Goal: Task Accomplishment & Management: Manage account settings

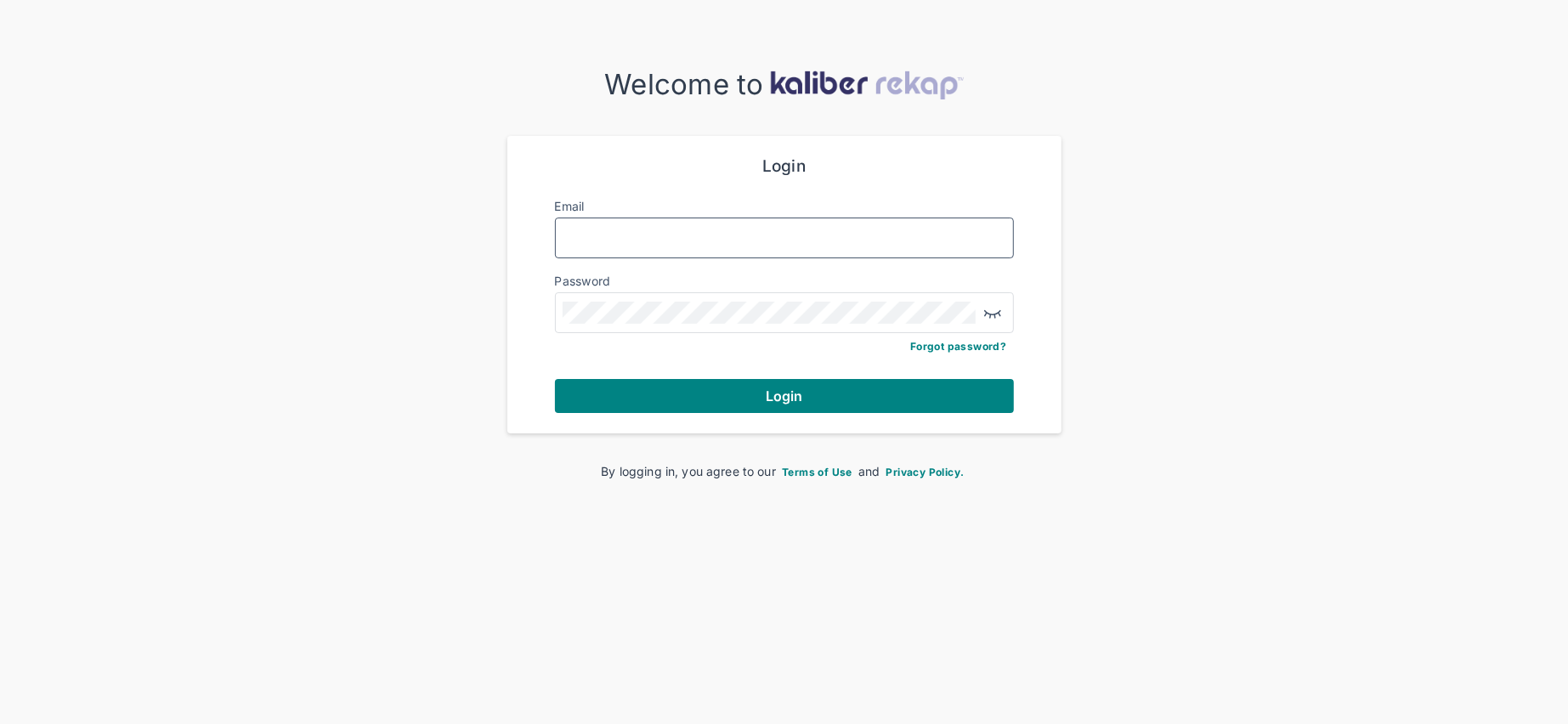
click at [704, 241] on input "Email" at bounding box center [784, 238] width 443 height 22
type input "**********"
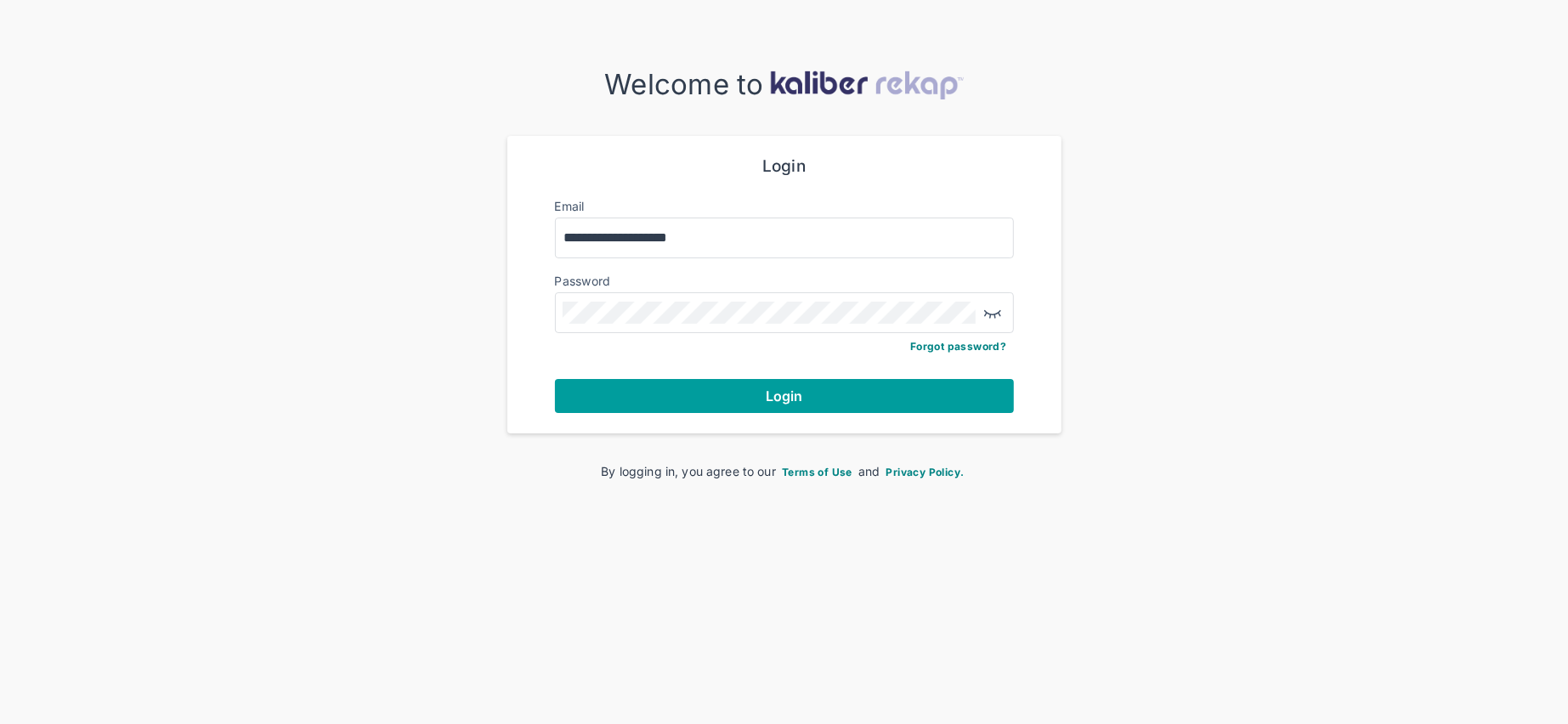
click at [700, 388] on button "Login" at bounding box center [784, 396] width 459 height 34
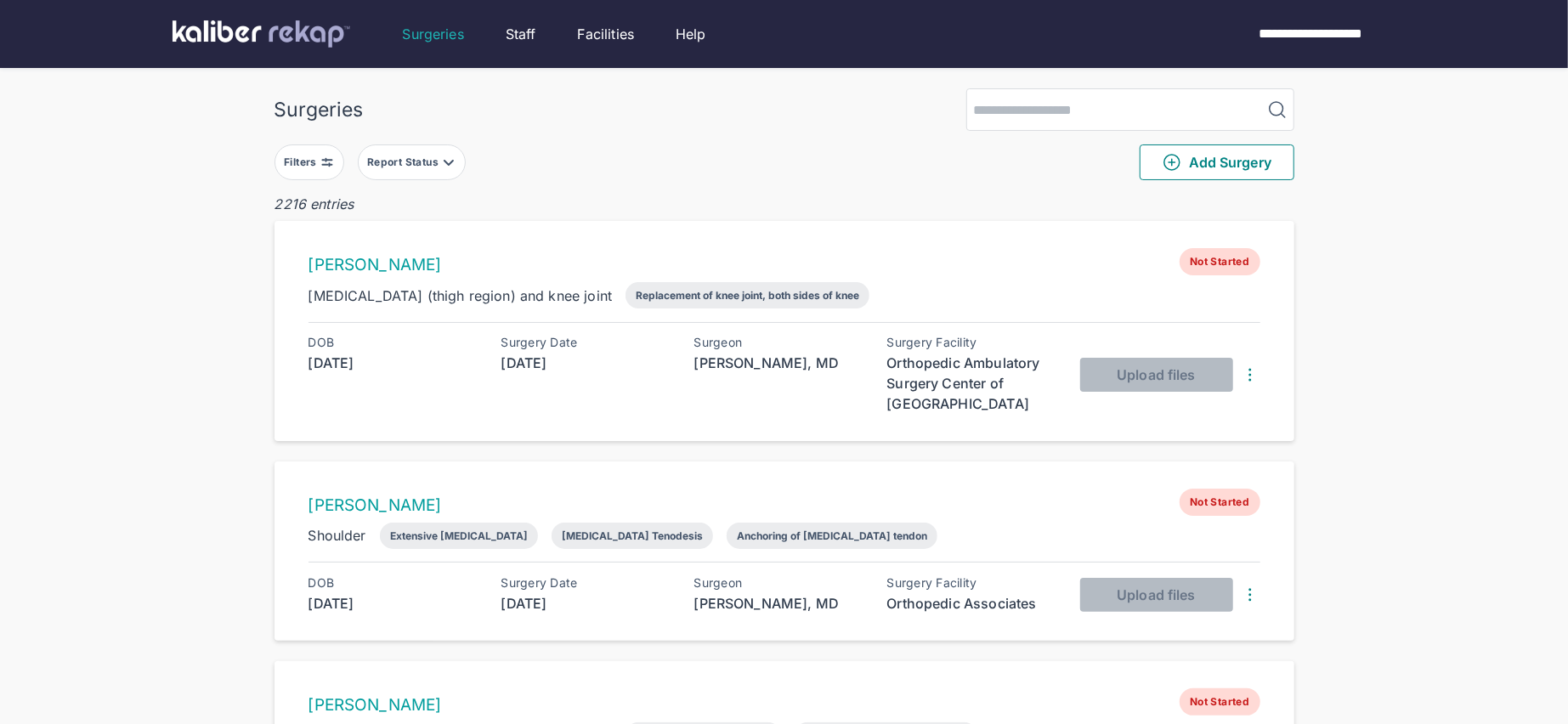
click at [321, 148] on button "Filters" at bounding box center [310, 162] width 70 height 36
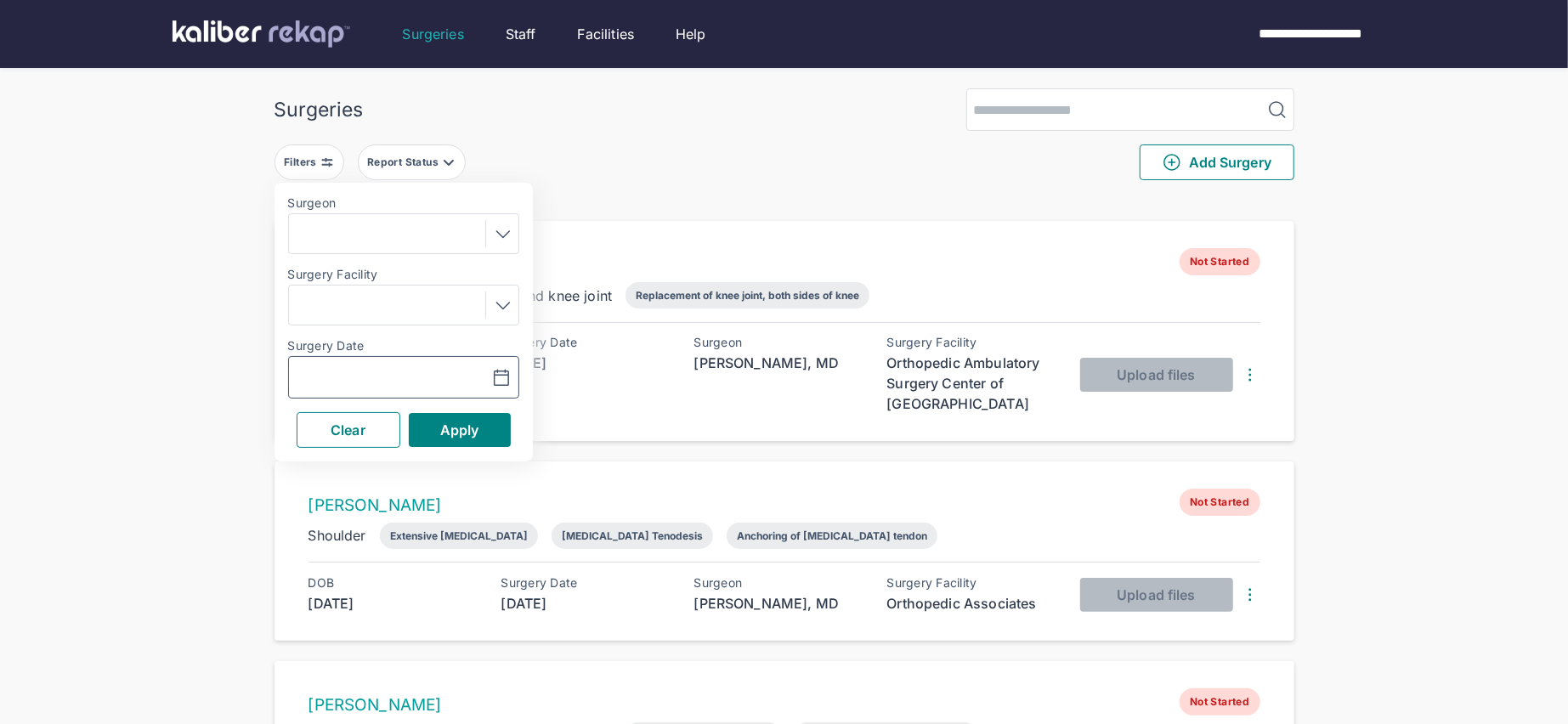
click at [505, 373] on icon "button" at bounding box center [501, 378] width 20 height 20
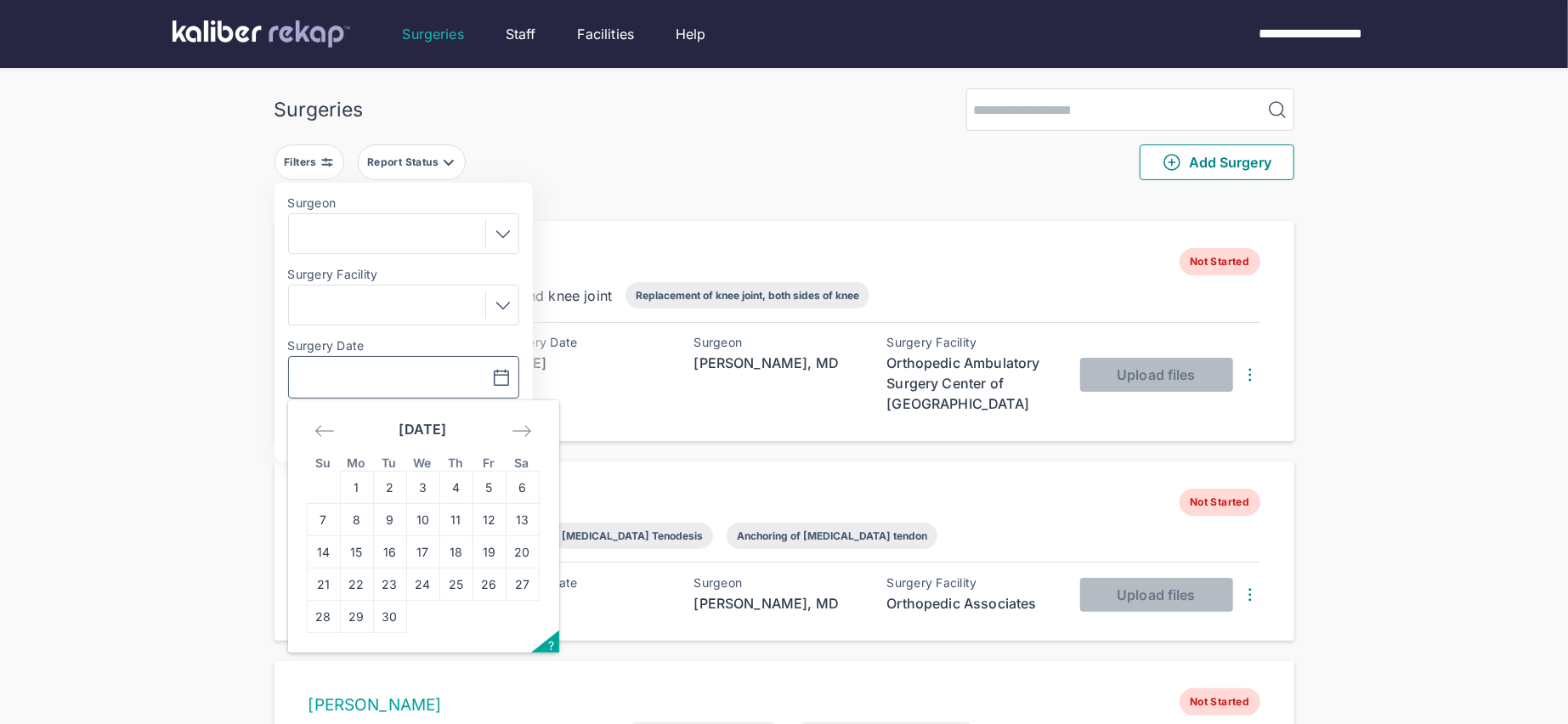
drag, startPoint x: 426, startPoint y: 519, endPoint x: 468, endPoint y: 475, distance: 60.8
click at [429, 518] on td "10" at bounding box center [422, 520] width 33 height 32
type input "**********"
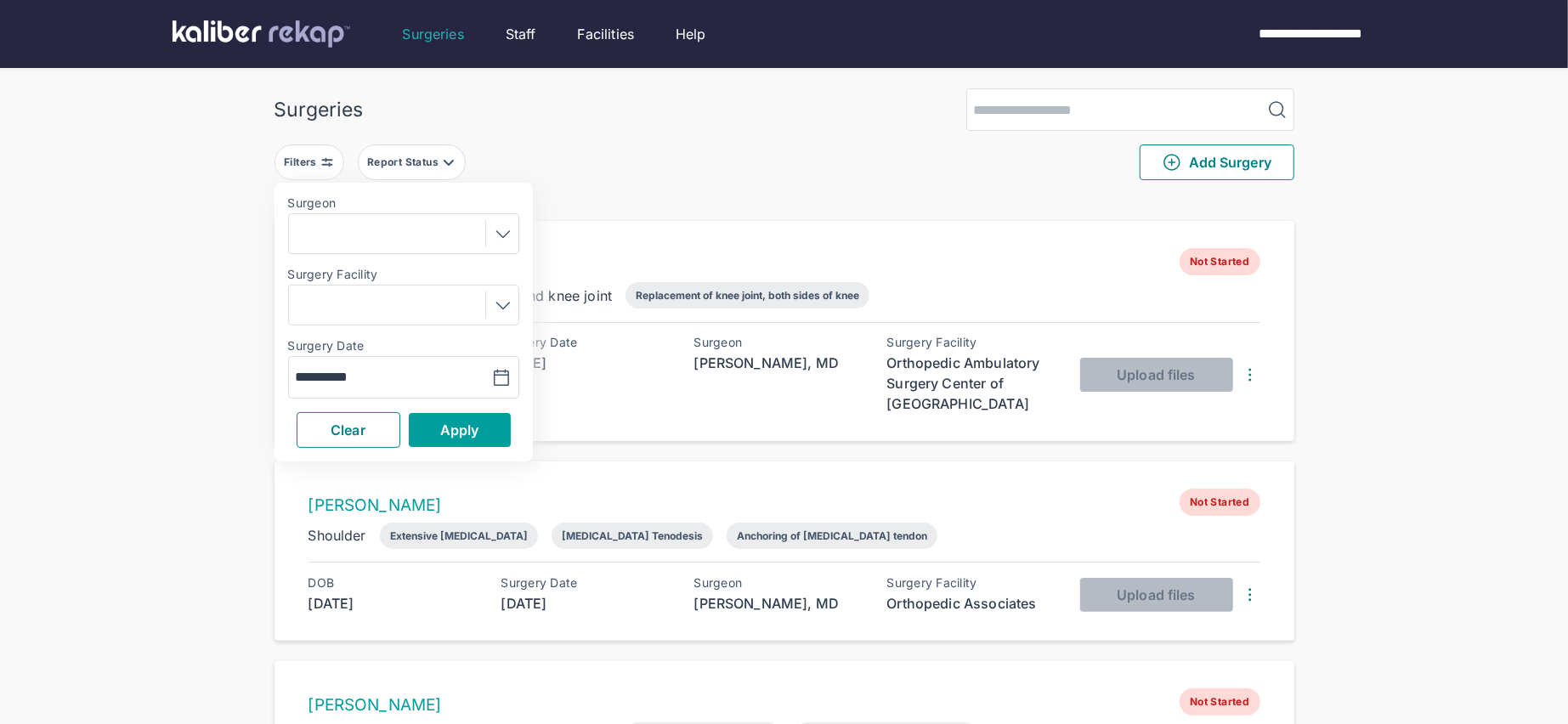
click at [473, 437] on button "Apply" at bounding box center [459, 430] width 102 height 34
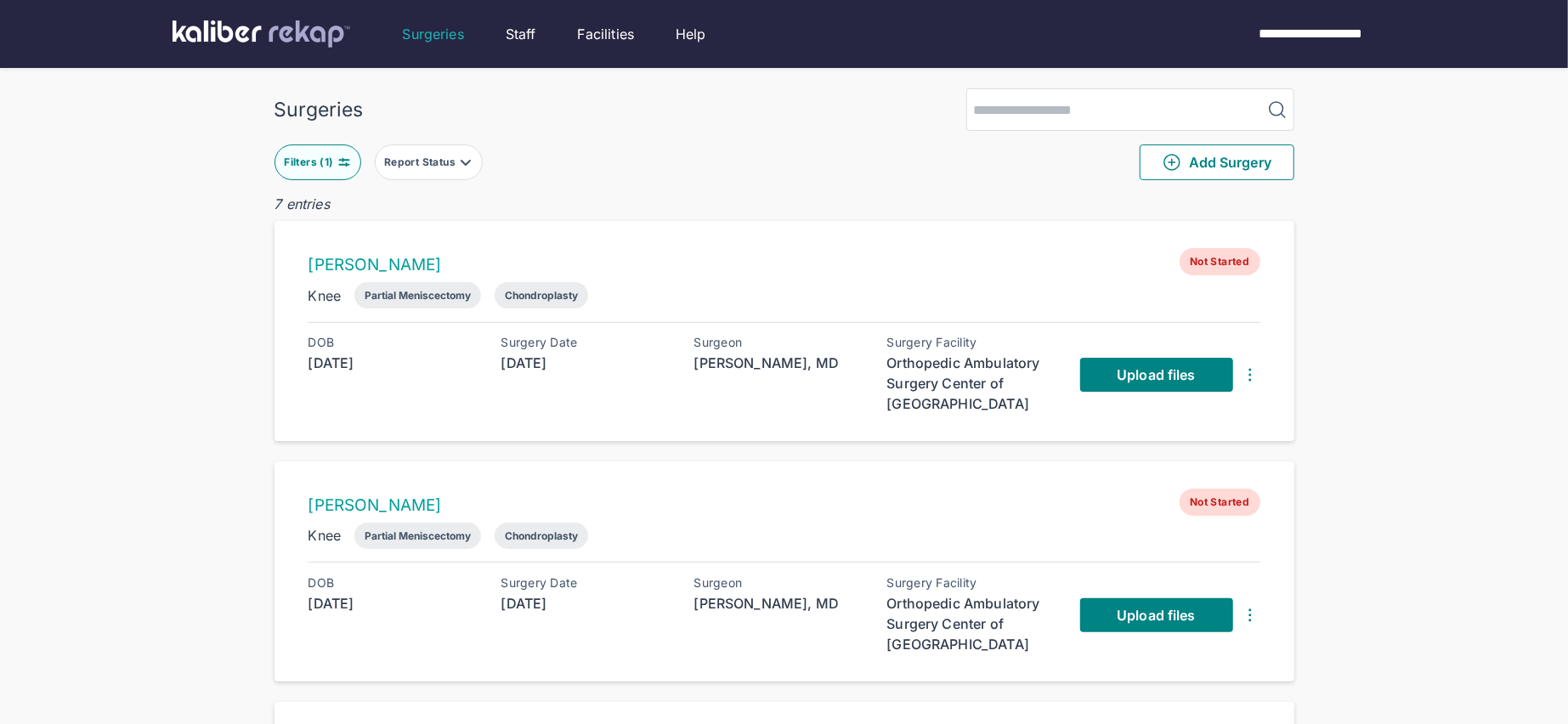
click at [354, 161] on button "Filters ( 1 )" at bounding box center [318, 162] width 87 height 36
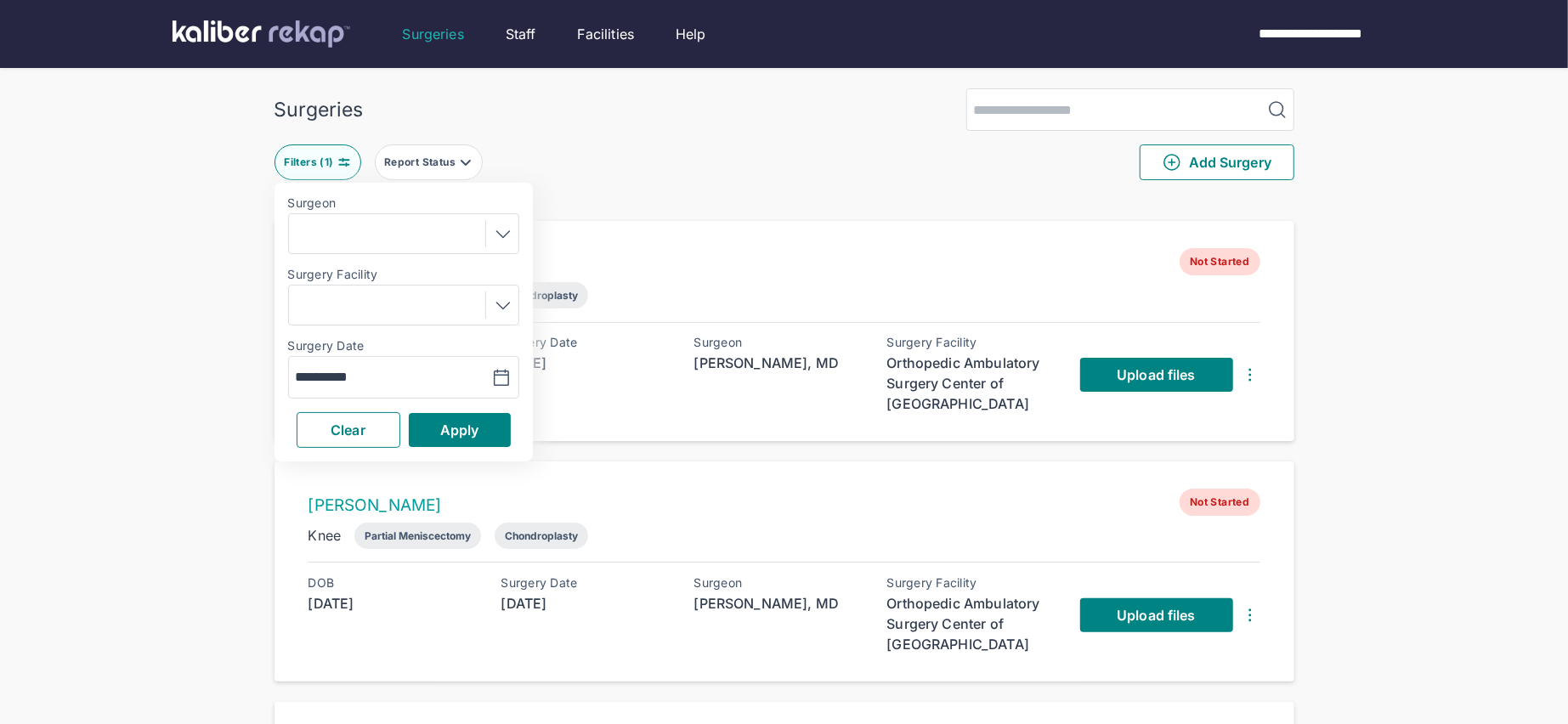
click at [503, 220] on div at bounding box center [499, 234] width 28 height 27
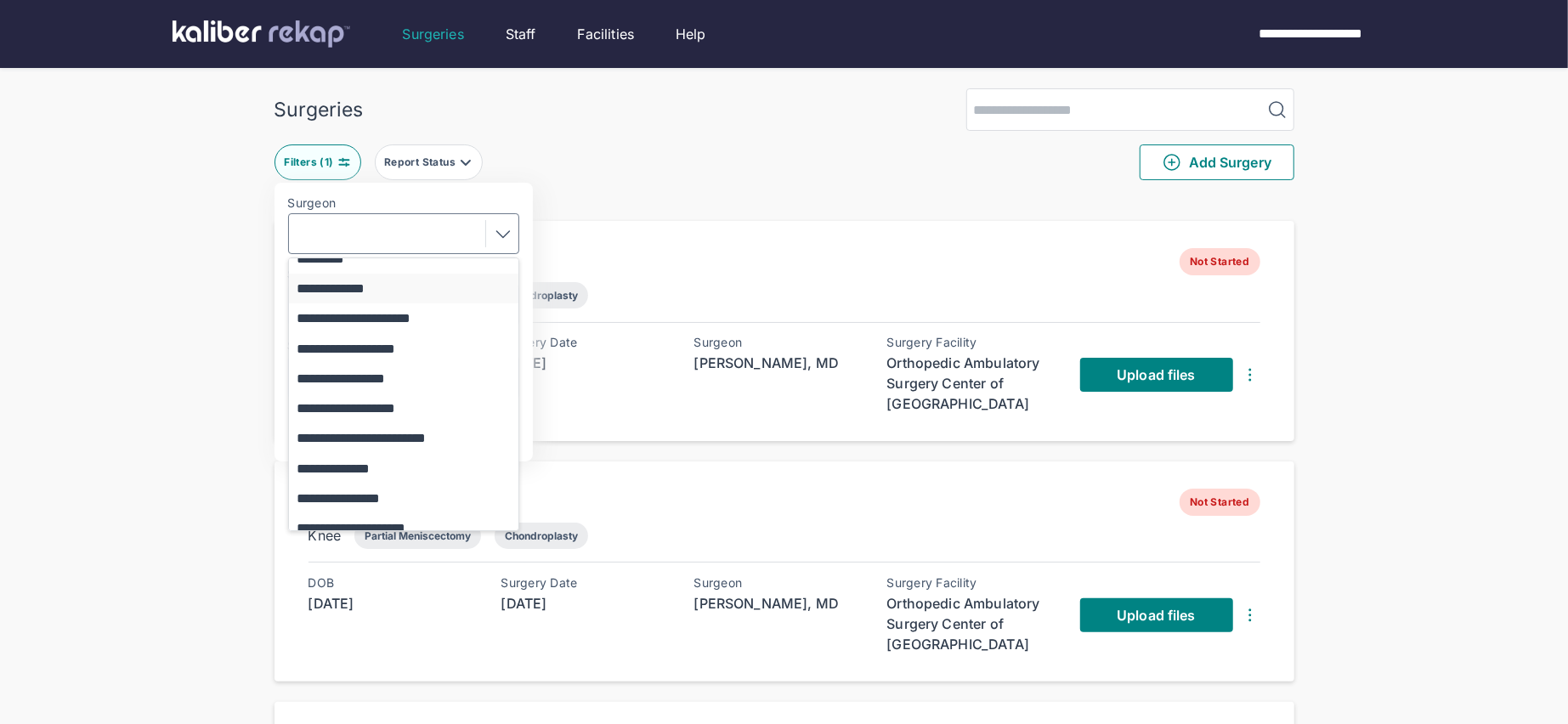
scroll to position [376, 0]
click at [395, 411] on button "**********" at bounding box center [411, 408] width 245 height 29
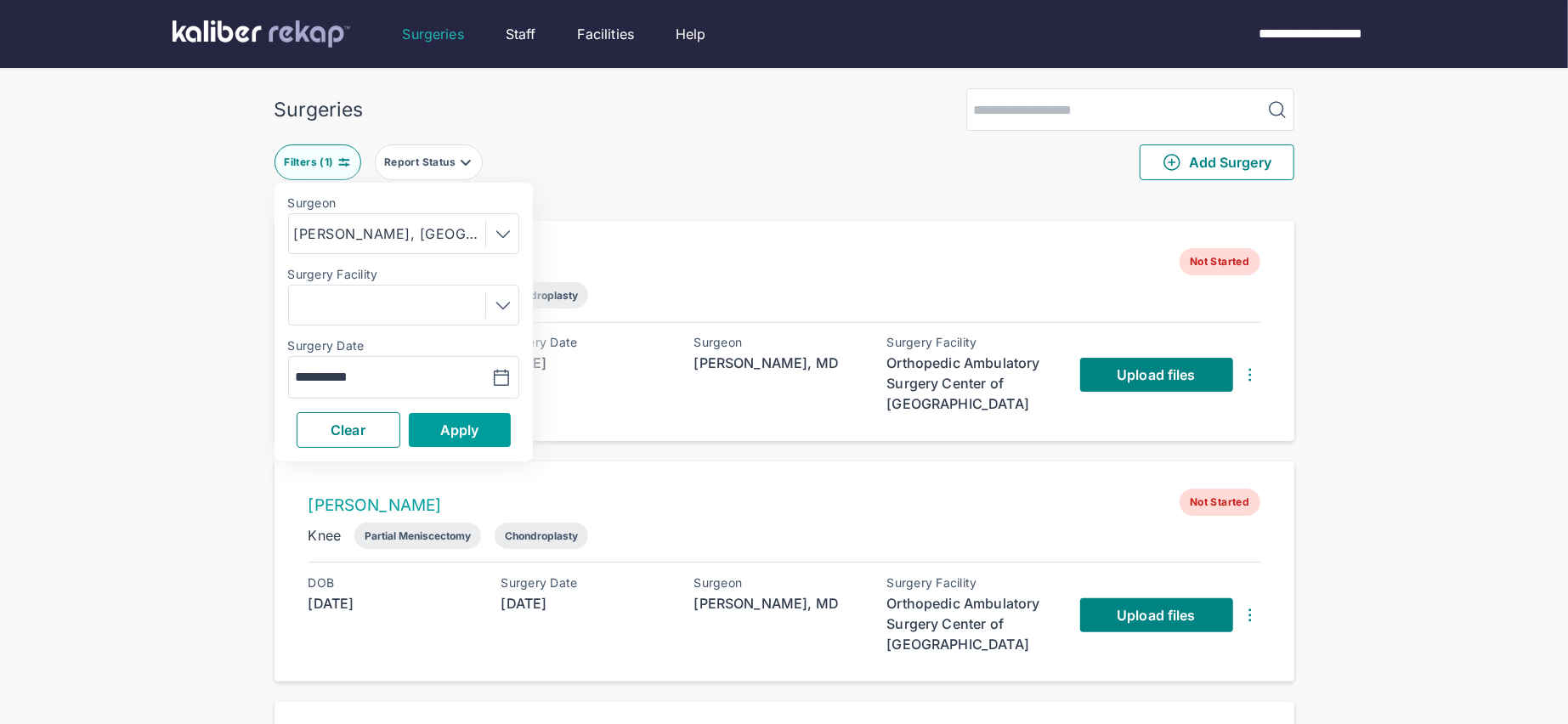
click at [441, 422] on span "Apply" at bounding box center [460, 430] width 39 height 17
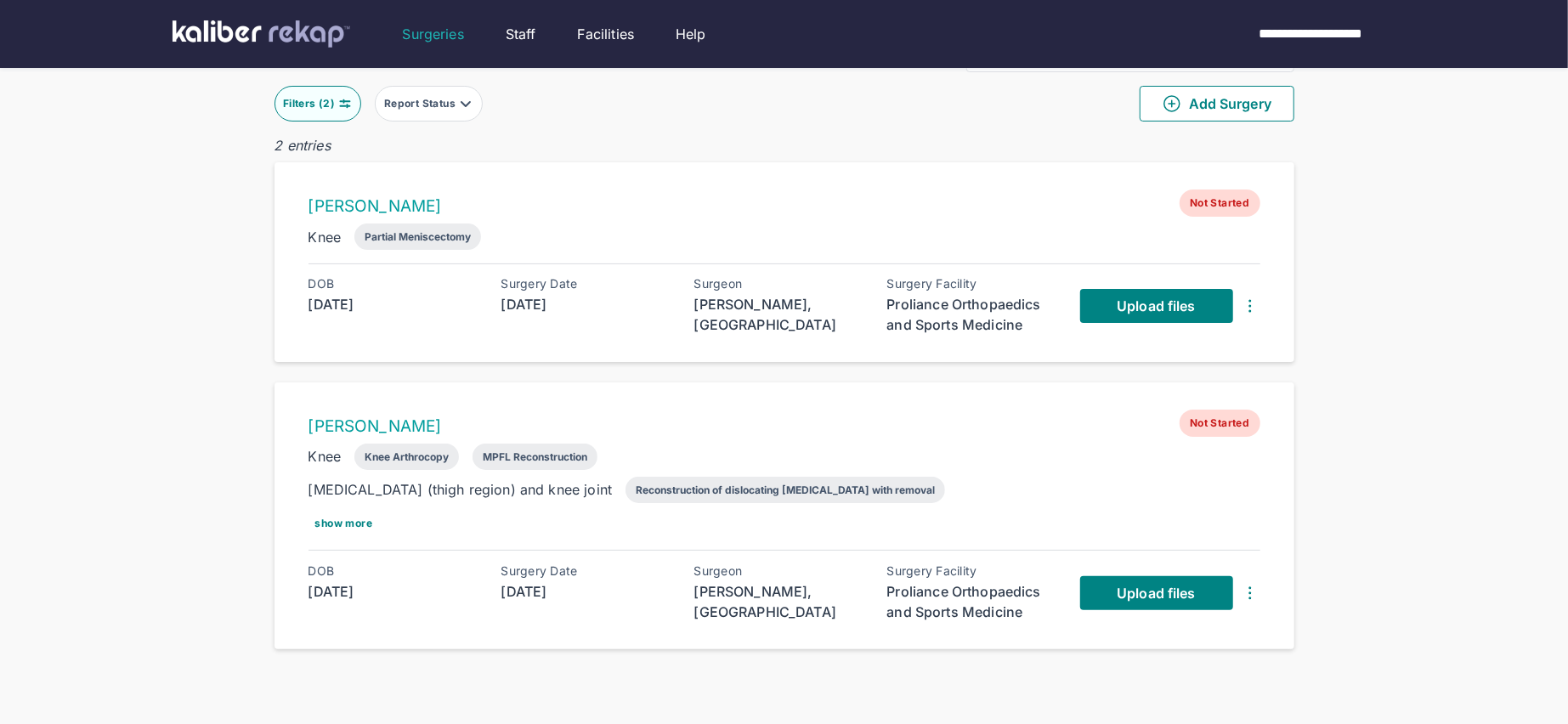
scroll to position [52, 0]
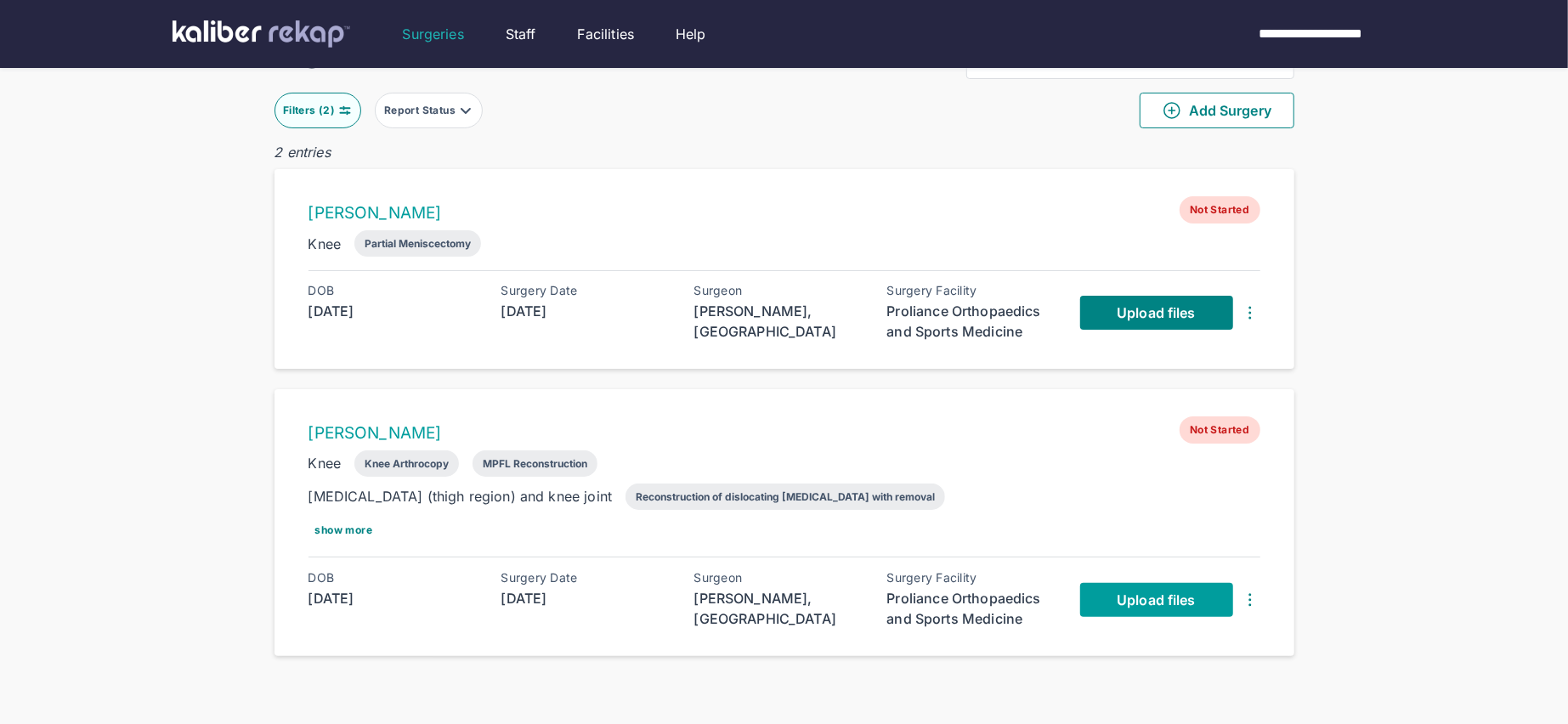
click at [1138, 597] on span "Upload files" at bounding box center [1155, 600] width 78 height 17
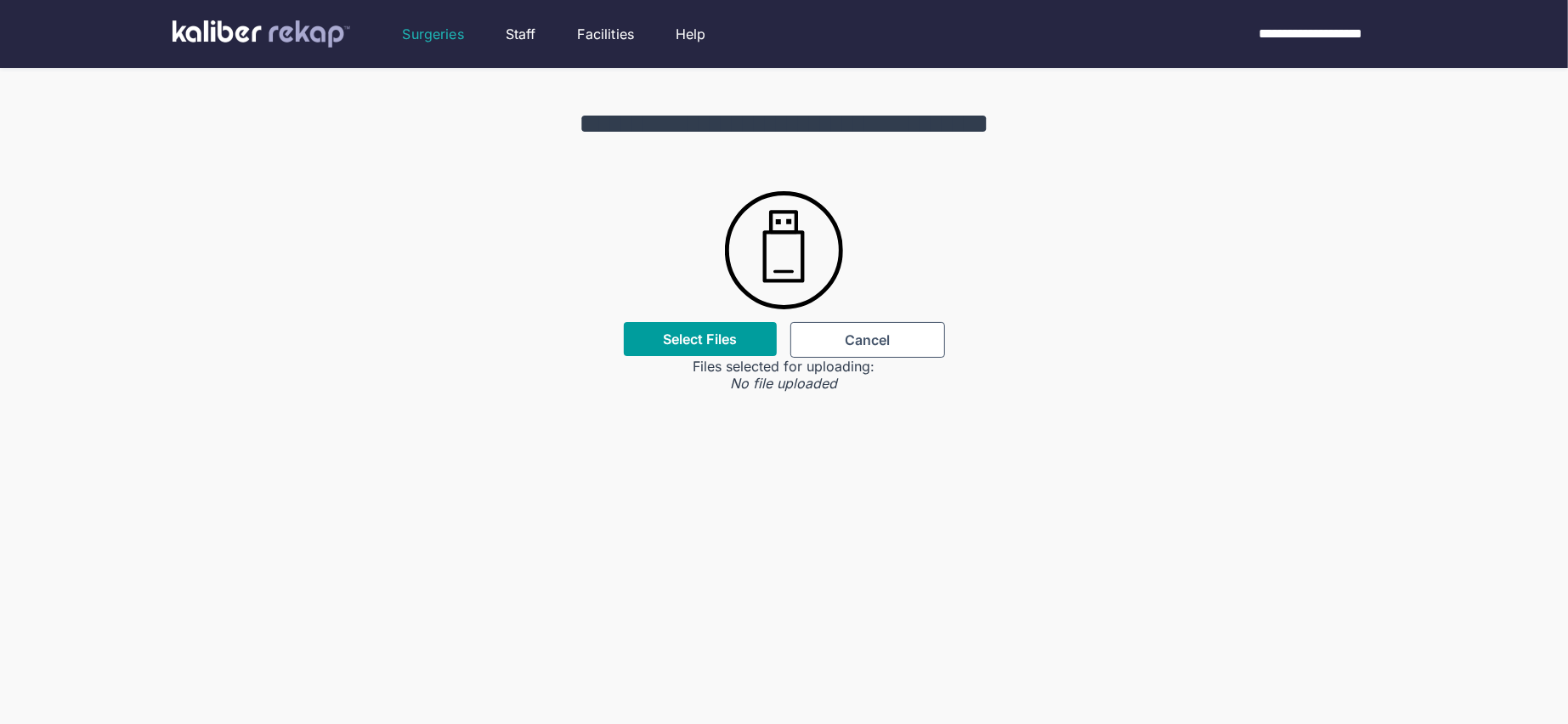
click at [688, 330] on div "Select Files" at bounding box center [700, 339] width 153 height 34
click at [698, 346] on label "Select Files" at bounding box center [700, 339] width 74 height 17
click at [0, 0] on input "Select Files" at bounding box center [0, 0] width 0 height 0
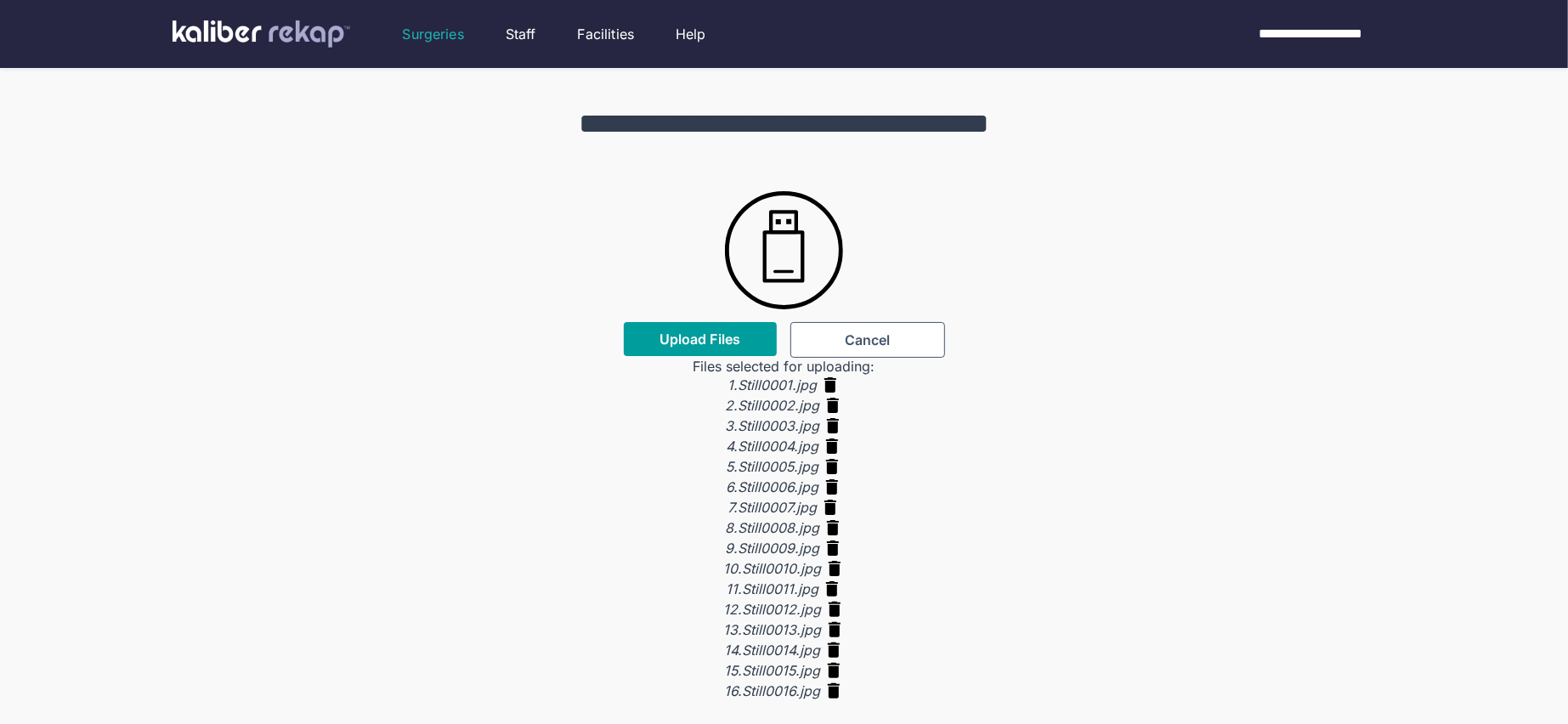
click at [707, 335] on span "Upload Files" at bounding box center [700, 339] width 81 height 17
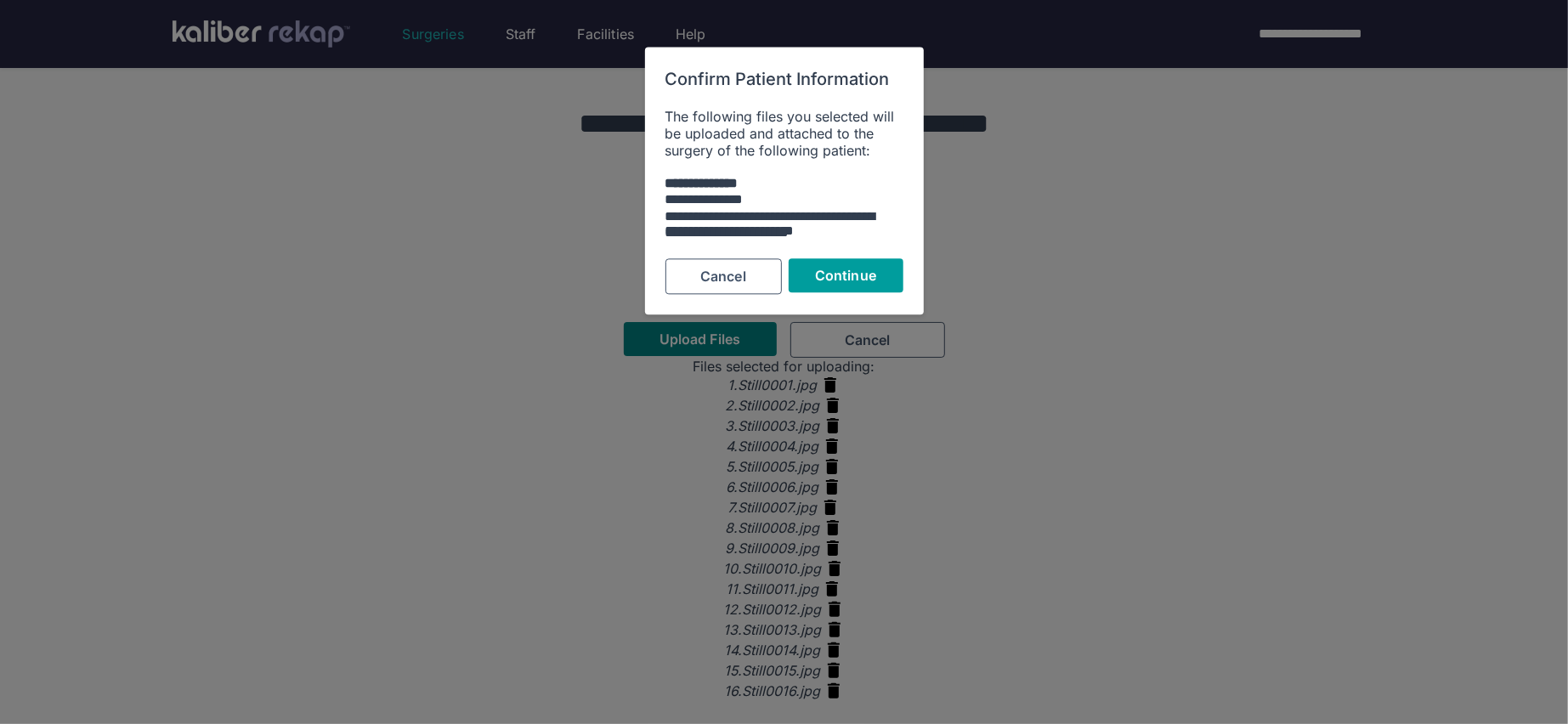
click at [854, 287] on button "Continue" at bounding box center [845, 276] width 114 height 34
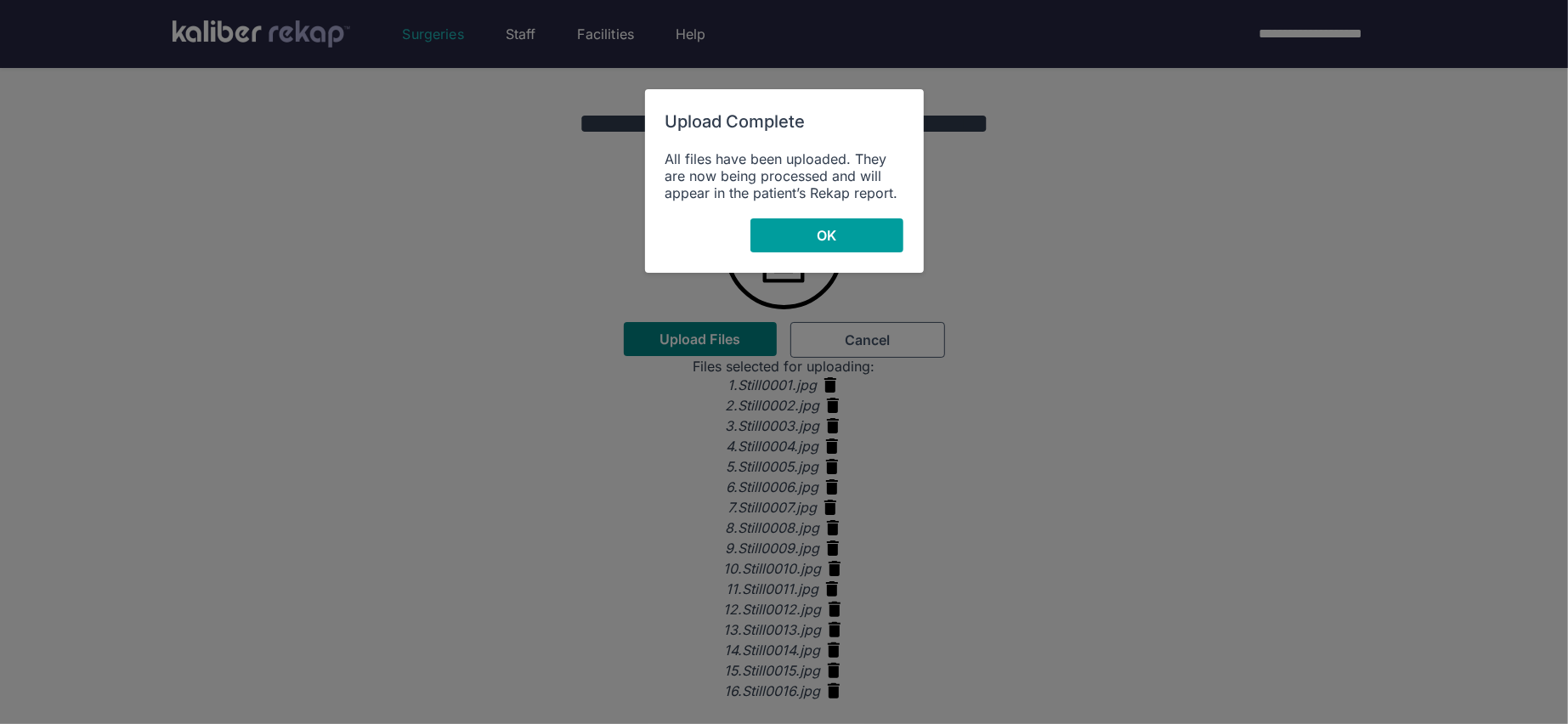
click at [833, 236] on span "OK" at bounding box center [826, 236] width 19 height 17
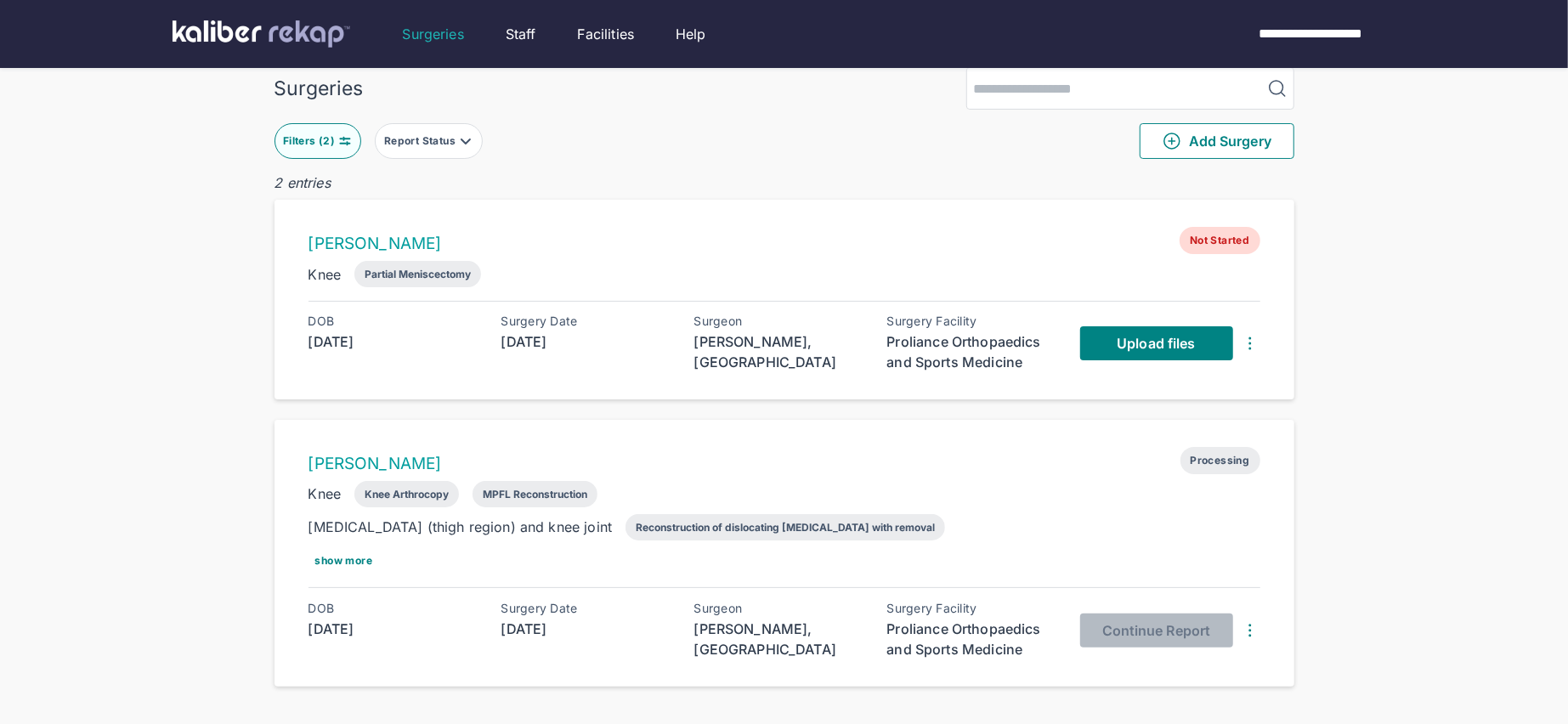
scroll to position [27, 0]
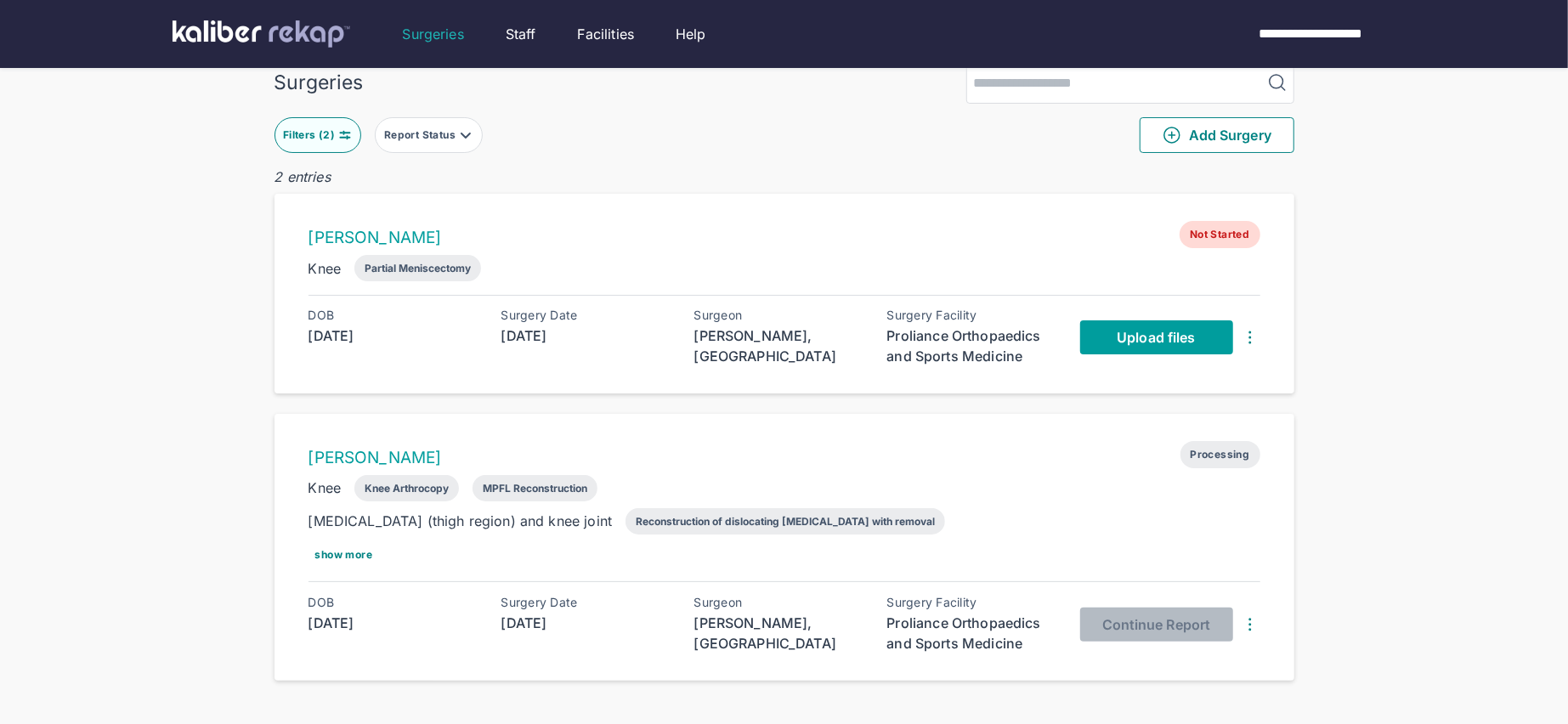
click at [1149, 334] on span "Upload files" at bounding box center [1155, 337] width 78 height 17
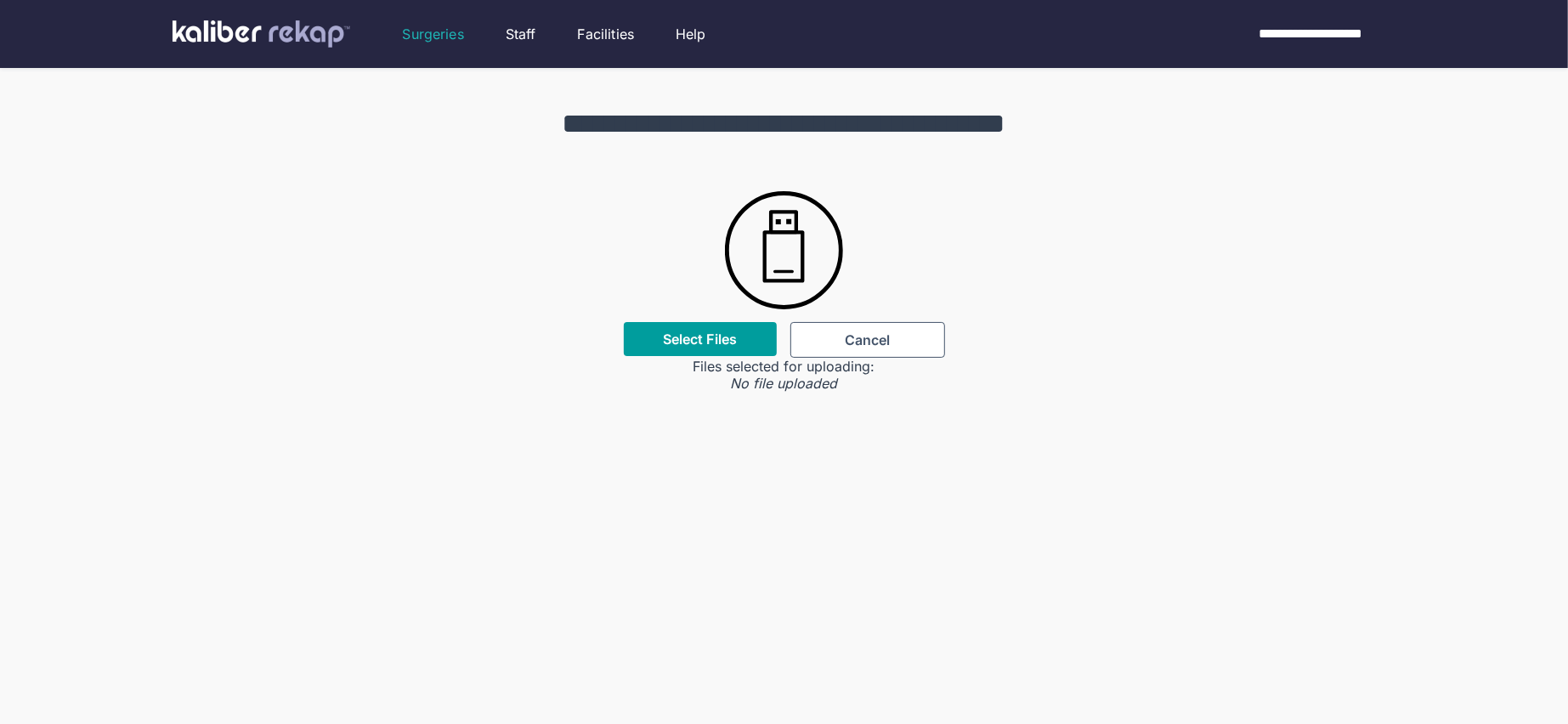
click at [699, 345] on label "Select Files" at bounding box center [700, 339] width 74 height 17
click at [0, 0] on input "Select Files" at bounding box center [0, 0] width 0 height 0
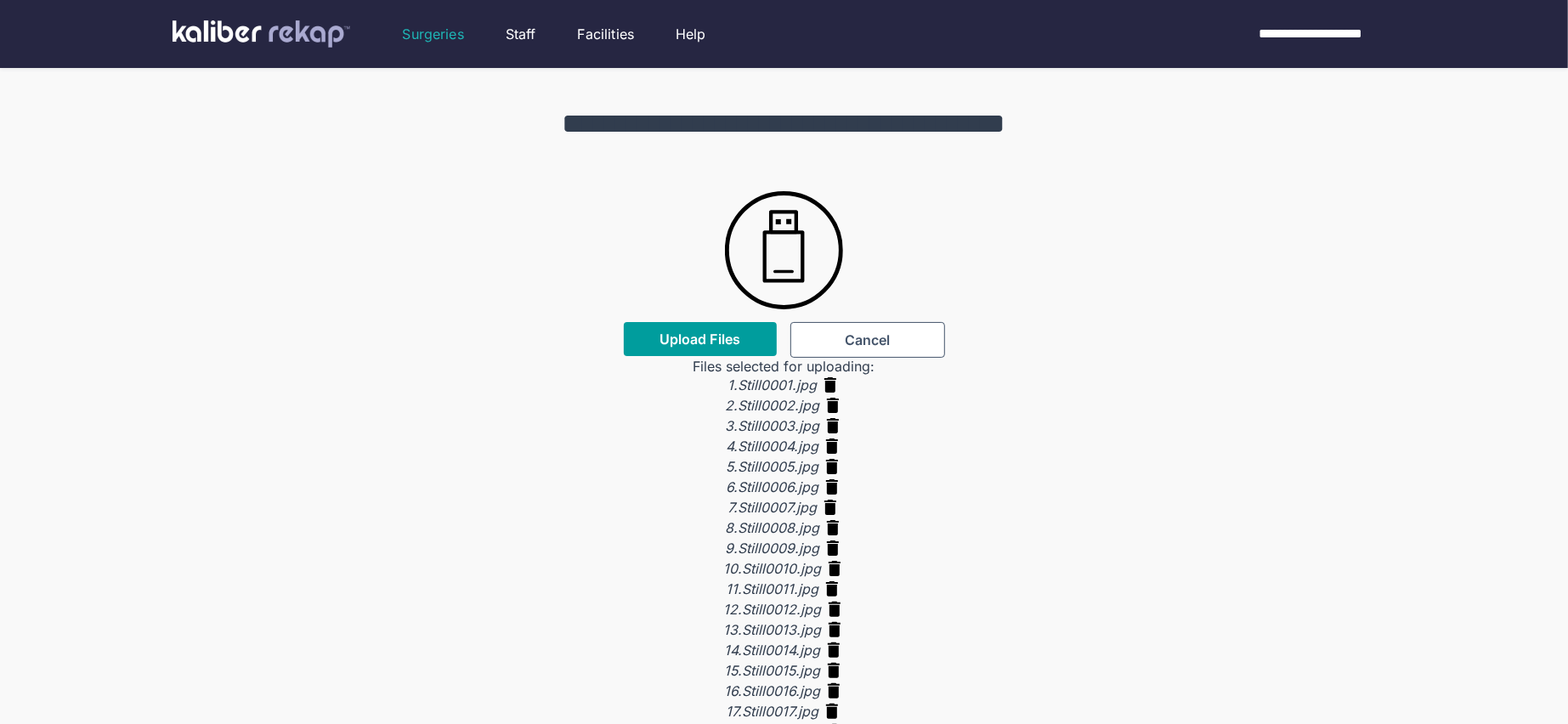
click at [724, 347] on button "Upload Files" at bounding box center [700, 339] width 153 height 34
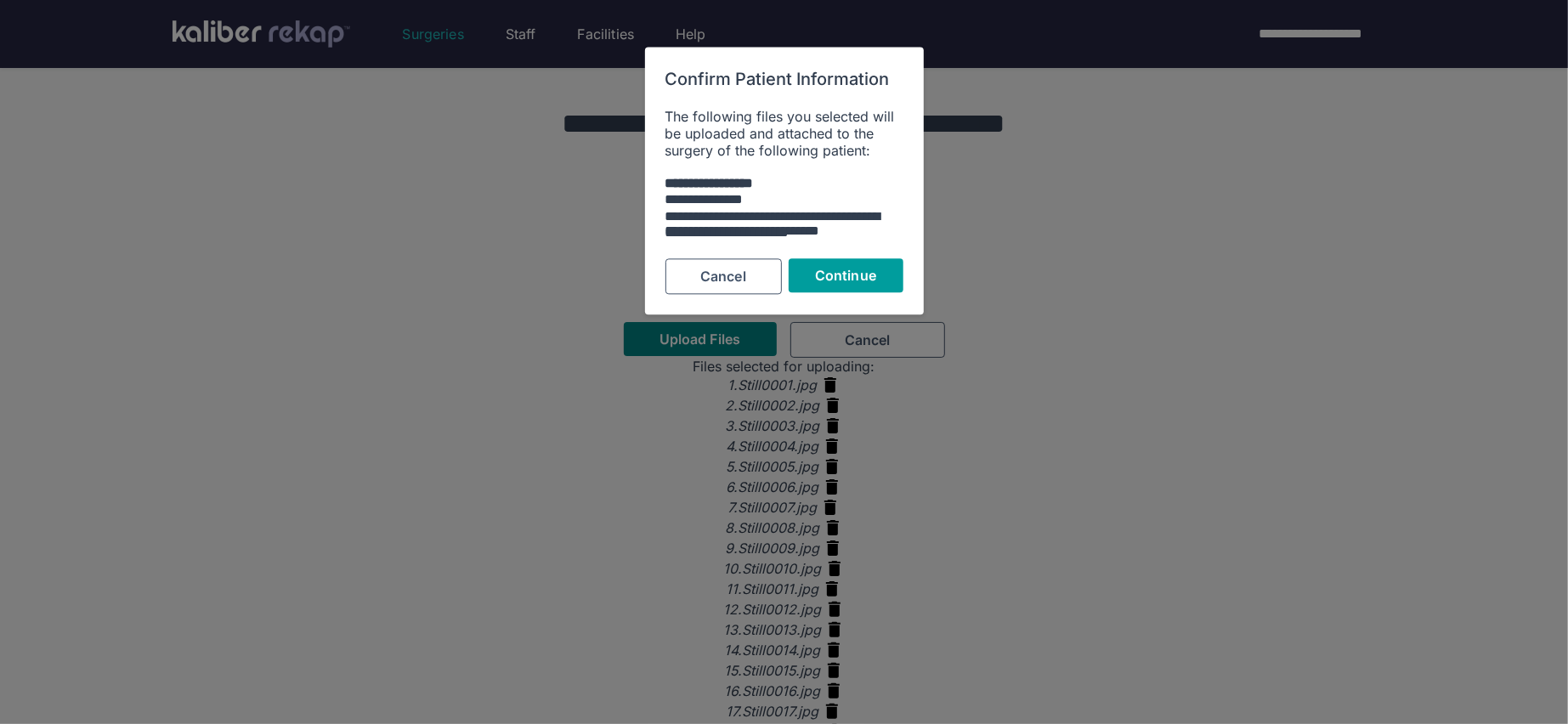
click at [823, 285] on button "Continue" at bounding box center [845, 276] width 114 height 34
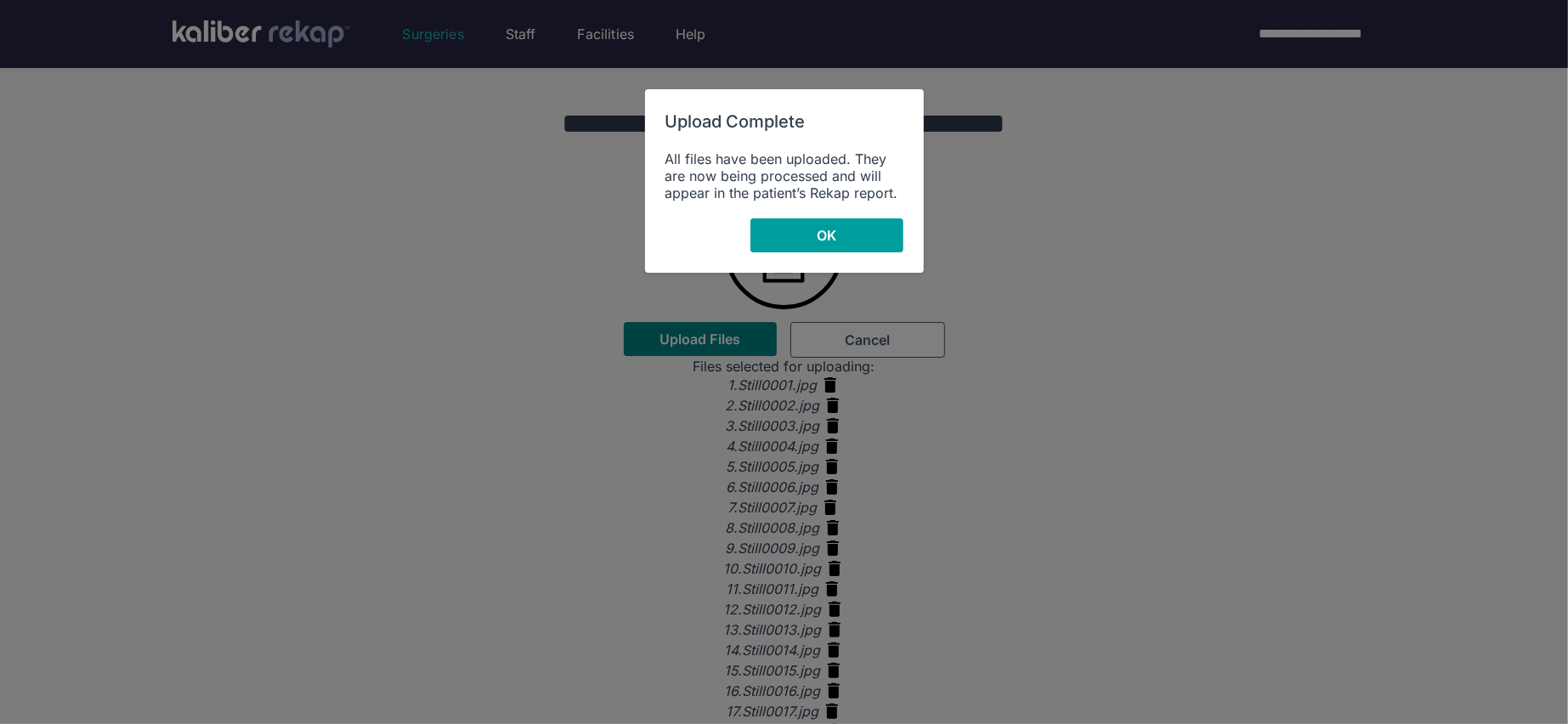
click at [793, 229] on button "OK" at bounding box center [826, 235] width 153 height 34
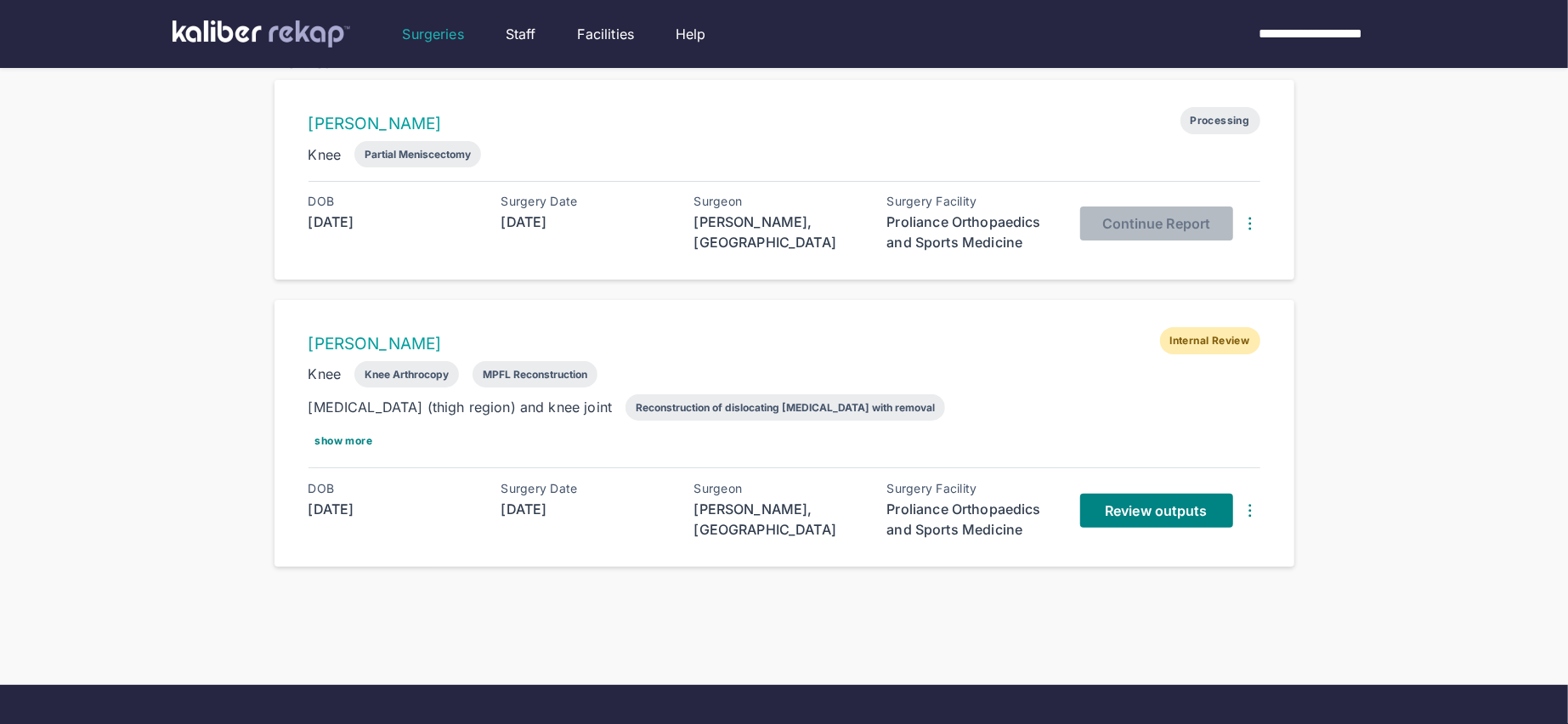
scroll to position [137, 0]
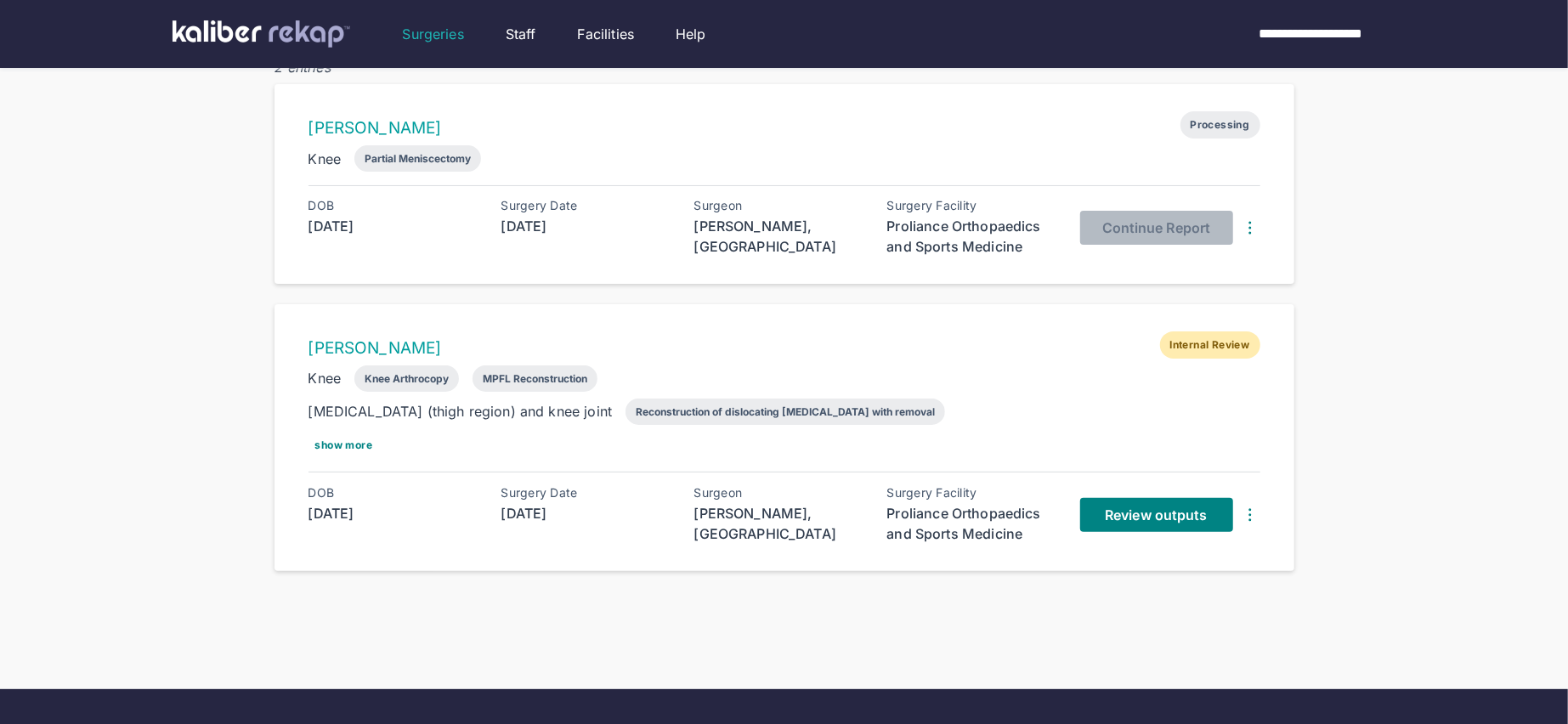
click at [1110, 532] on div "Review outputs" at bounding box center [1170, 515] width 180 height 58
click at [1114, 525] on link "Review outputs" at bounding box center [1156, 515] width 153 height 34
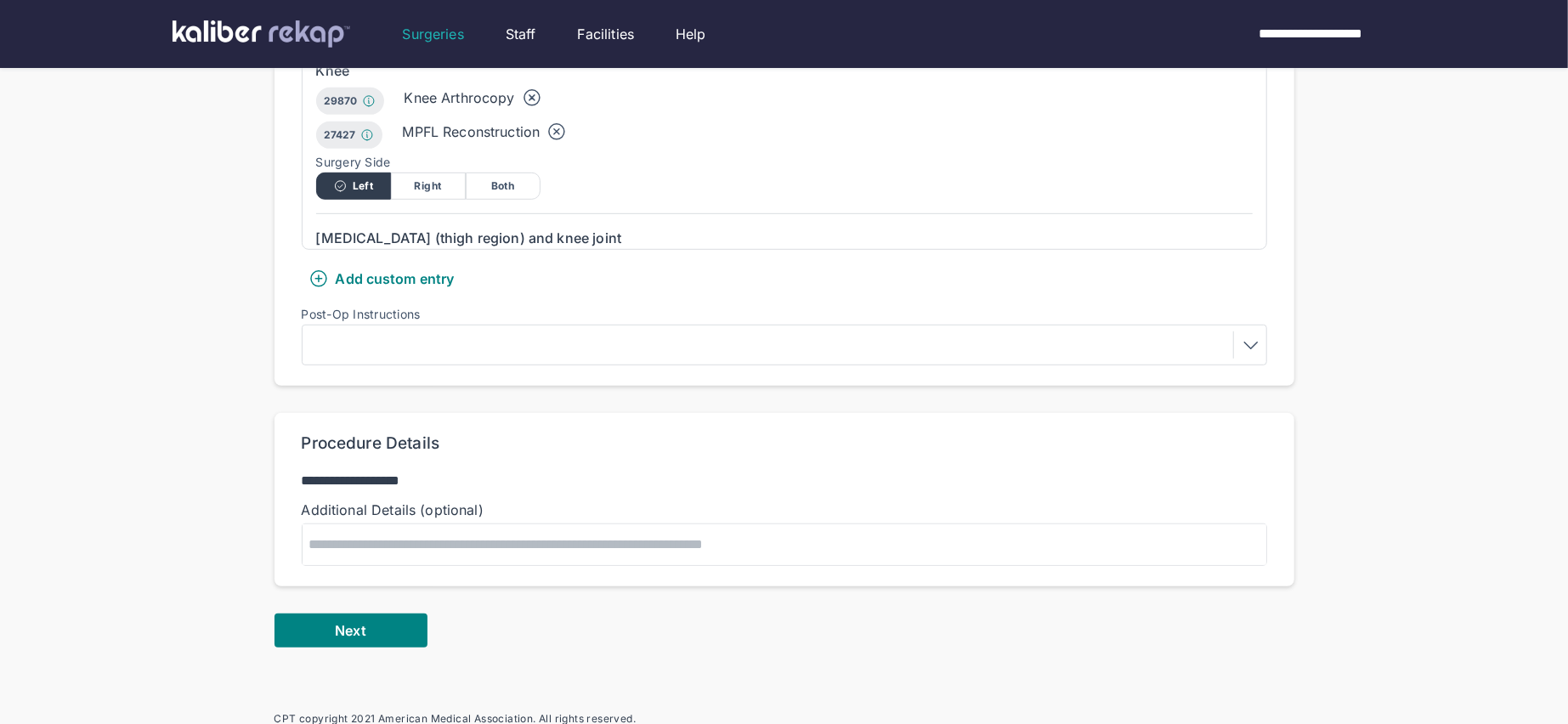
scroll to position [763, 0]
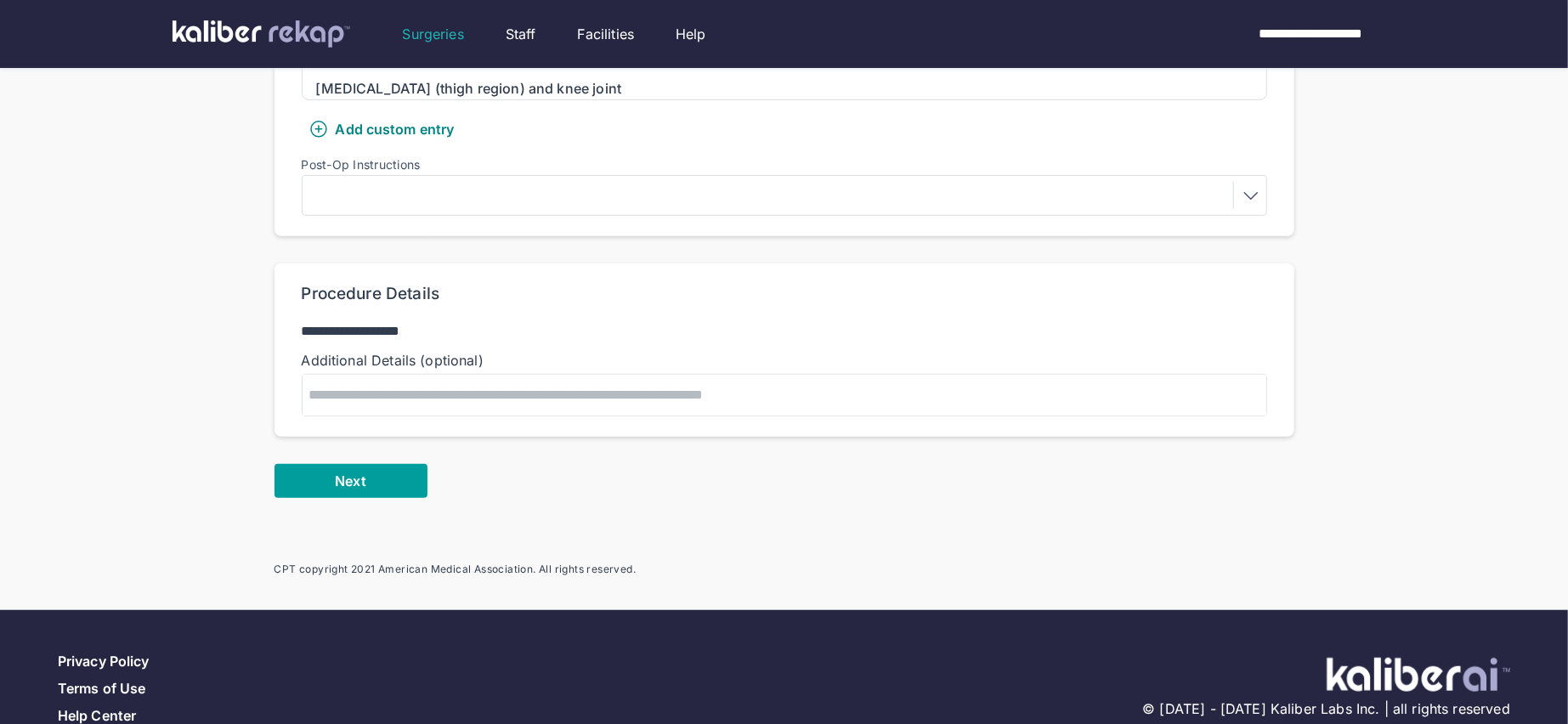
click at [357, 473] on span "Next" at bounding box center [350, 481] width 30 height 17
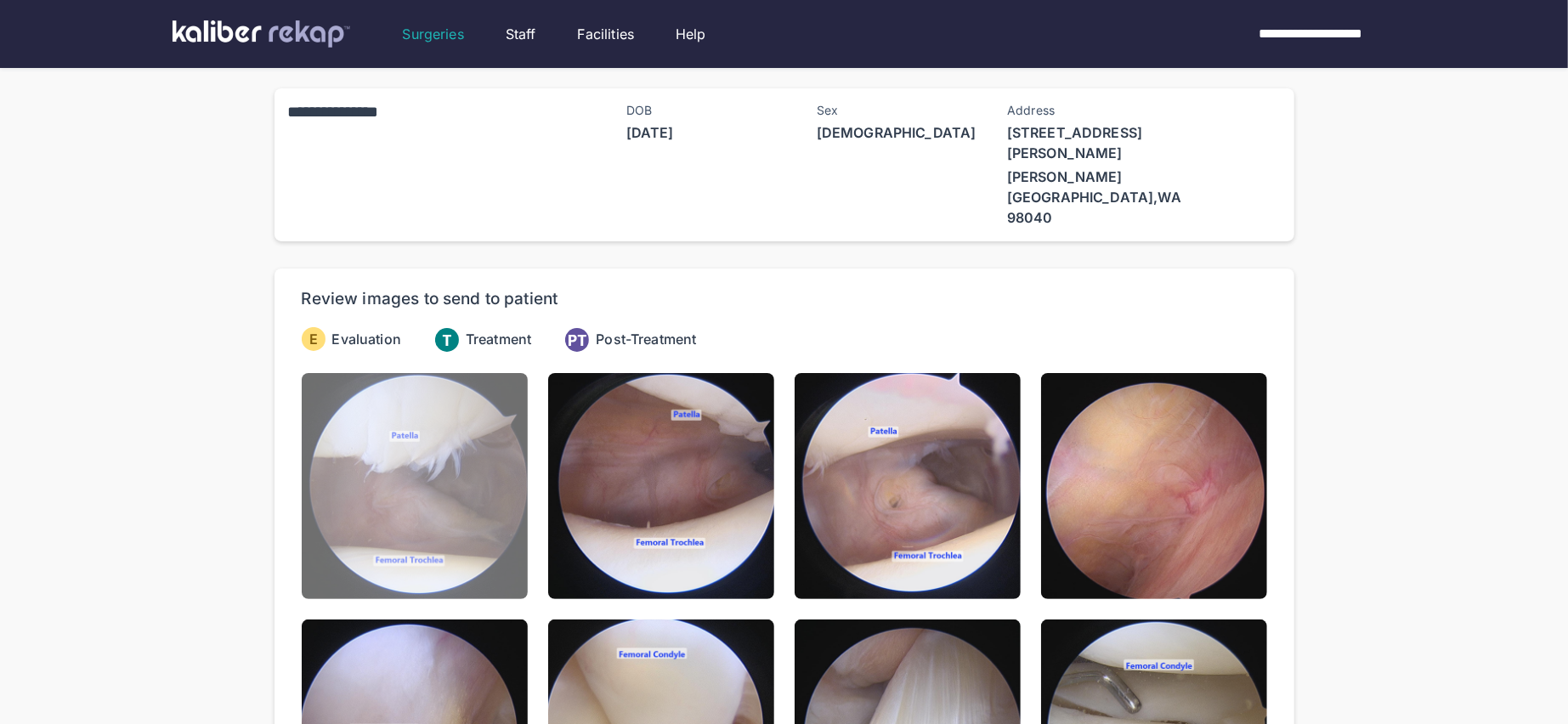
click at [511, 510] on img at bounding box center [414, 486] width 226 height 226
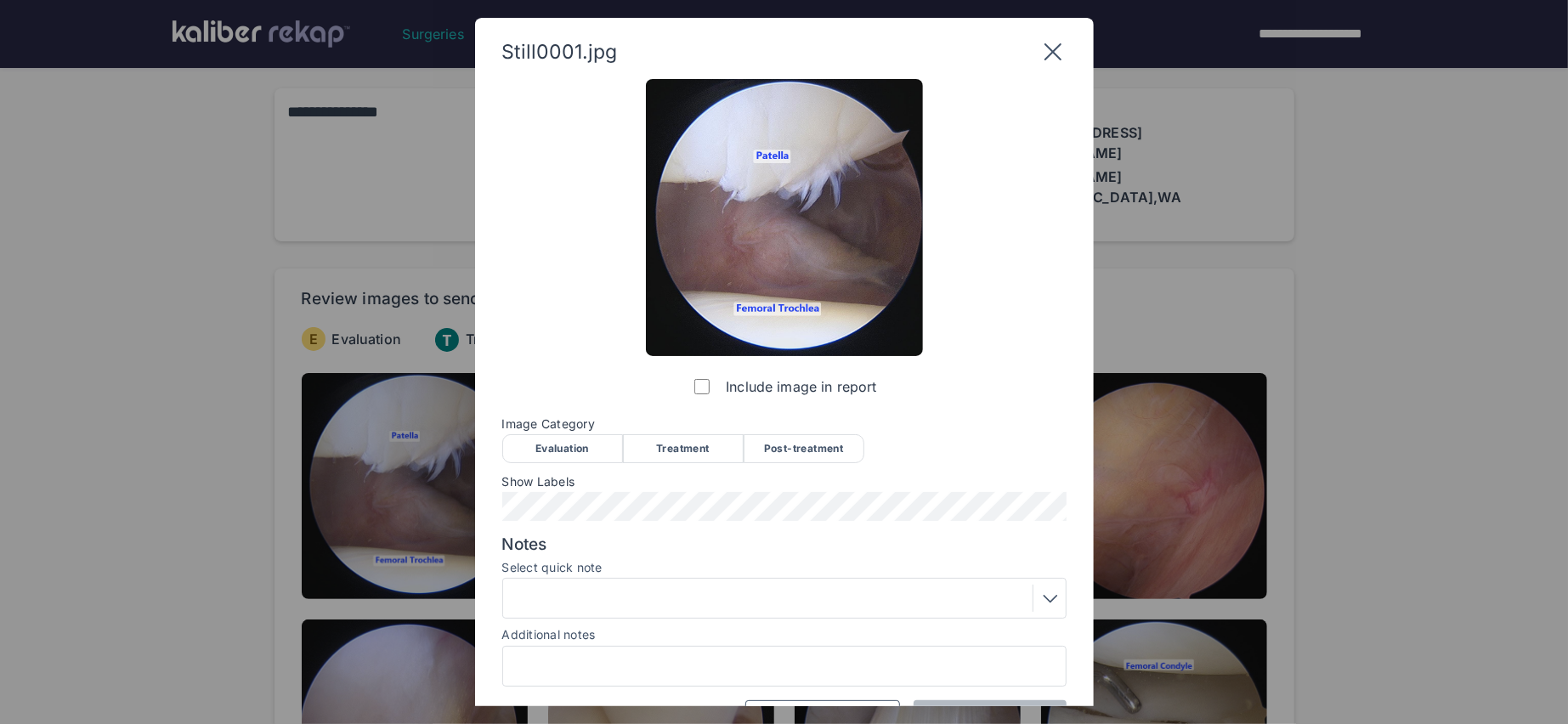
click at [560, 452] on div "Evaluation" at bounding box center [562, 449] width 121 height 29
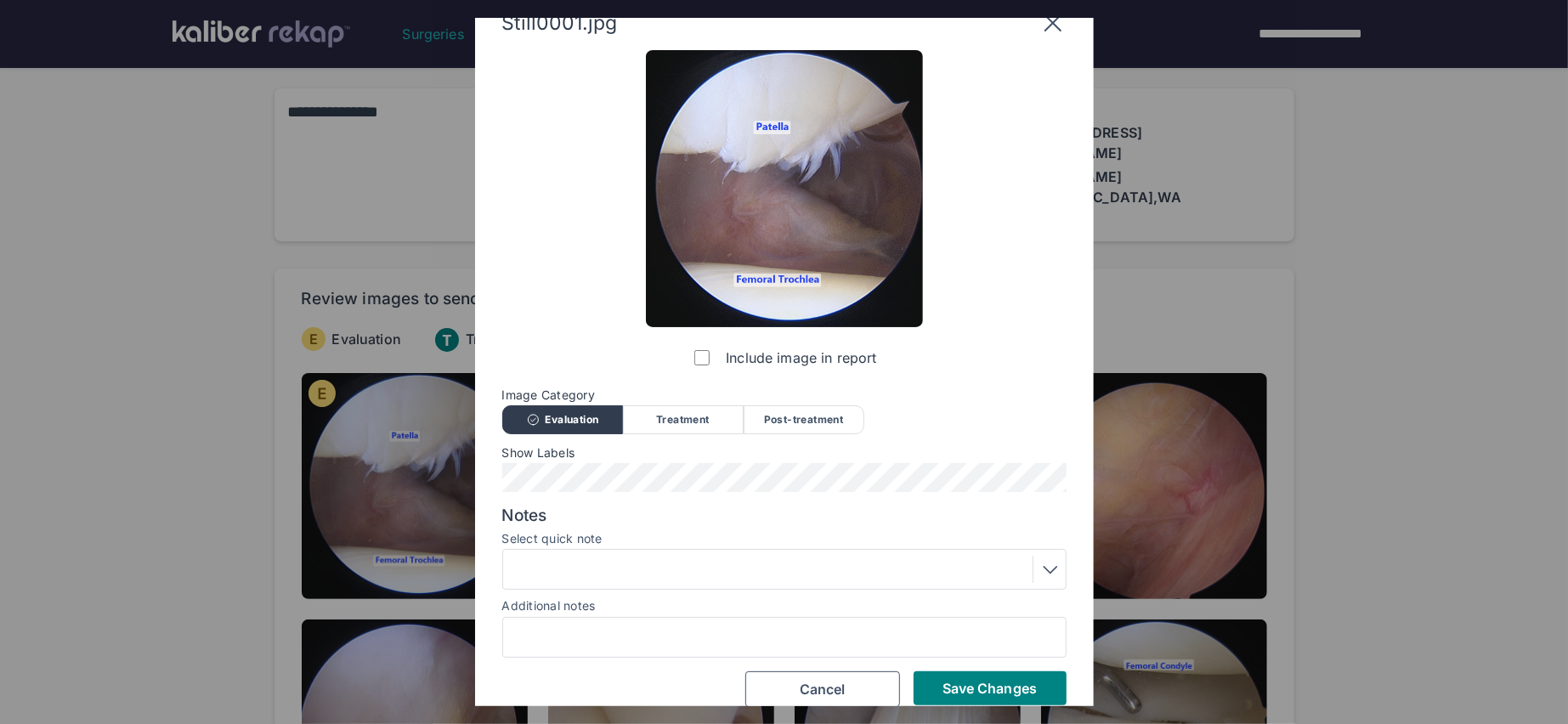
click at [629, 589] on div at bounding box center [784, 569] width 564 height 41
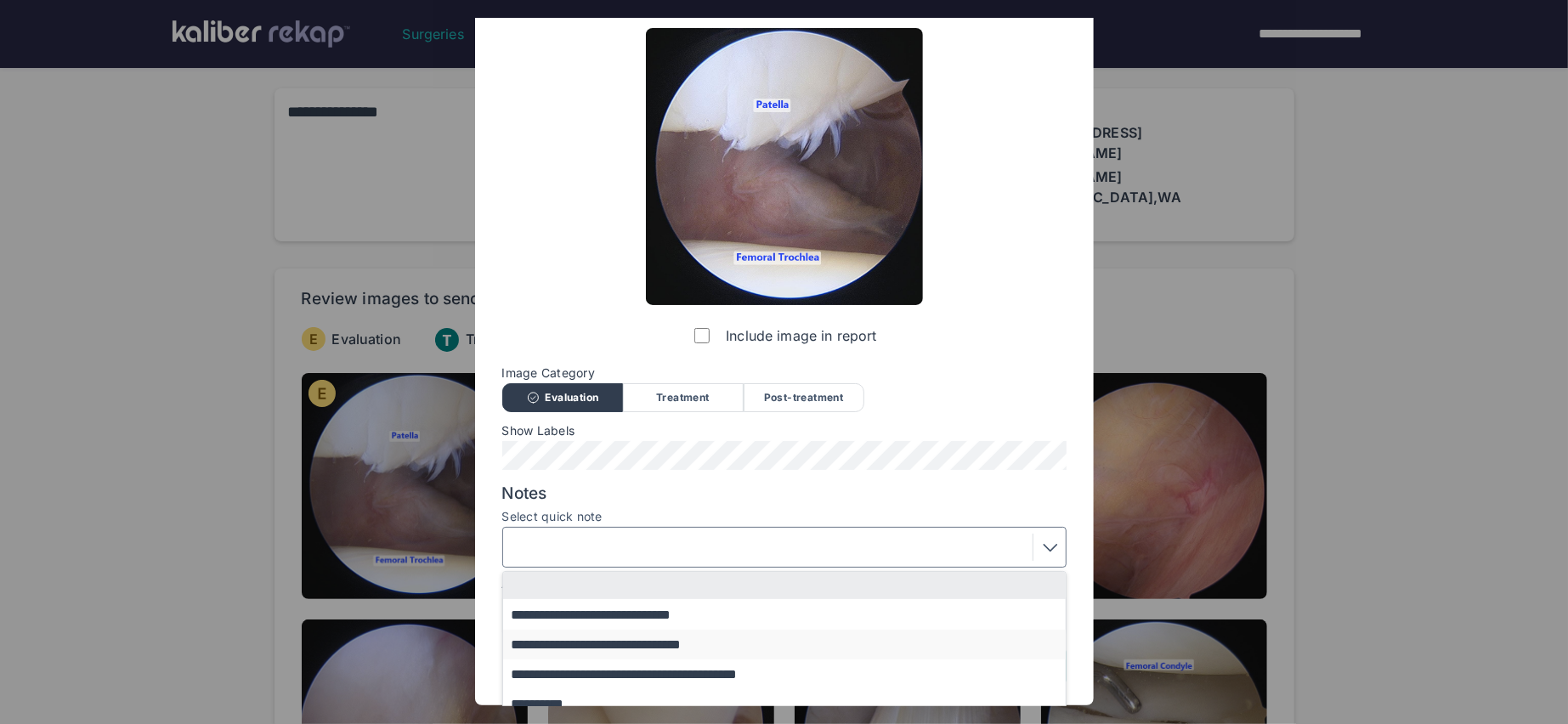
click at [653, 641] on button "**********" at bounding box center [792, 644] width 579 height 29
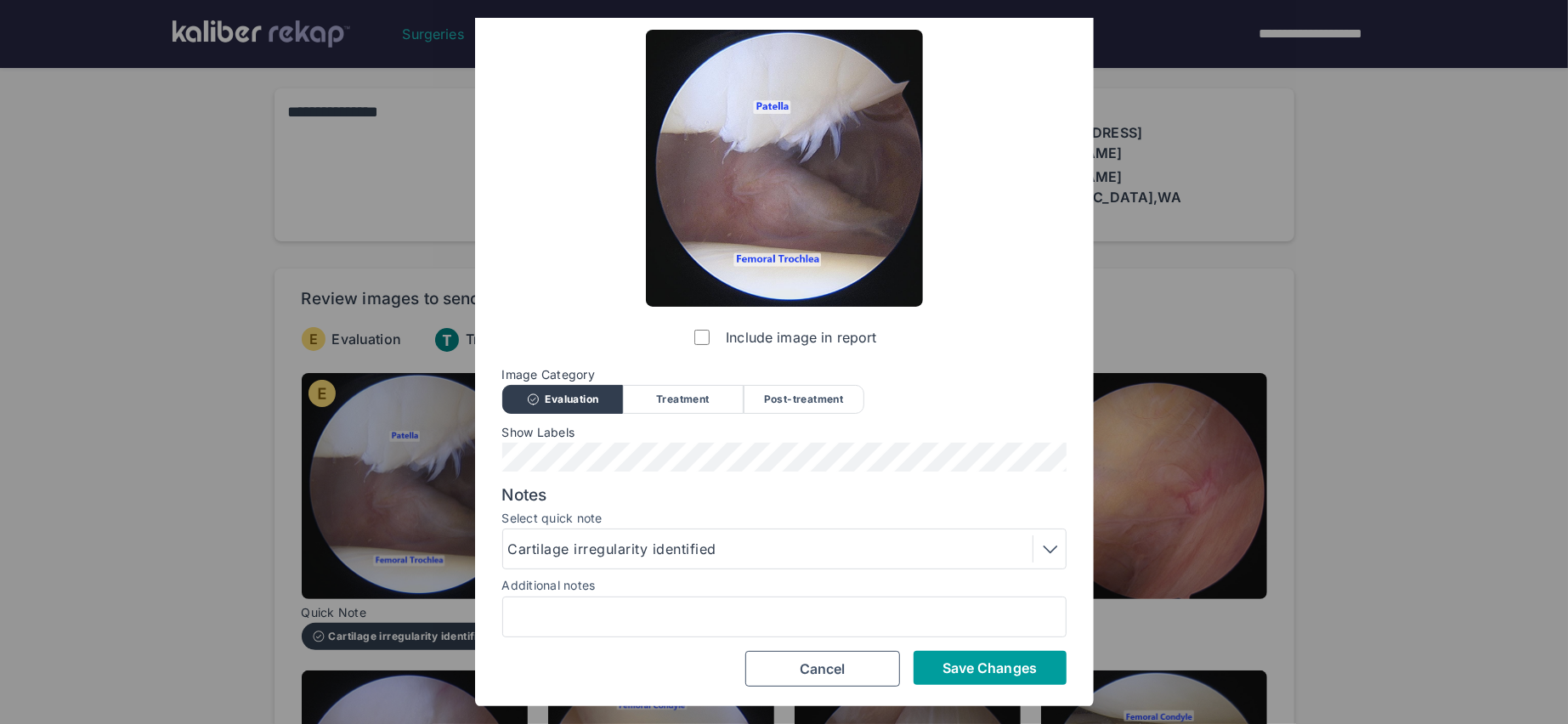
click at [974, 664] on span "Save Changes" at bounding box center [989, 668] width 94 height 17
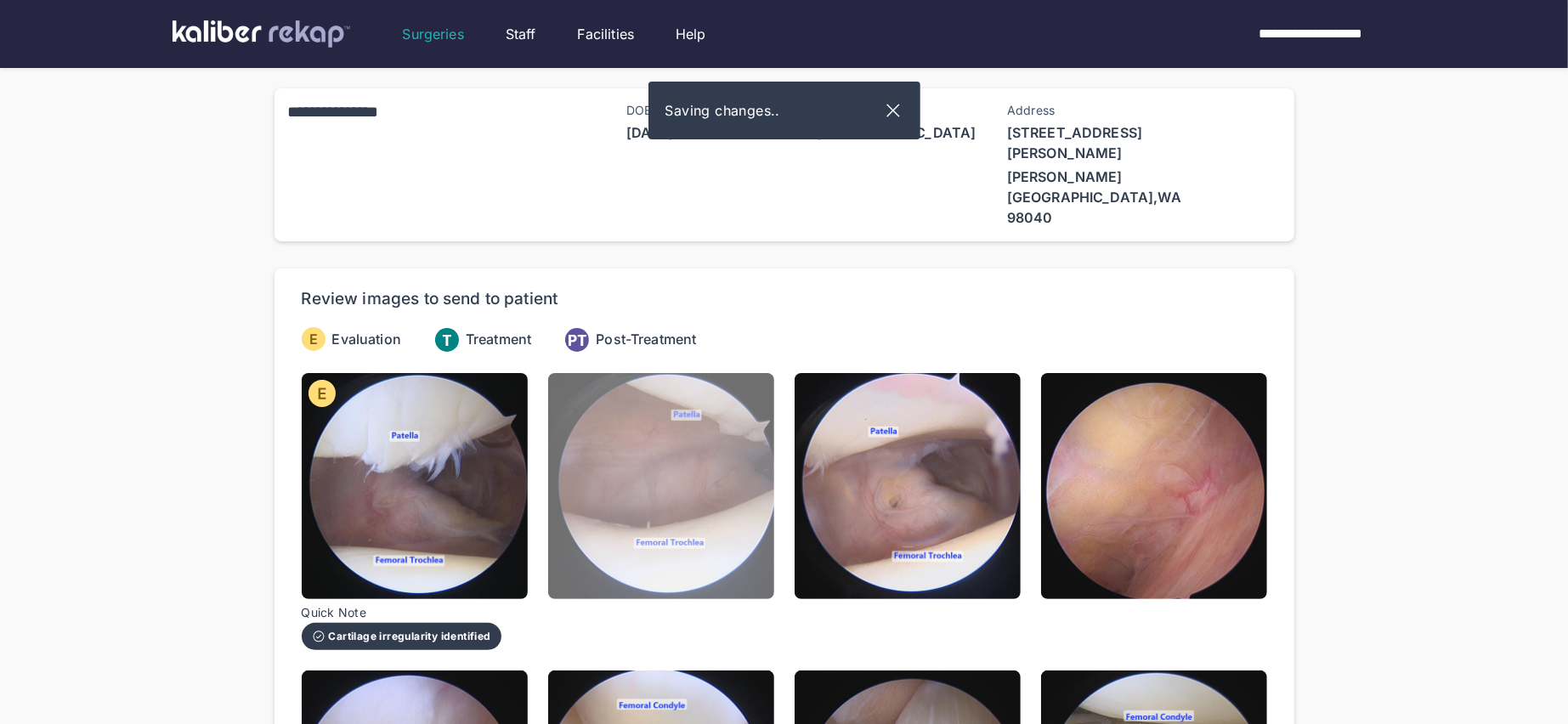
click at [743, 484] on img at bounding box center [660, 486] width 226 height 226
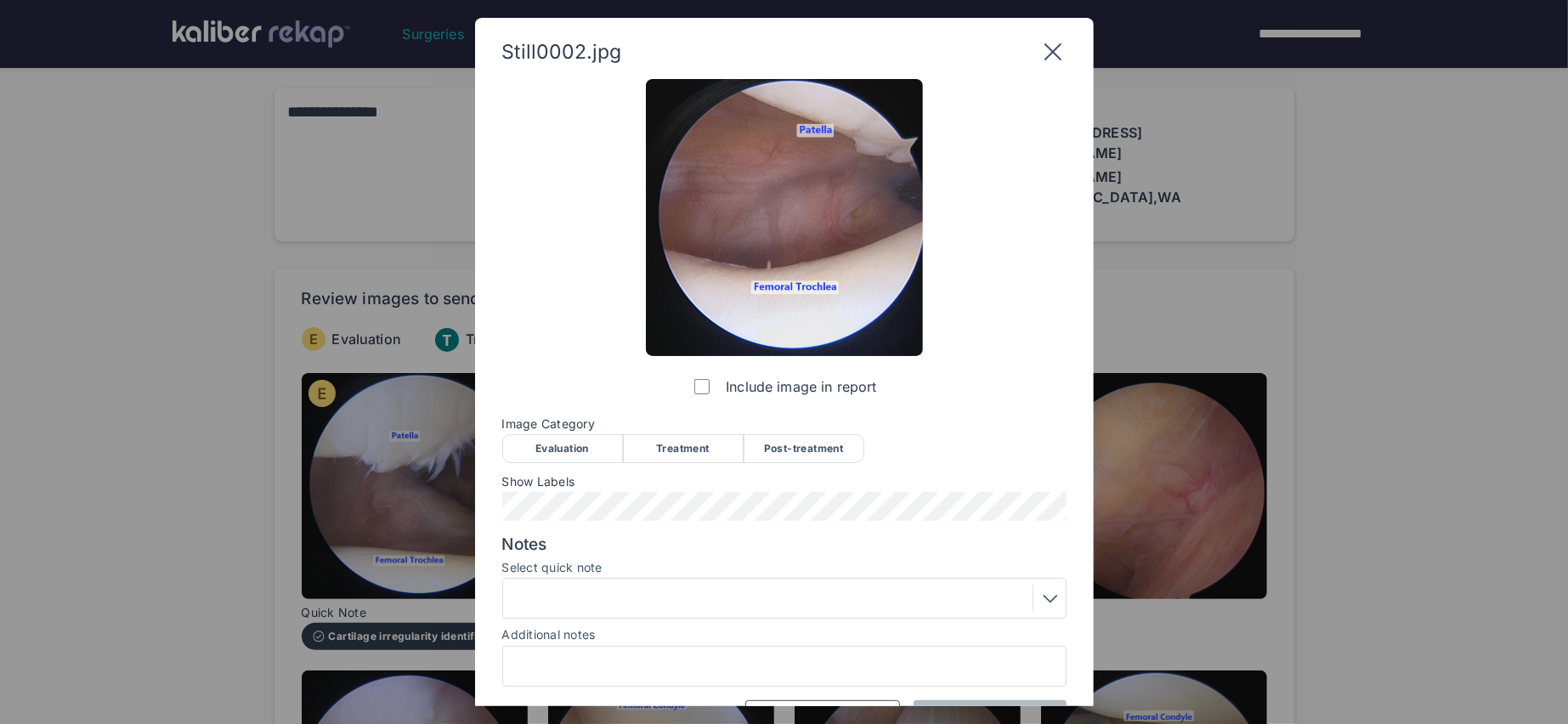
click at [580, 453] on div "Evaluation" at bounding box center [562, 449] width 121 height 29
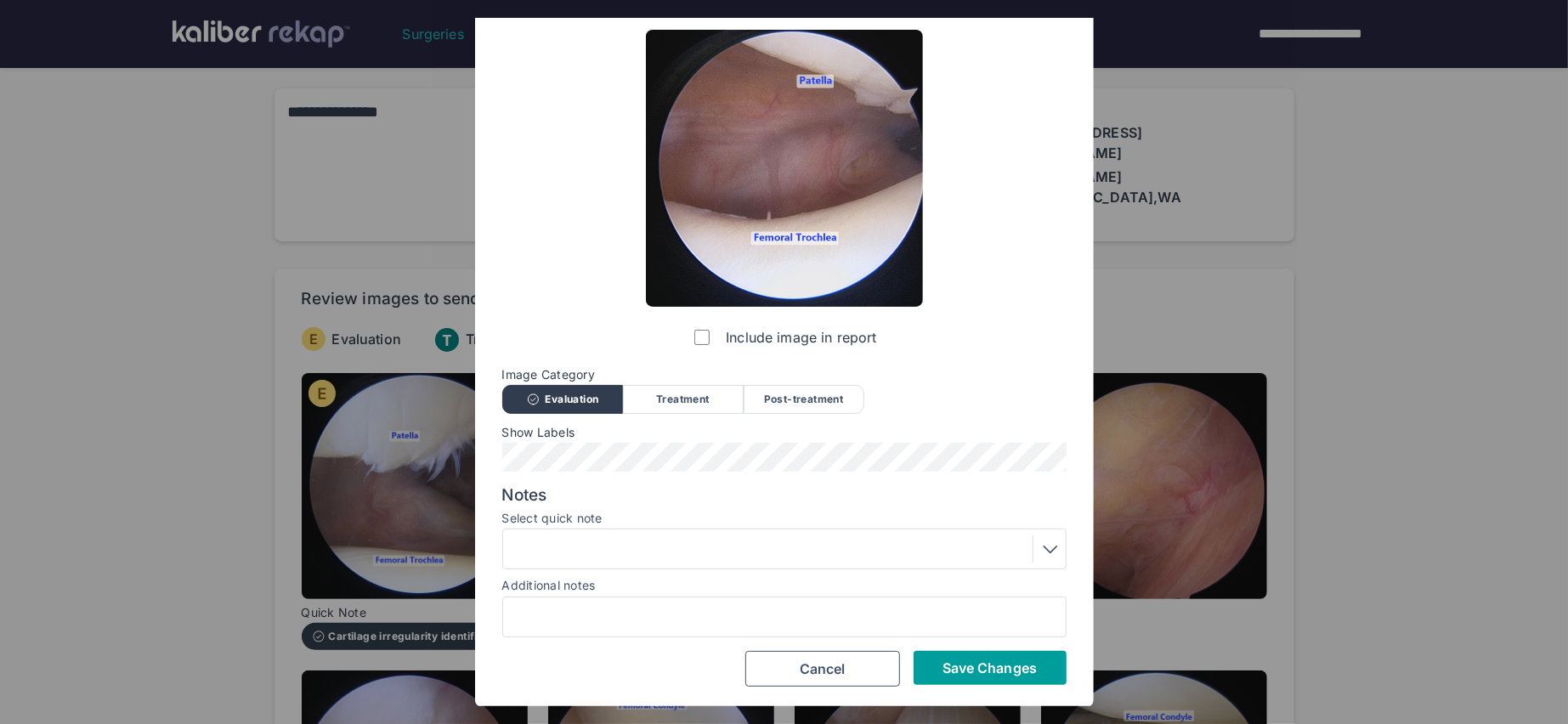
click at [957, 670] on span "Save Changes" at bounding box center [989, 668] width 94 height 17
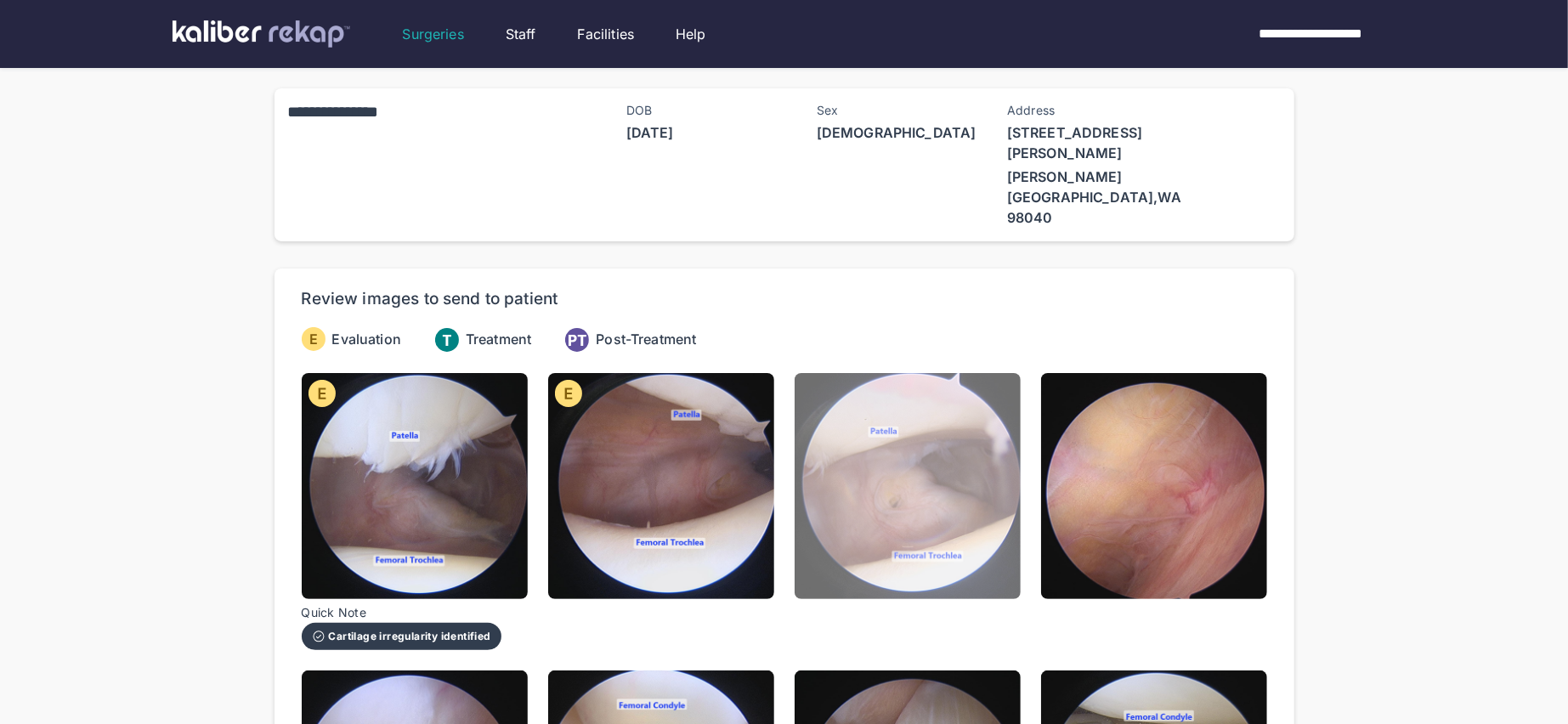
click at [907, 518] on img at bounding box center [907, 486] width 226 height 226
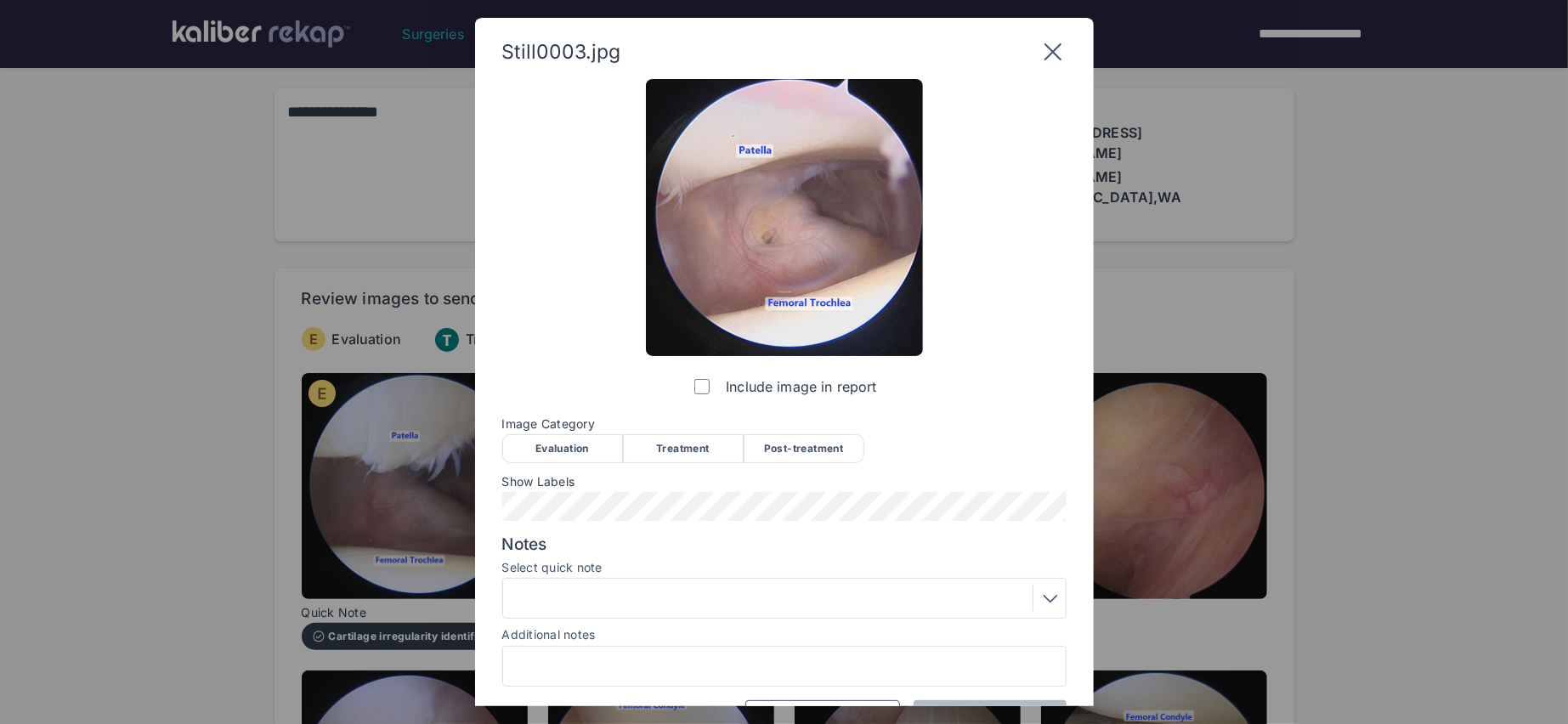
click at [580, 464] on div "Include image in report Image Category Evaluation Treatment Post-treatment Eval…" at bounding box center [784, 407] width 564 height 657
click at [590, 447] on div "Evaluation" at bounding box center [562, 449] width 121 height 29
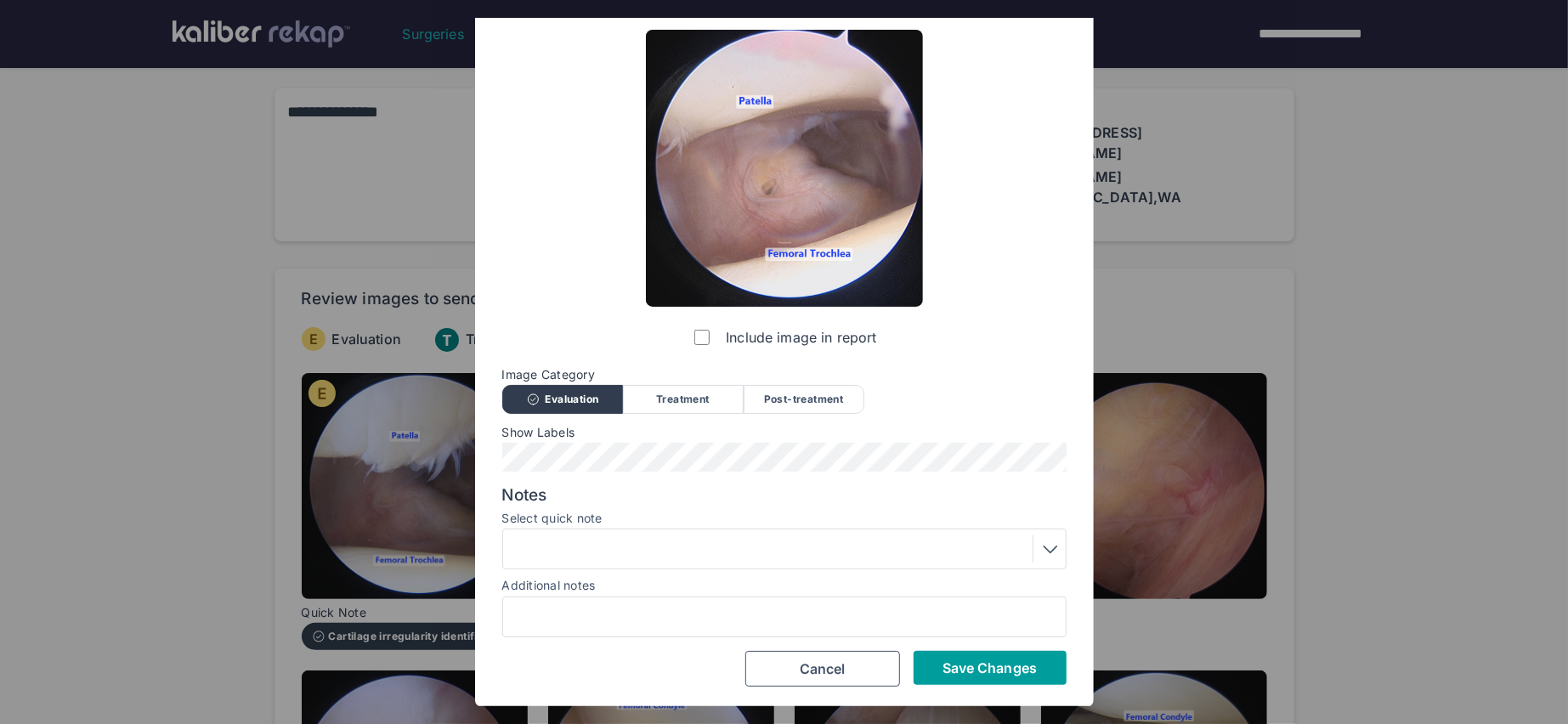
click at [978, 664] on span "Save Changes" at bounding box center [989, 668] width 94 height 17
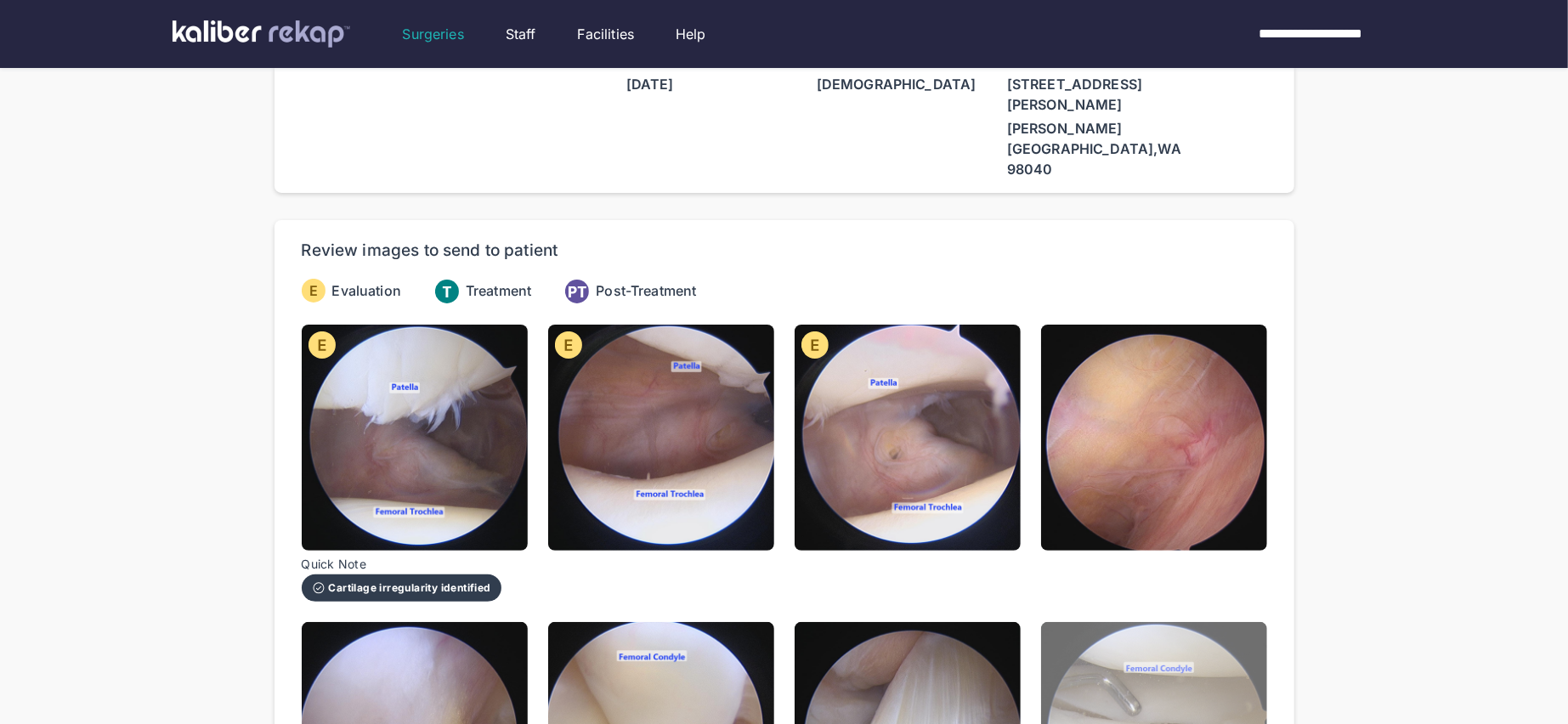
scroll to position [58, 0]
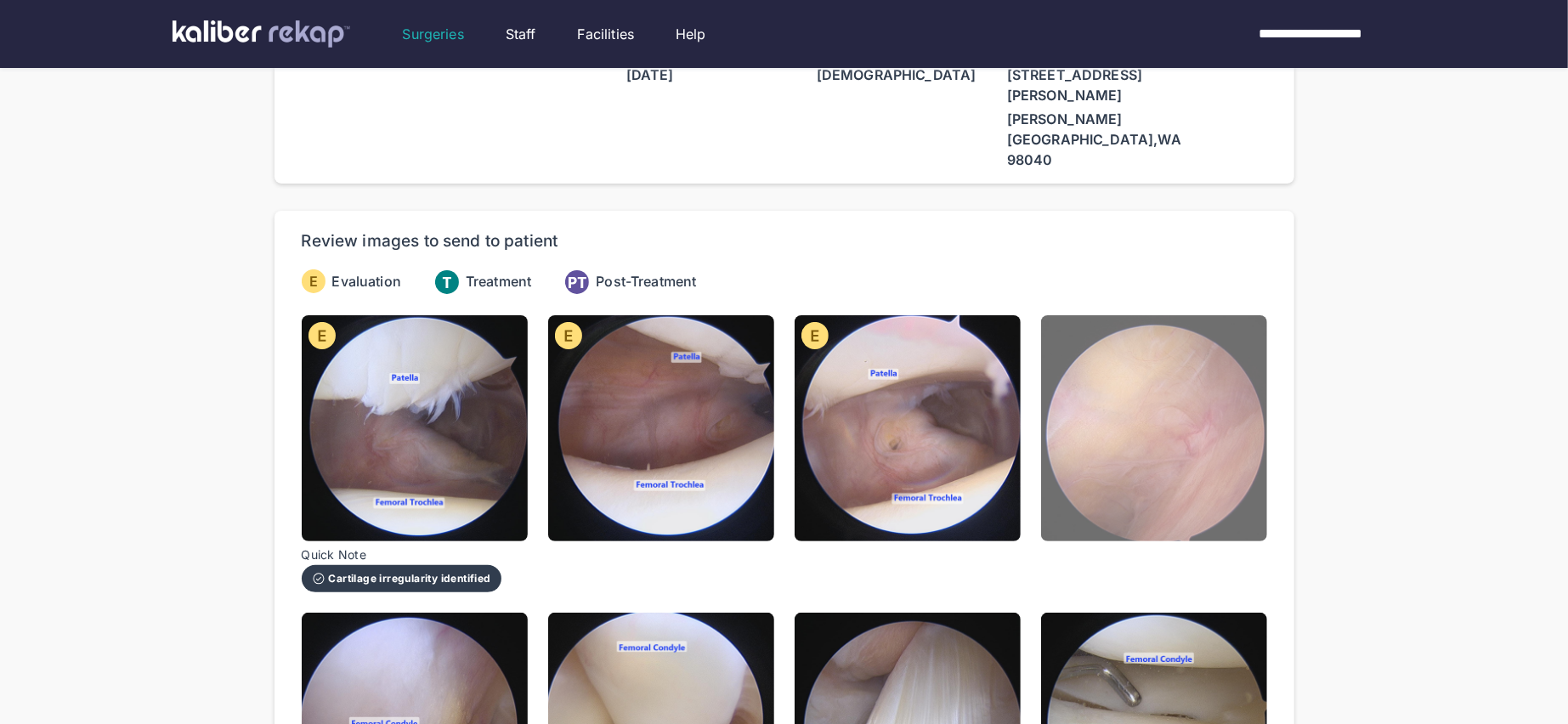
click at [1191, 465] on img at bounding box center [1153, 428] width 226 height 226
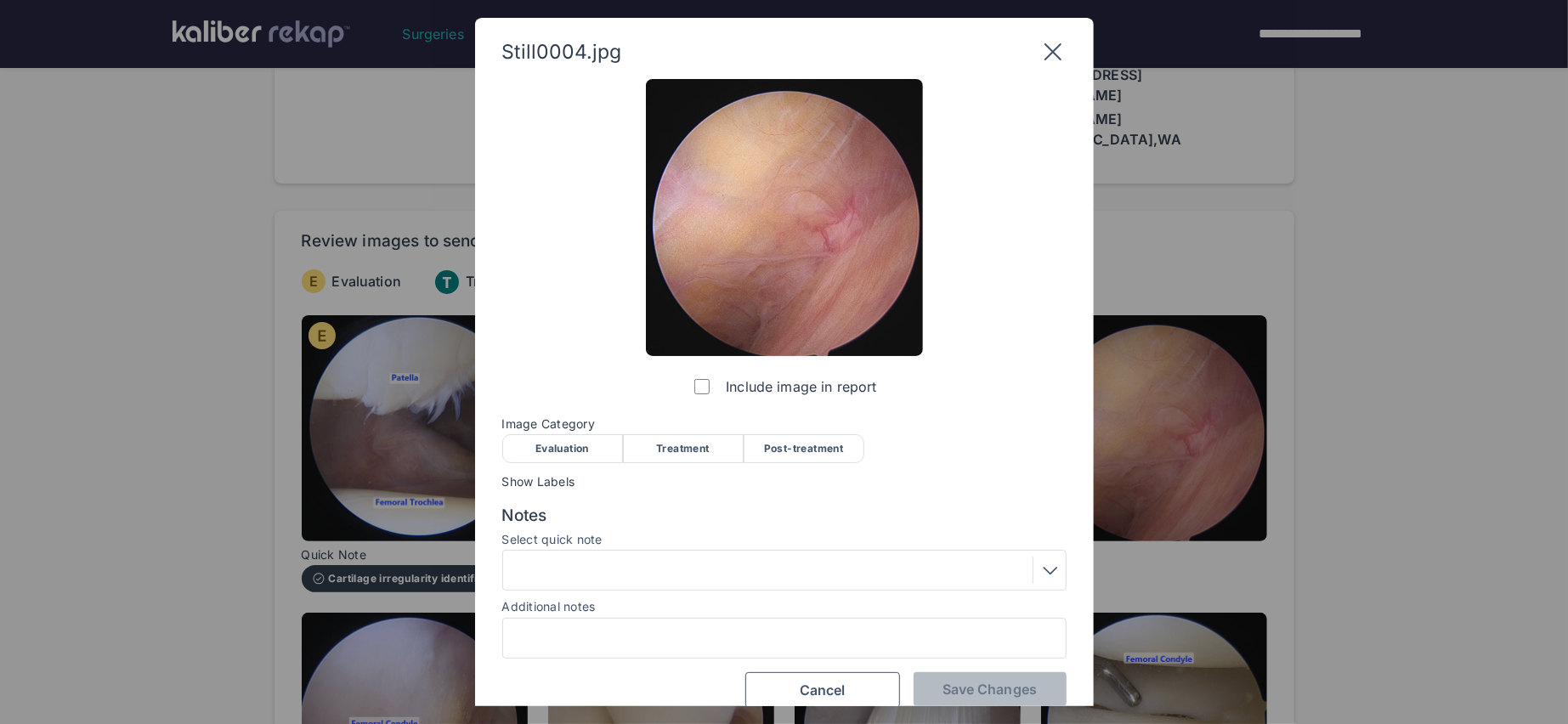
click at [577, 442] on div "Evaluation" at bounding box center [562, 449] width 121 height 29
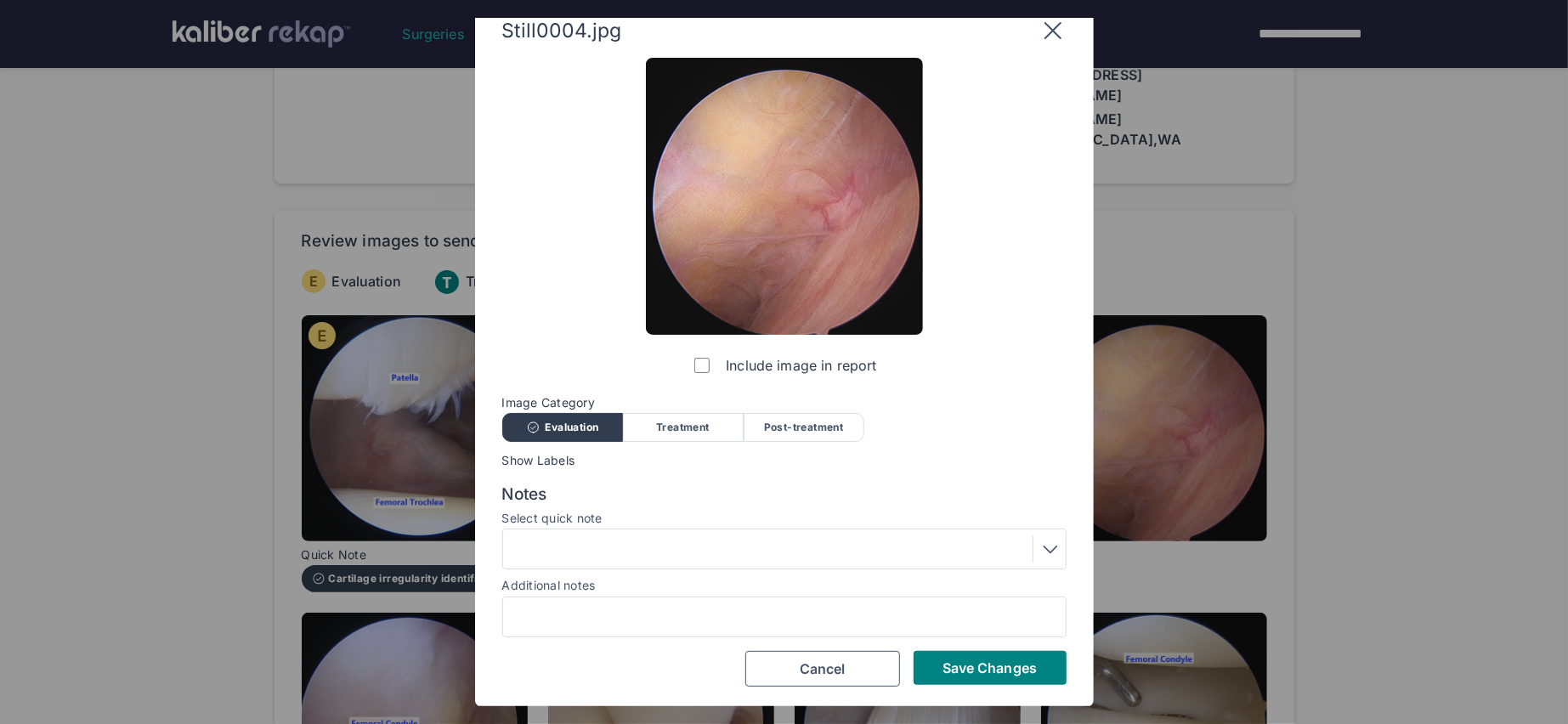
click at [649, 547] on div at bounding box center [784, 549] width 552 height 27
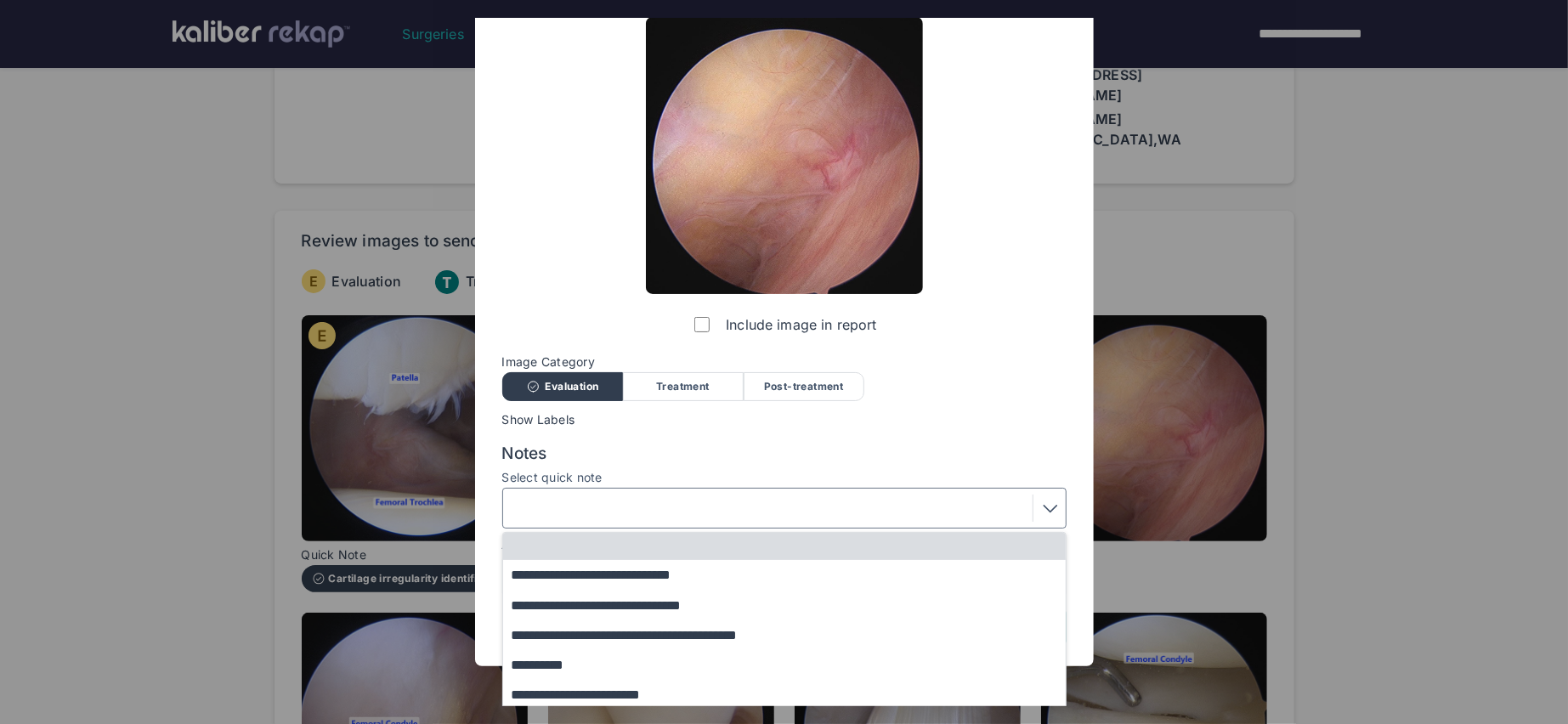
scroll to position [126, 0]
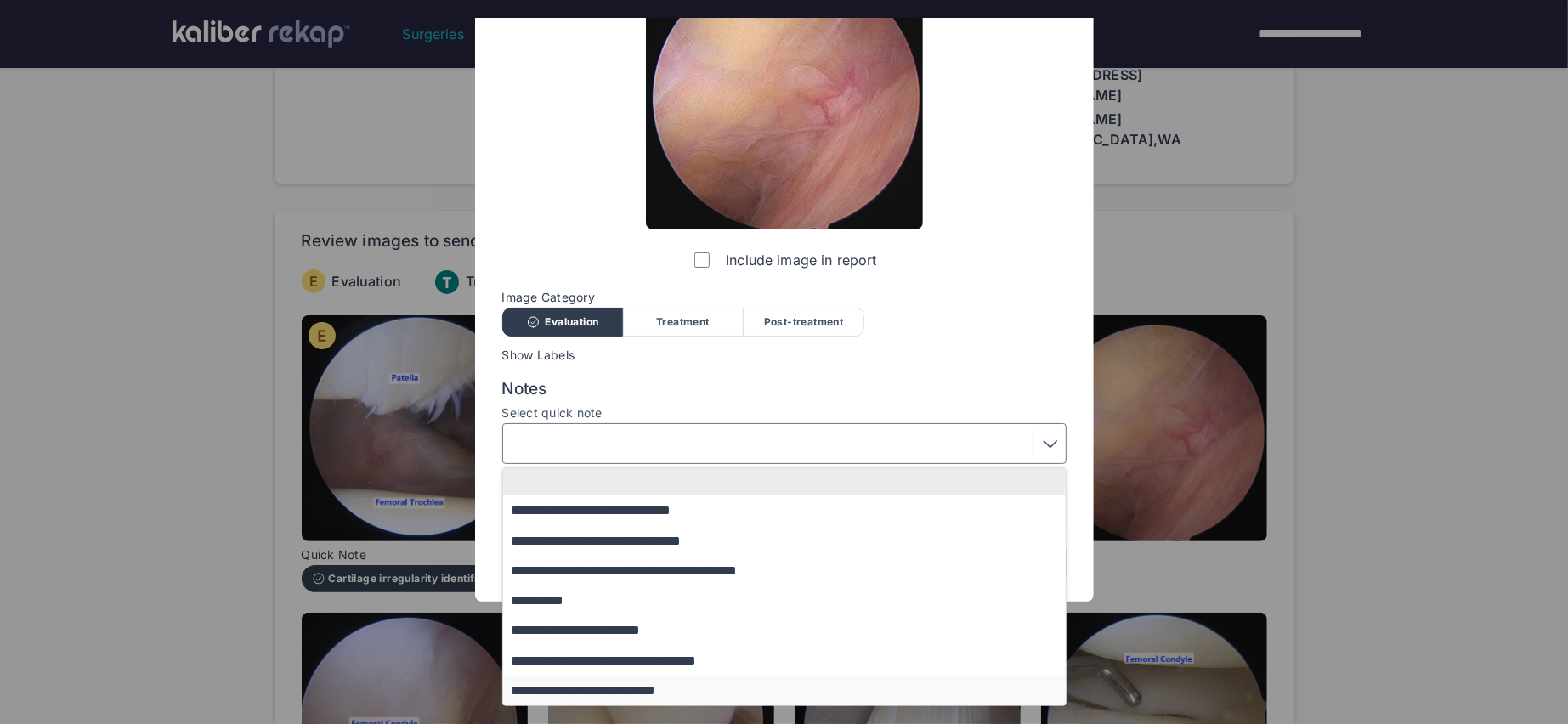
click at [641, 685] on button "**********" at bounding box center [792, 691] width 579 height 29
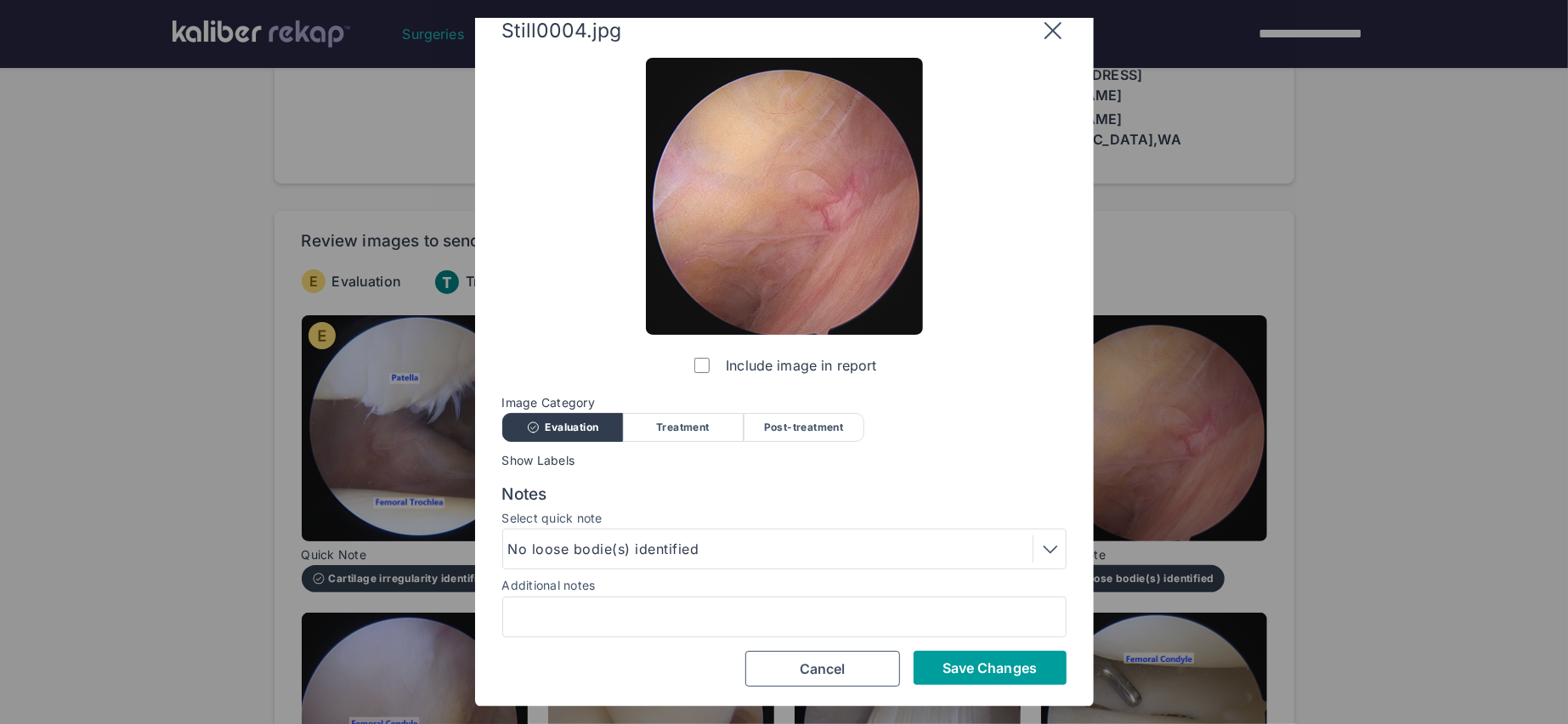
click at [968, 670] on span "Save Changes" at bounding box center [989, 668] width 94 height 17
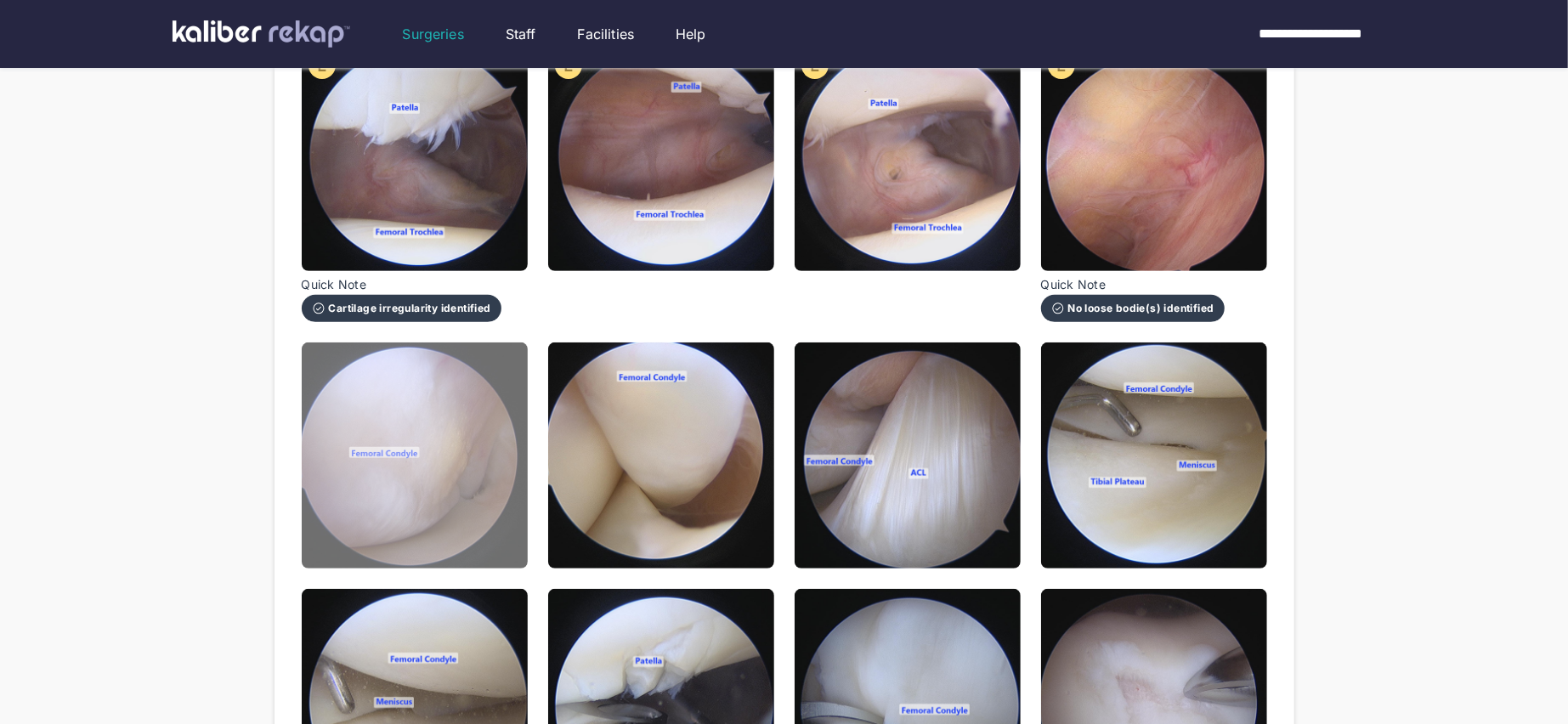
scroll to position [378, 0]
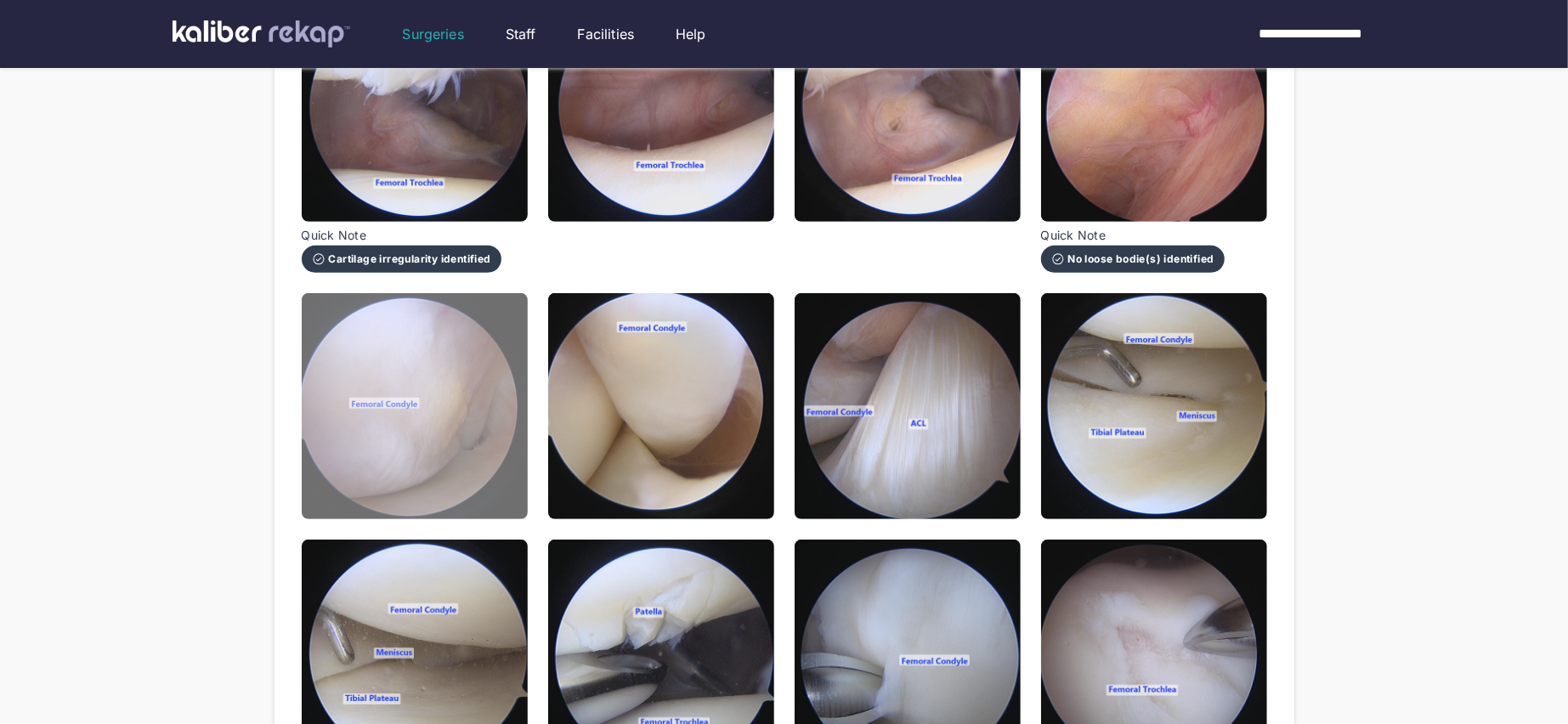
click at [444, 421] on img at bounding box center [414, 406] width 226 height 226
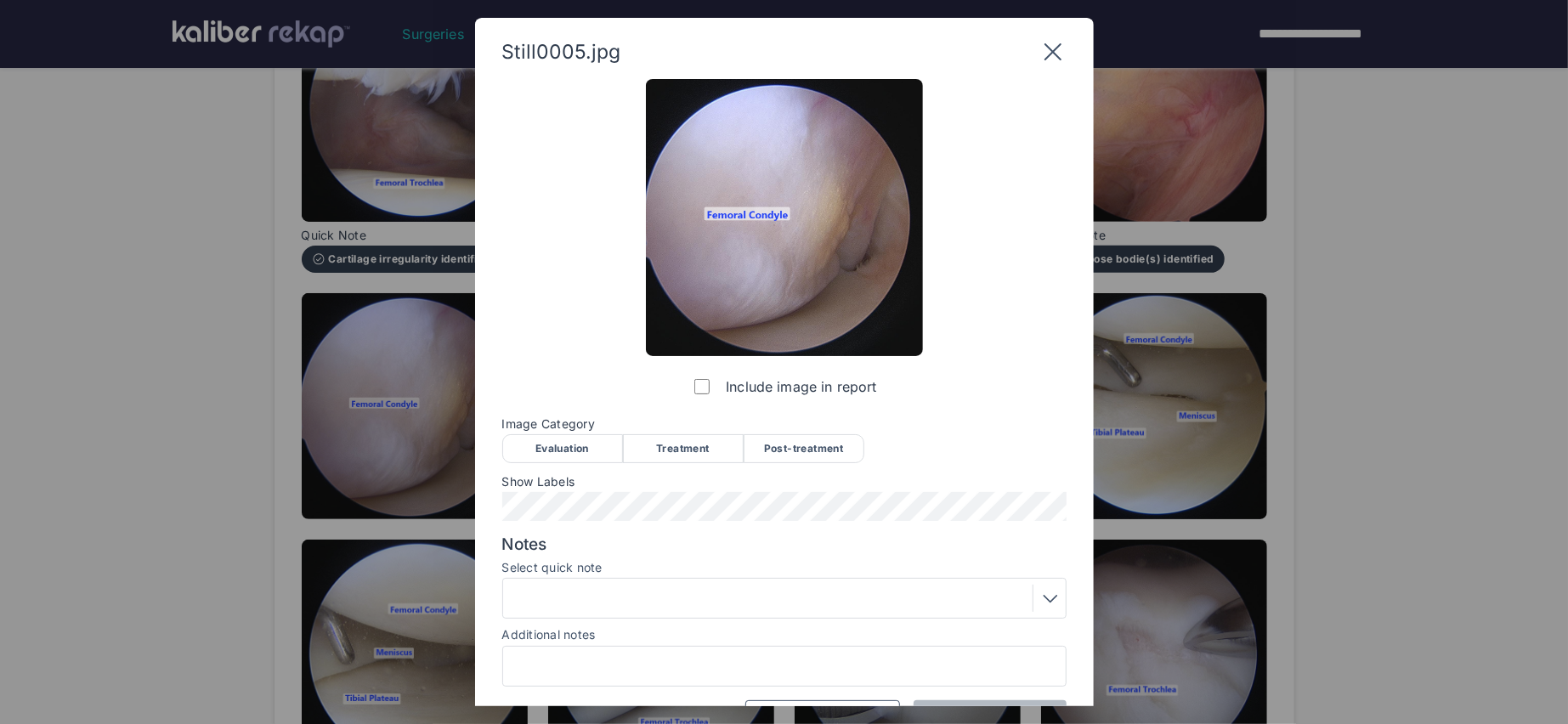
click at [537, 441] on div "Evaluation" at bounding box center [562, 449] width 121 height 29
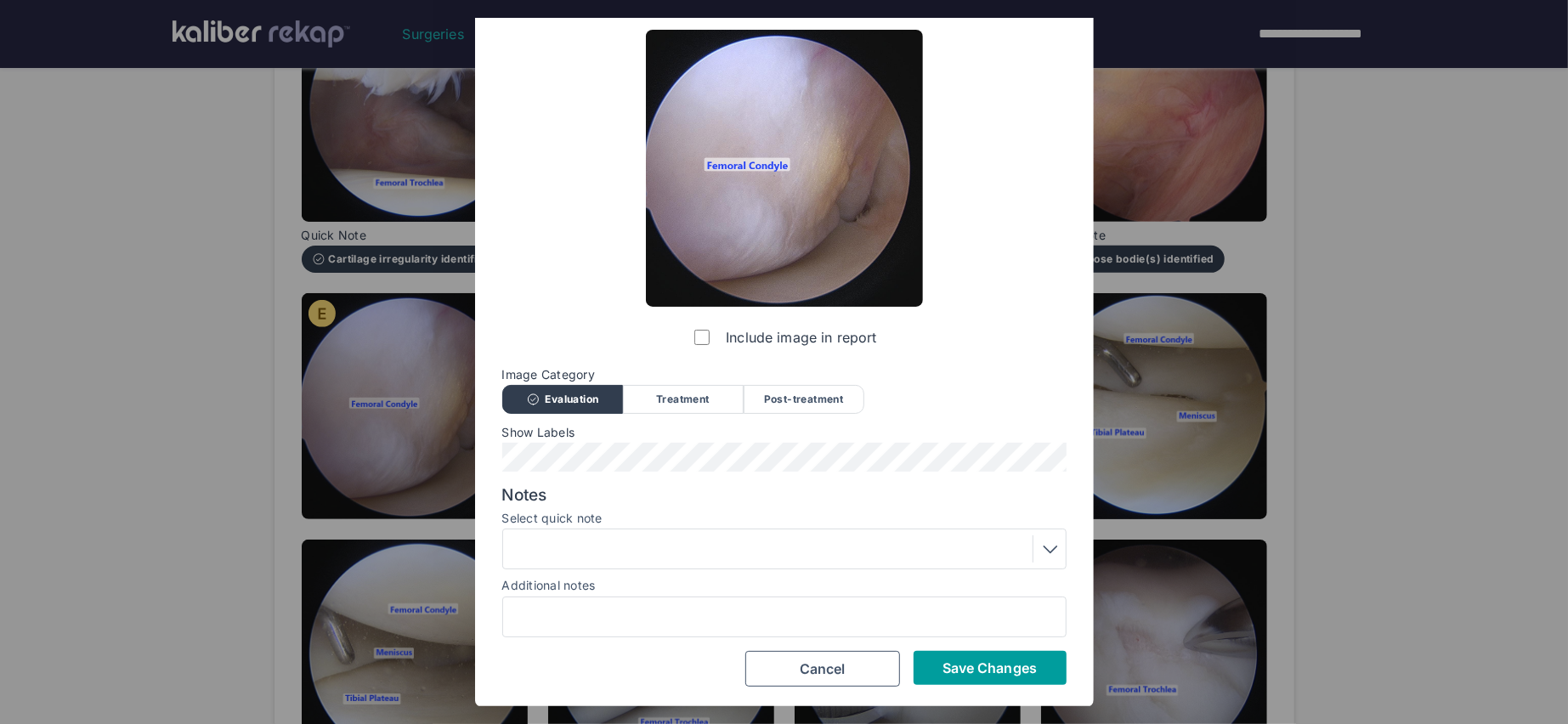
click at [948, 655] on button "Save Changes" at bounding box center [989, 668] width 153 height 34
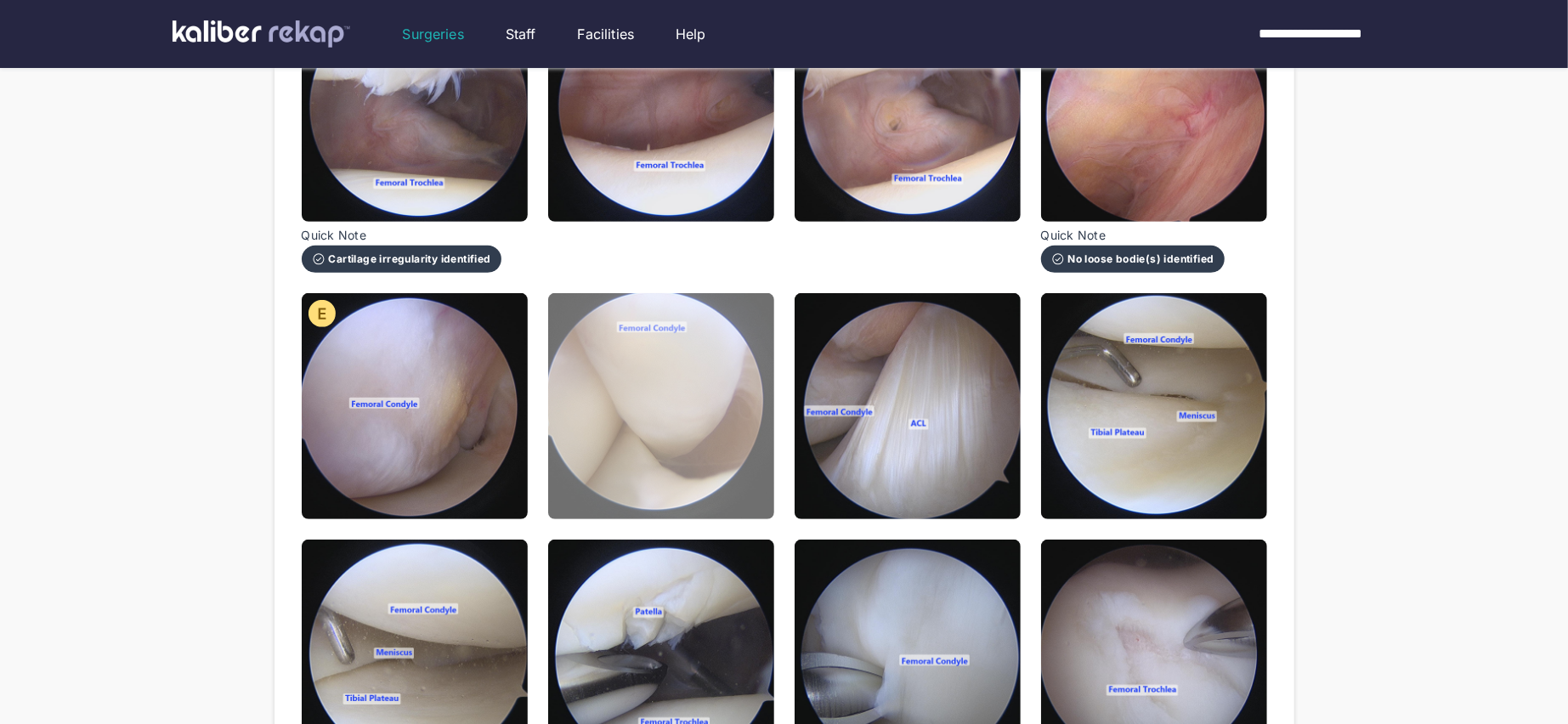
click at [652, 409] on img at bounding box center [660, 406] width 226 height 226
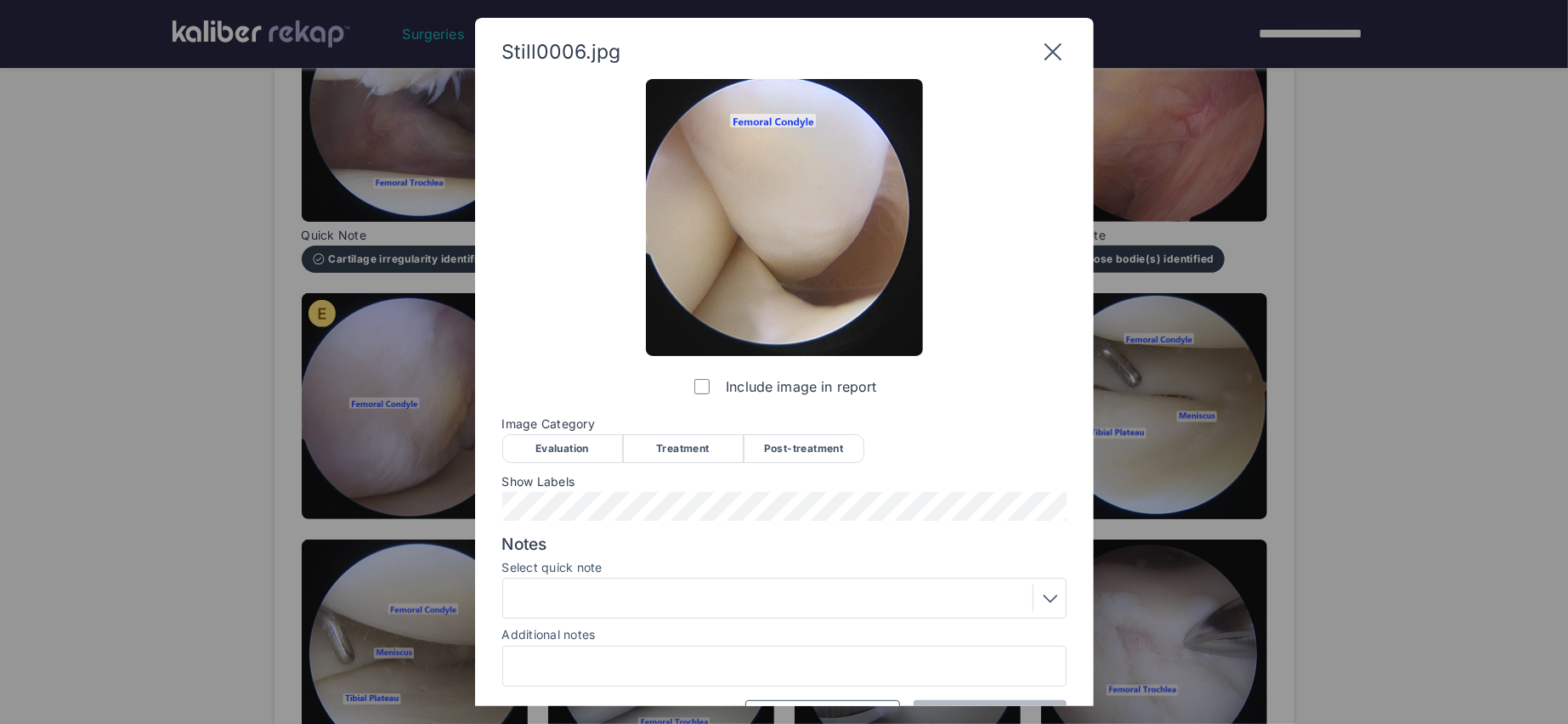
drag, startPoint x: 556, startPoint y: 439, endPoint x: 582, endPoint y: 488, distance: 55.5
click at [556, 439] on div "Evaluation" at bounding box center [562, 449] width 121 height 29
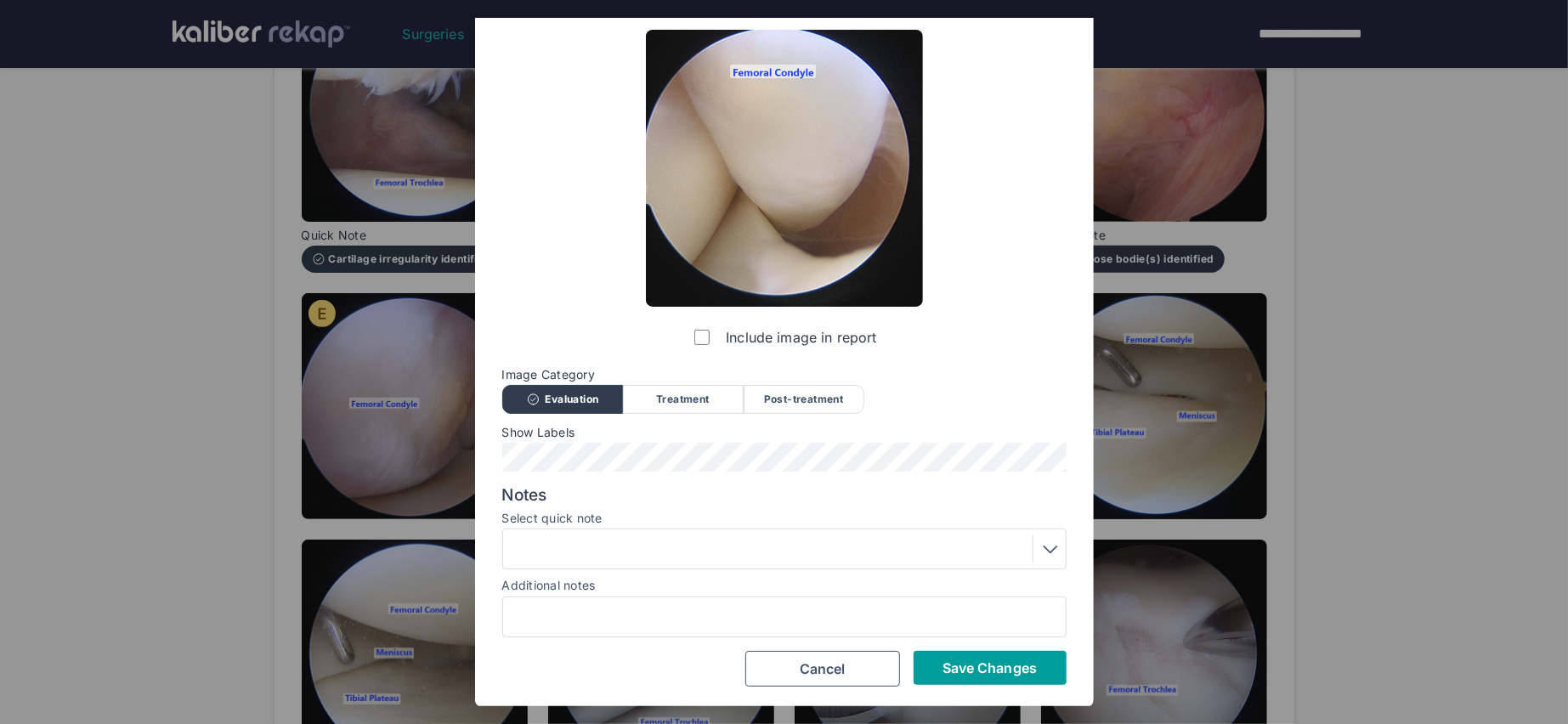
click at [939, 660] on button "Save Changes" at bounding box center [989, 668] width 153 height 34
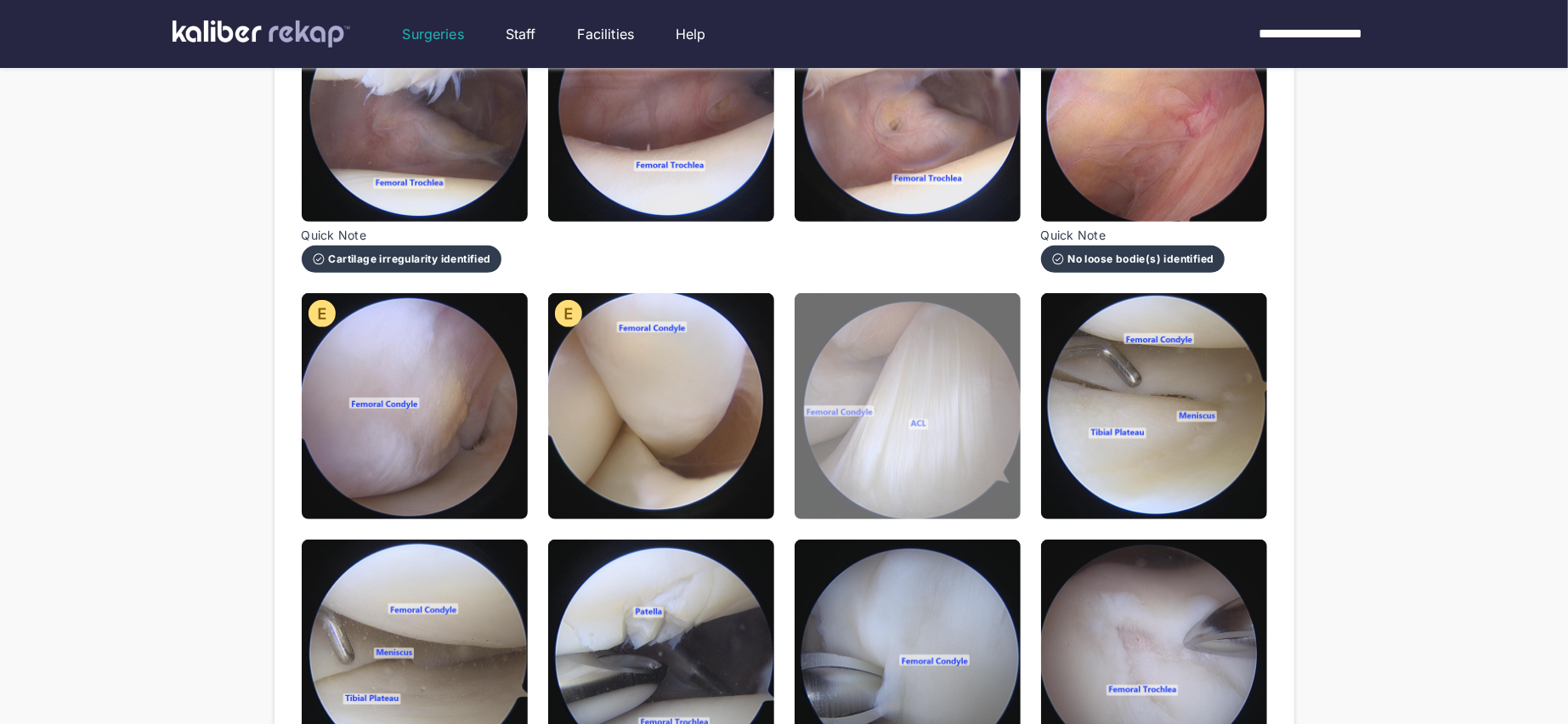
click at [922, 422] on img at bounding box center [907, 406] width 226 height 226
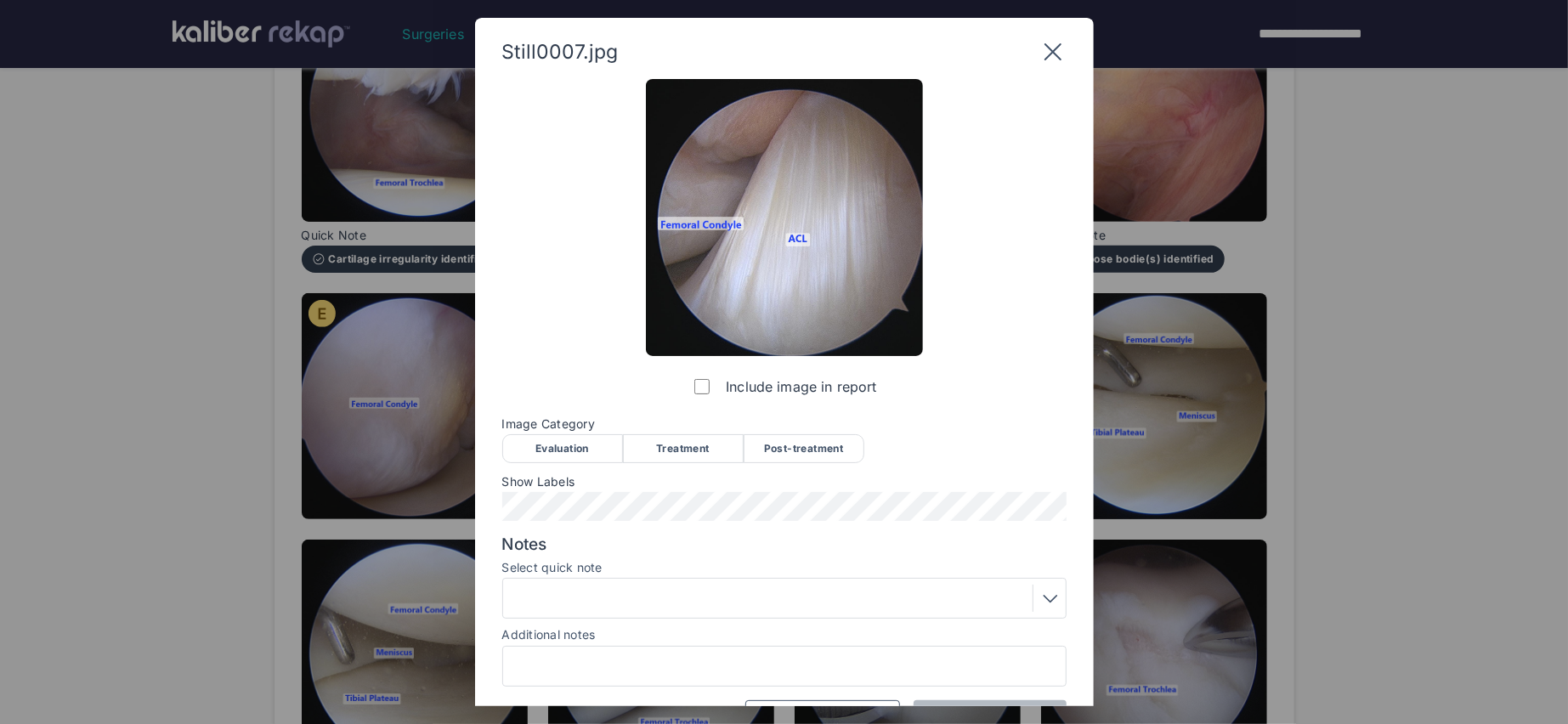
click at [582, 453] on div "Evaluation" at bounding box center [562, 449] width 121 height 29
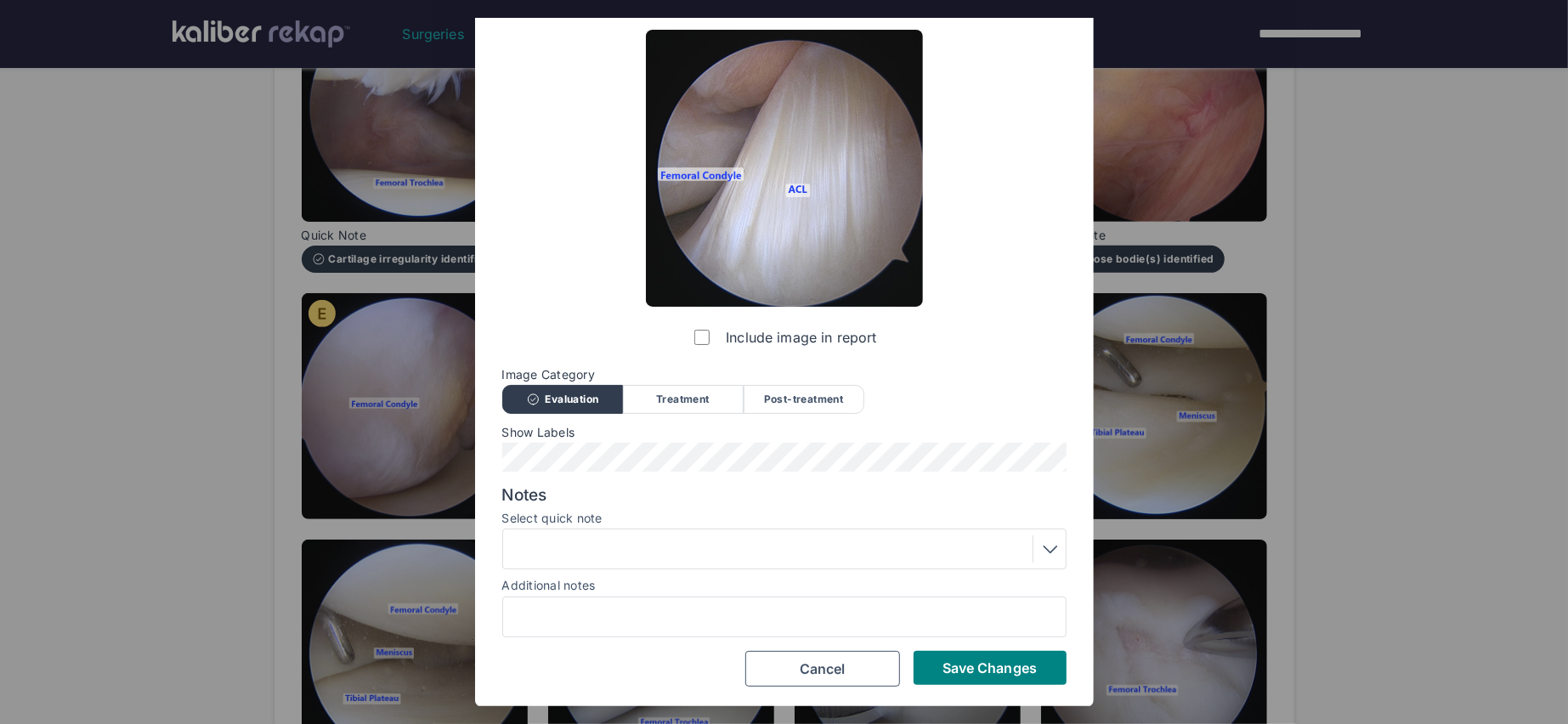
click at [593, 547] on div at bounding box center [784, 549] width 552 height 27
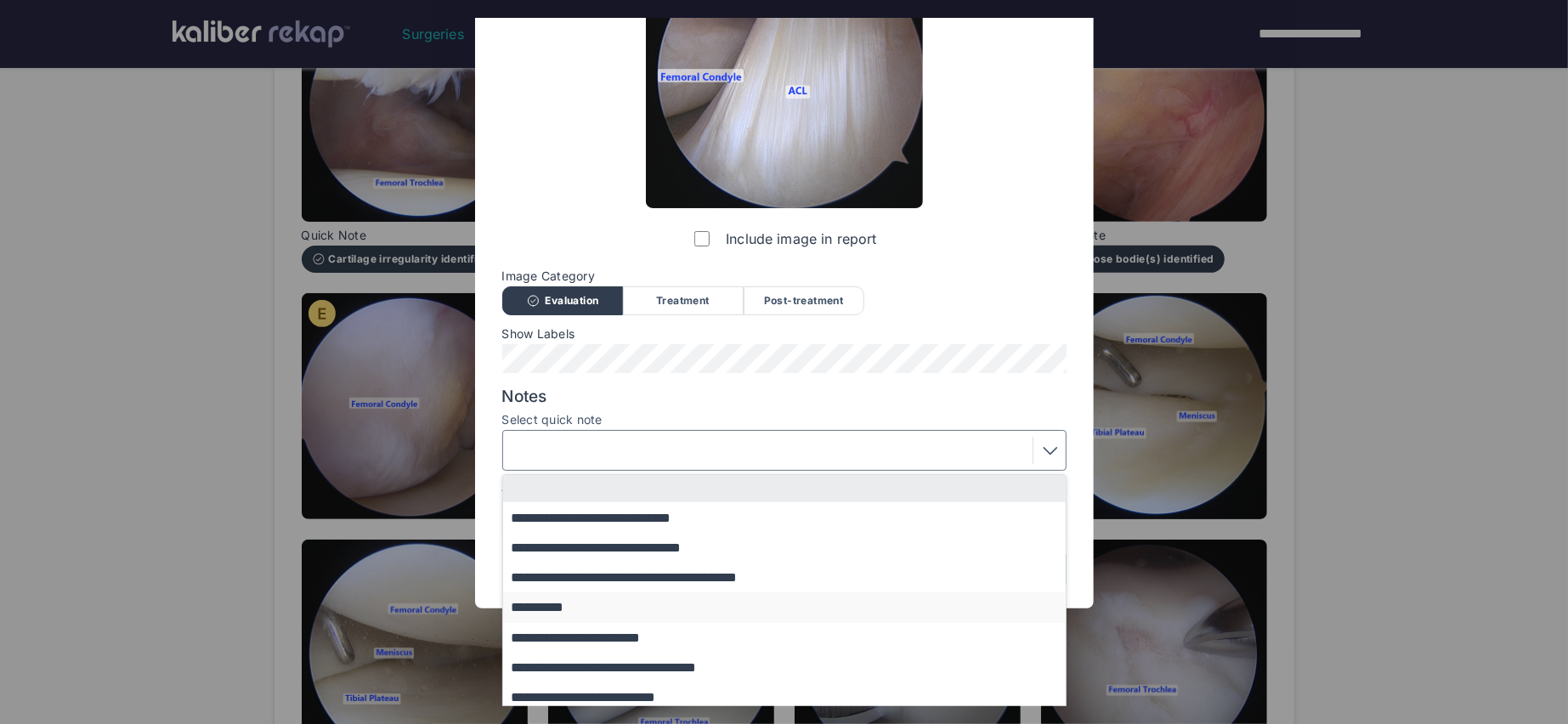
click at [605, 598] on button "**********" at bounding box center [792, 608] width 579 height 29
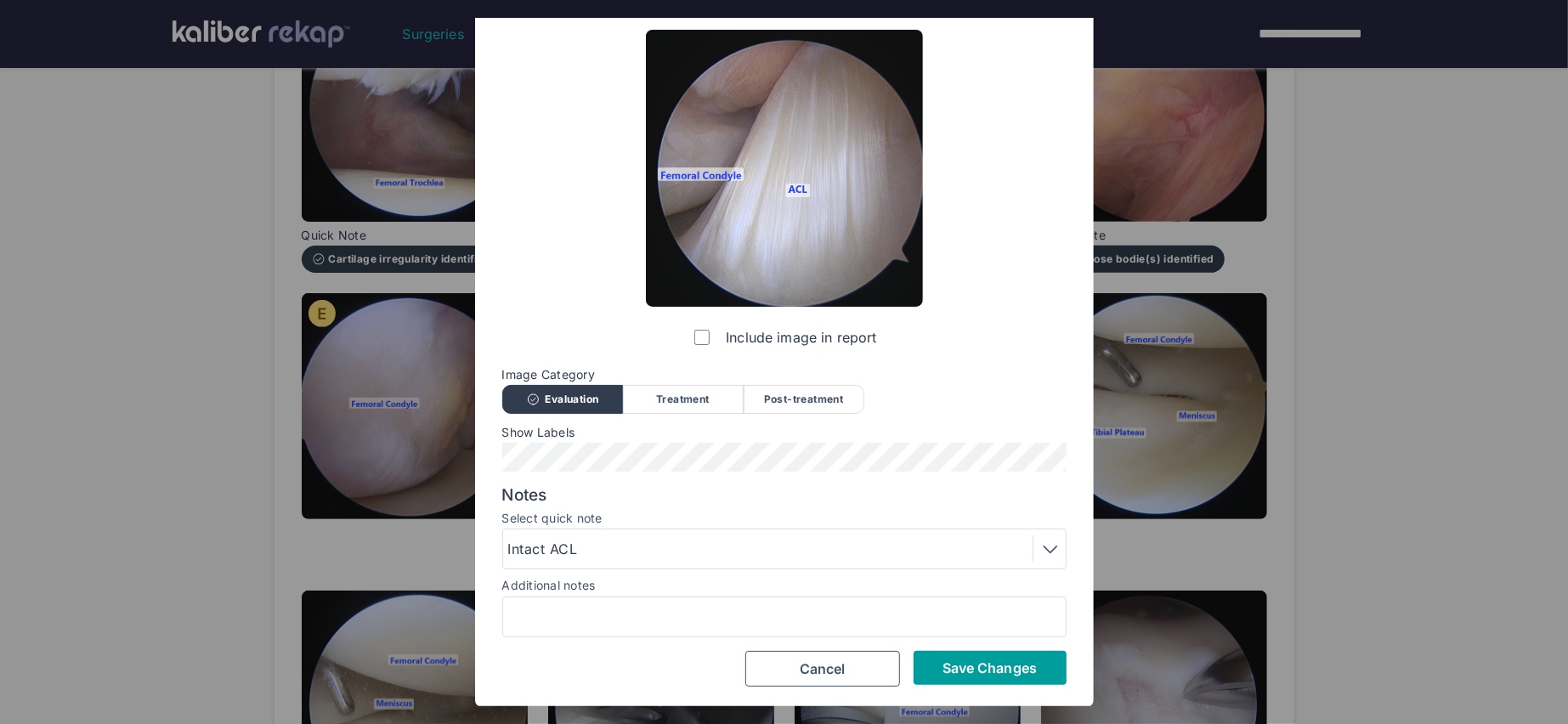
click at [964, 660] on span "Save Changes" at bounding box center [989, 668] width 94 height 17
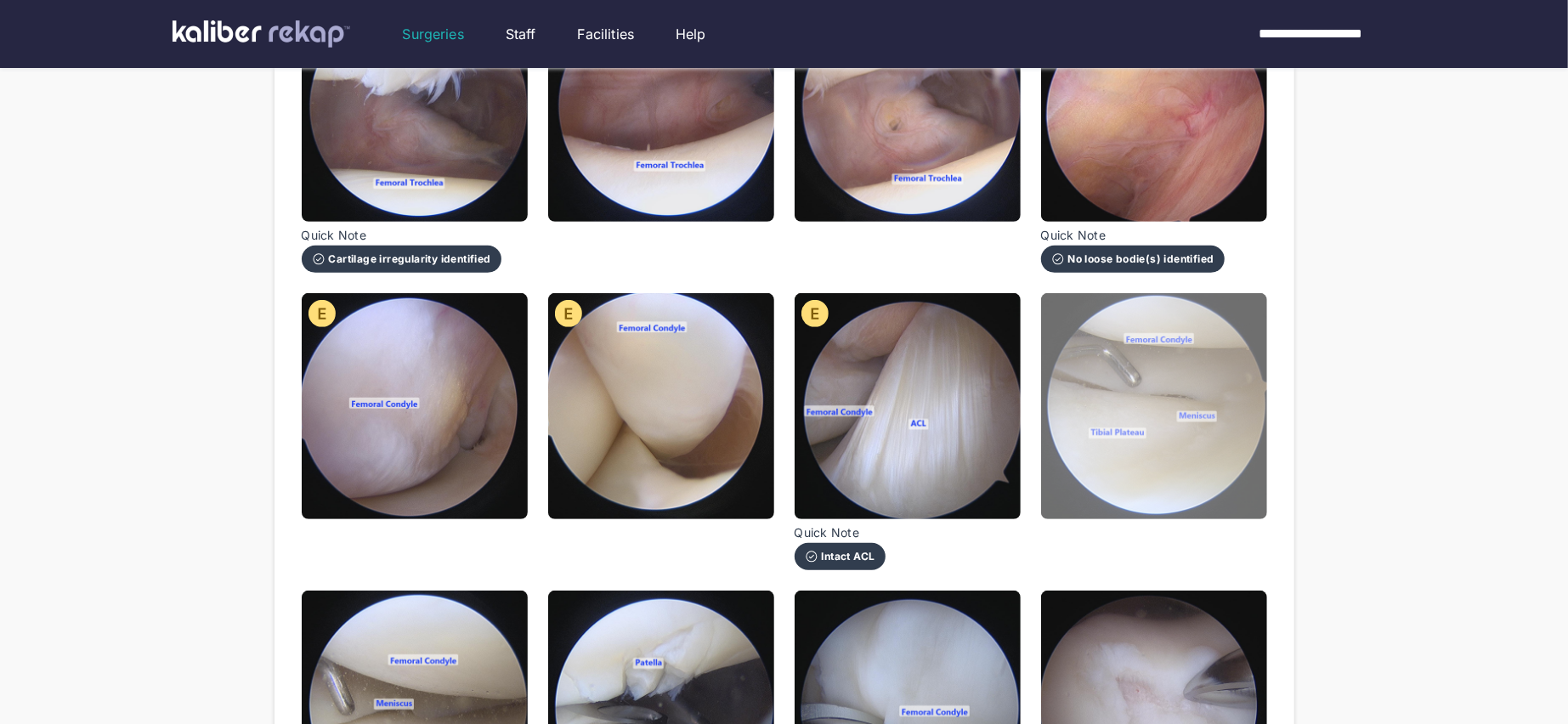
click at [1139, 385] on img at bounding box center [1153, 406] width 226 height 226
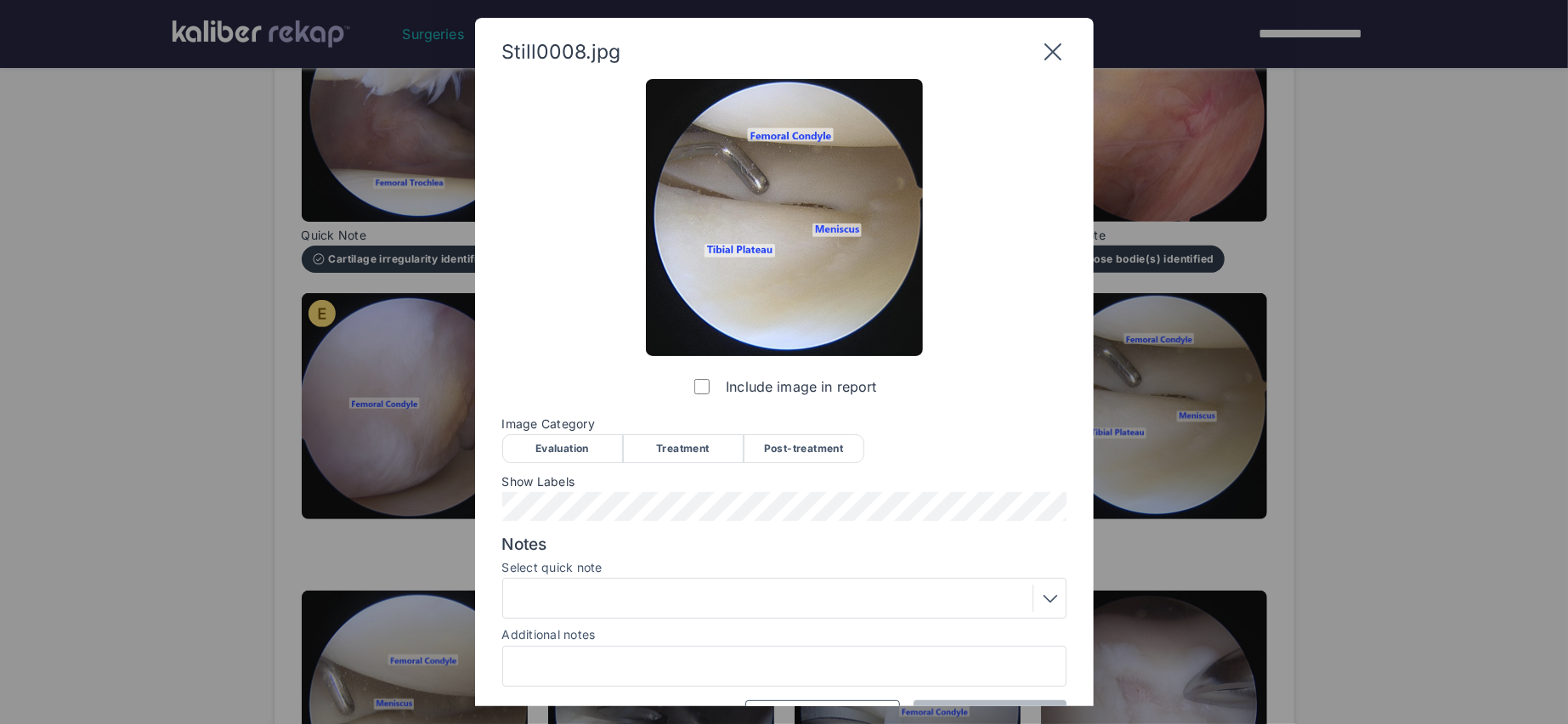
click at [586, 453] on div "Evaluation" at bounding box center [562, 449] width 121 height 29
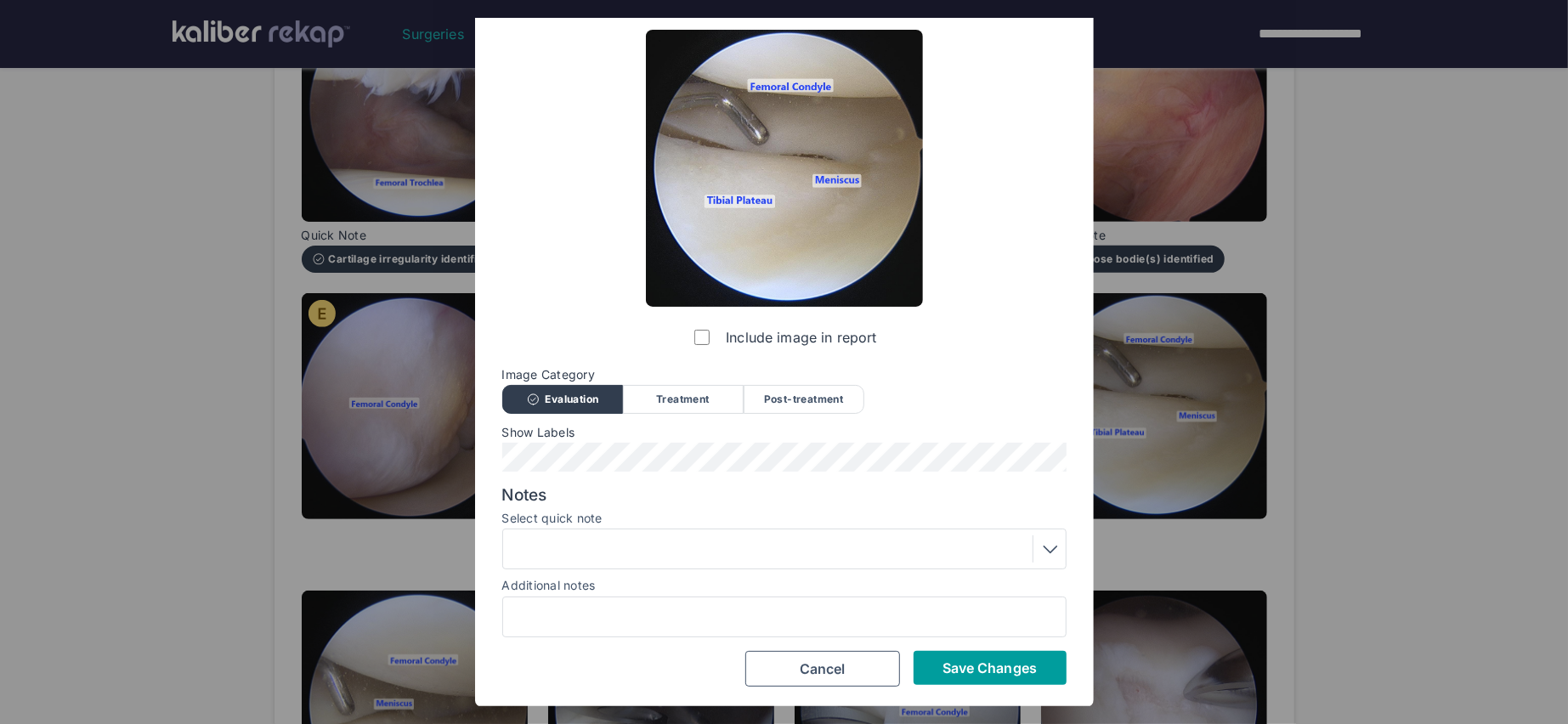
click at [946, 678] on button "Save Changes" at bounding box center [989, 668] width 153 height 34
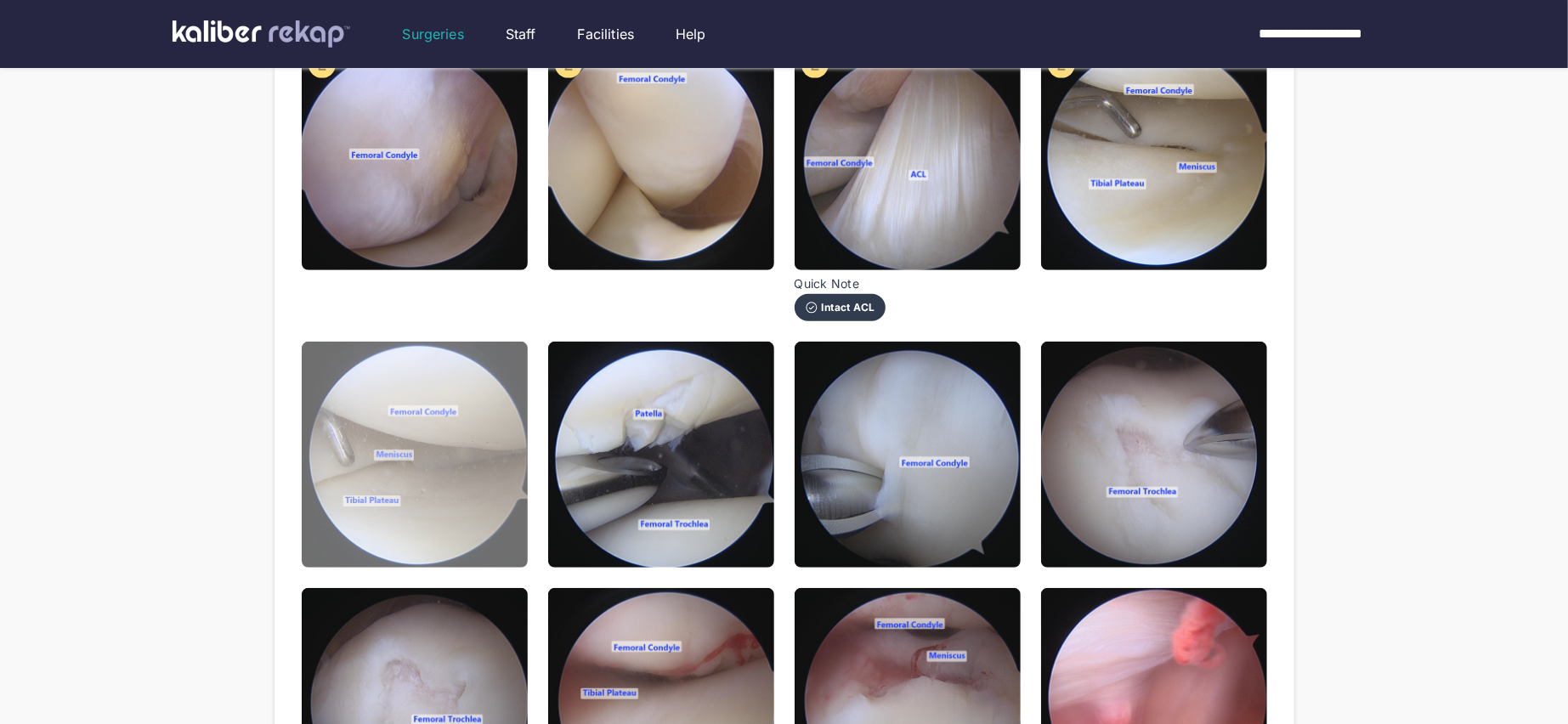
scroll to position [686, 0]
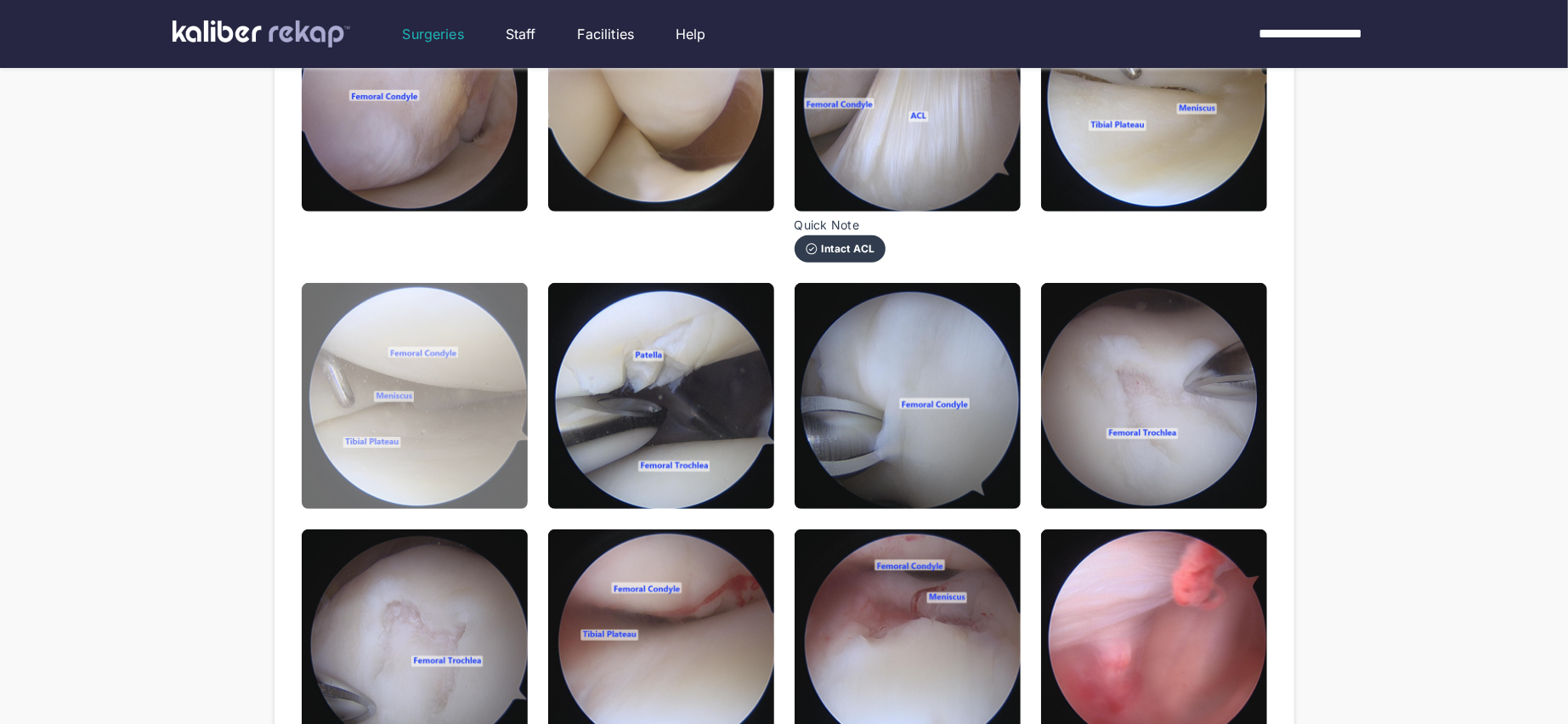
click at [438, 408] on img at bounding box center [414, 396] width 226 height 226
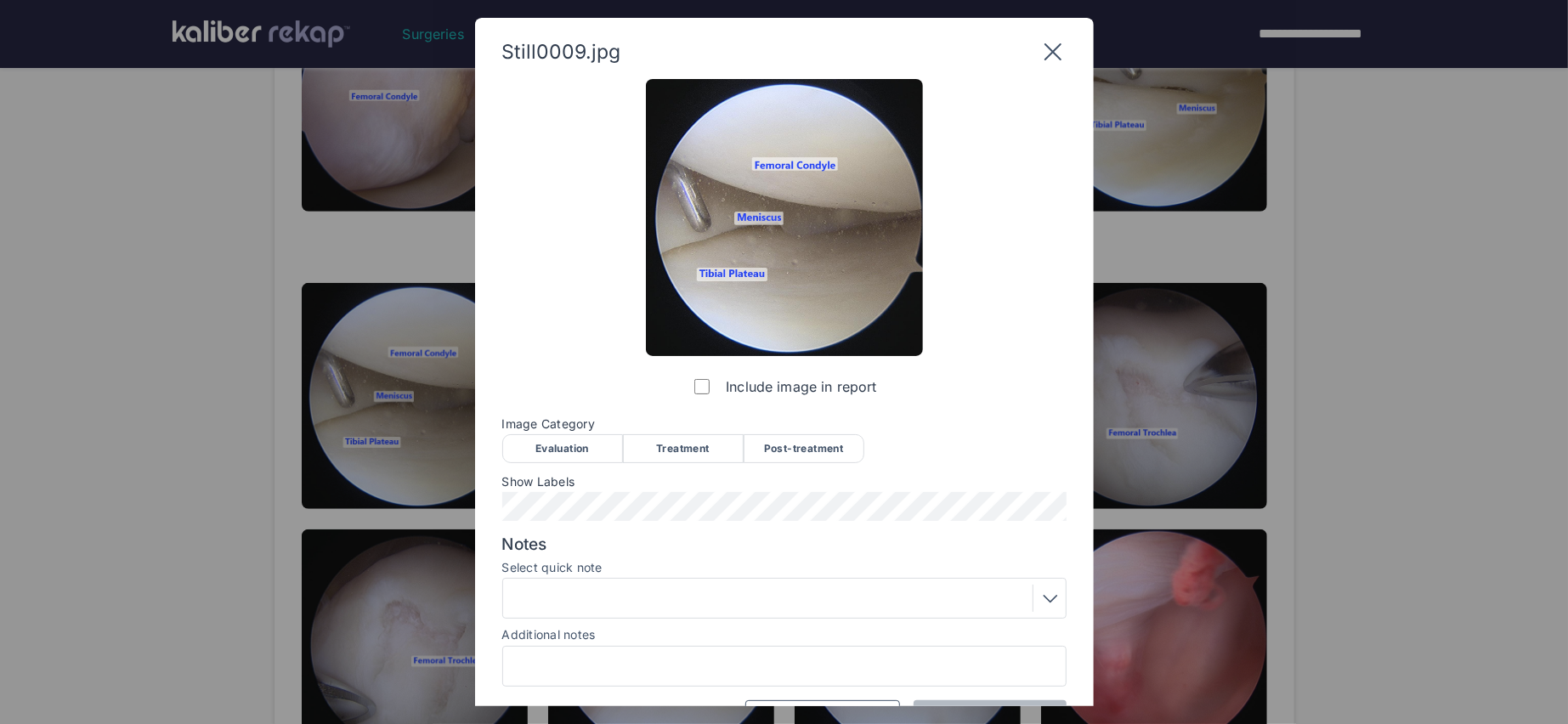
click at [562, 442] on div "Evaluation" at bounding box center [562, 449] width 121 height 29
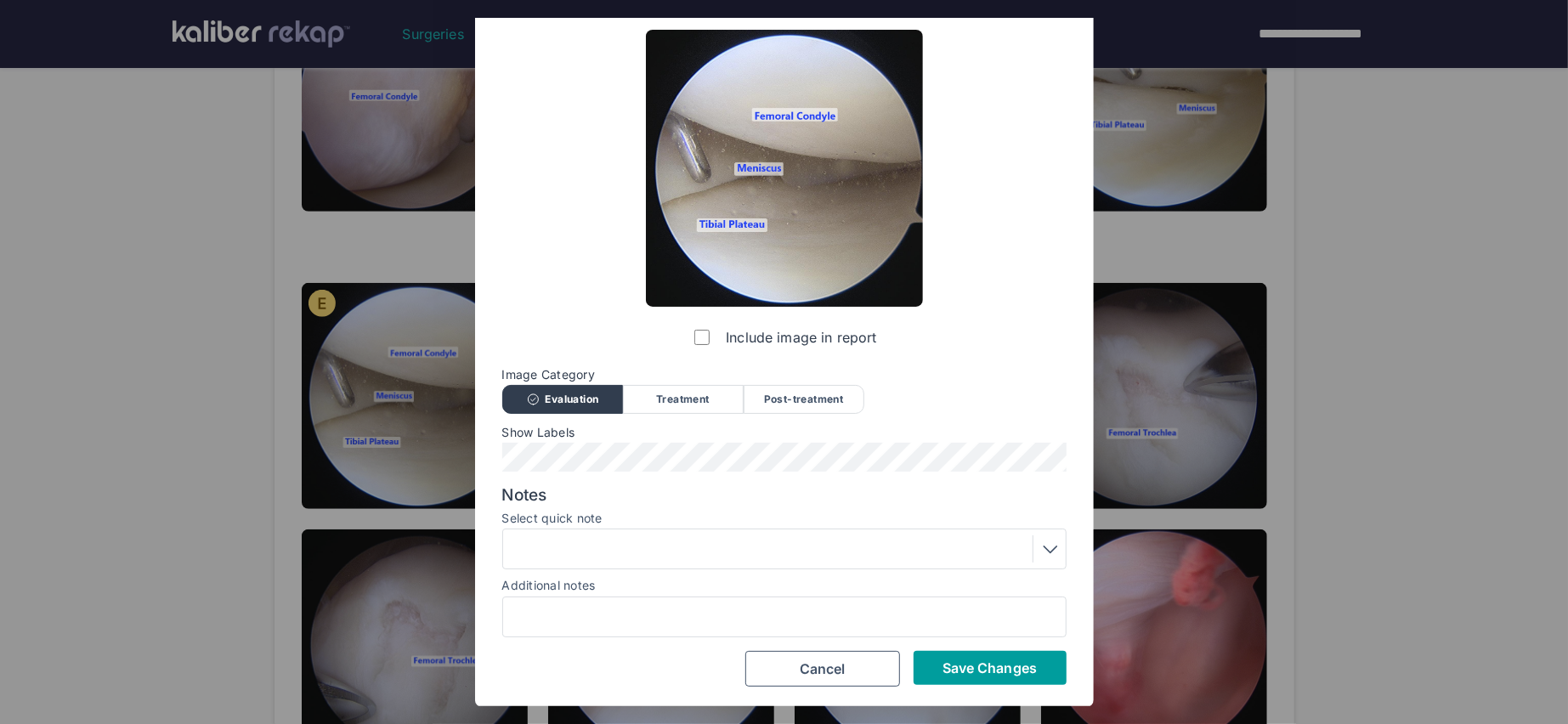
click at [969, 670] on span "Save Changes" at bounding box center [989, 668] width 94 height 17
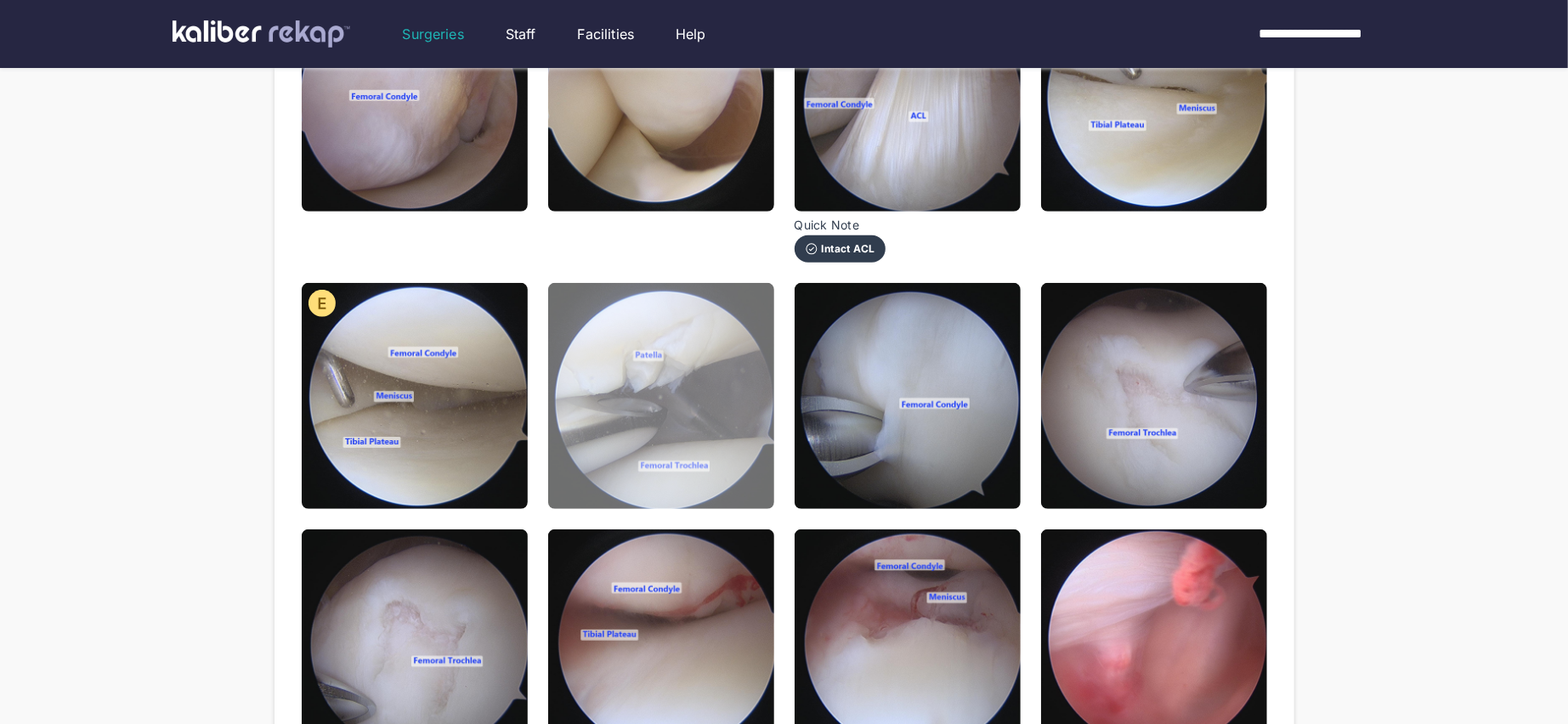
click at [701, 385] on img at bounding box center [660, 396] width 226 height 226
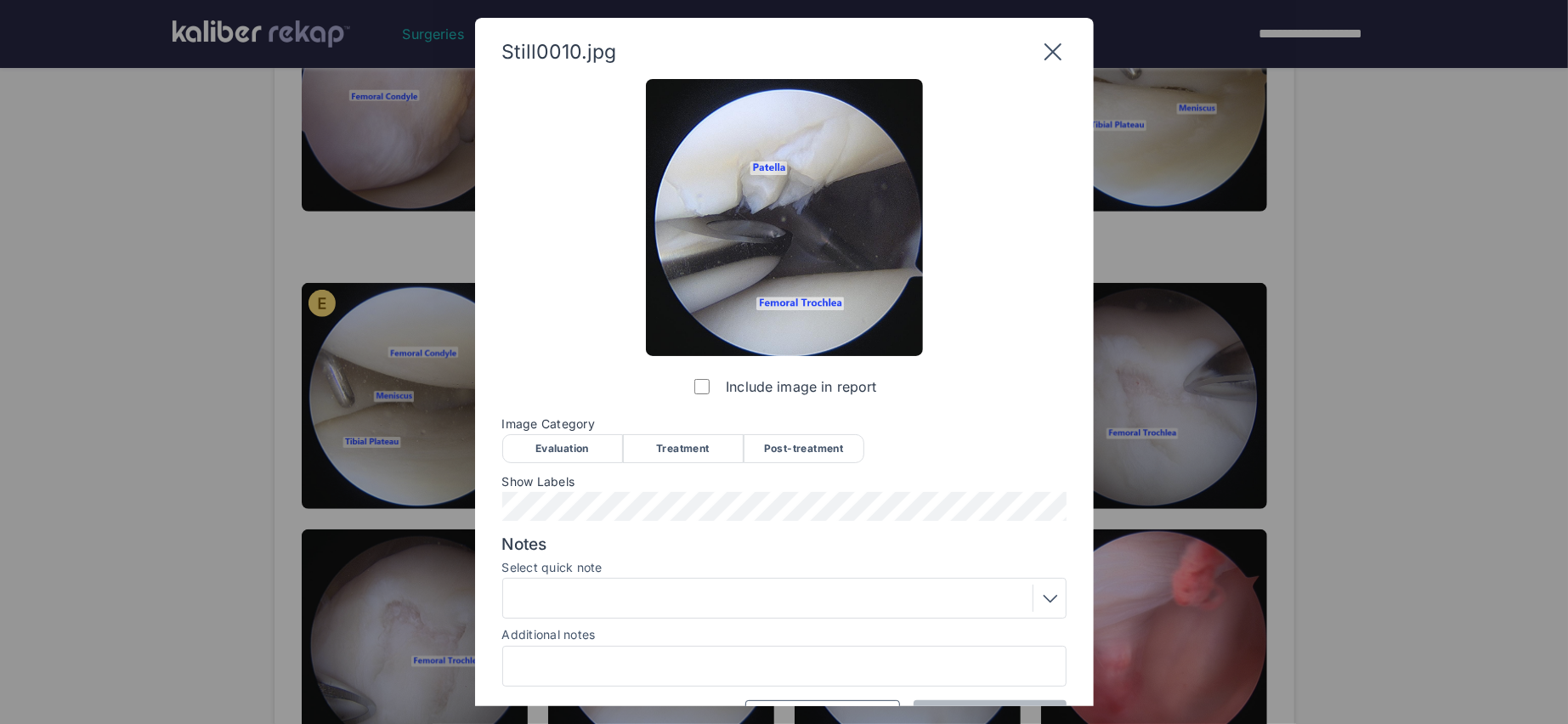
click at [708, 453] on div "Treatment" at bounding box center [683, 449] width 121 height 29
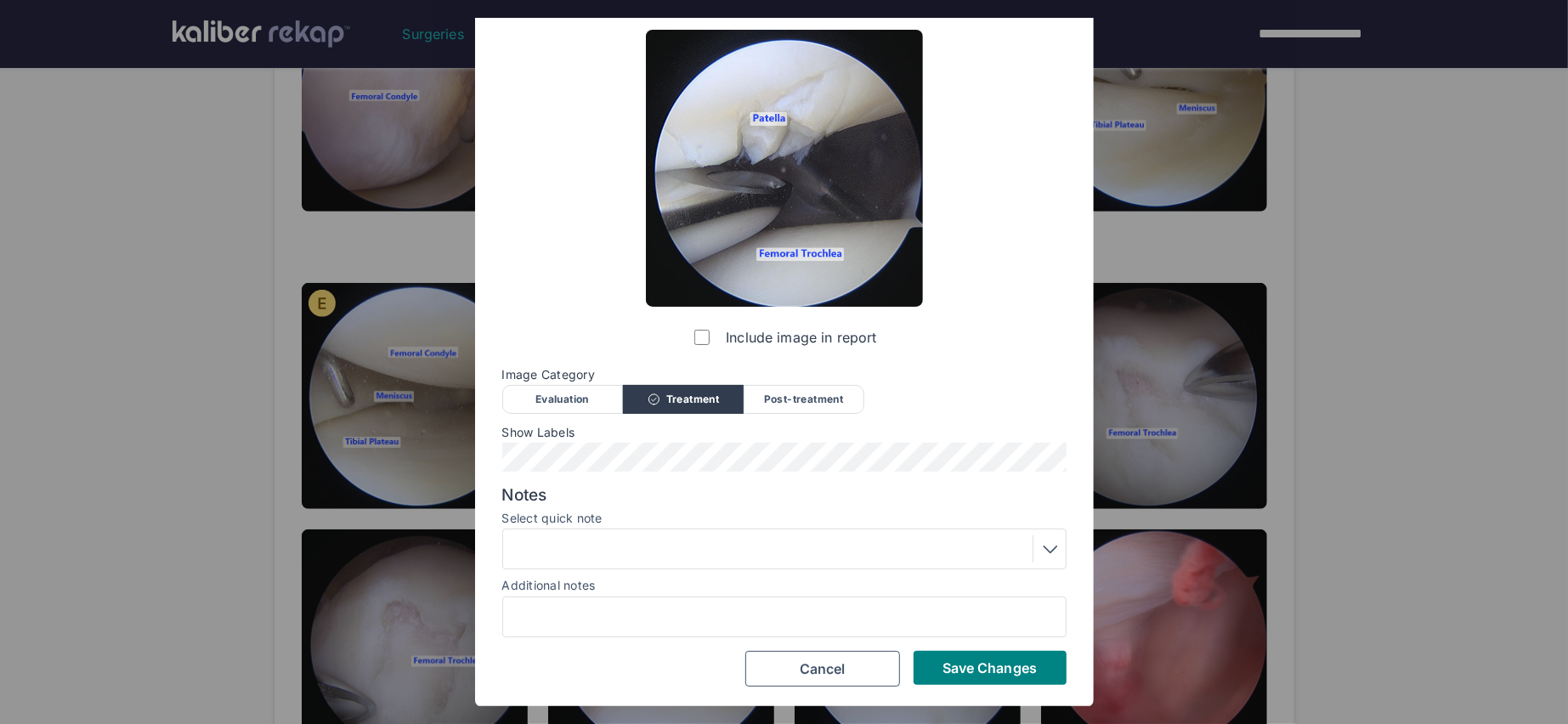
click at [626, 559] on div at bounding box center [784, 549] width 552 height 27
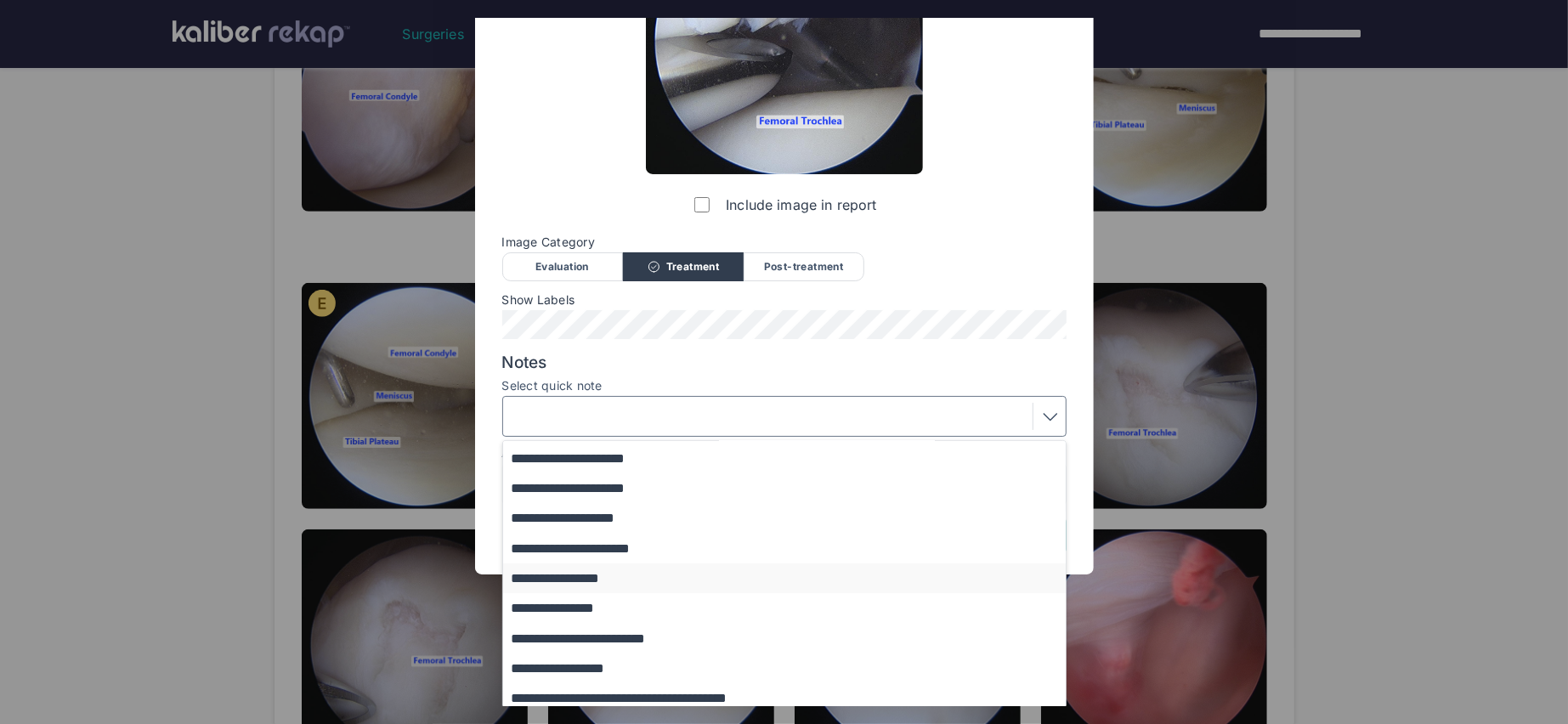
scroll to position [190, 0]
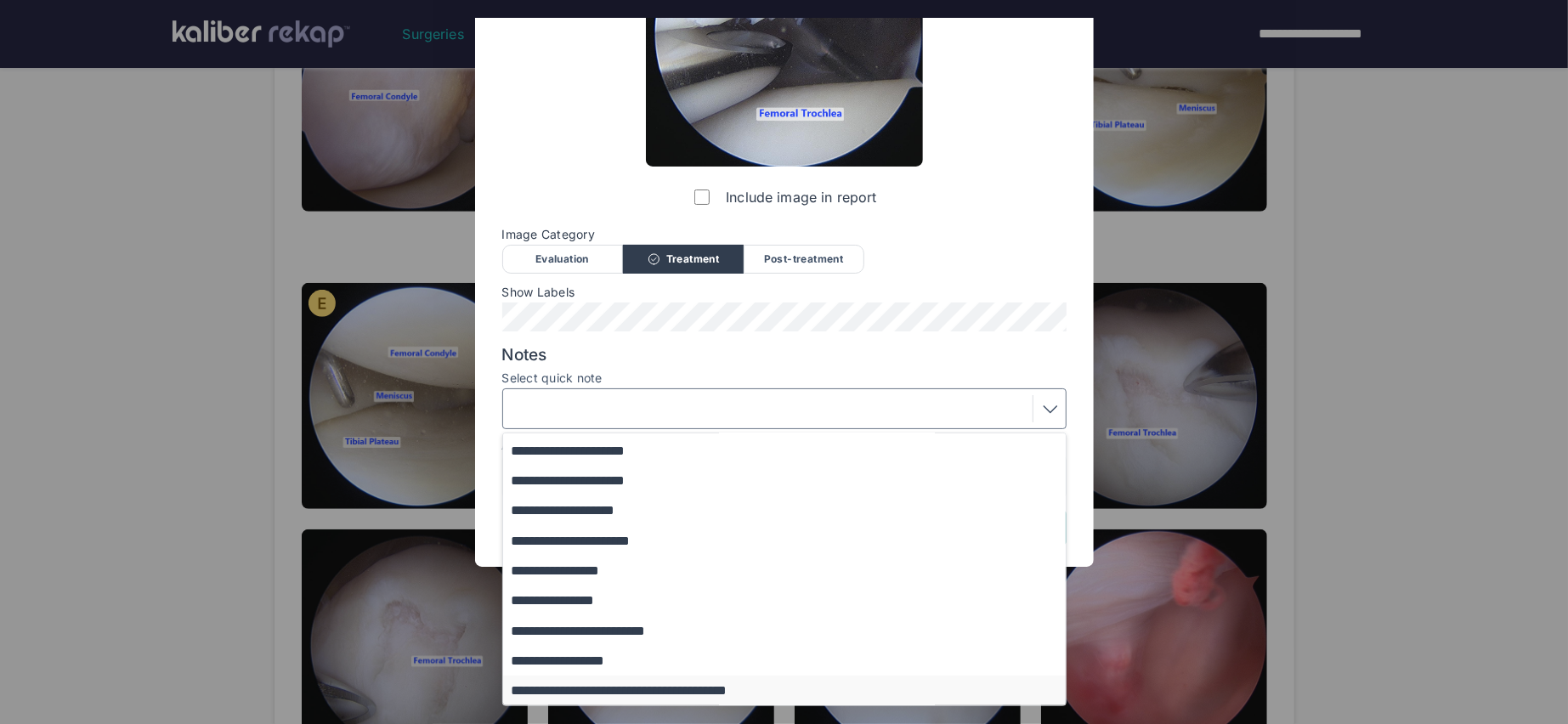
click at [662, 689] on button "**********" at bounding box center [792, 691] width 579 height 29
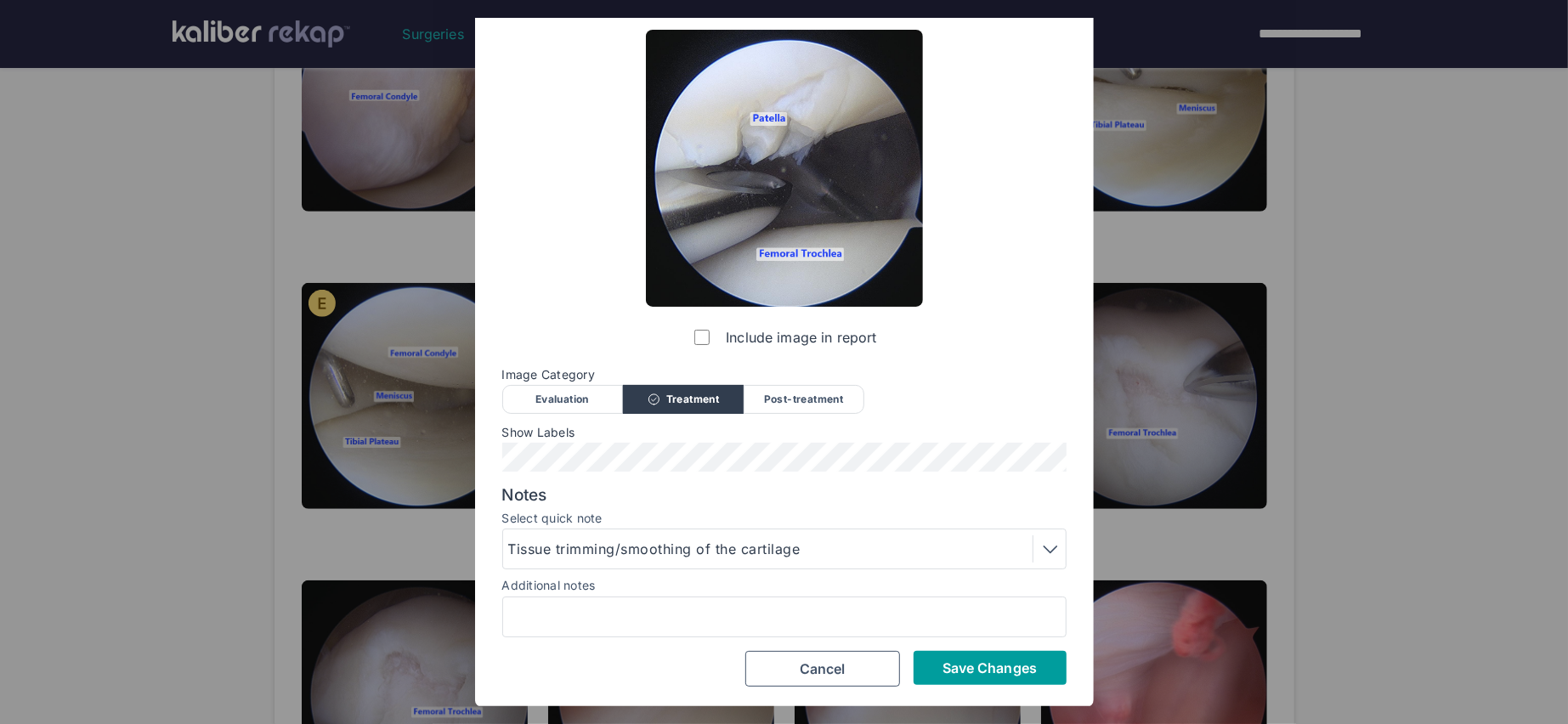
click at [999, 676] on button "Save Changes" at bounding box center [989, 668] width 153 height 34
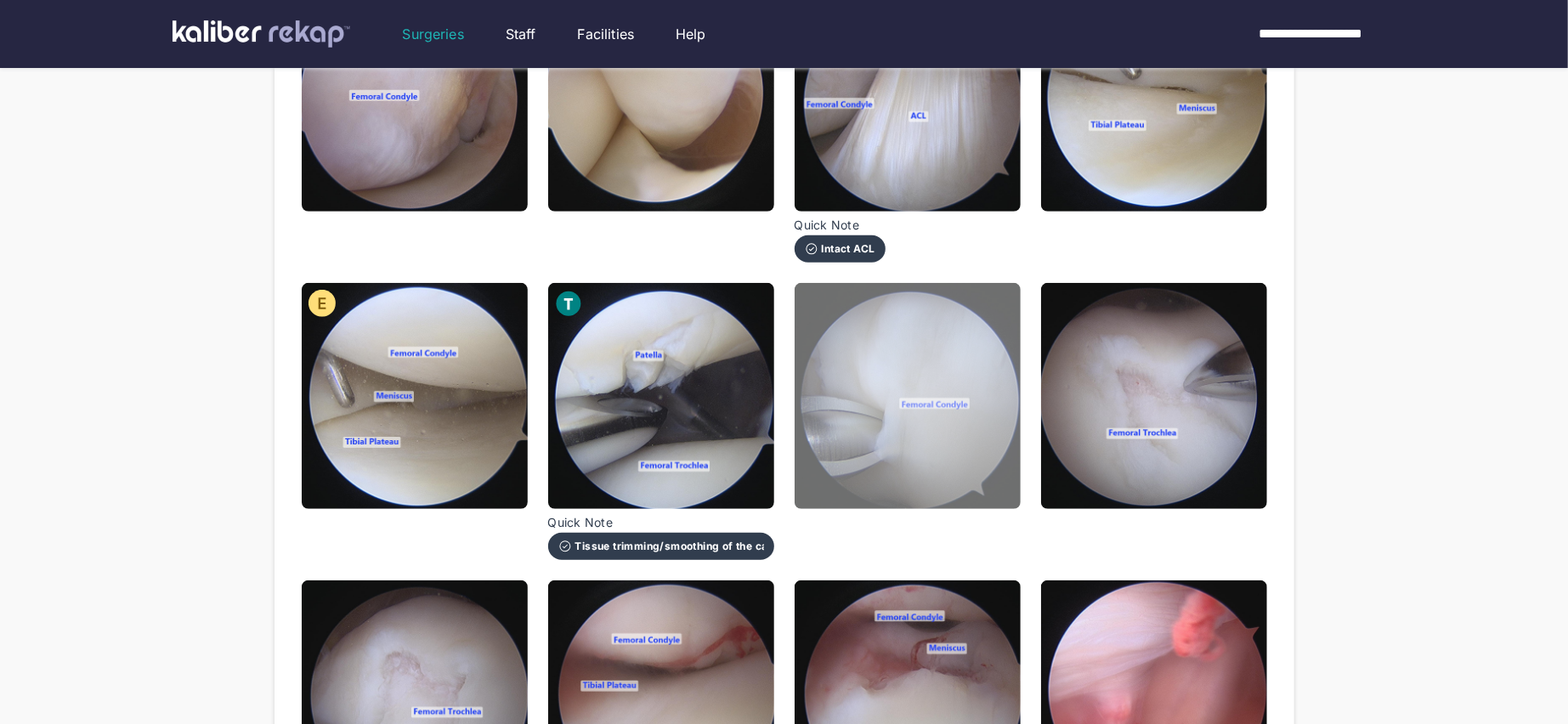
click at [900, 417] on img at bounding box center [907, 396] width 226 height 226
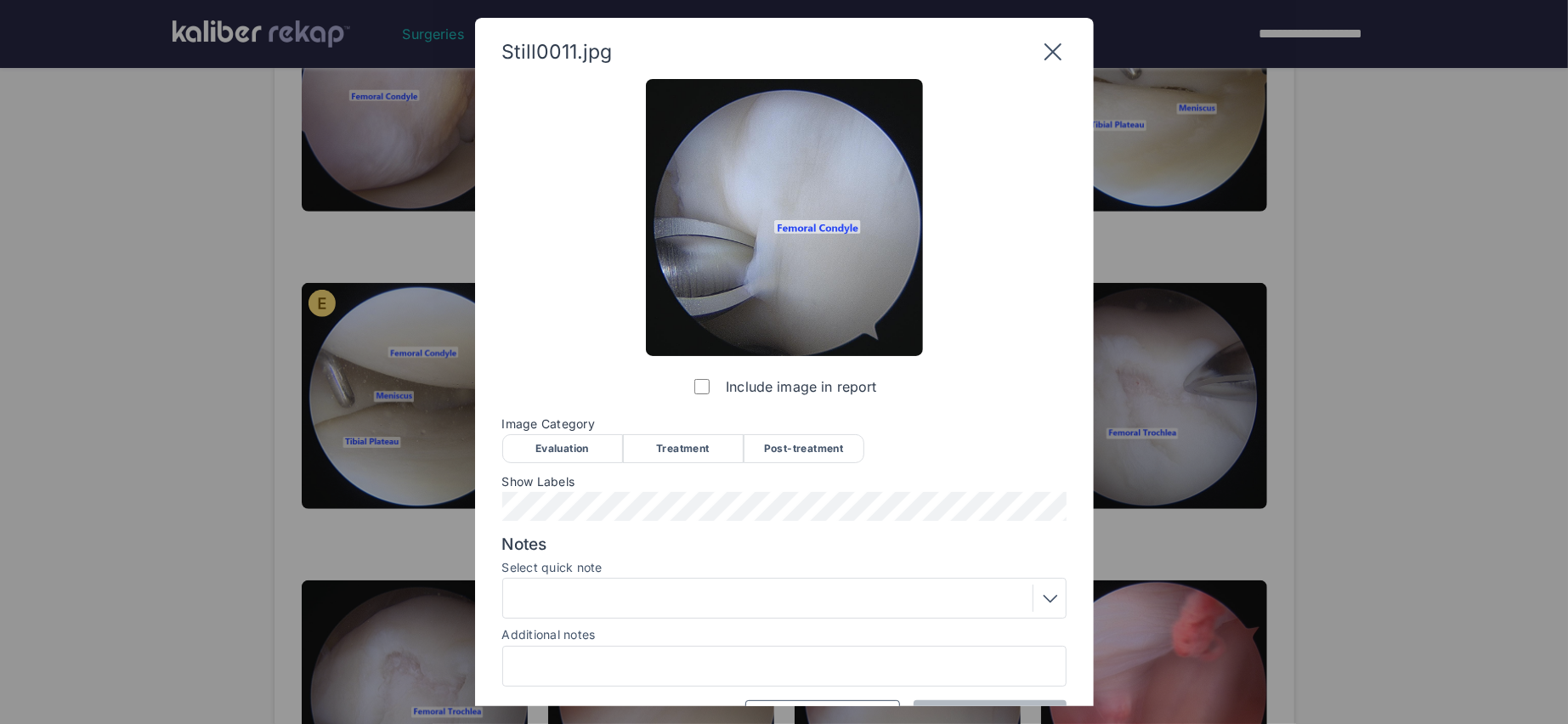
click at [698, 445] on div "Treatment" at bounding box center [683, 449] width 121 height 29
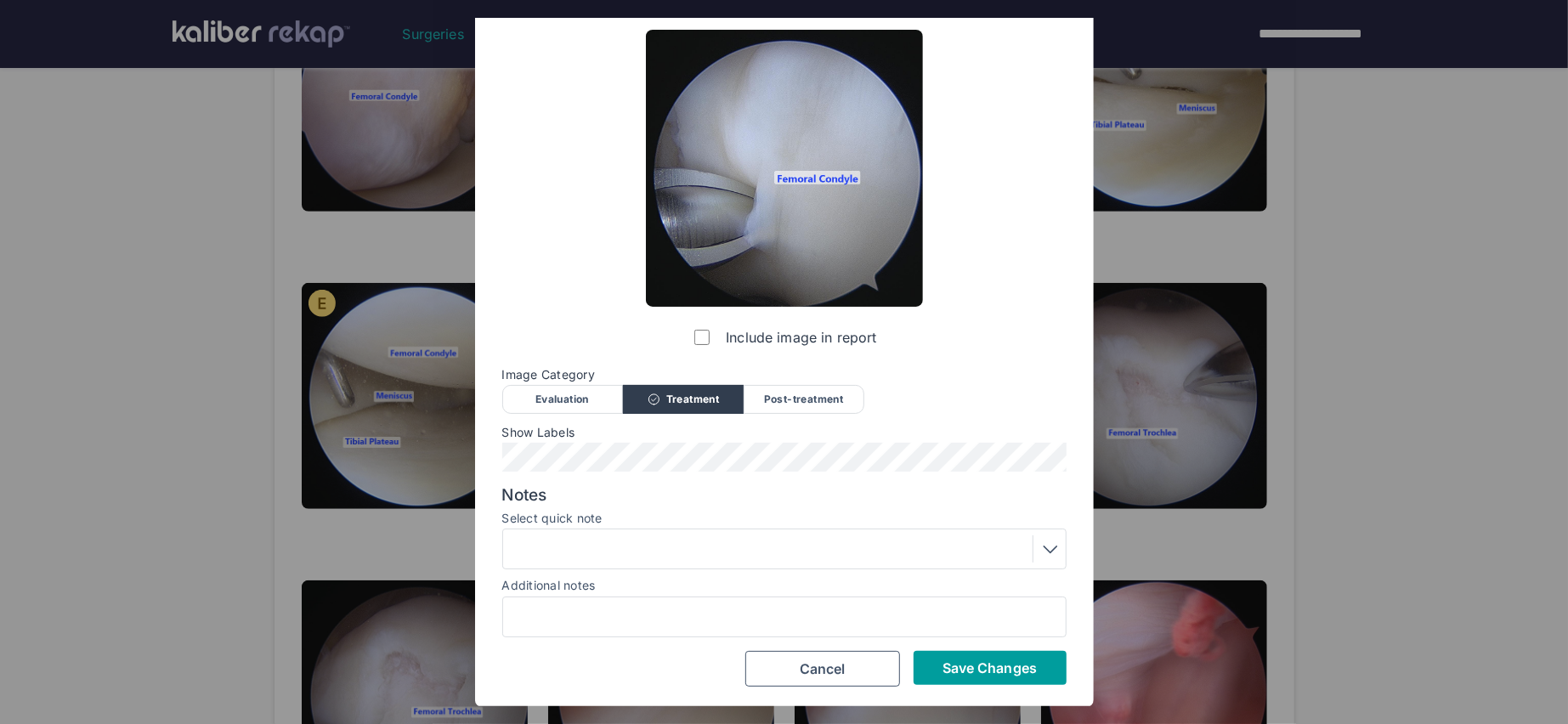
click at [968, 673] on span "Save Changes" at bounding box center [989, 668] width 94 height 17
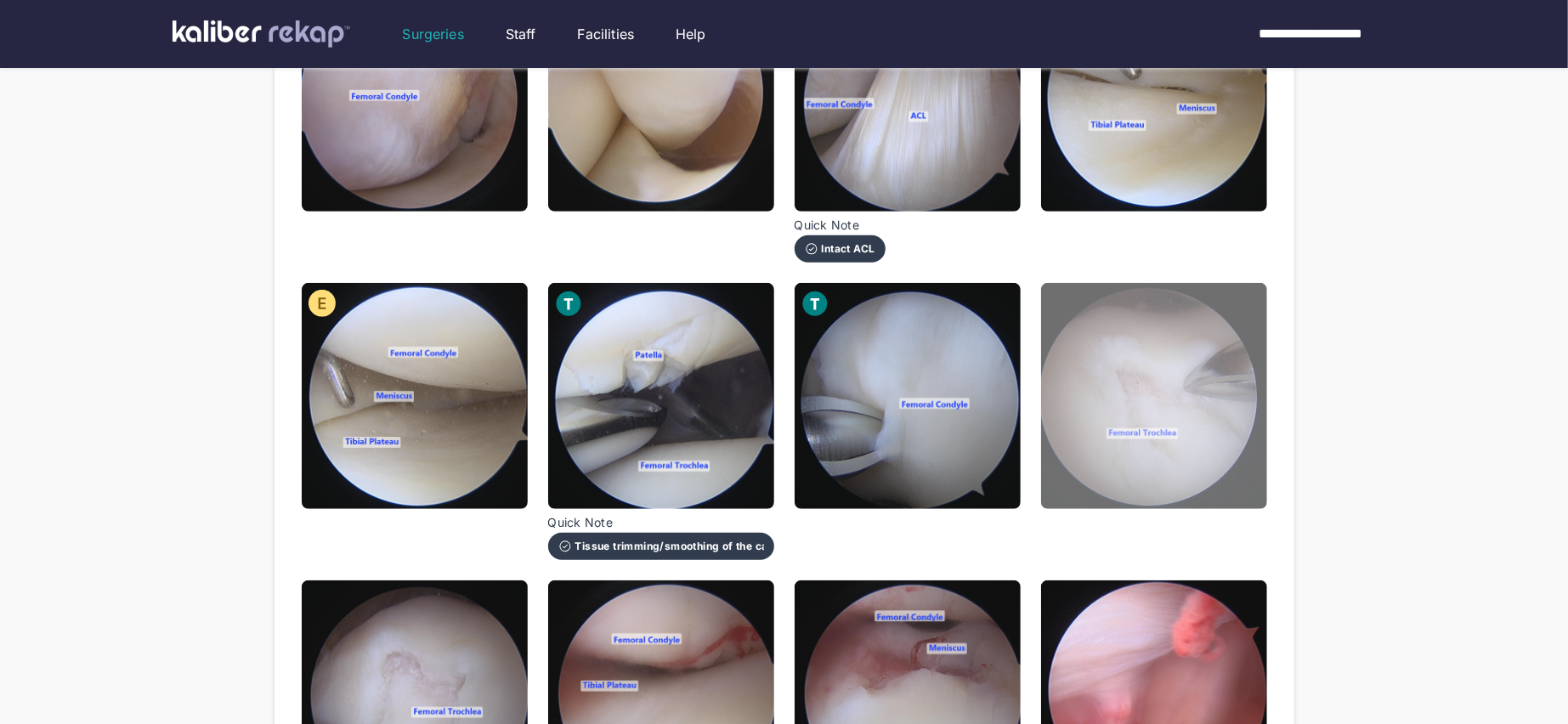
click at [1167, 441] on img at bounding box center [1153, 396] width 226 height 226
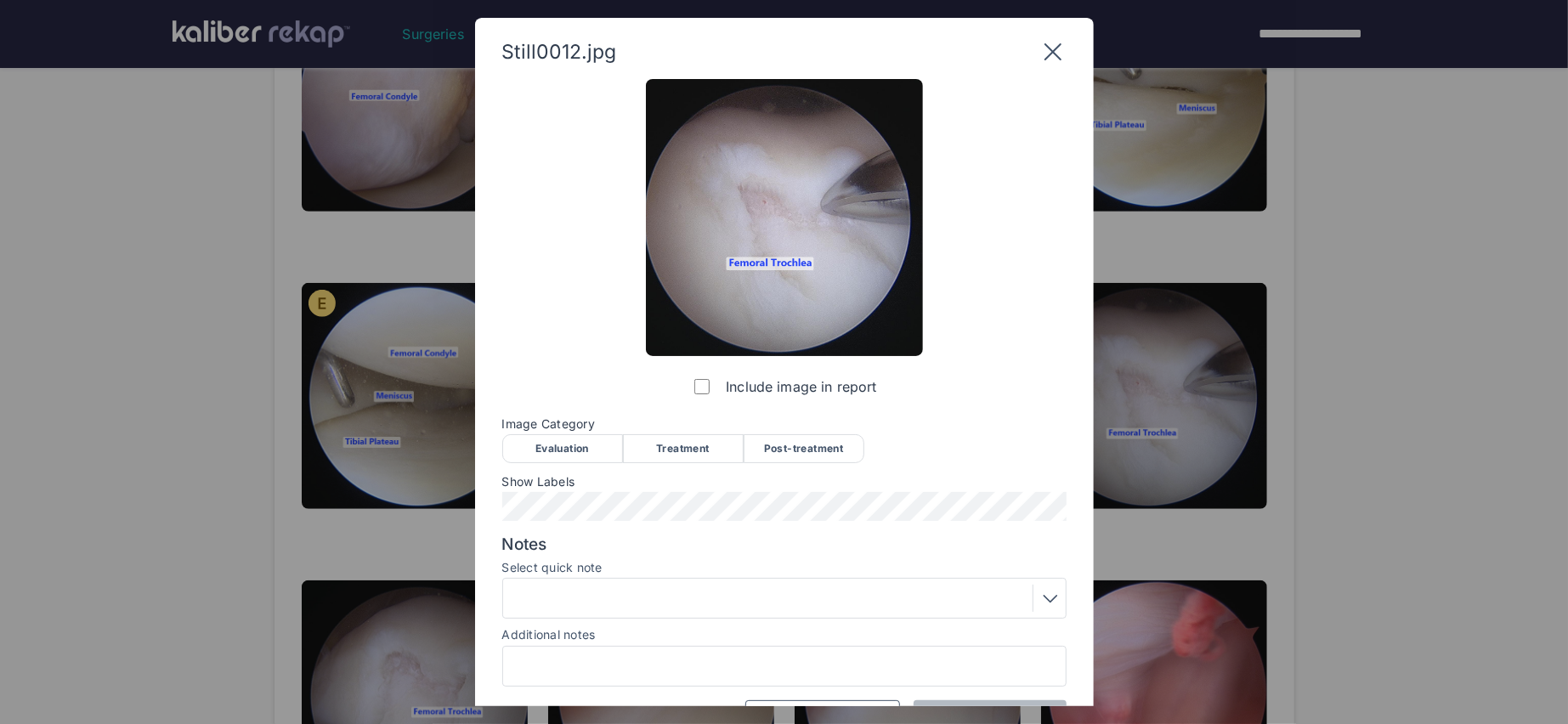
click at [794, 452] on div "Post-treatment" at bounding box center [804, 449] width 121 height 29
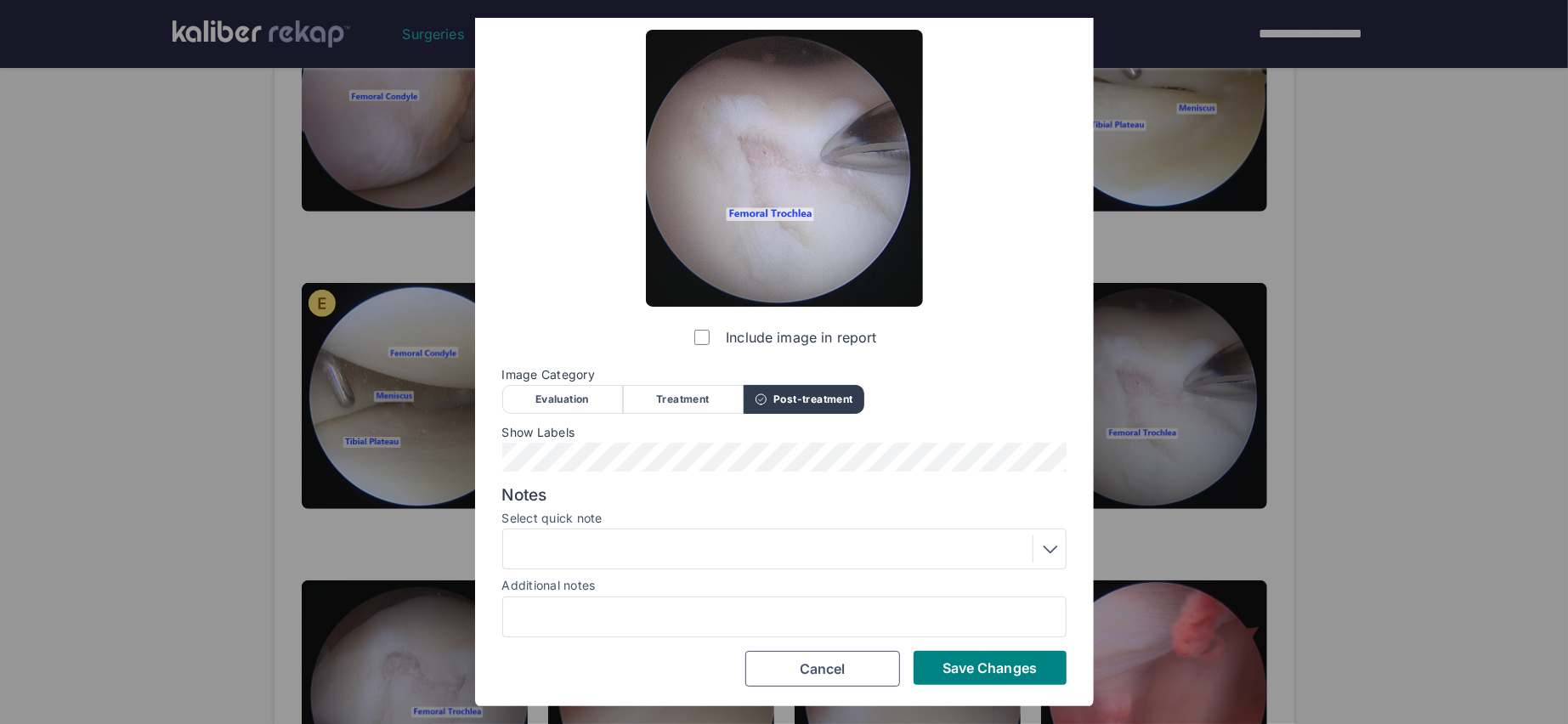
click at [762, 566] on div at bounding box center [784, 549] width 564 height 41
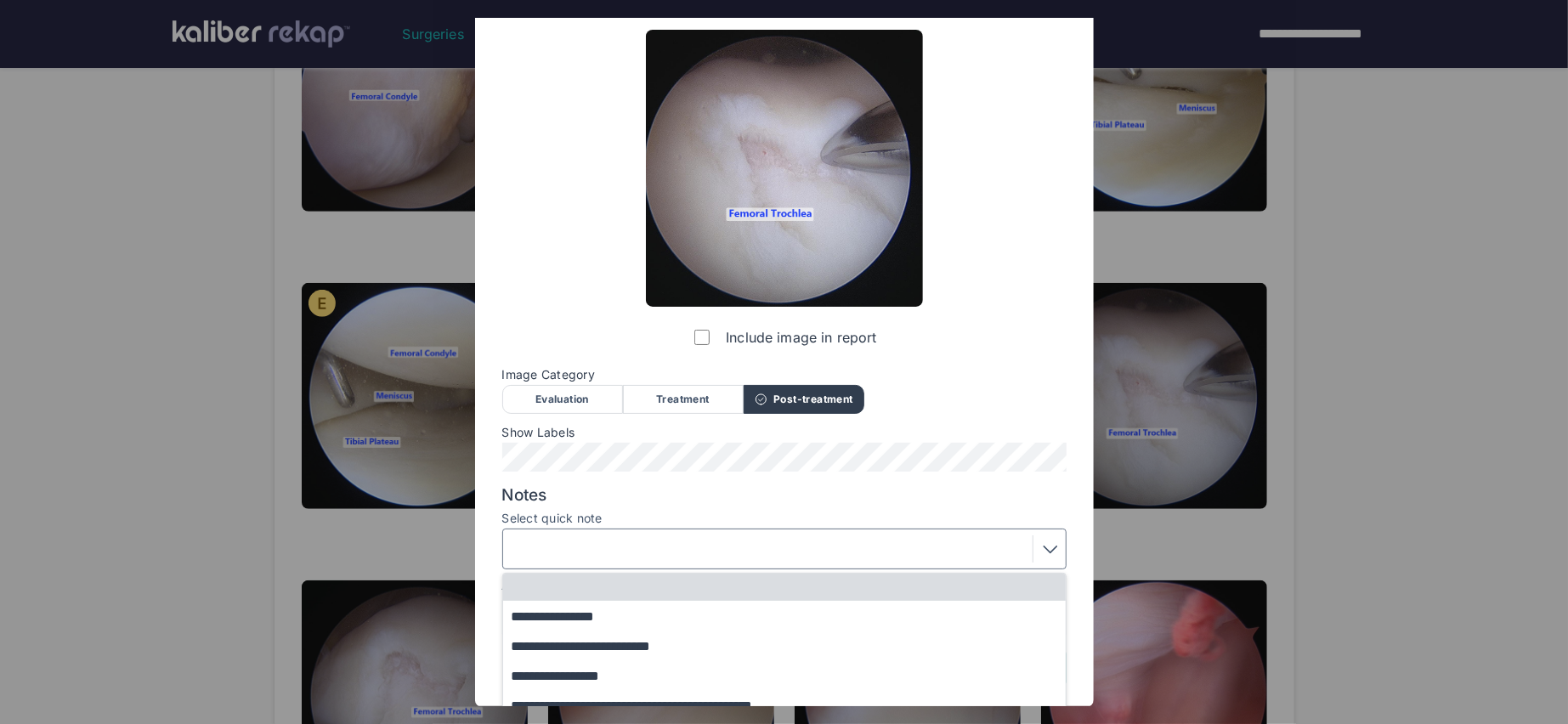
scroll to position [125, 0]
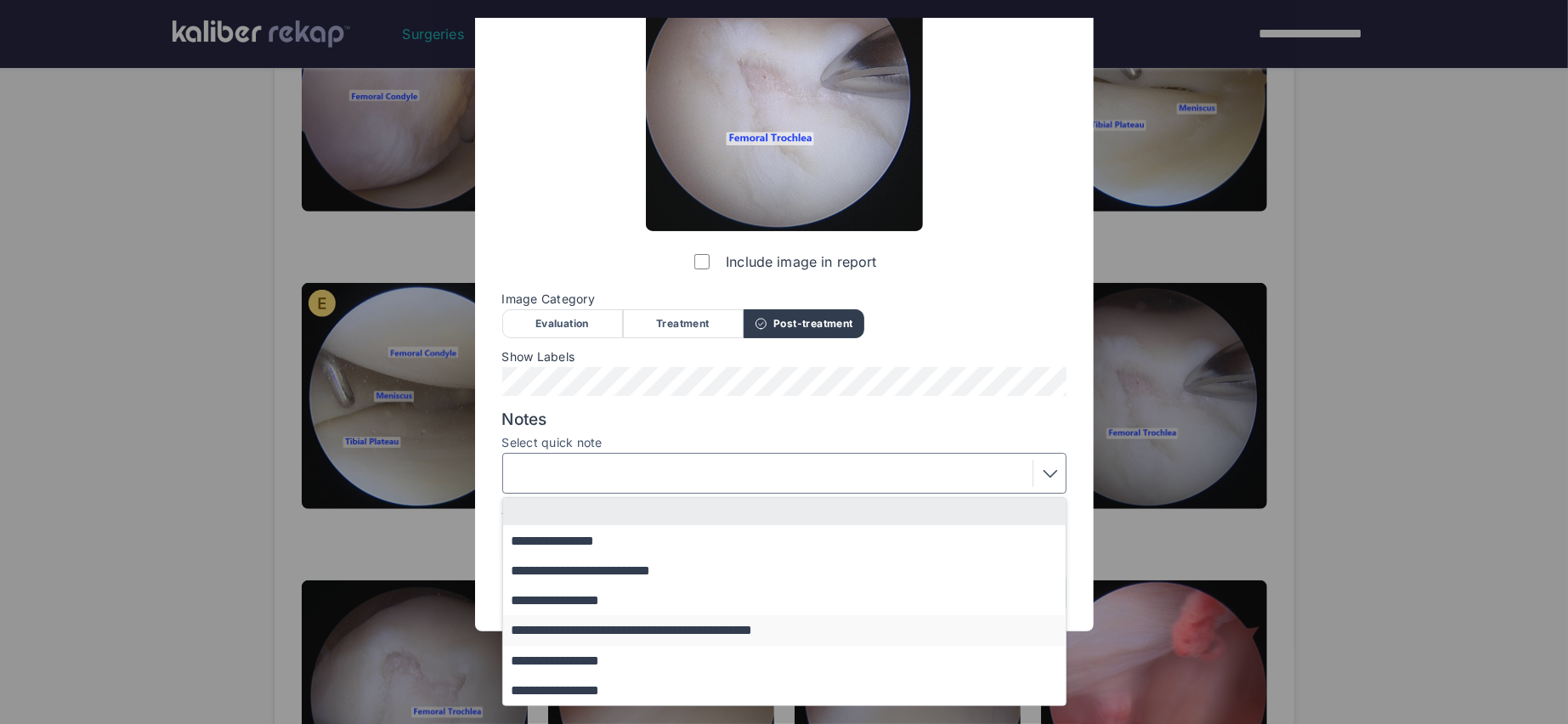
click at [626, 641] on button "**********" at bounding box center [792, 631] width 579 height 29
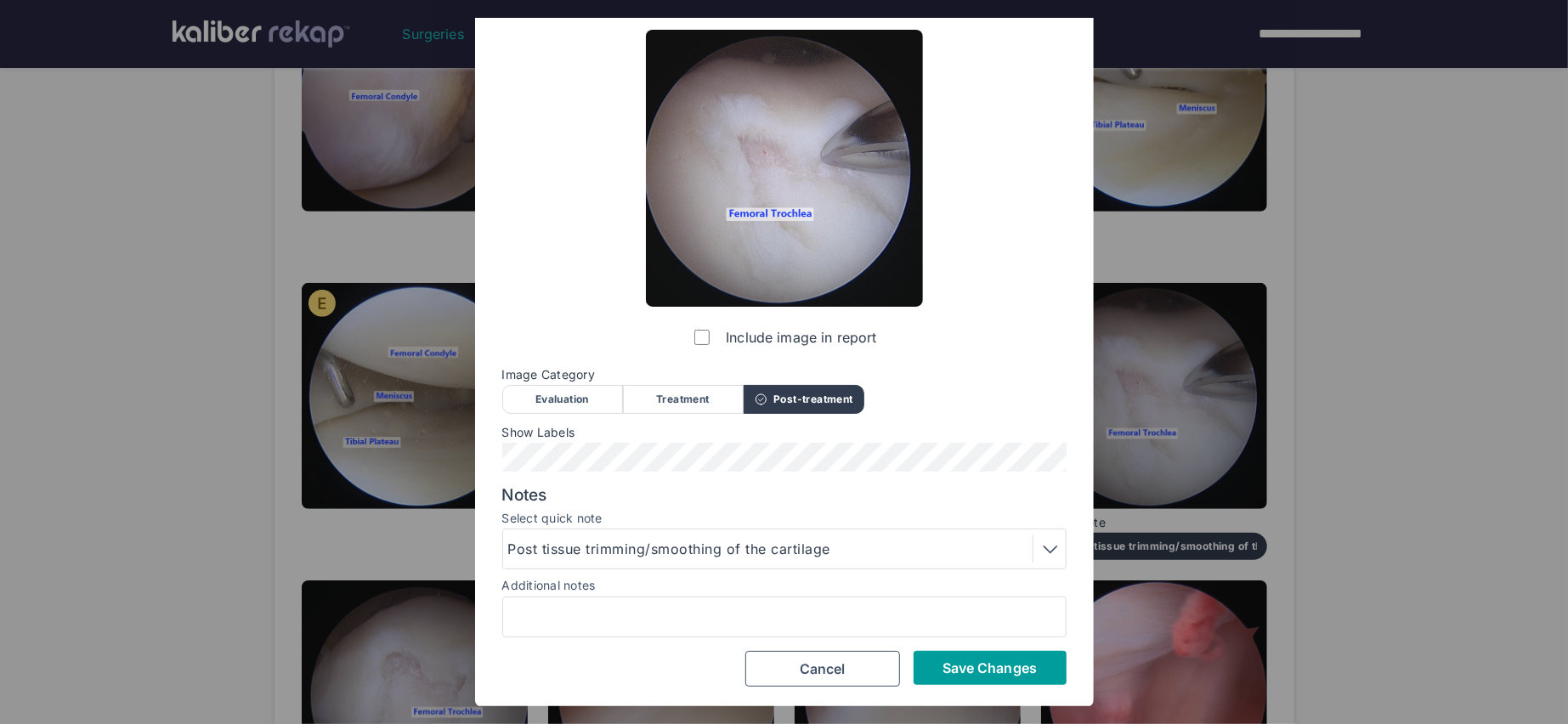
click at [985, 675] on span "Save Changes" at bounding box center [989, 668] width 94 height 17
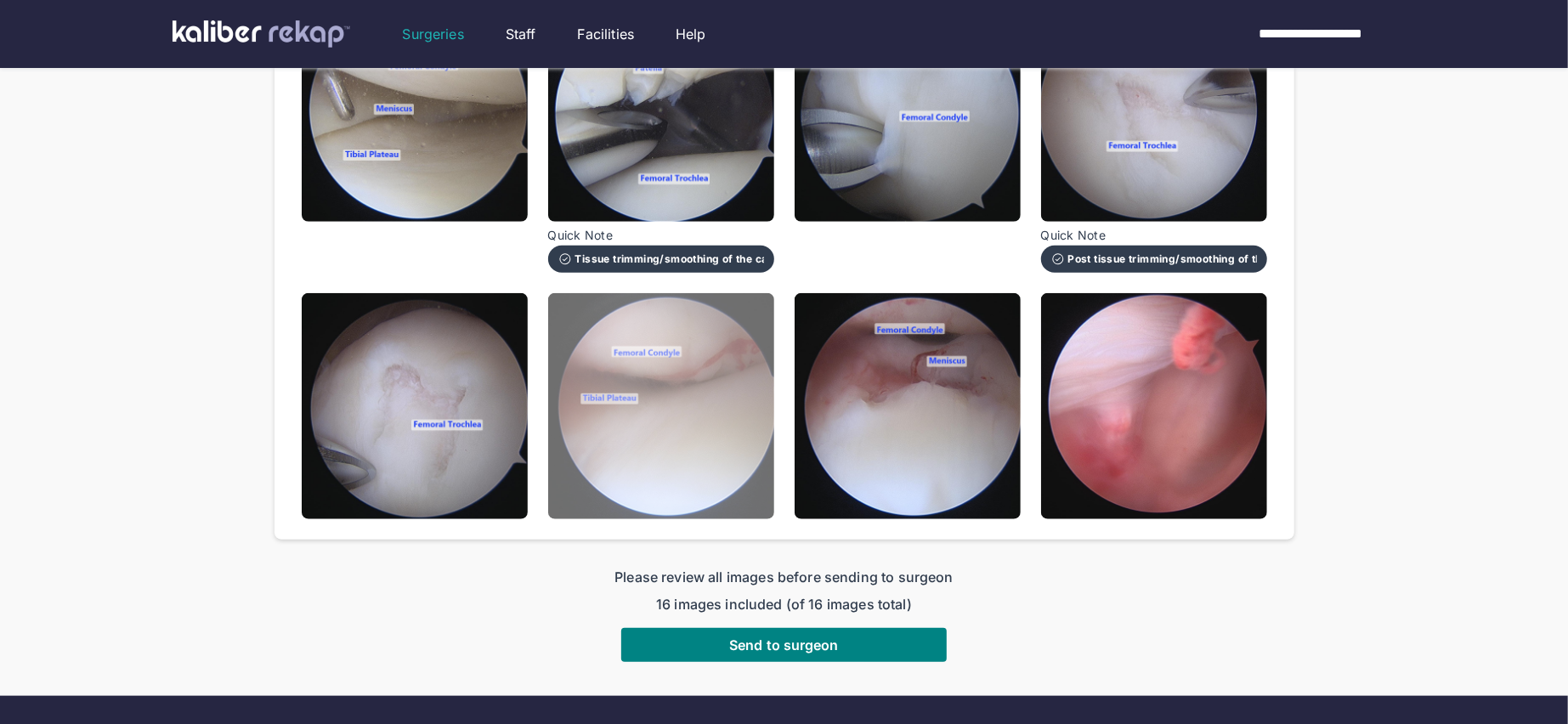
scroll to position [974, 0]
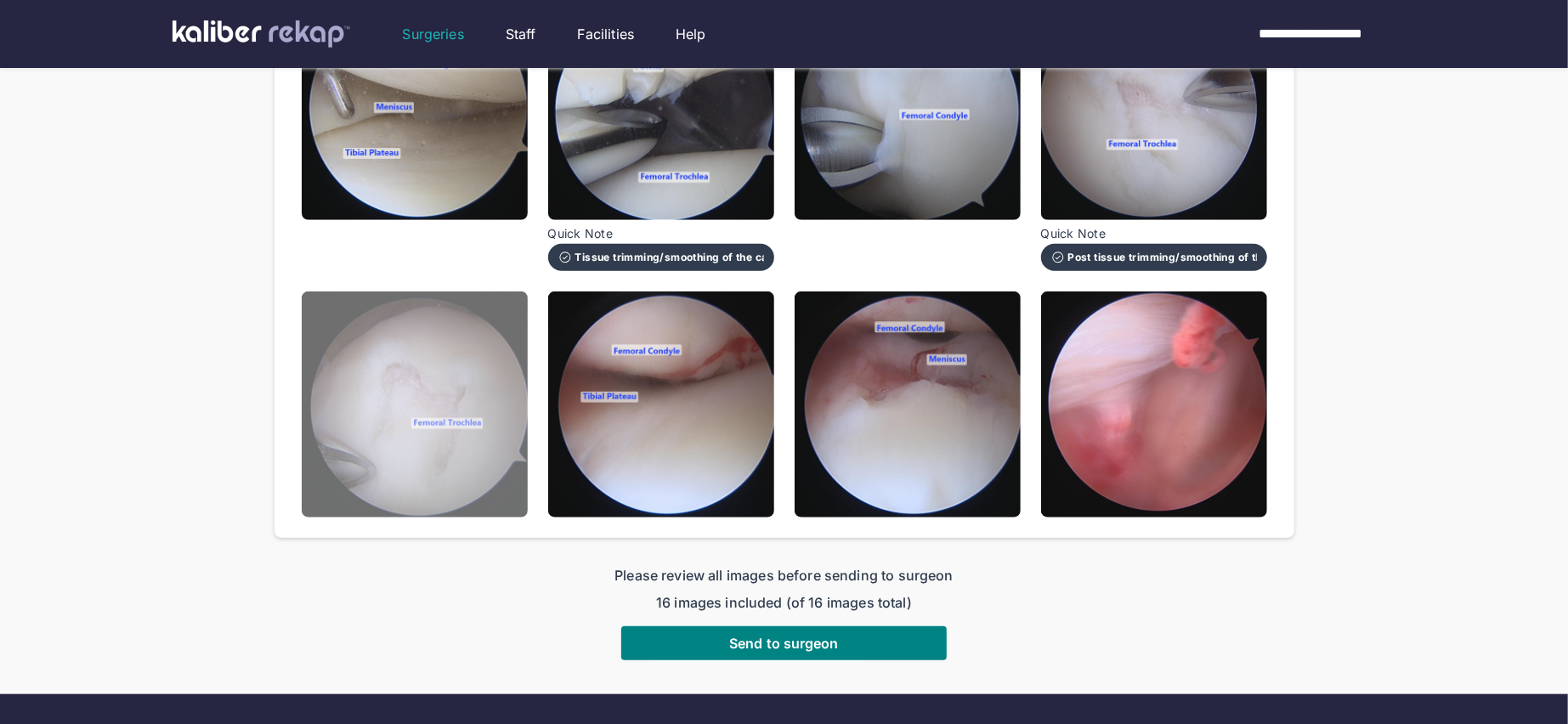
click at [498, 417] on img at bounding box center [414, 404] width 226 height 226
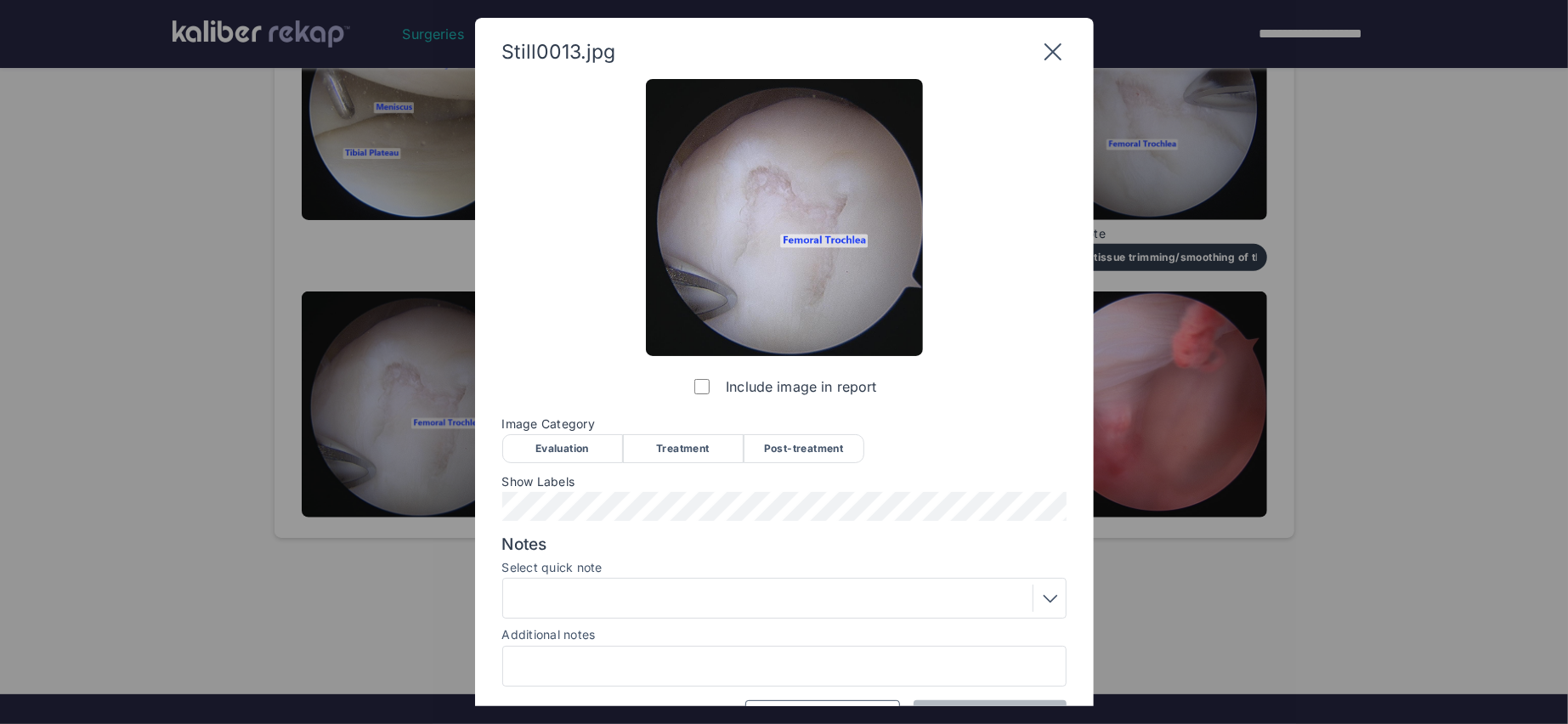
click at [809, 463] on div "Include image in report Image Category Evaluation Treatment Post-treatment Eval…" at bounding box center [784, 407] width 564 height 657
click at [795, 451] on div "Post-treatment" at bounding box center [804, 449] width 121 height 29
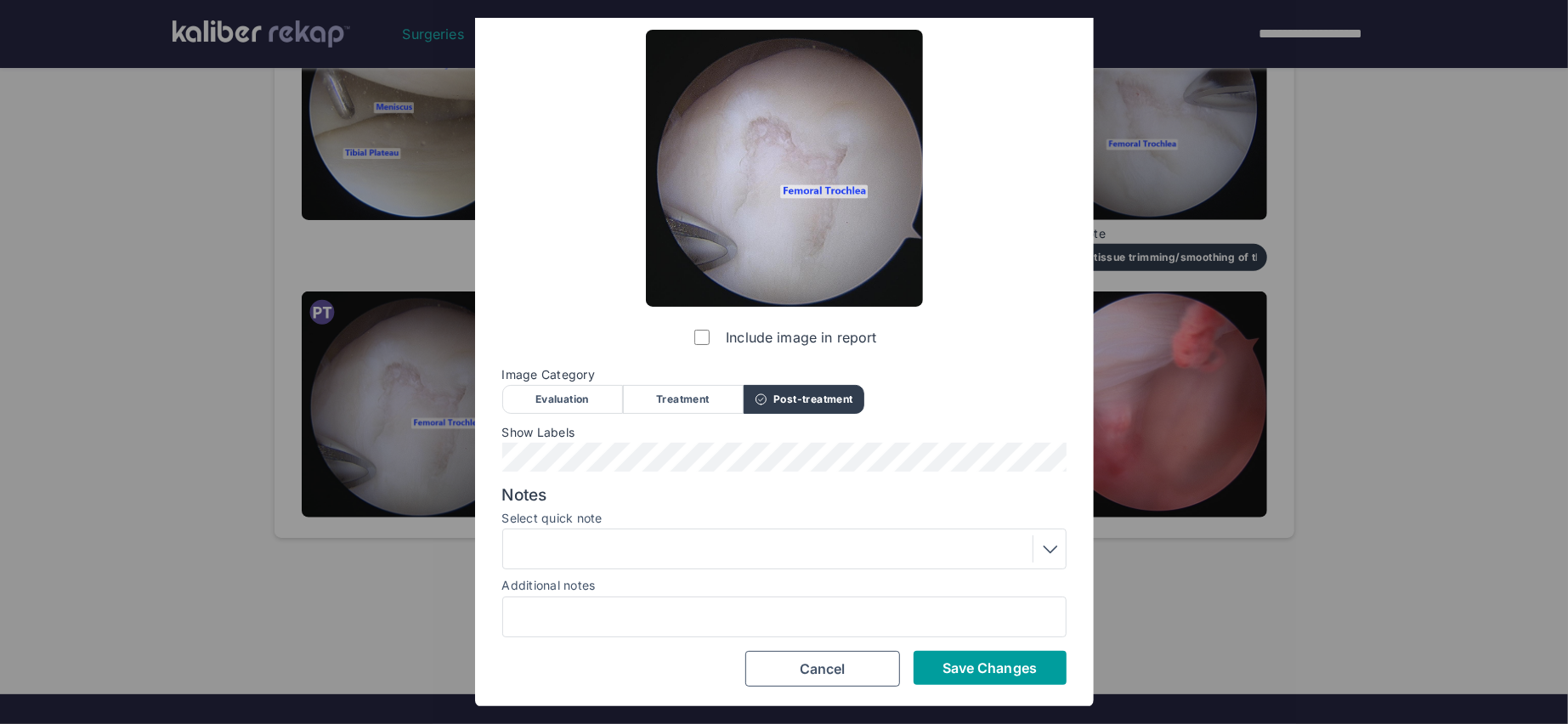
click at [932, 653] on button "Save Changes" at bounding box center [989, 668] width 153 height 34
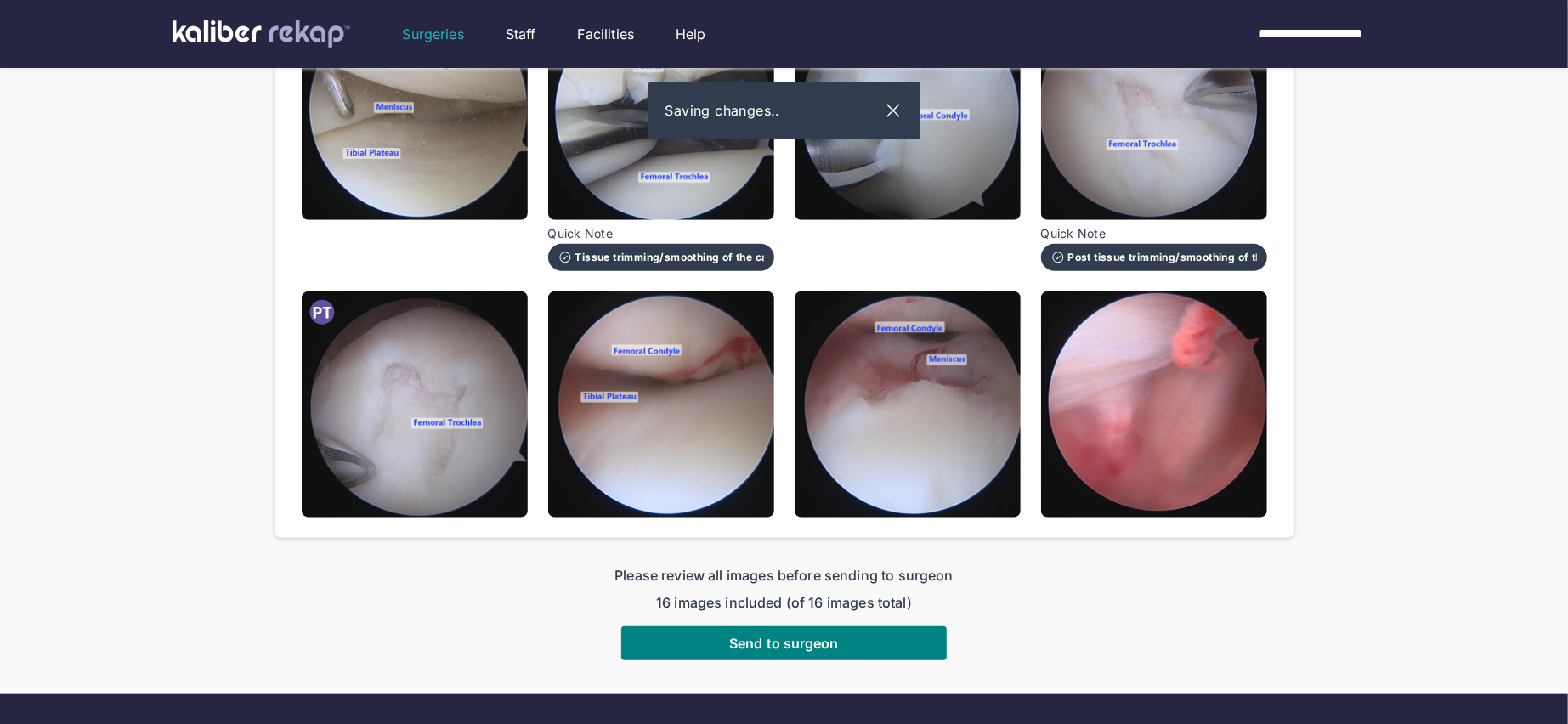
scroll to position [976, 0]
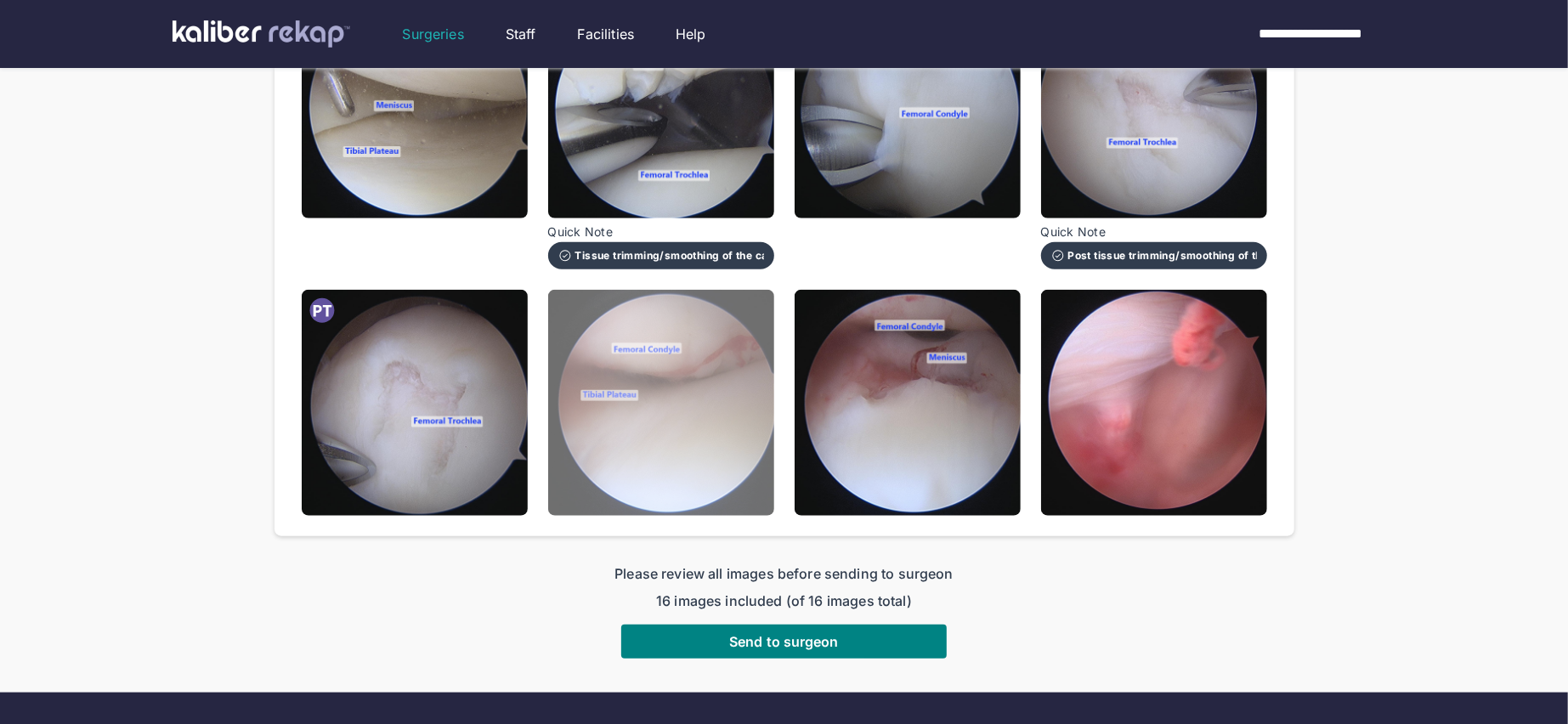
click at [750, 453] on img at bounding box center [660, 402] width 226 height 226
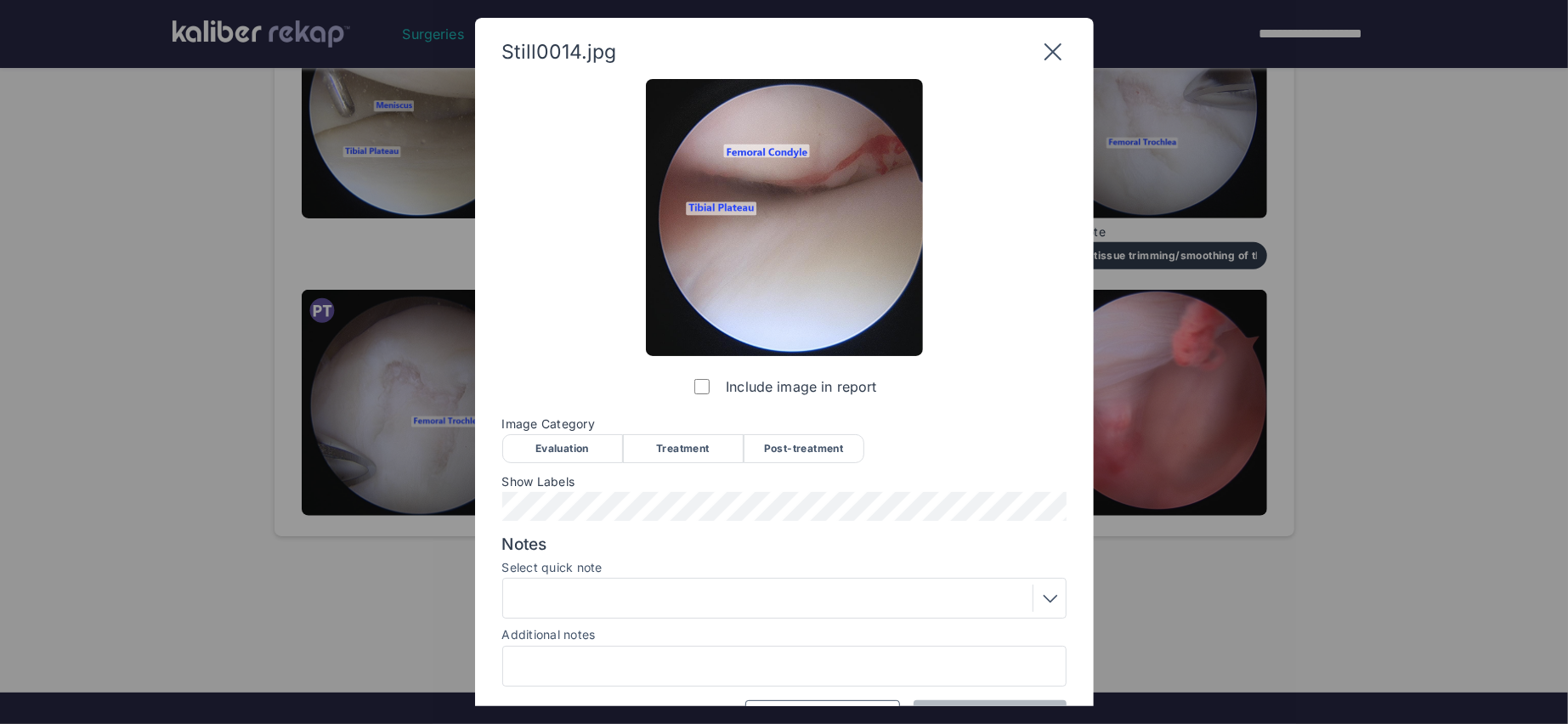
click at [780, 460] on div "Post-treatment" at bounding box center [804, 449] width 121 height 29
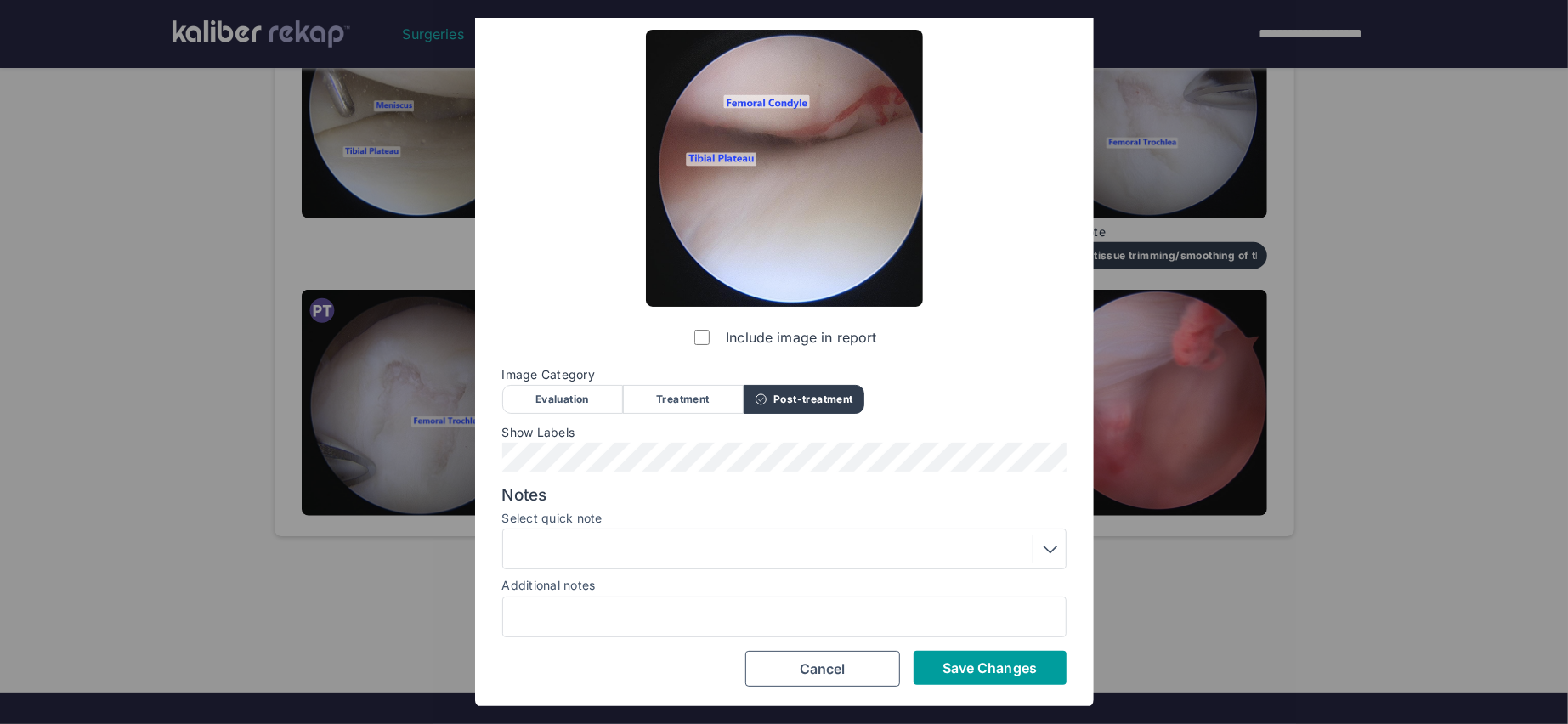
click at [959, 667] on span "Save Changes" at bounding box center [989, 668] width 94 height 17
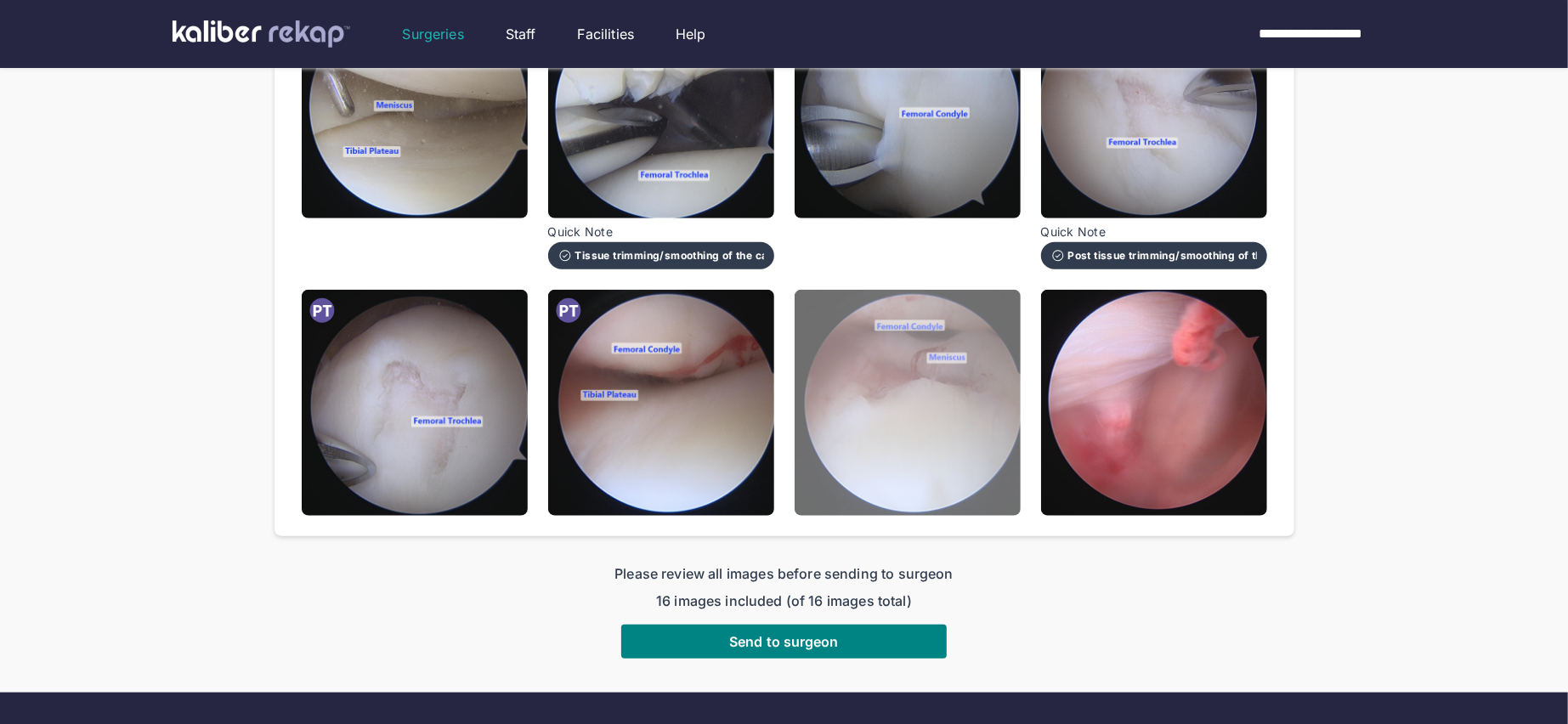
click at [944, 434] on img at bounding box center [907, 402] width 226 height 226
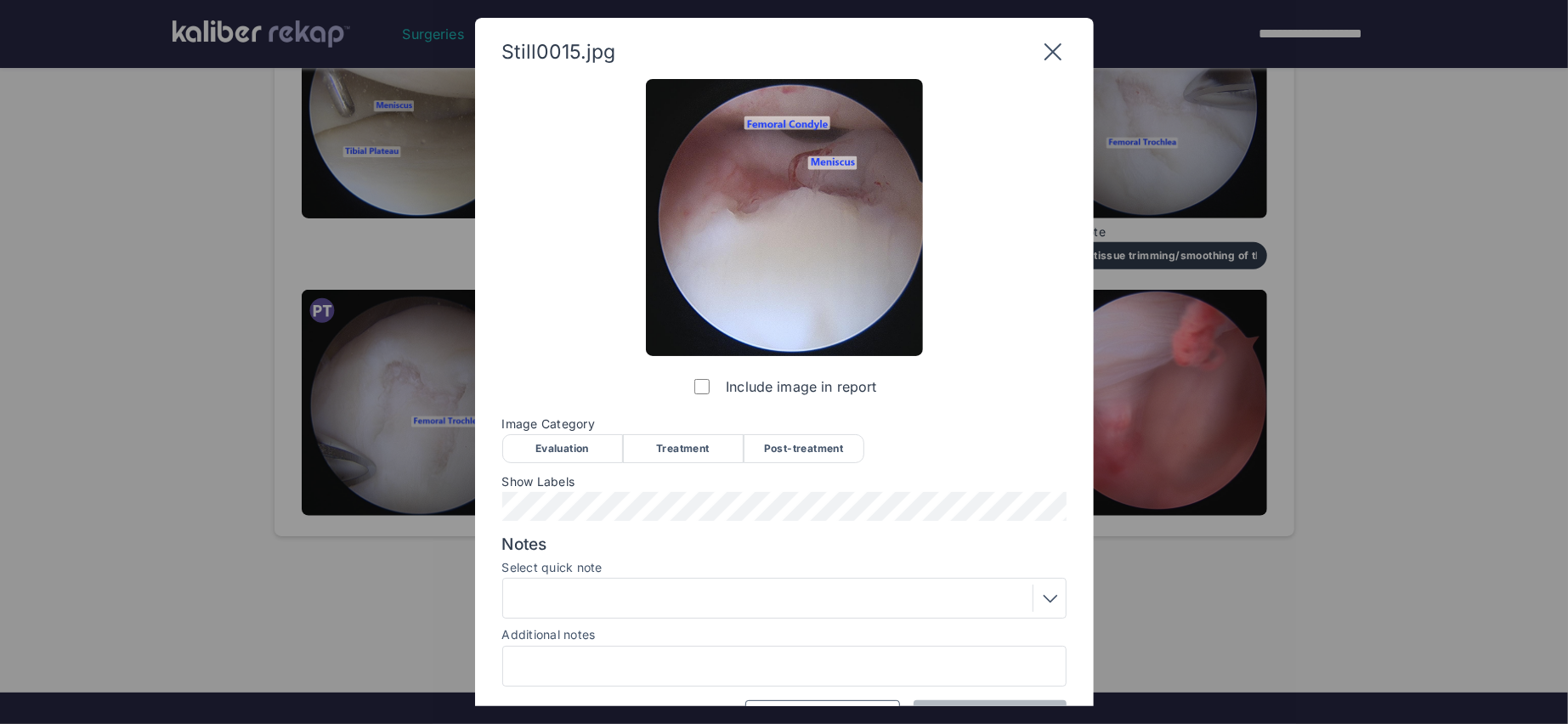
click at [829, 456] on div "Post-treatment" at bounding box center [804, 449] width 121 height 29
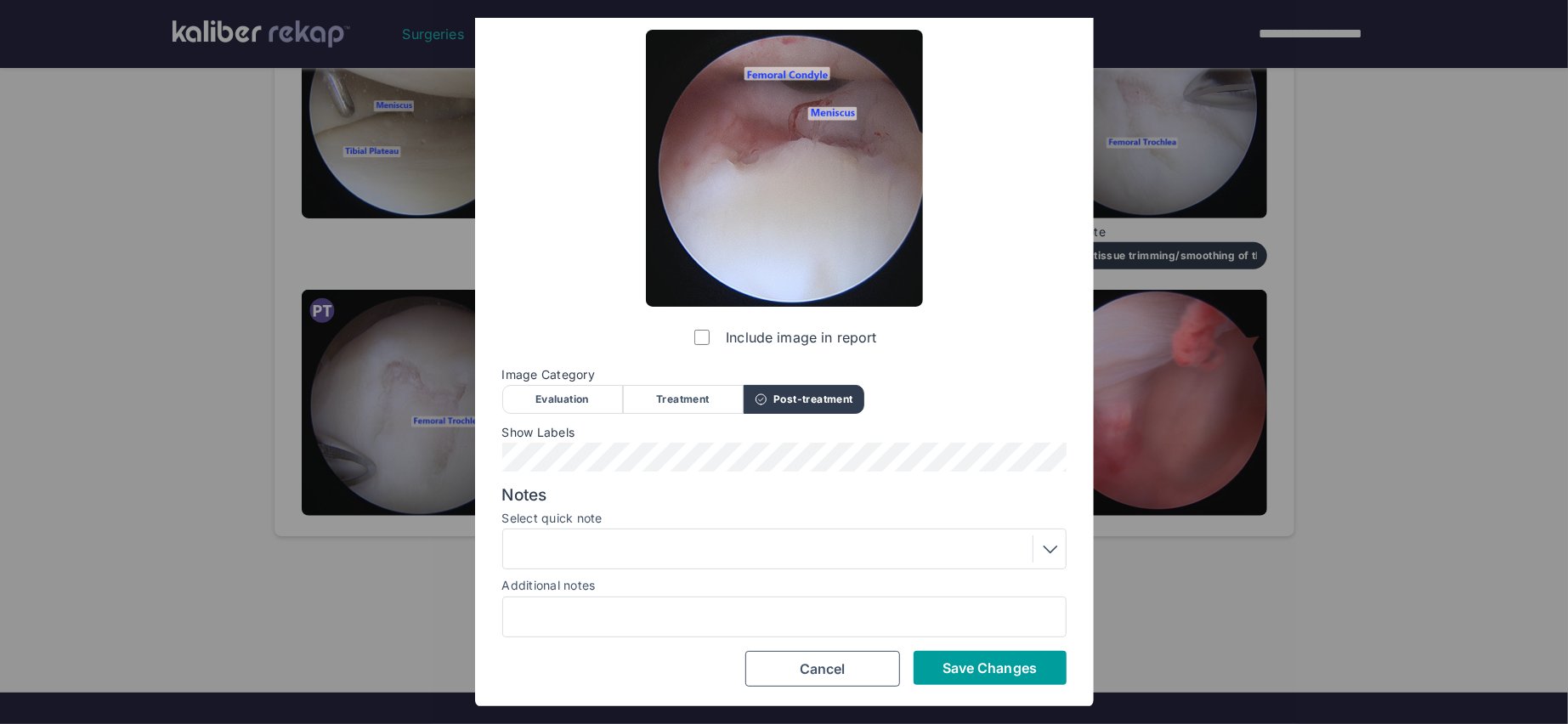
click at [1005, 675] on span "Save Changes" at bounding box center [989, 668] width 94 height 17
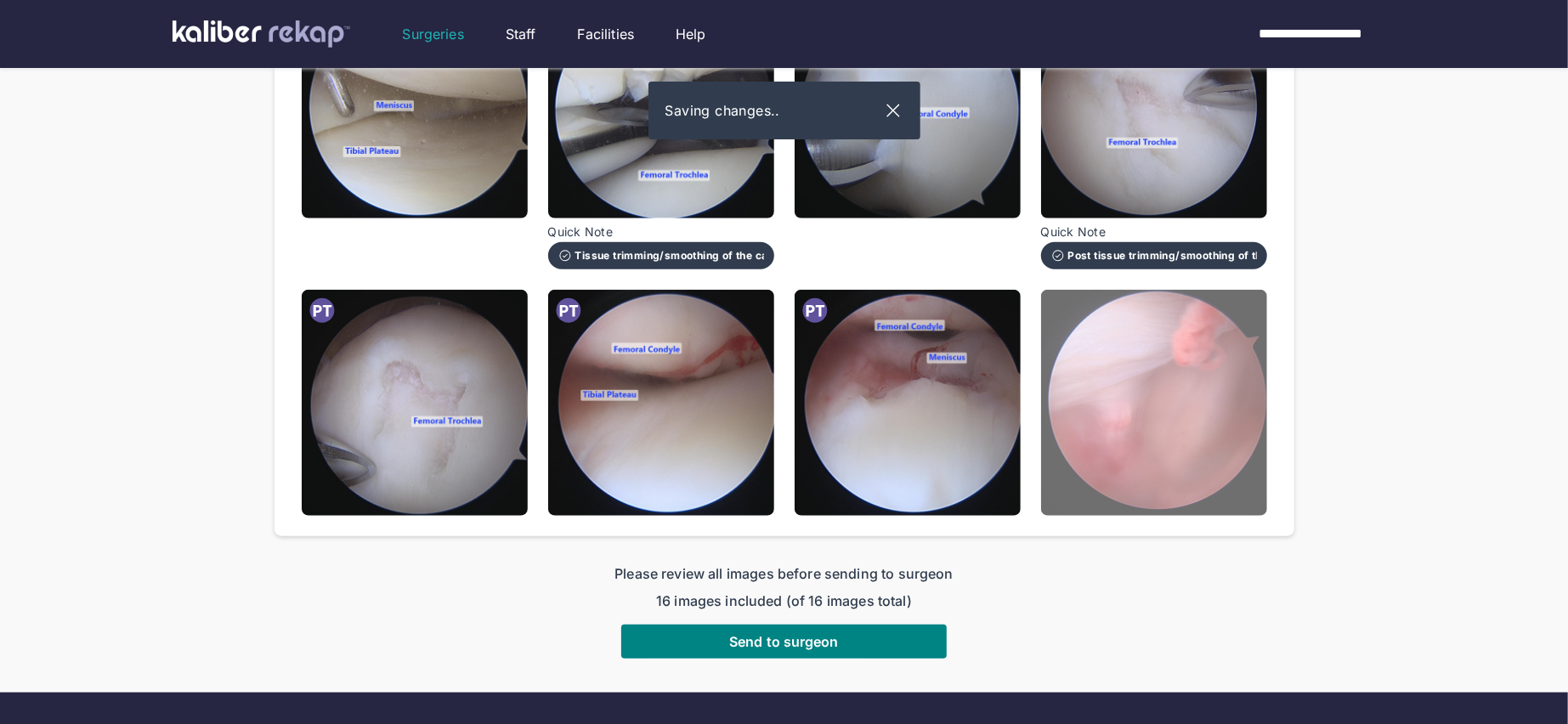
click at [1177, 433] on img at bounding box center [1153, 402] width 226 height 226
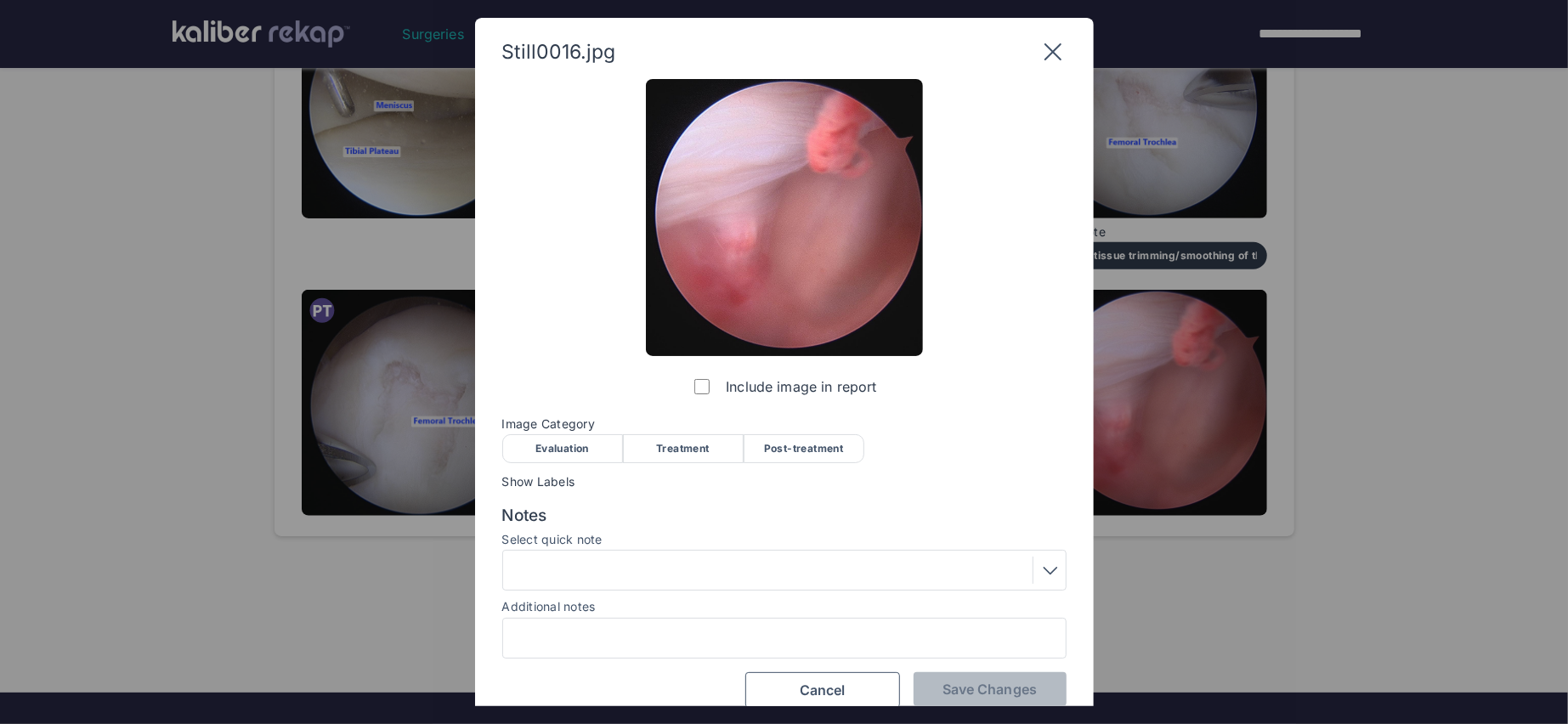
click at [821, 444] on div "Post-treatment" at bounding box center [804, 449] width 121 height 29
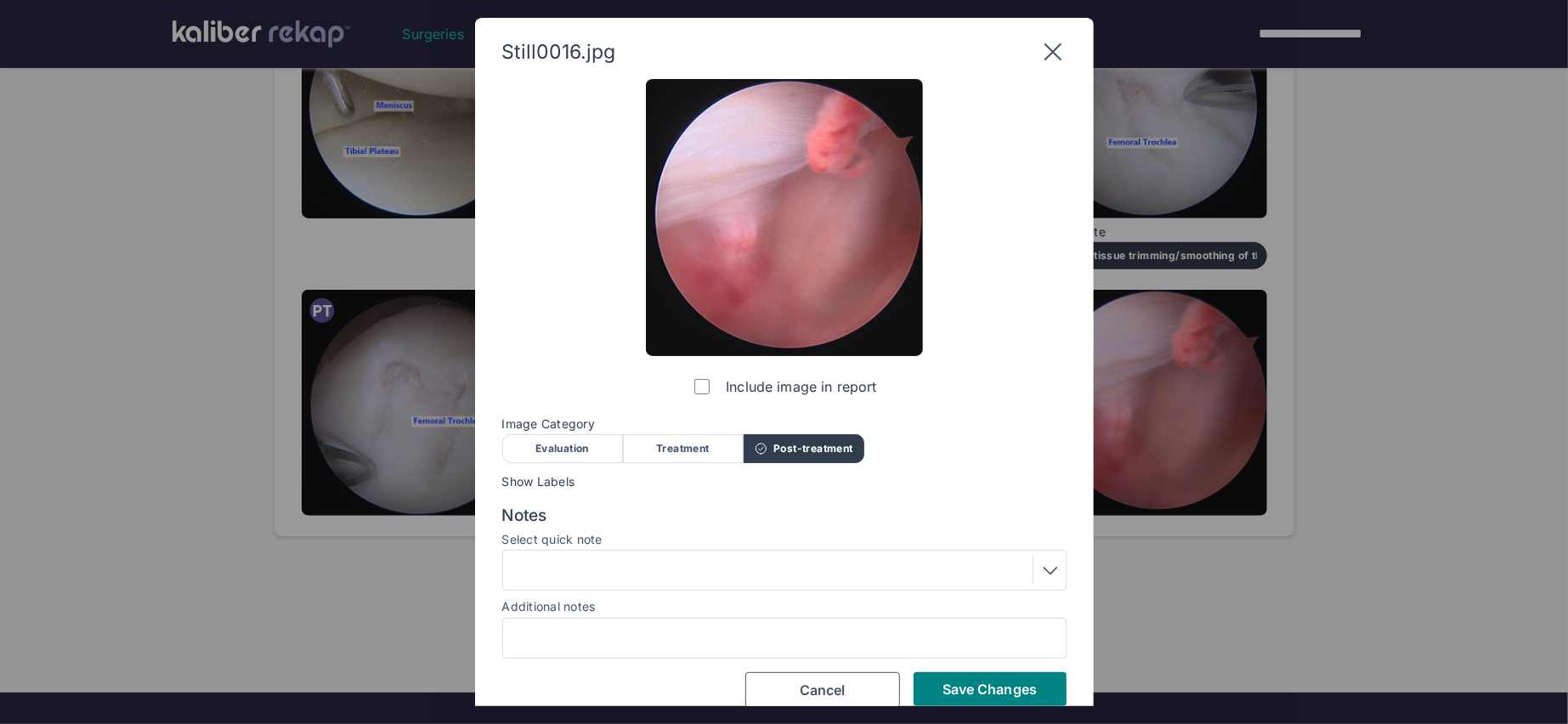
scroll to position [21, 0]
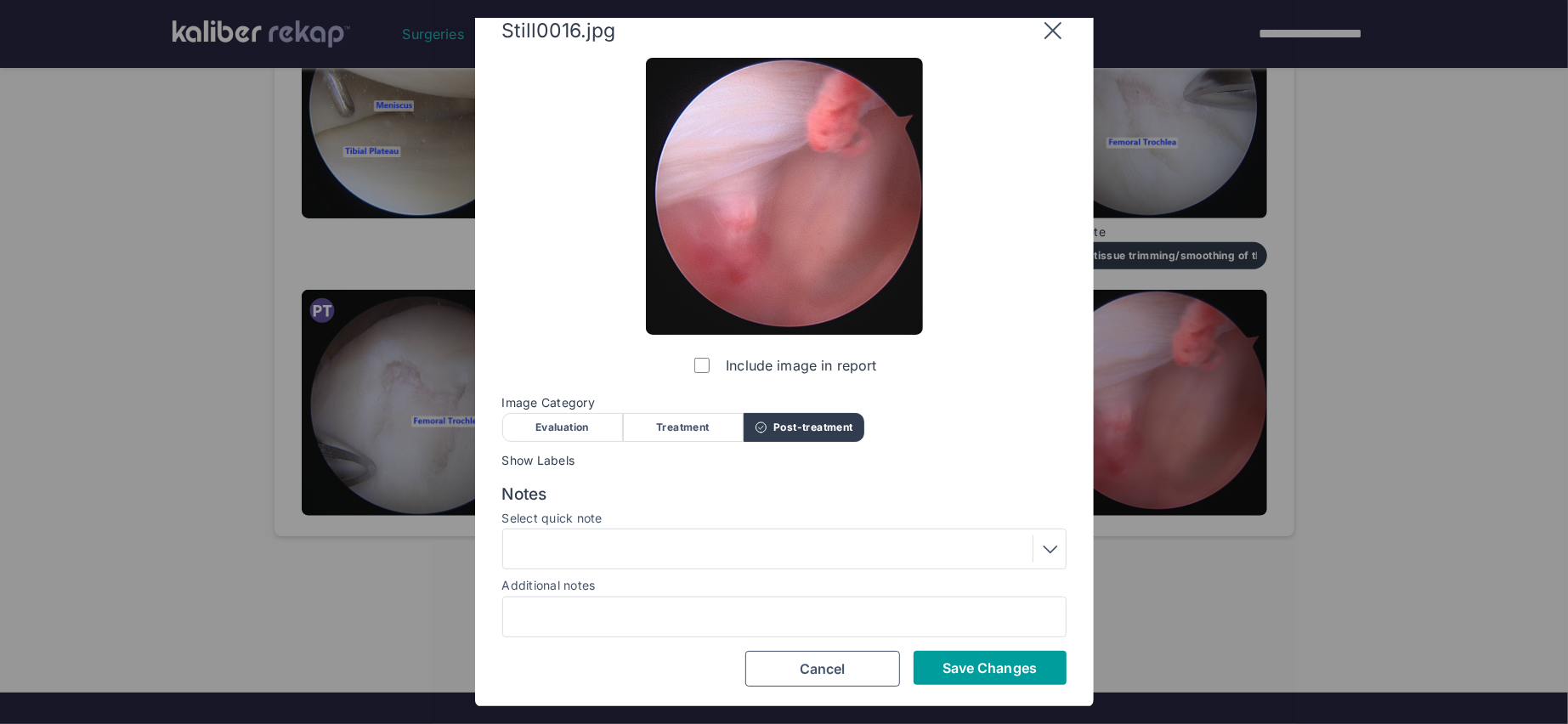
click at [976, 670] on span "Save Changes" at bounding box center [989, 668] width 94 height 17
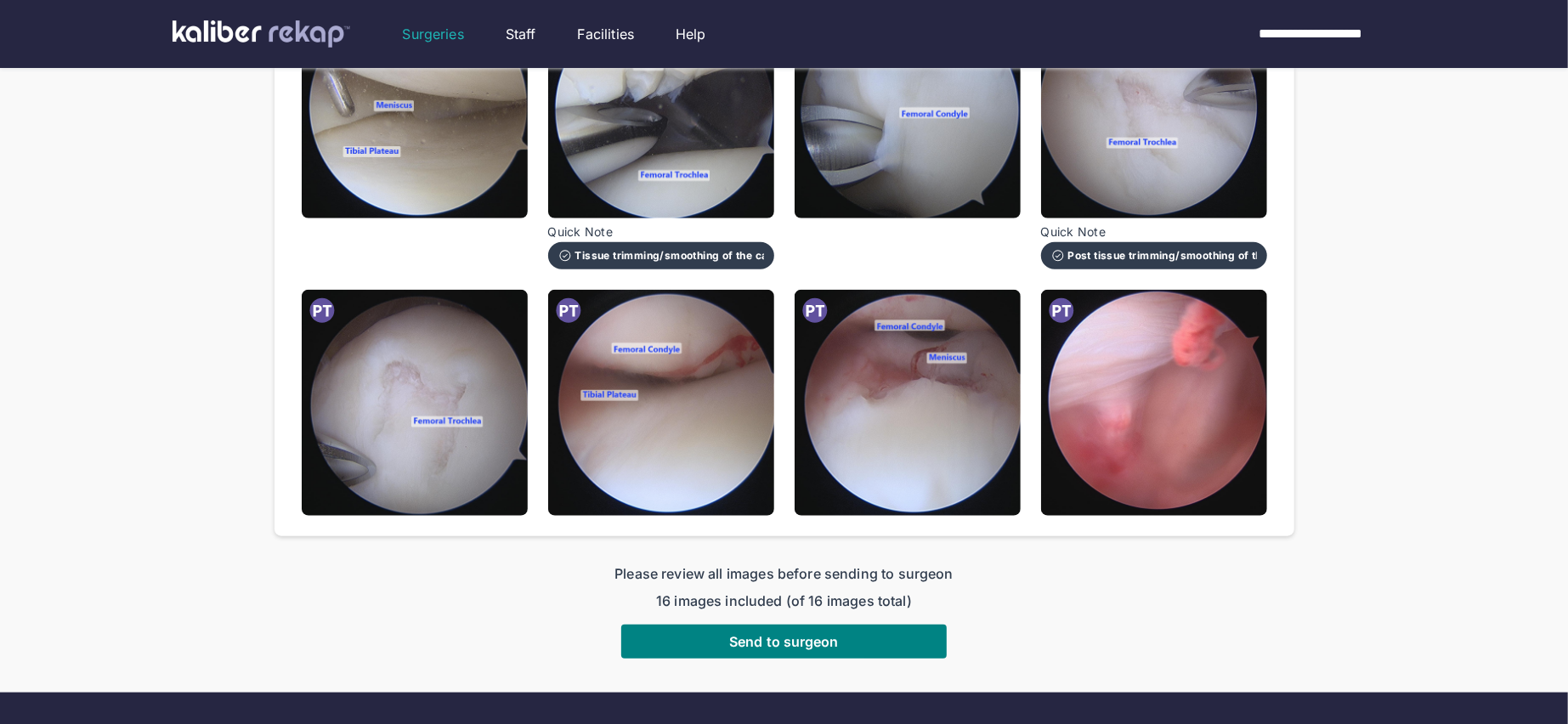
click at [852, 625] on button "Send to surgeon" at bounding box center [783, 642] width 325 height 34
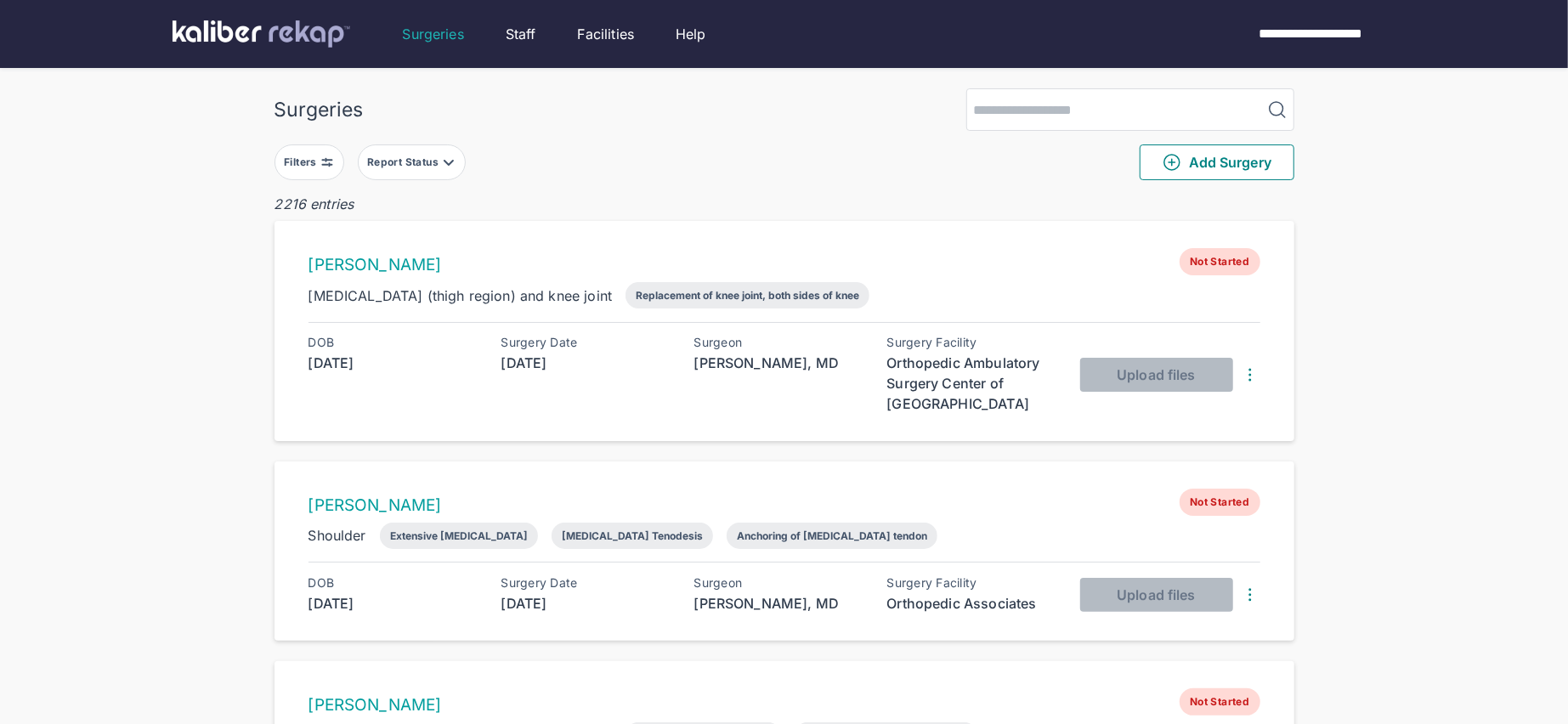
click at [304, 159] on div "Filters" at bounding box center [302, 162] width 37 height 14
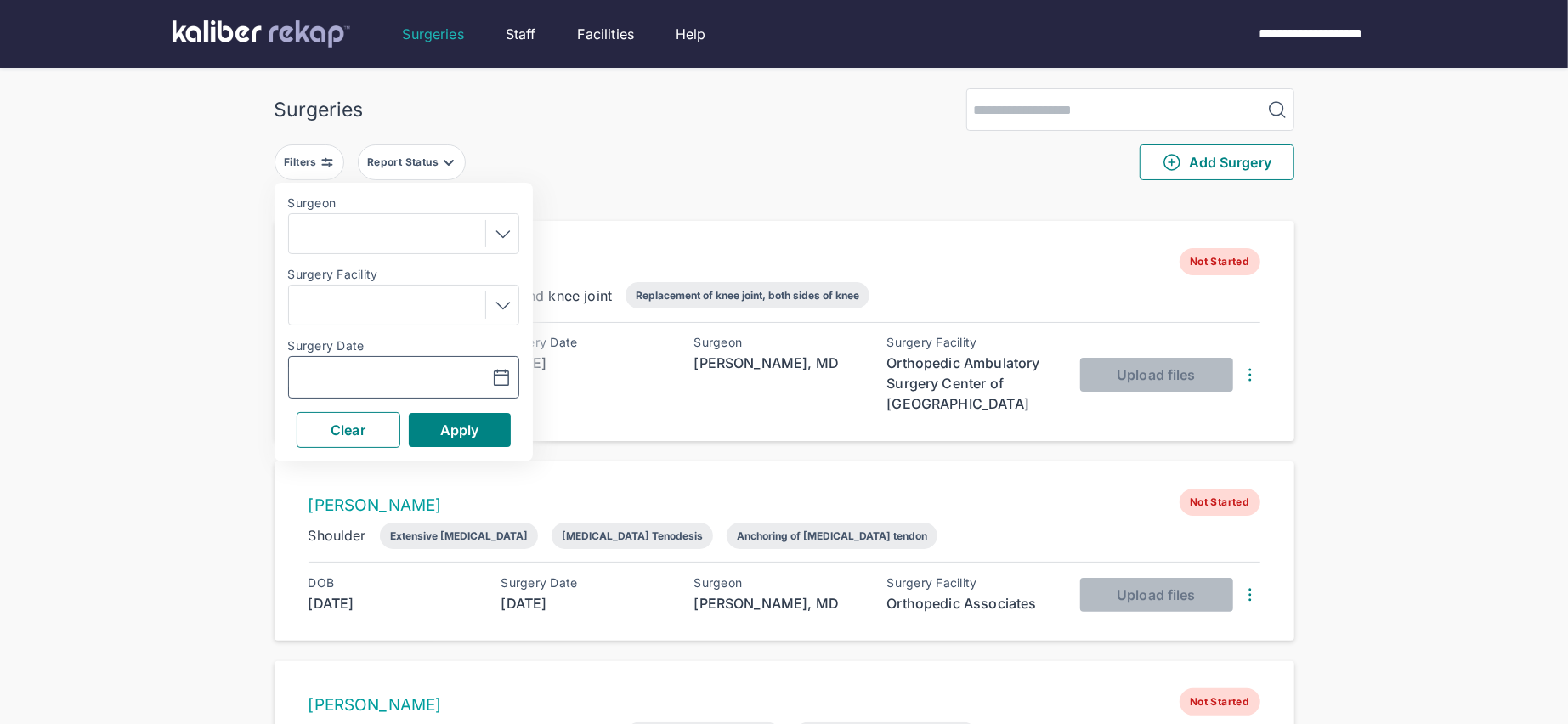
click at [497, 382] on icon "button" at bounding box center [501, 378] width 20 height 20
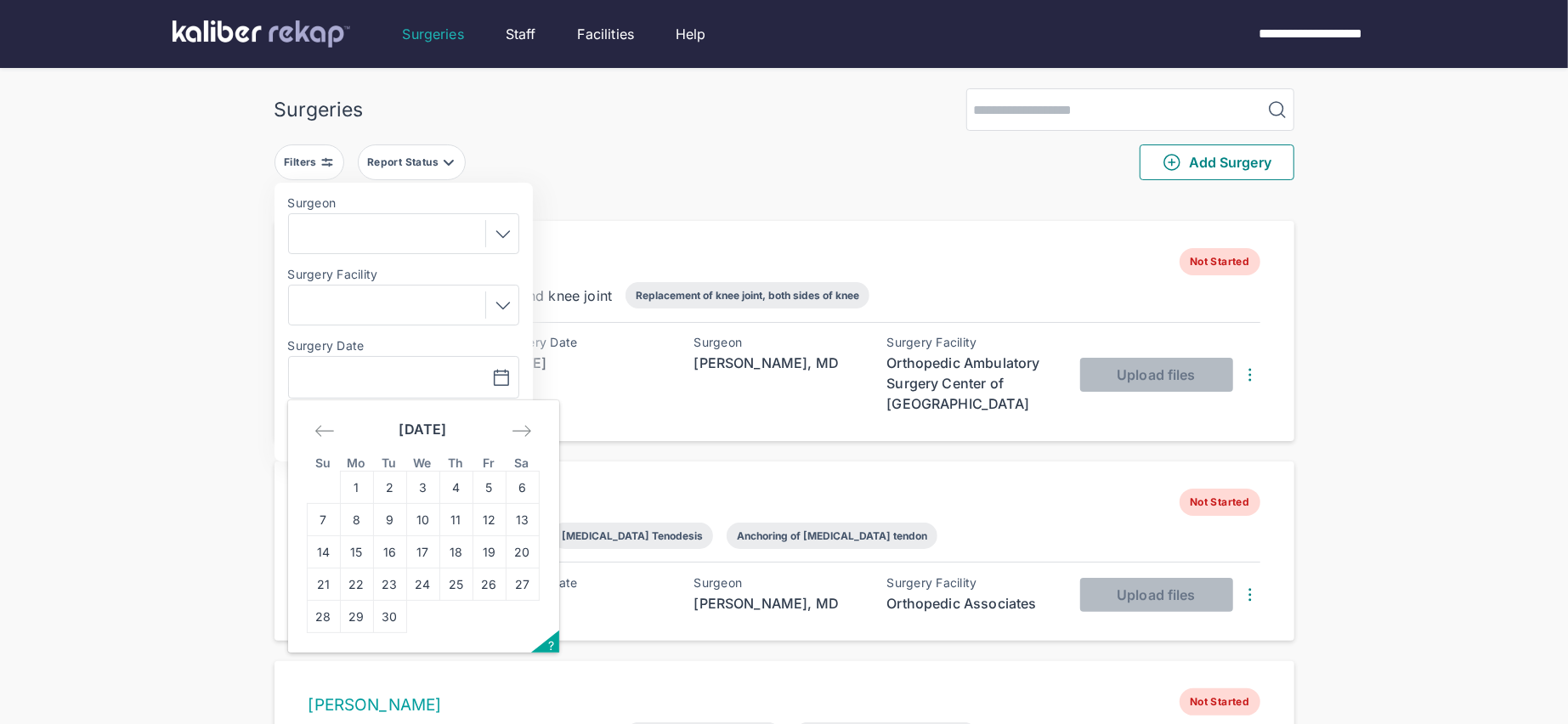
click at [424, 526] on td "10" at bounding box center [422, 520] width 33 height 32
type input "**********"
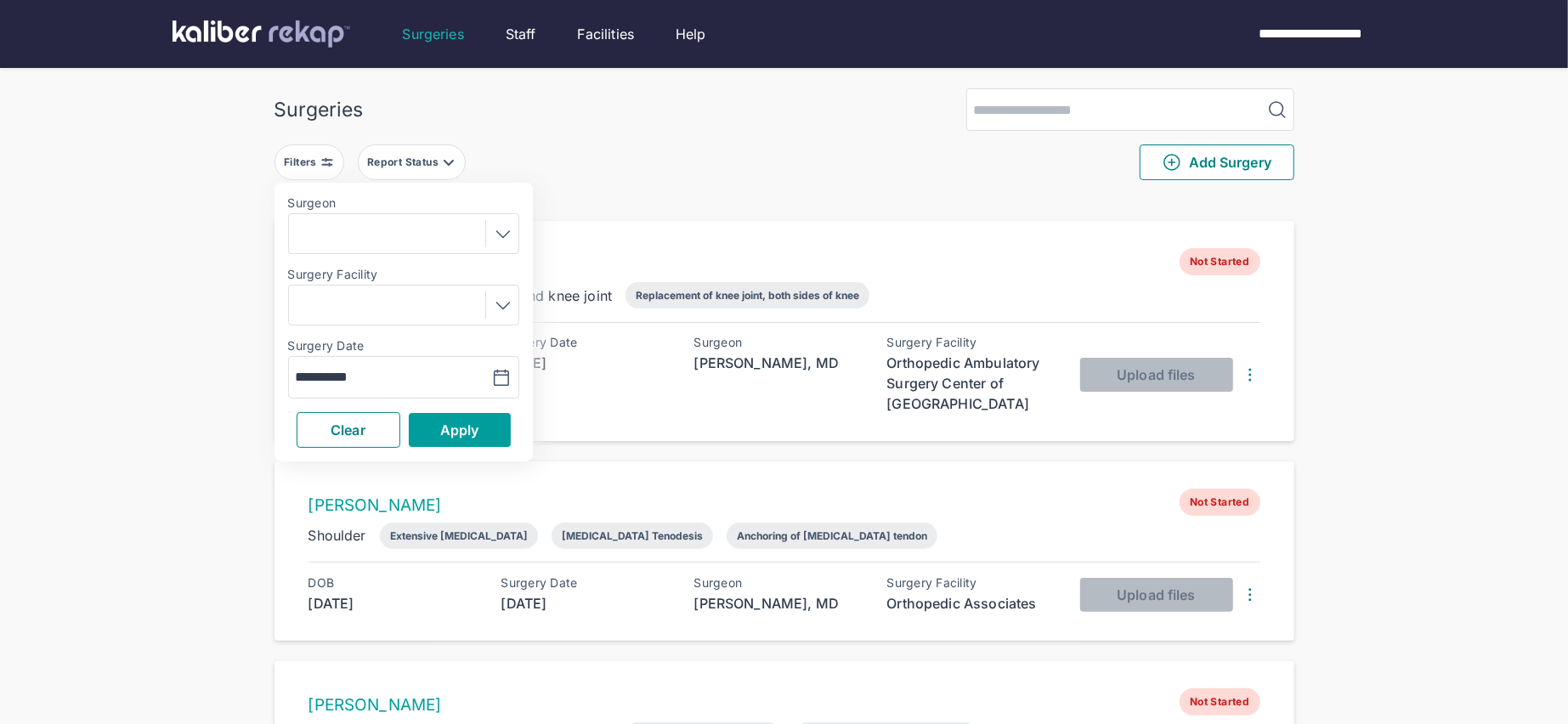
click at [430, 425] on button "Apply" at bounding box center [459, 430] width 102 height 34
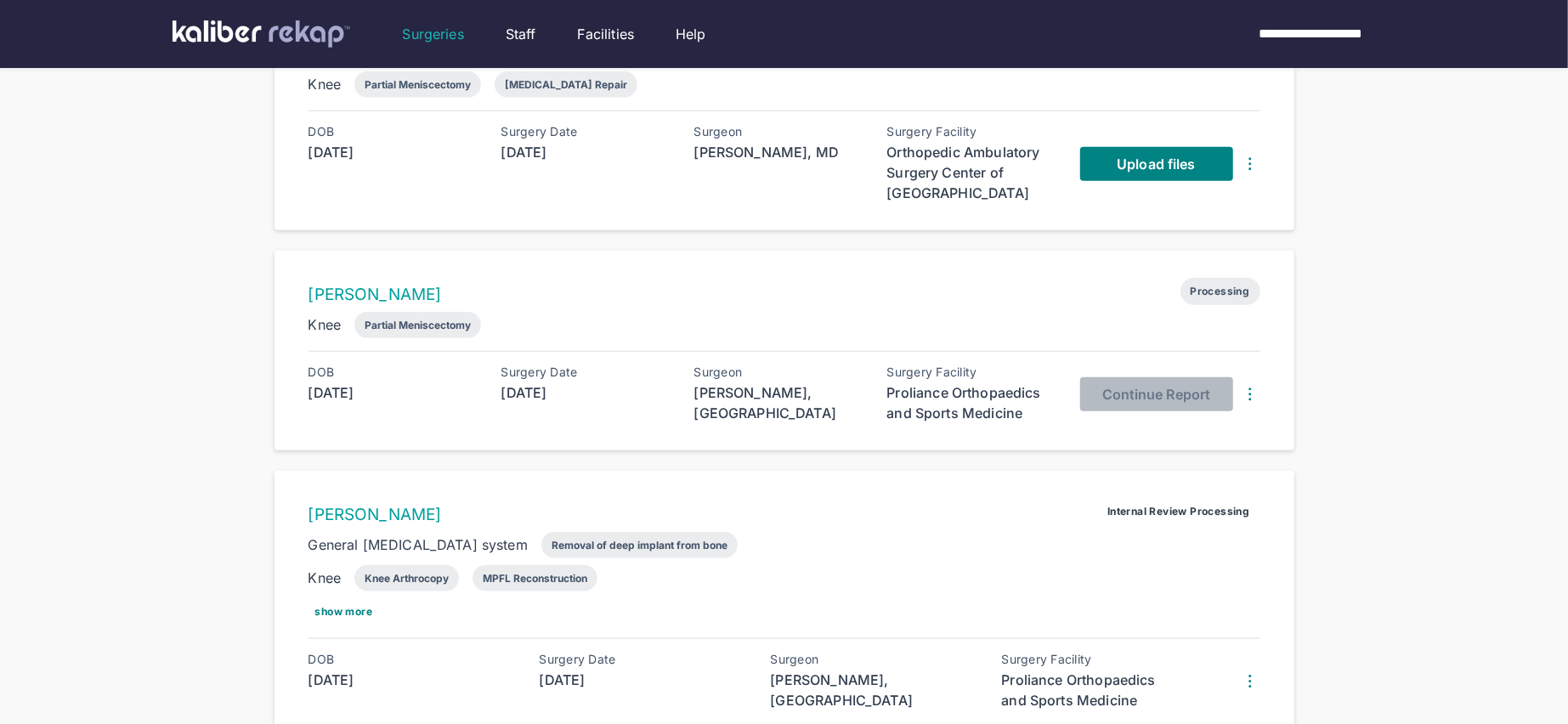
scroll to position [1170, 0]
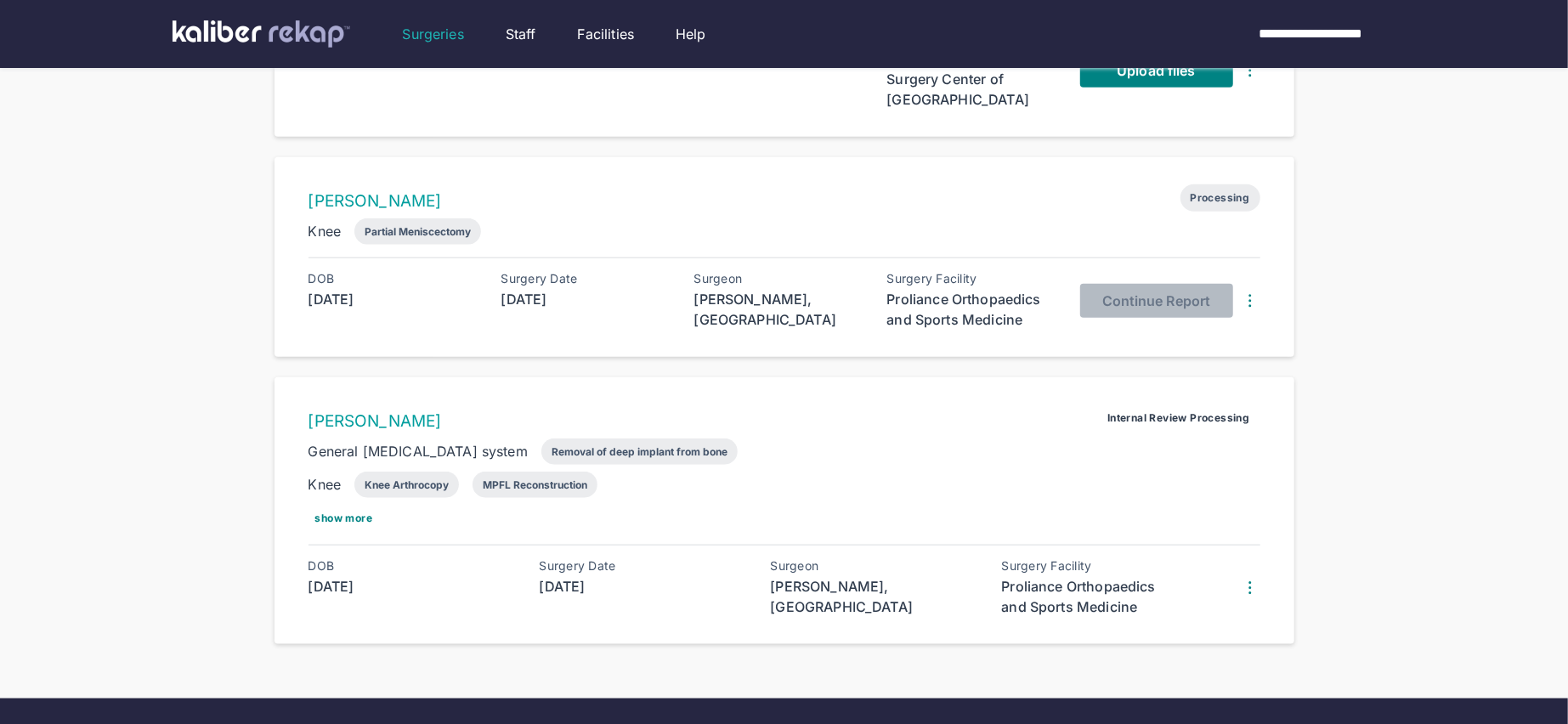
scroll to position [1226, 0]
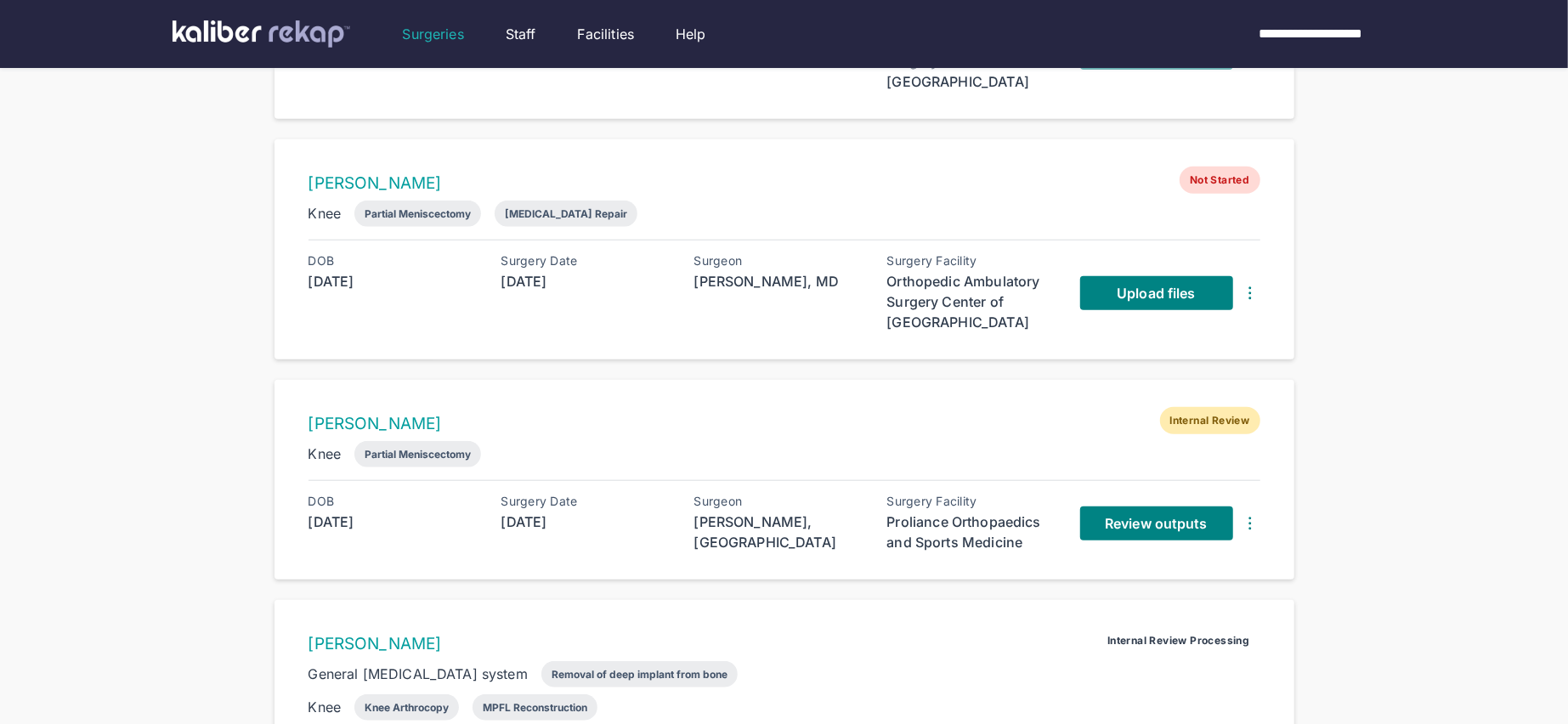
scroll to position [1045, 0]
click at [1149, 514] on span "Review outputs" at bounding box center [1155, 522] width 102 height 17
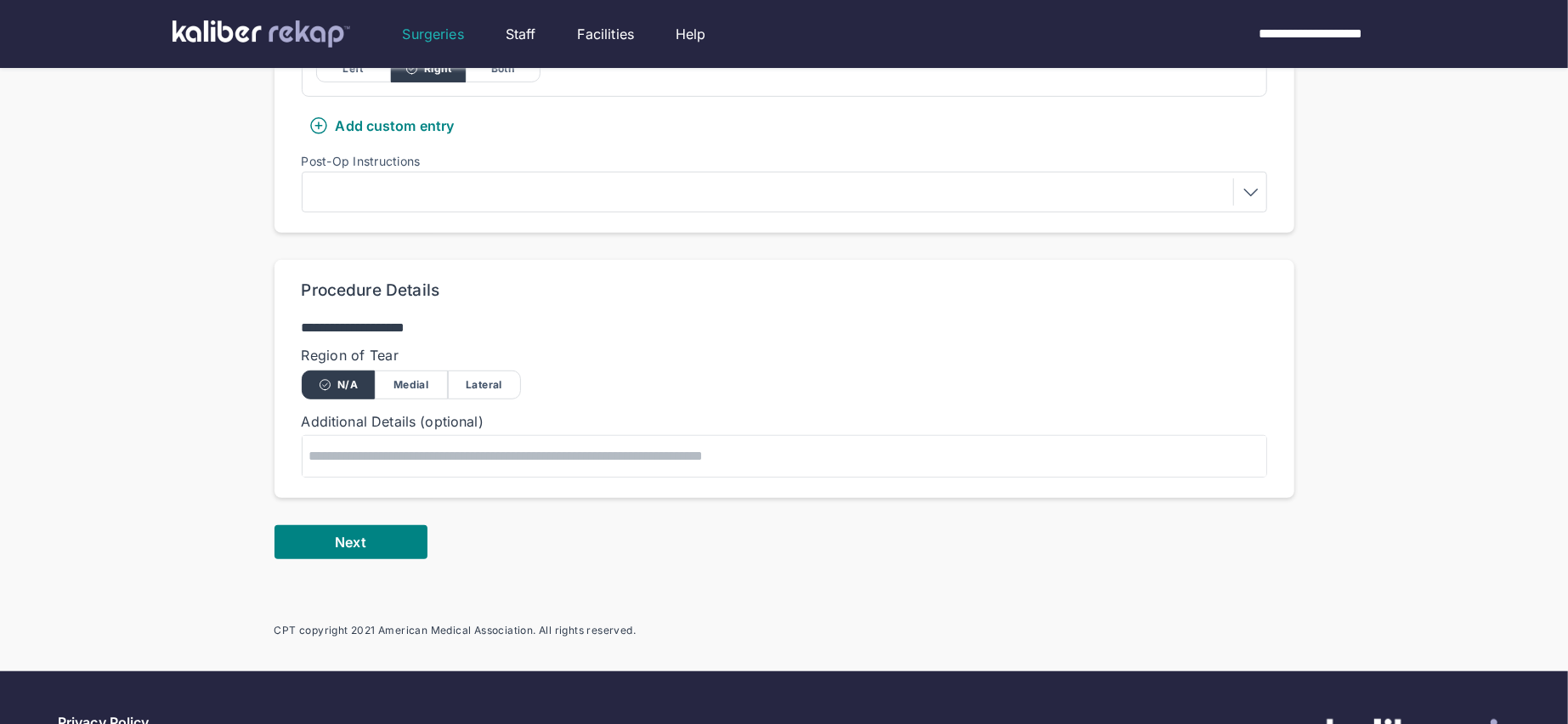
scroll to position [738, 0]
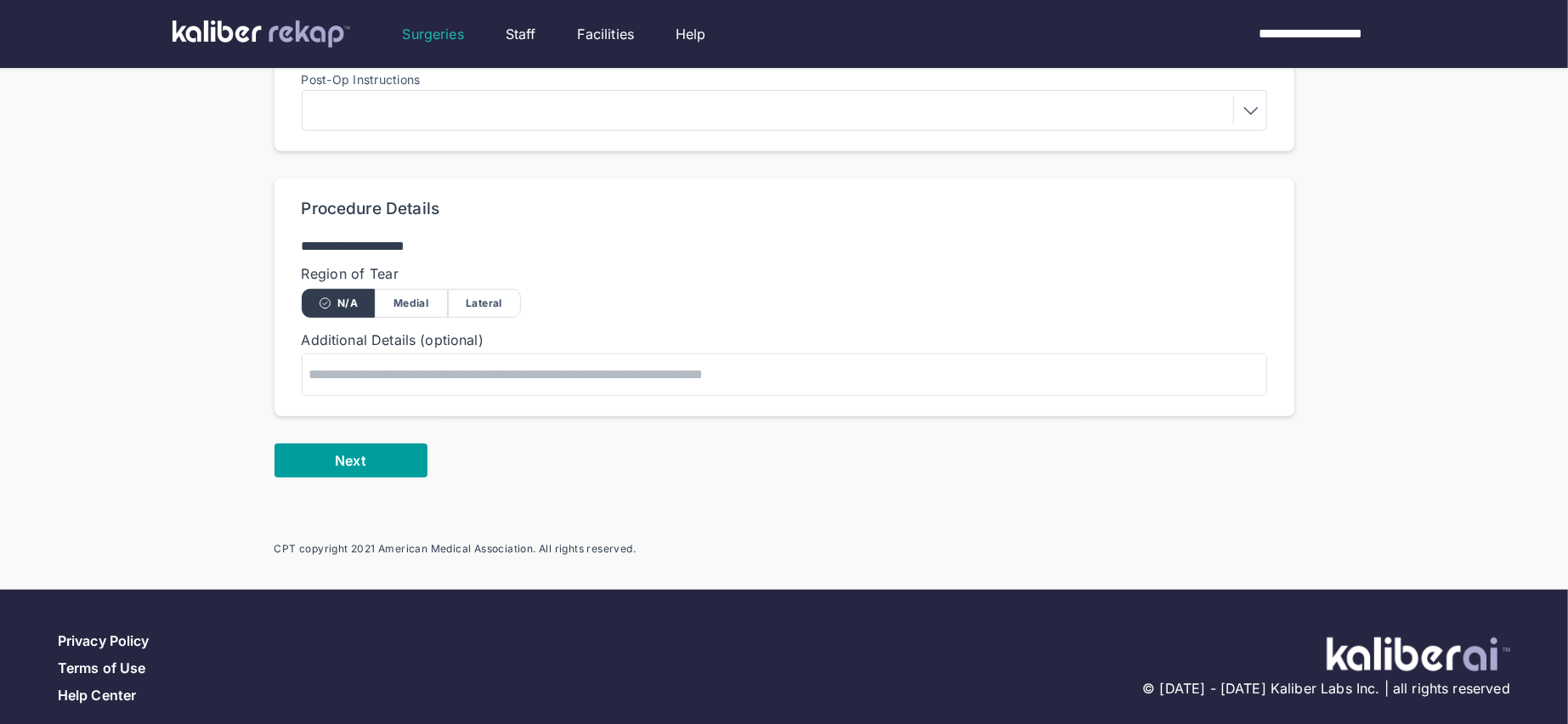
click at [331, 444] on button "Next" at bounding box center [351, 460] width 153 height 34
click at [330, 444] on div "Next" at bounding box center [784, 460] width 1019 height 34
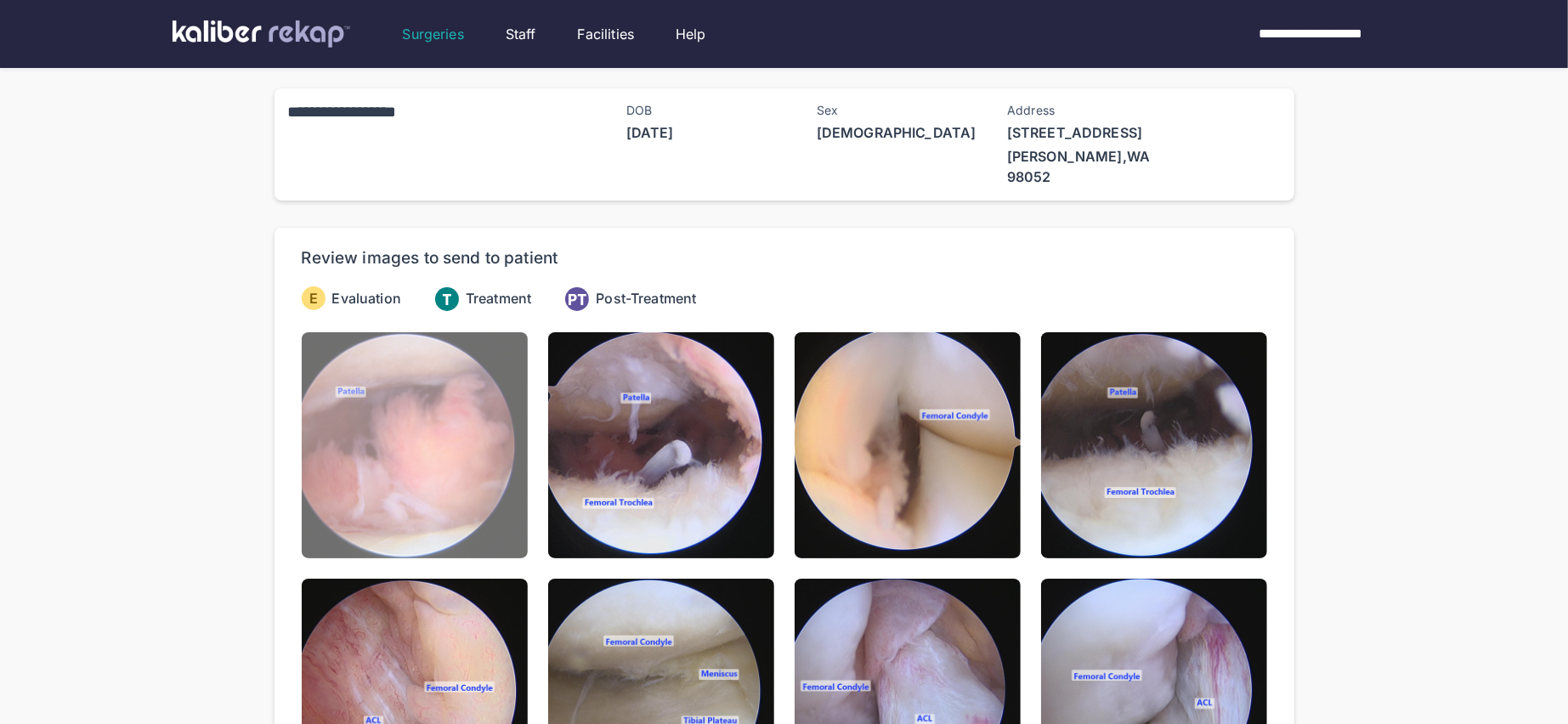
click at [457, 381] on img at bounding box center [414, 445] width 226 height 226
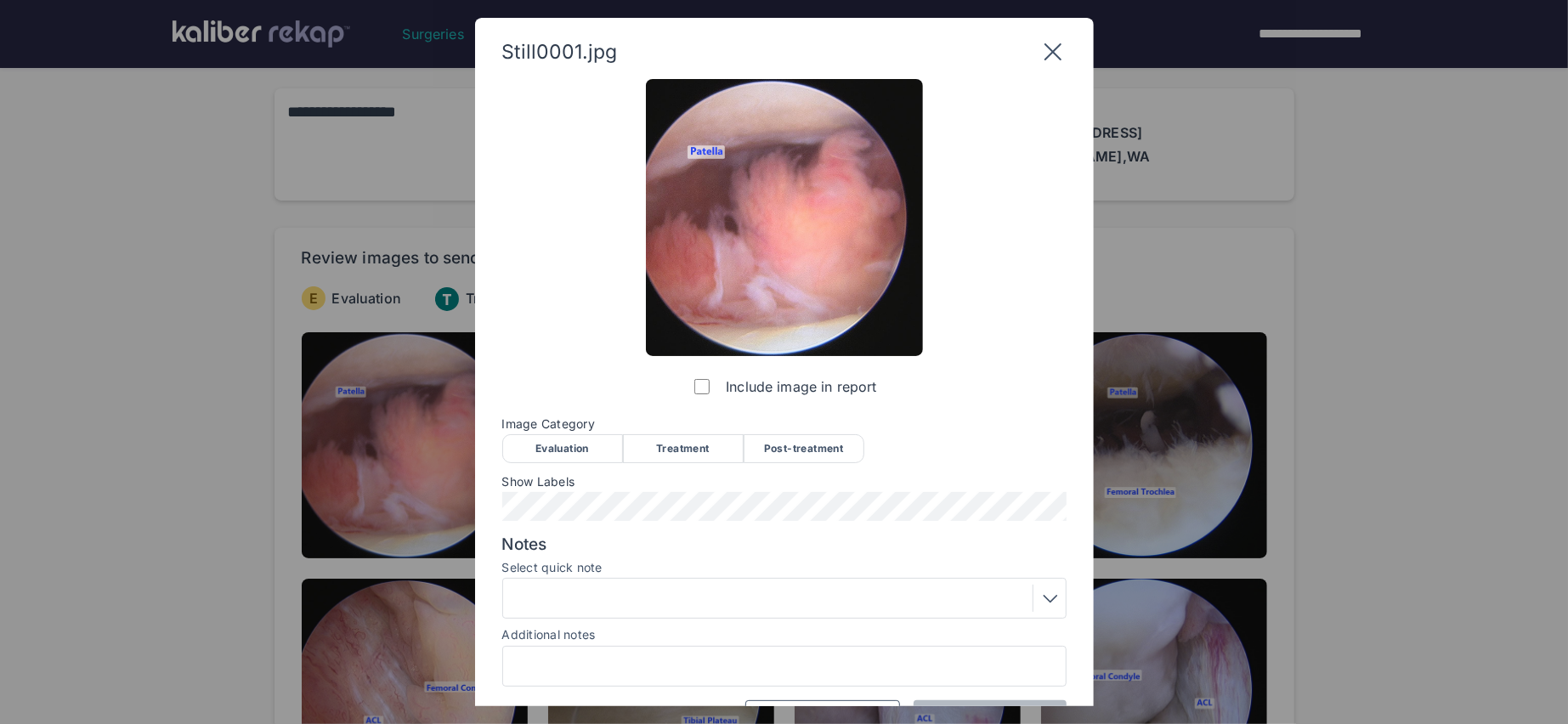
click at [583, 450] on div "Evaluation" at bounding box center [562, 449] width 121 height 29
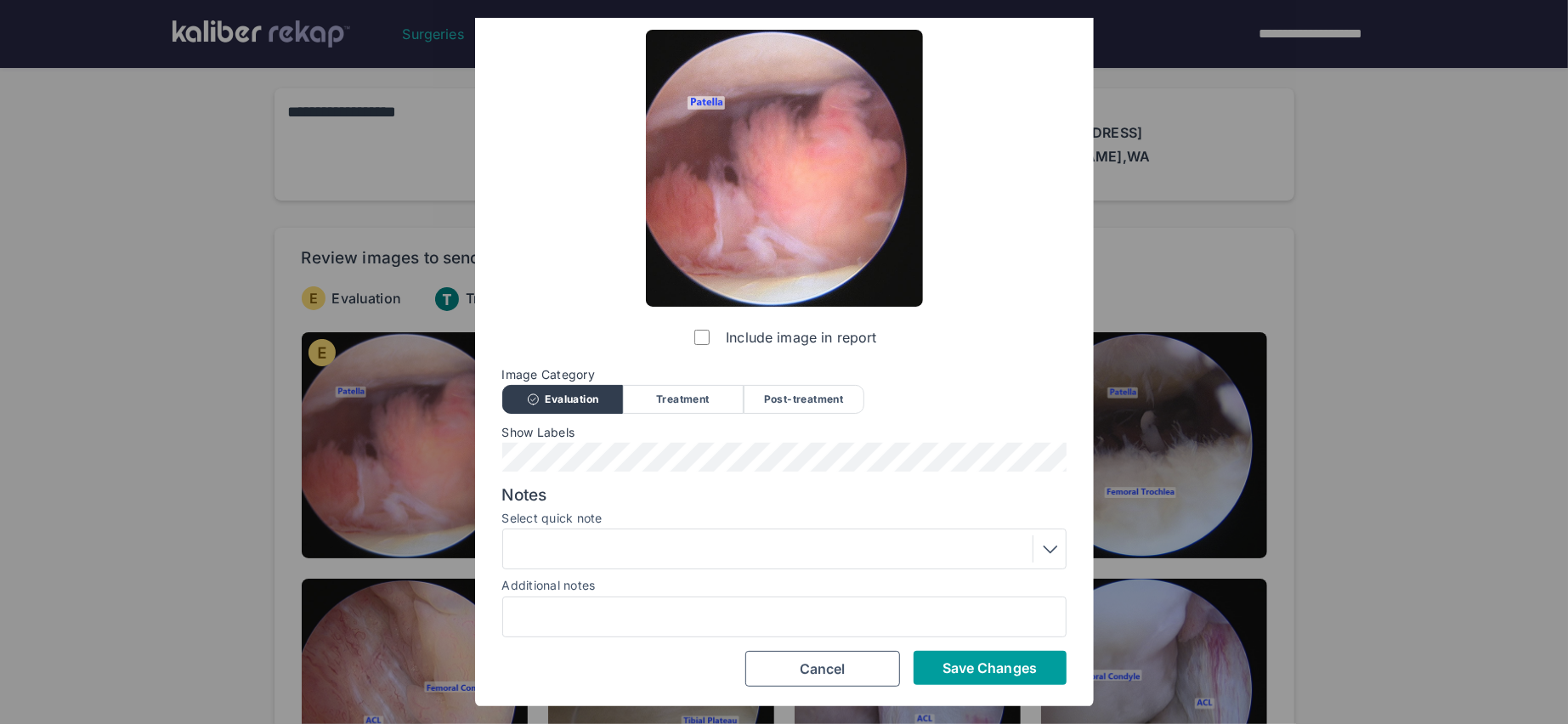
click at [928, 677] on button "Save Changes" at bounding box center [989, 668] width 153 height 34
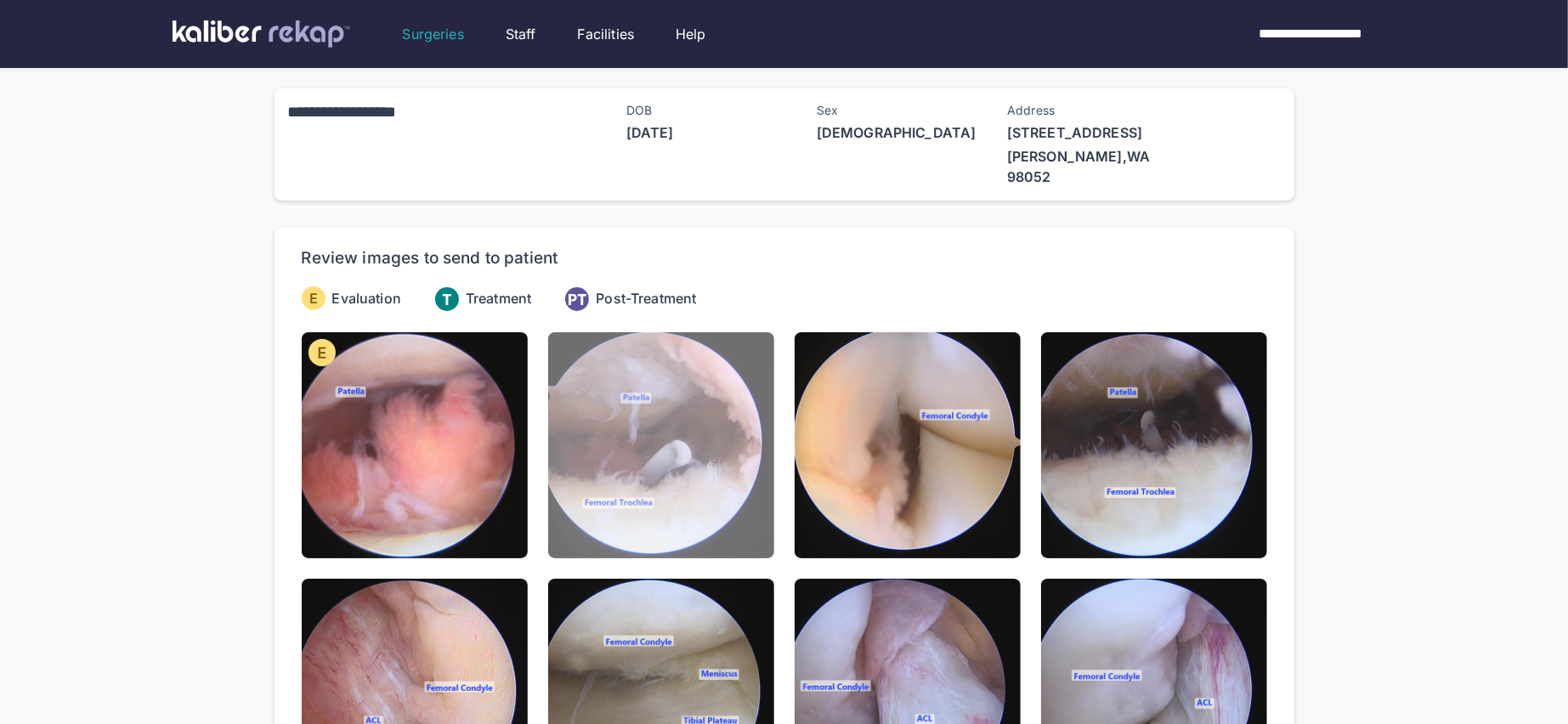
click at [687, 459] on img at bounding box center [660, 445] width 226 height 226
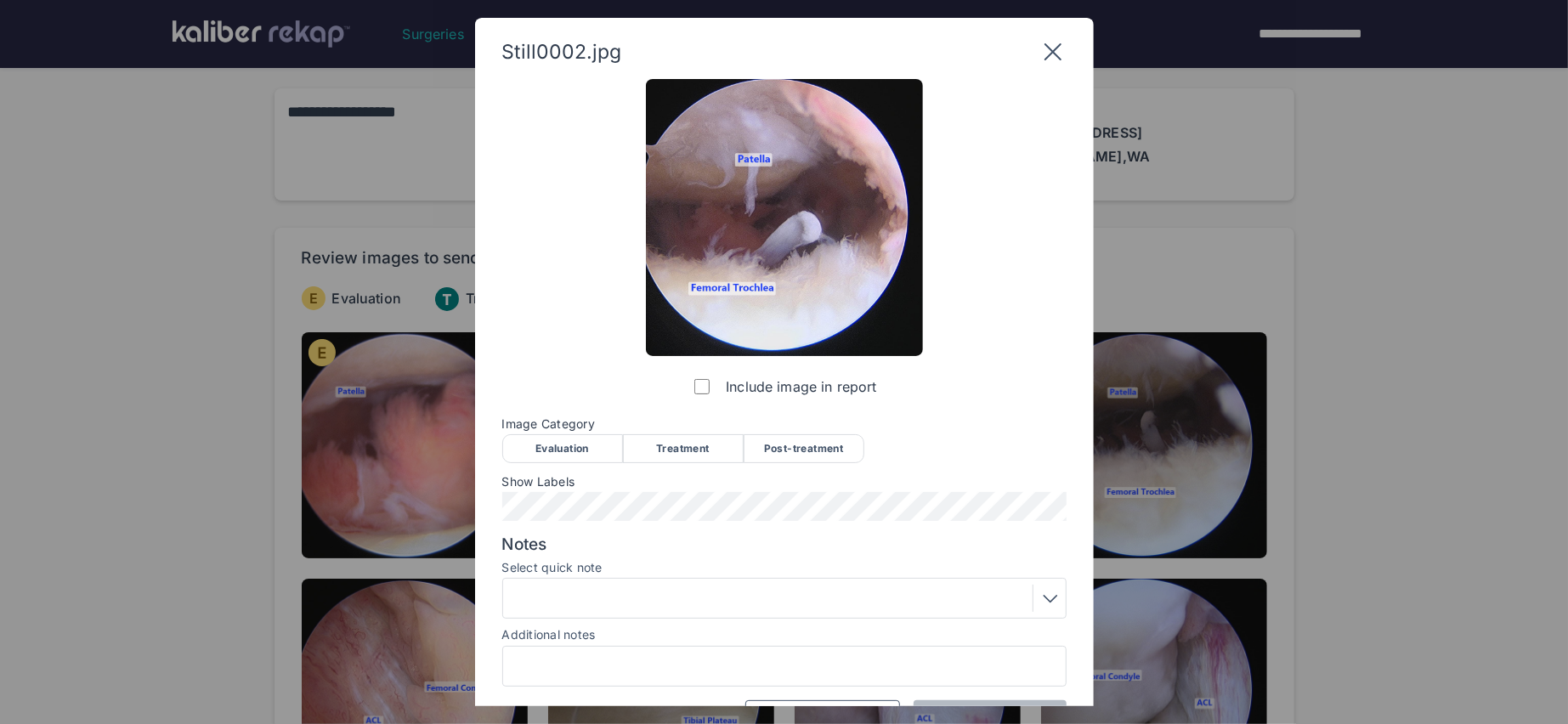
click at [559, 470] on div "Include image in report Image Category Evaluation Treatment Post-treatment Eval…" at bounding box center [784, 407] width 564 height 657
drag, startPoint x: 569, startPoint y: 457, endPoint x: 993, endPoint y: 573, distance: 439.6
click at [608, 463] on div "Include image in report Image Category Evaluation Treatment Post-treatment Eval…" at bounding box center [784, 407] width 564 height 657
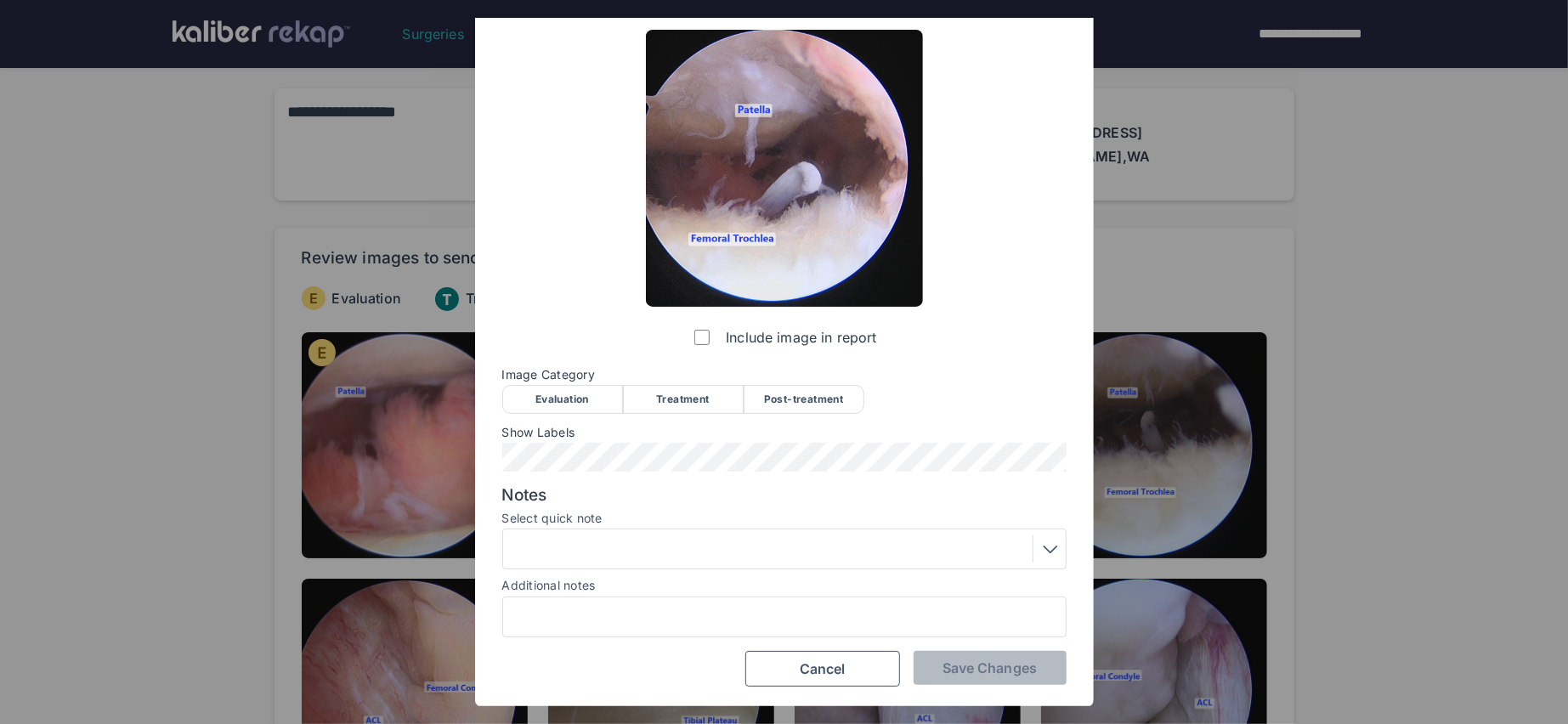
drag, startPoint x: 595, startPoint y: 393, endPoint x: 782, endPoint y: 523, distance: 227.7
click at [601, 393] on div "Evaluation" at bounding box center [562, 400] width 121 height 29
click at [965, 680] on button "Save Changes" at bounding box center [989, 668] width 153 height 34
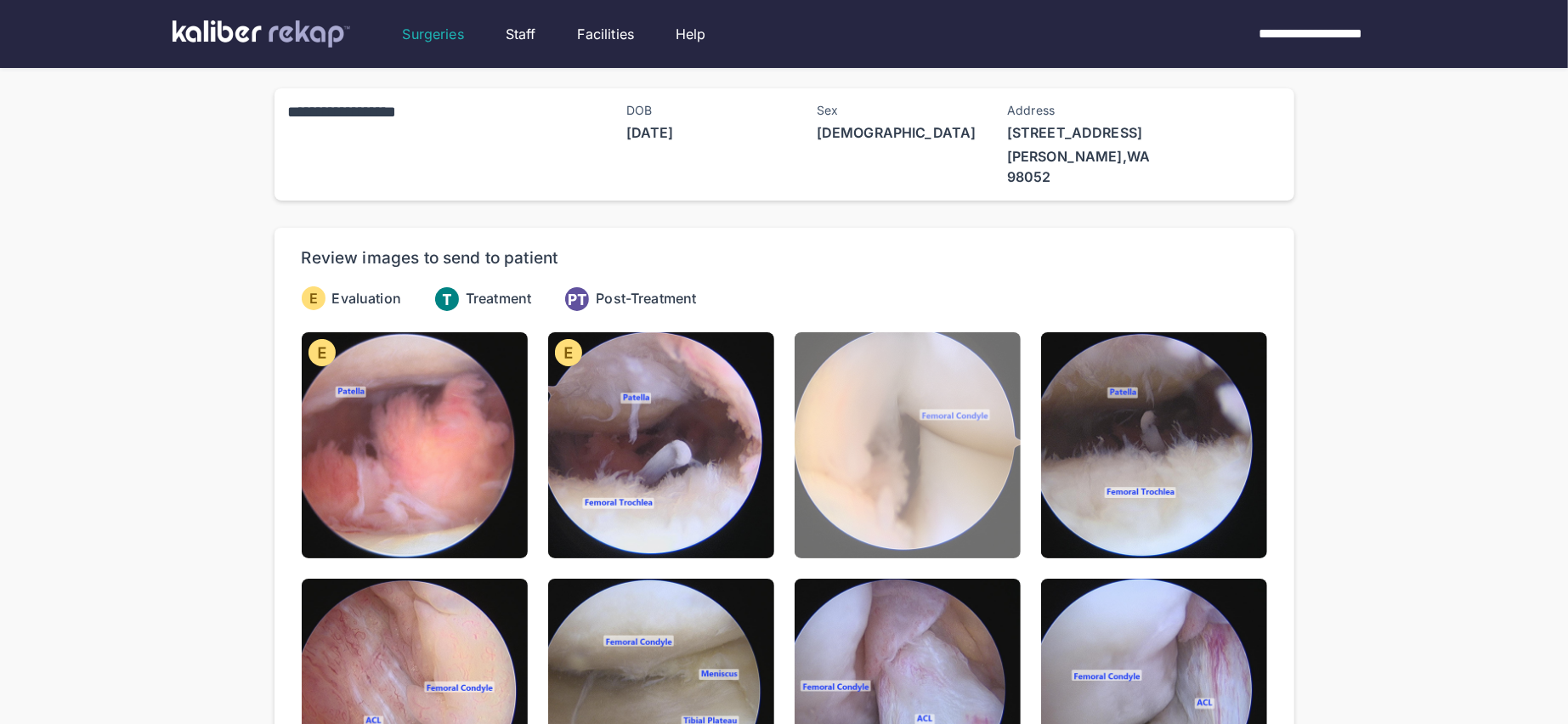
click at [898, 440] on img at bounding box center [907, 445] width 226 height 226
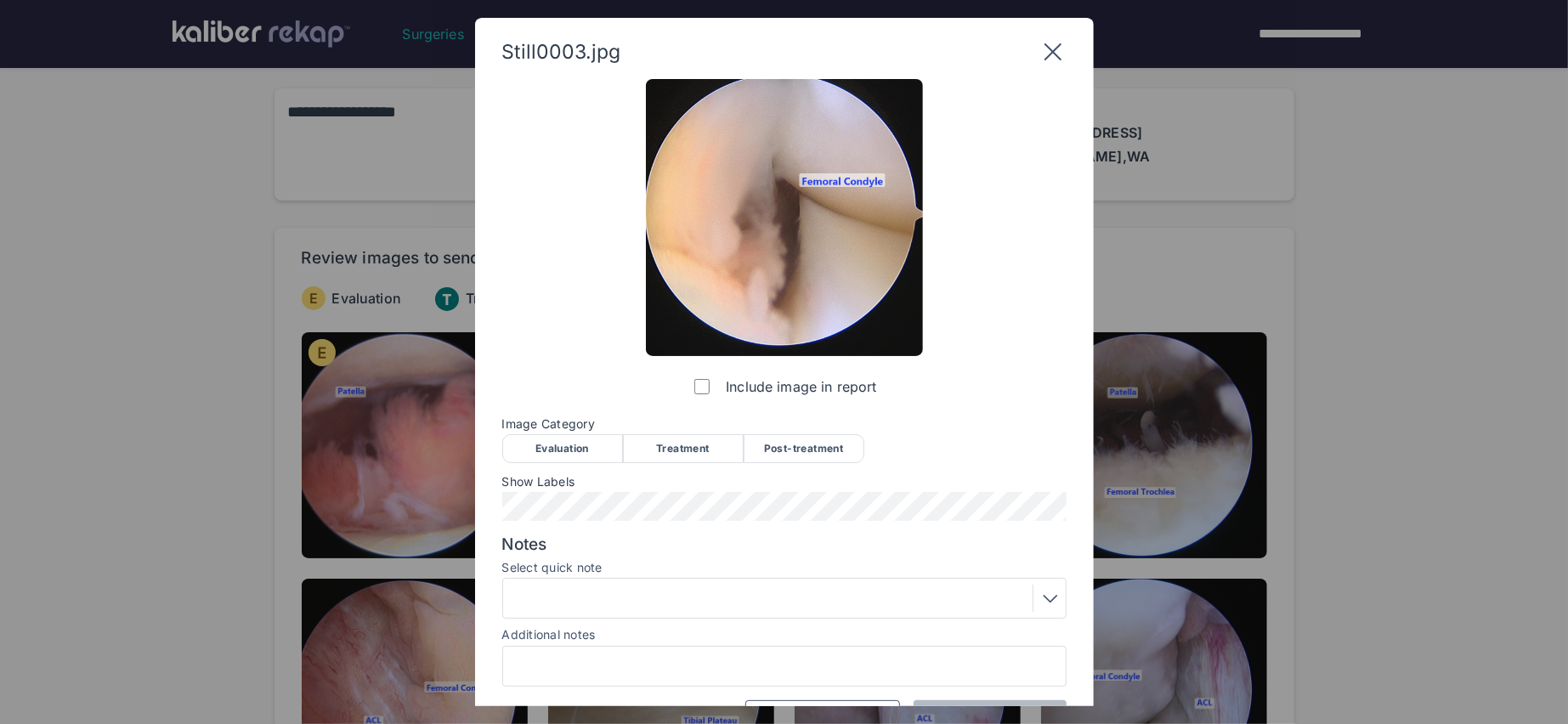
click at [578, 436] on div "Evaluation" at bounding box center [562, 449] width 121 height 29
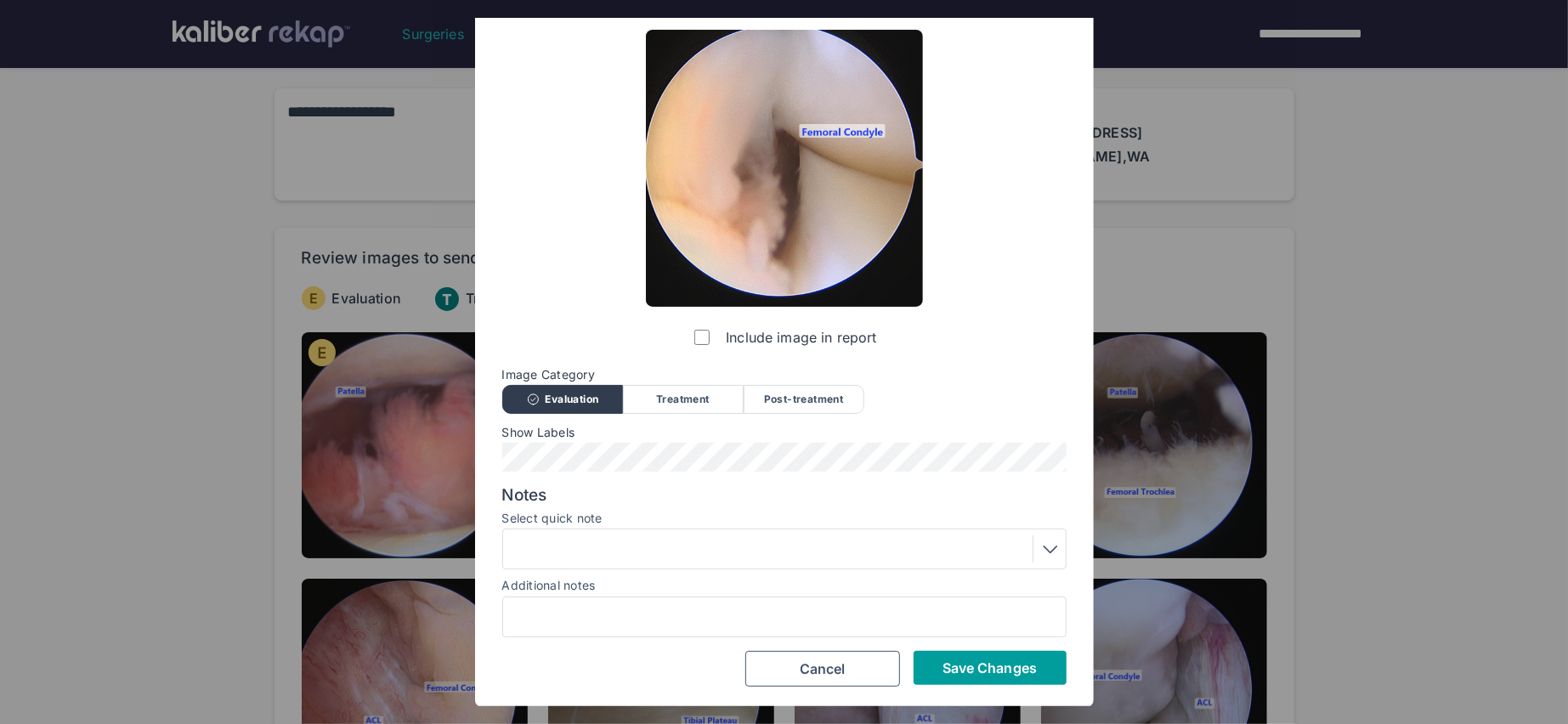
click at [1005, 665] on span "Save Changes" at bounding box center [989, 668] width 94 height 17
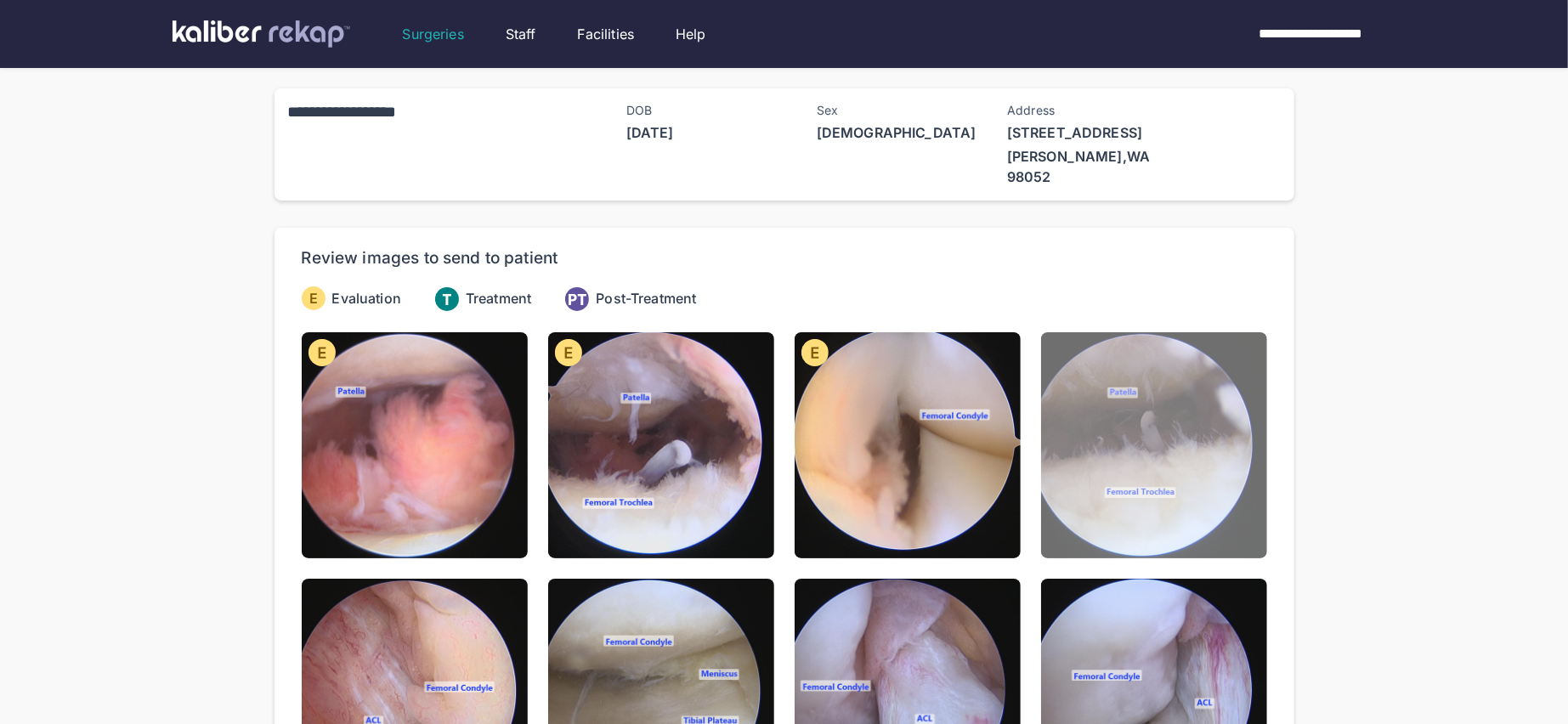
click at [1145, 432] on img at bounding box center [1153, 445] width 226 height 226
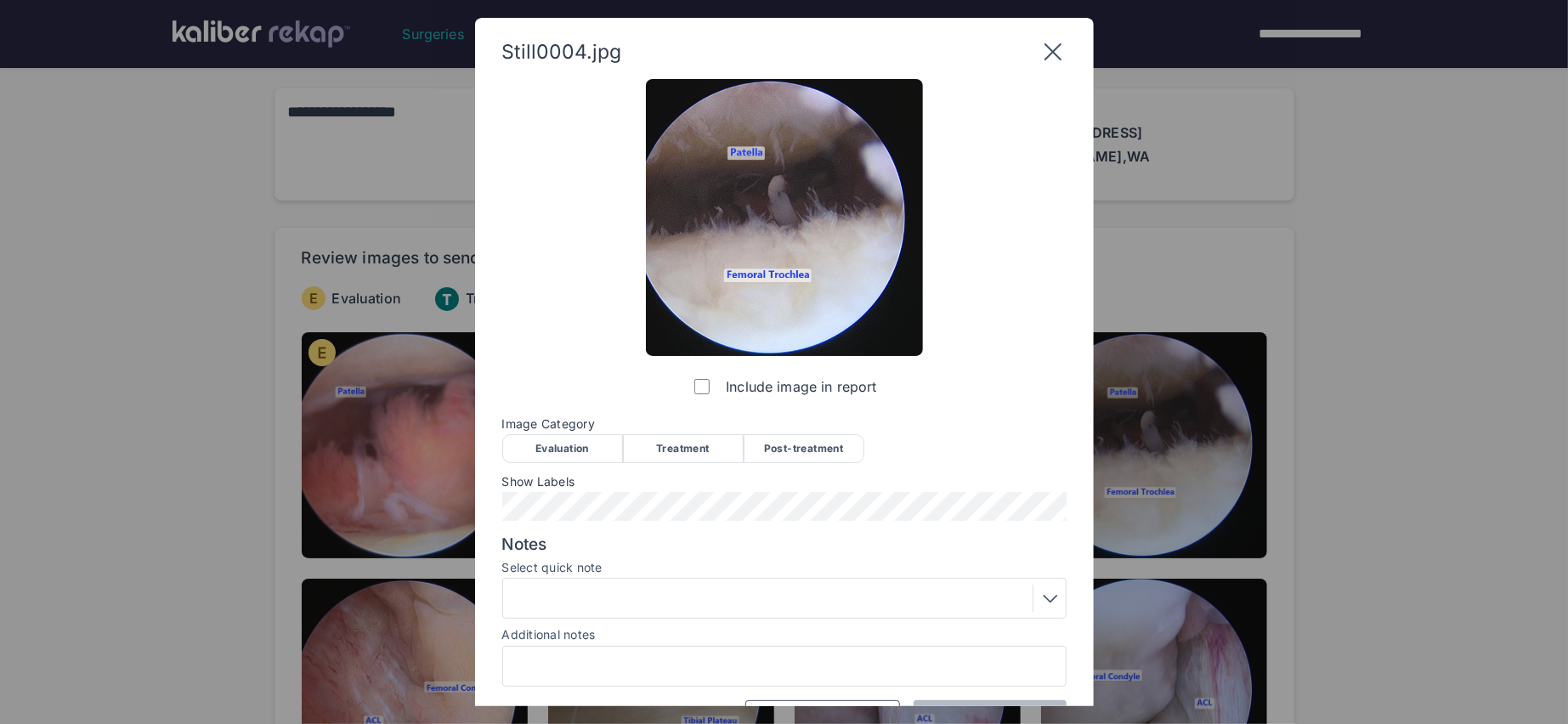
click at [593, 454] on div "Evaluation" at bounding box center [562, 449] width 121 height 29
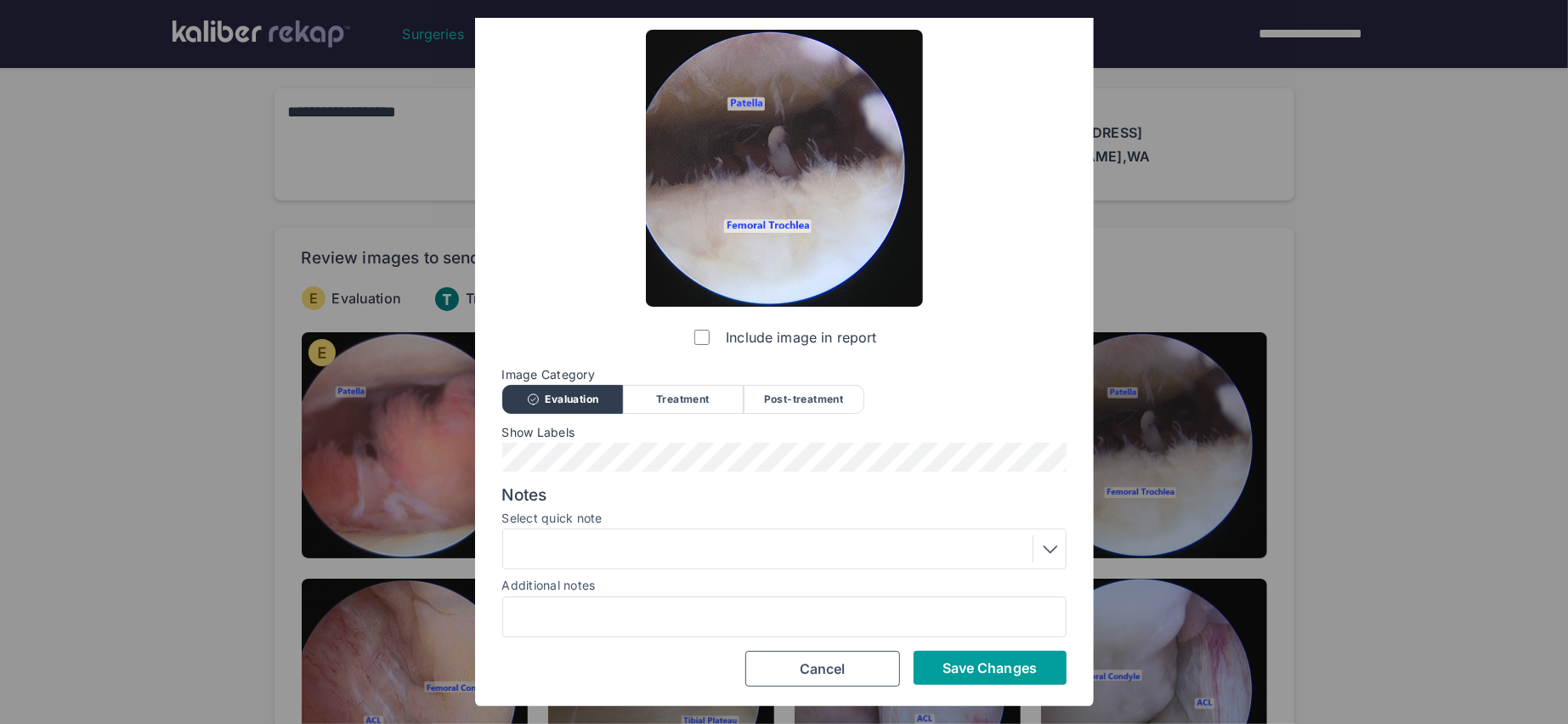
drag, startPoint x: 958, startPoint y: 672, endPoint x: 940, endPoint y: 671, distance: 18.0
click at [958, 672] on span "Save Changes" at bounding box center [989, 668] width 94 height 17
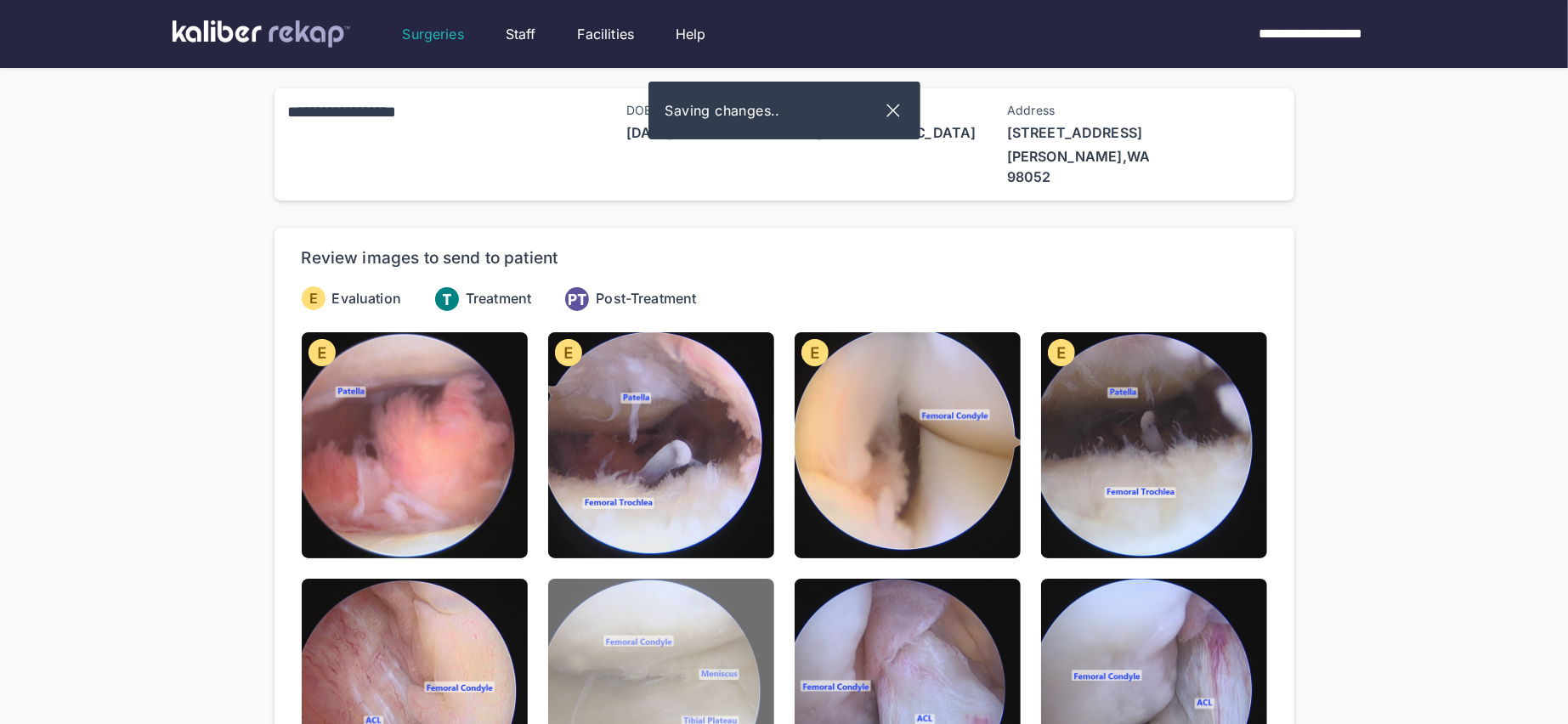
scroll to position [236, 0]
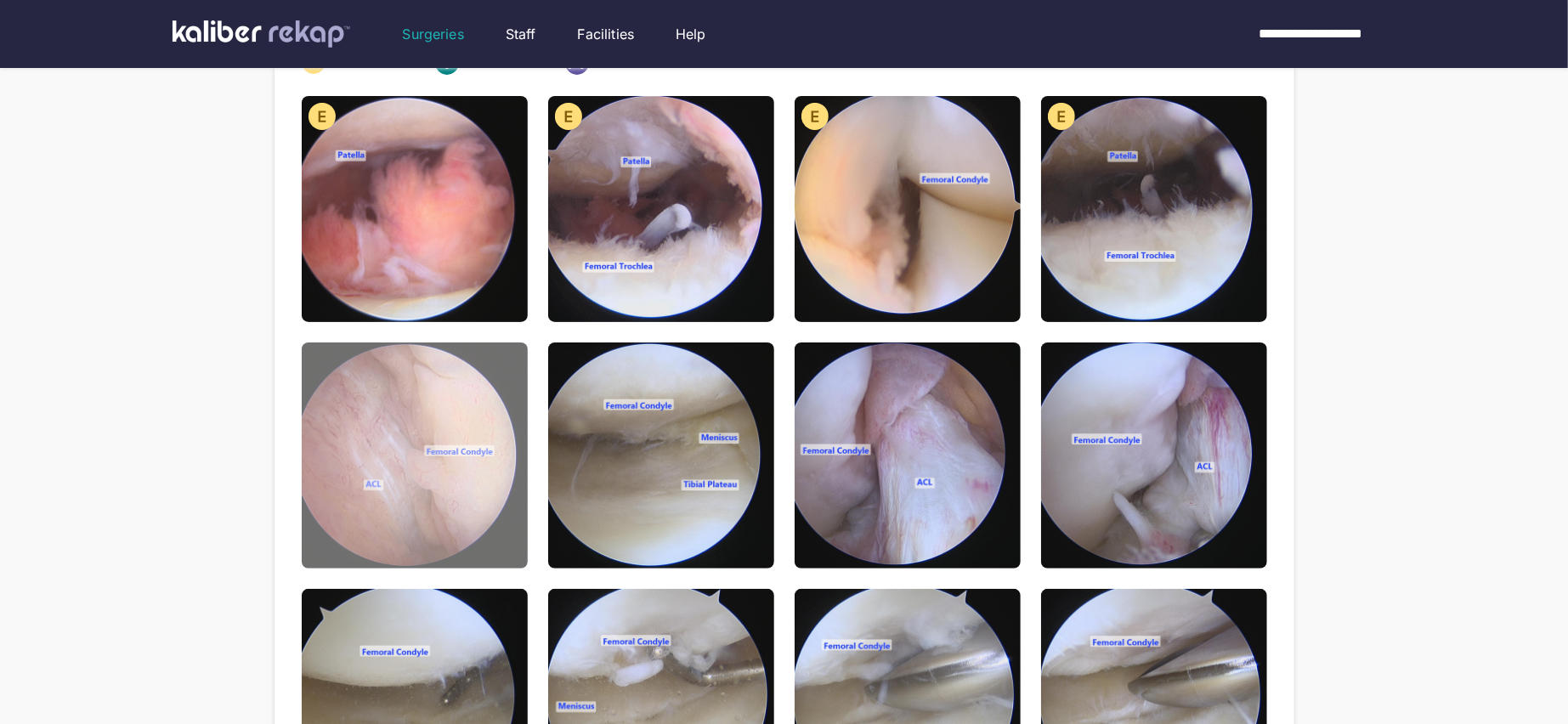
click at [443, 499] on img at bounding box center [414, 455] width 226 height 226
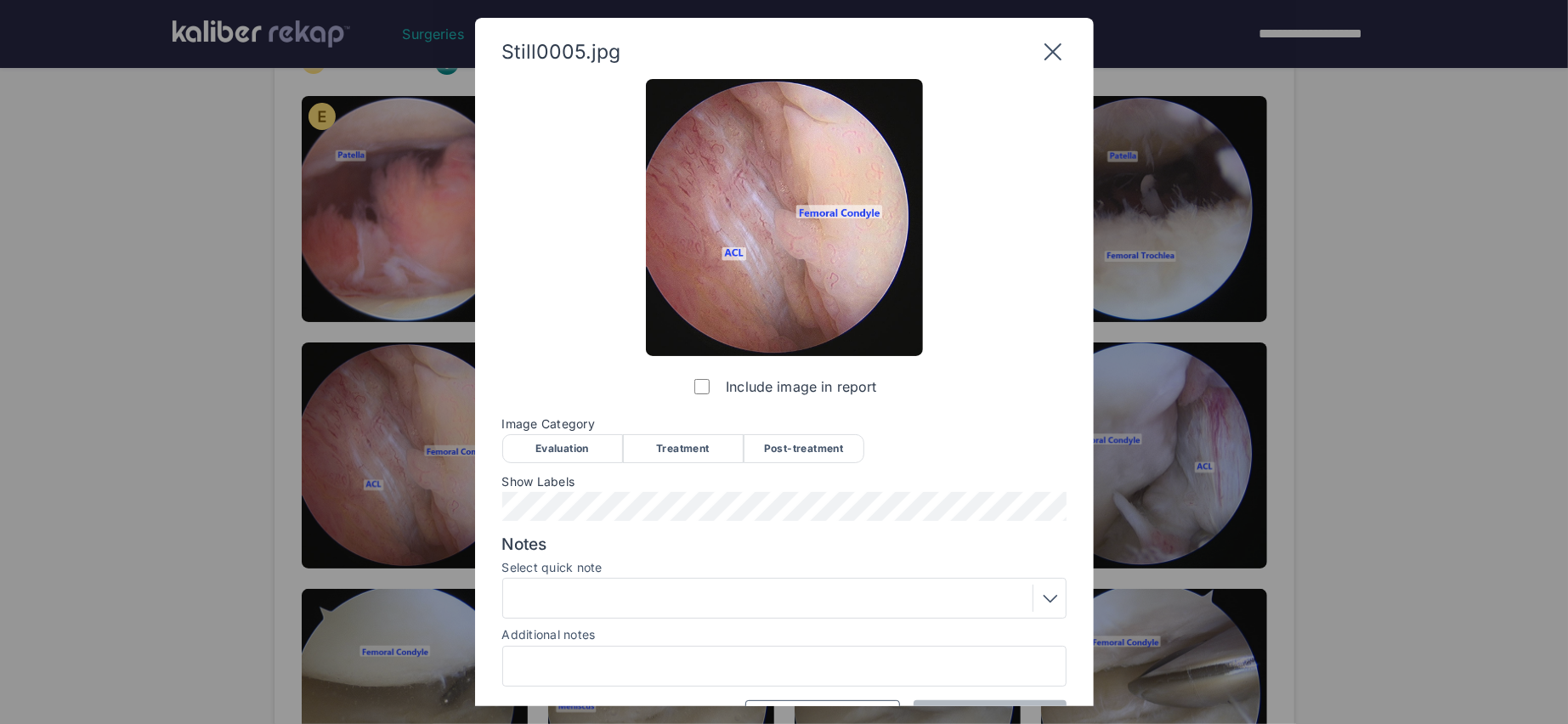
click at [547, 440] on div "Evaluation" at bounding box center [562, 449] width 121 height 29
drag, startPoint x: 552, startPoint y: 488, endPoint x: 572, endPoint y: 490, distance: 20.1
click at [556, 488] on span "Show Labels" at bounding box center [784, 482] width 564 height 14
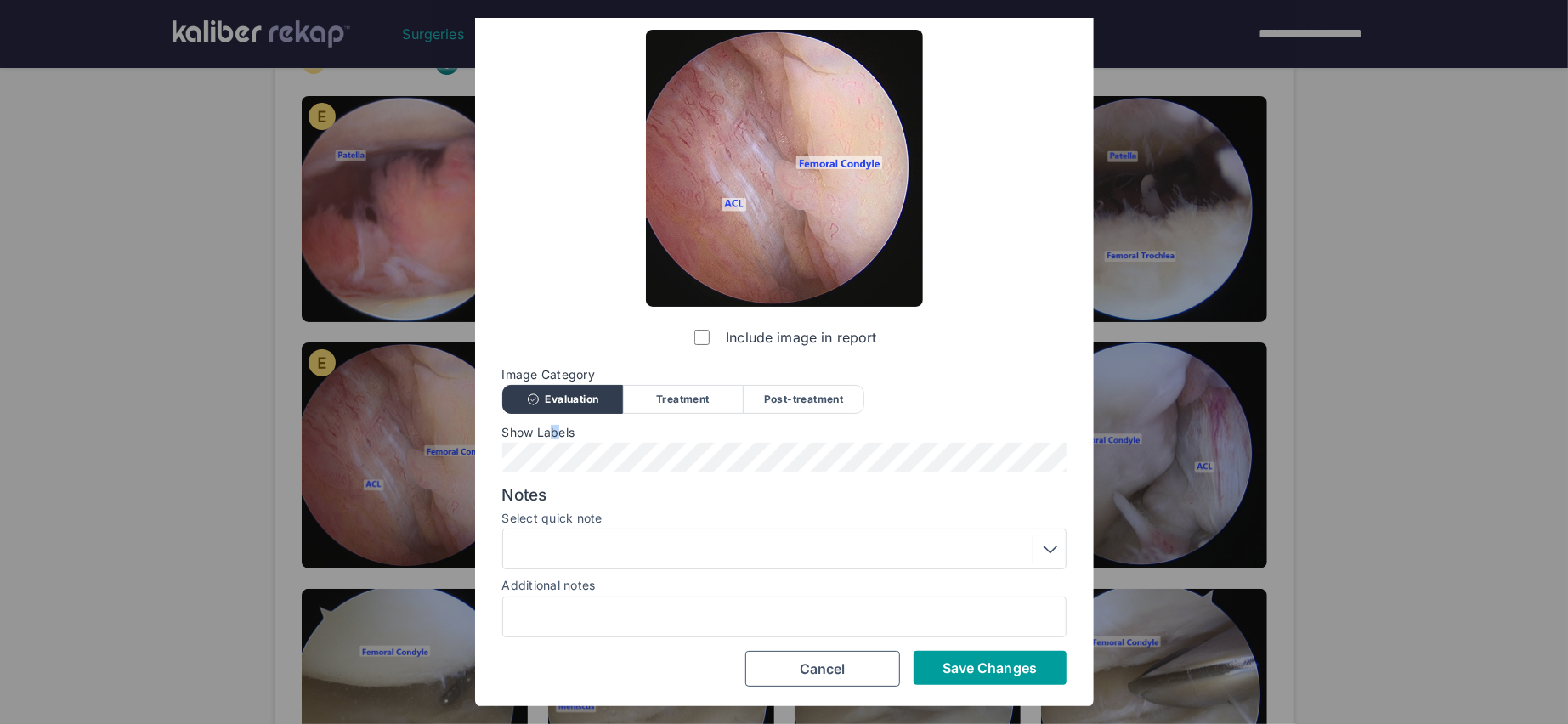
click at [979, 671] on span "Save Changes" at bounding box center [989, 668] width 94 height 17
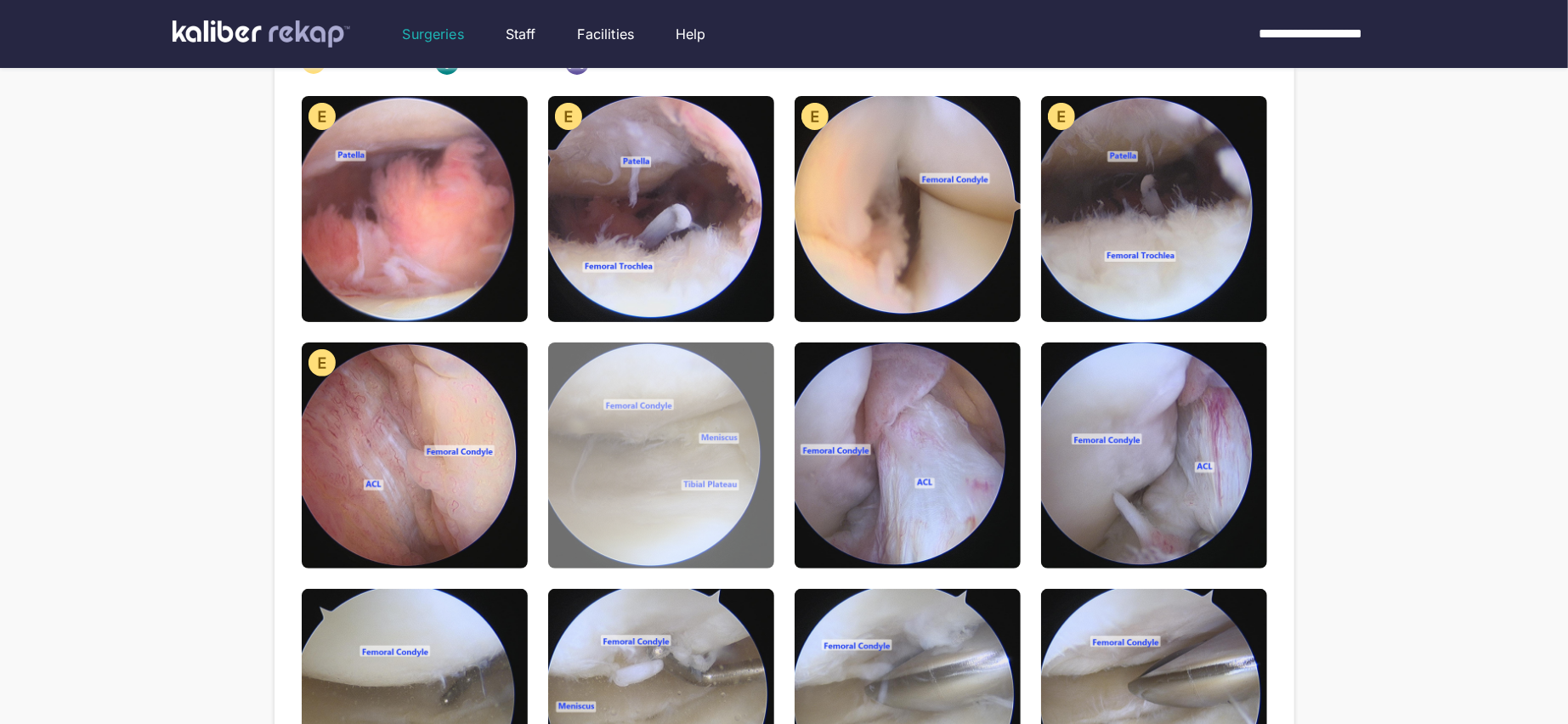
click at [680, 479] on img at bounding box center [660, 455] width 226 height 226
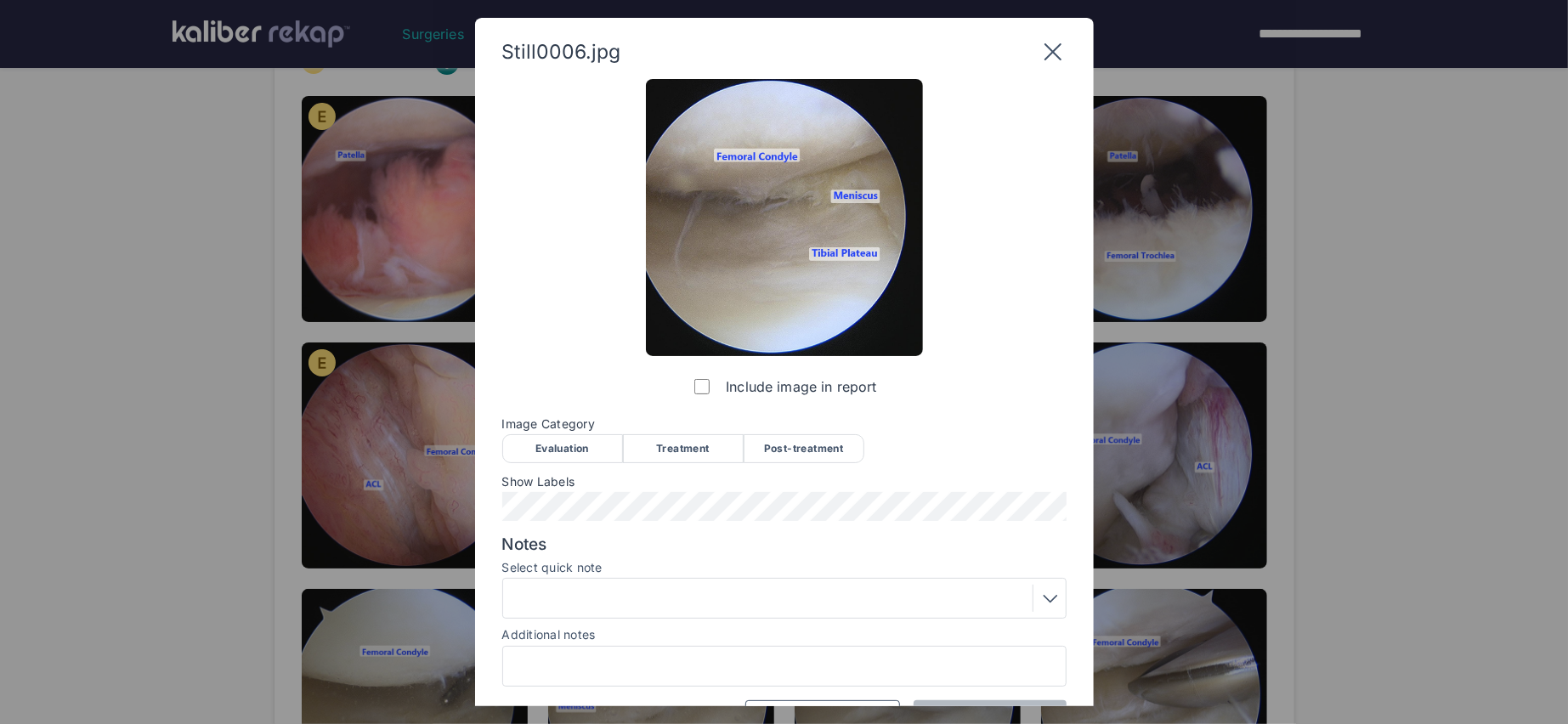
click at [573, 447] on div "Evaluation" at bounding box center [562, 449] width 121 height 29
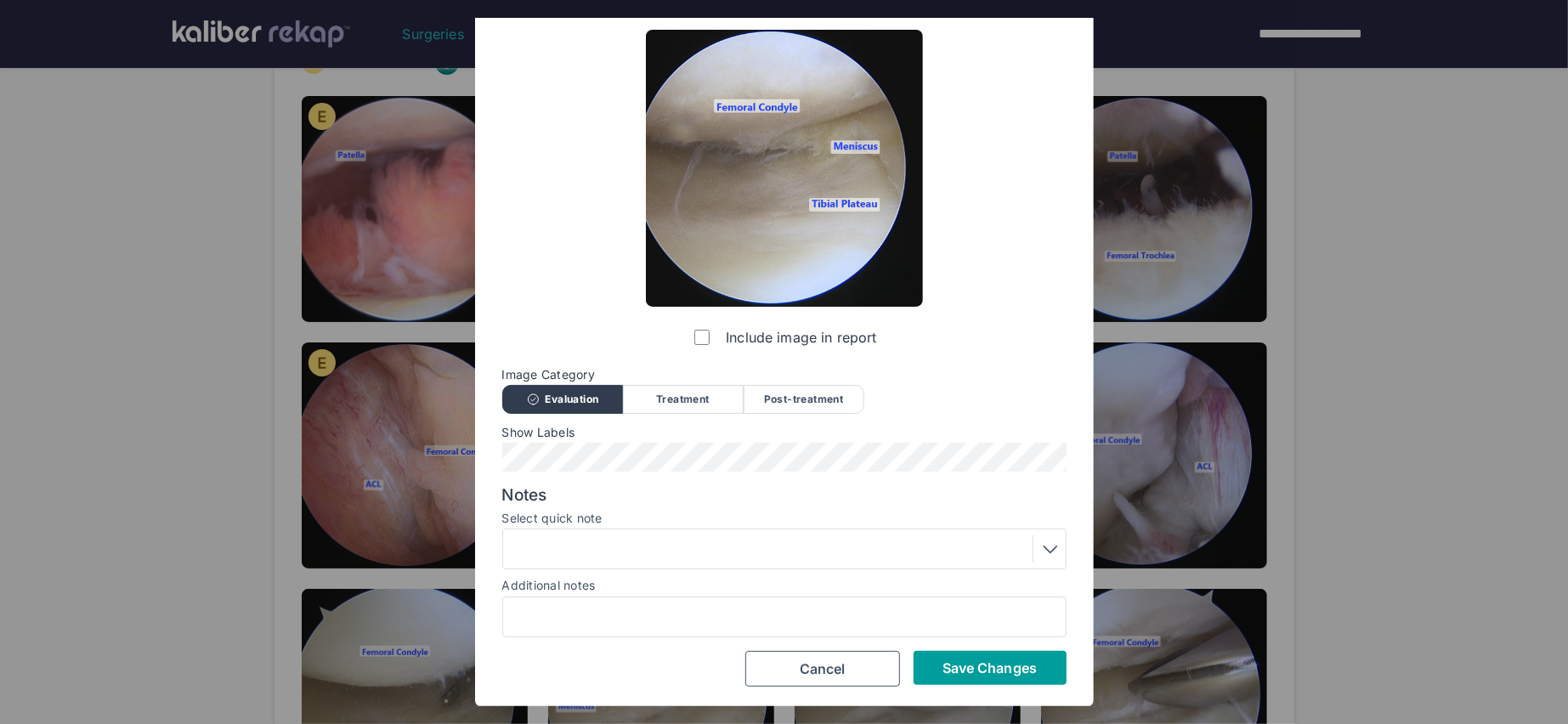
click at [995, 664] on span "Save Changes" at bounding box center [989, 668] width 94 height 17
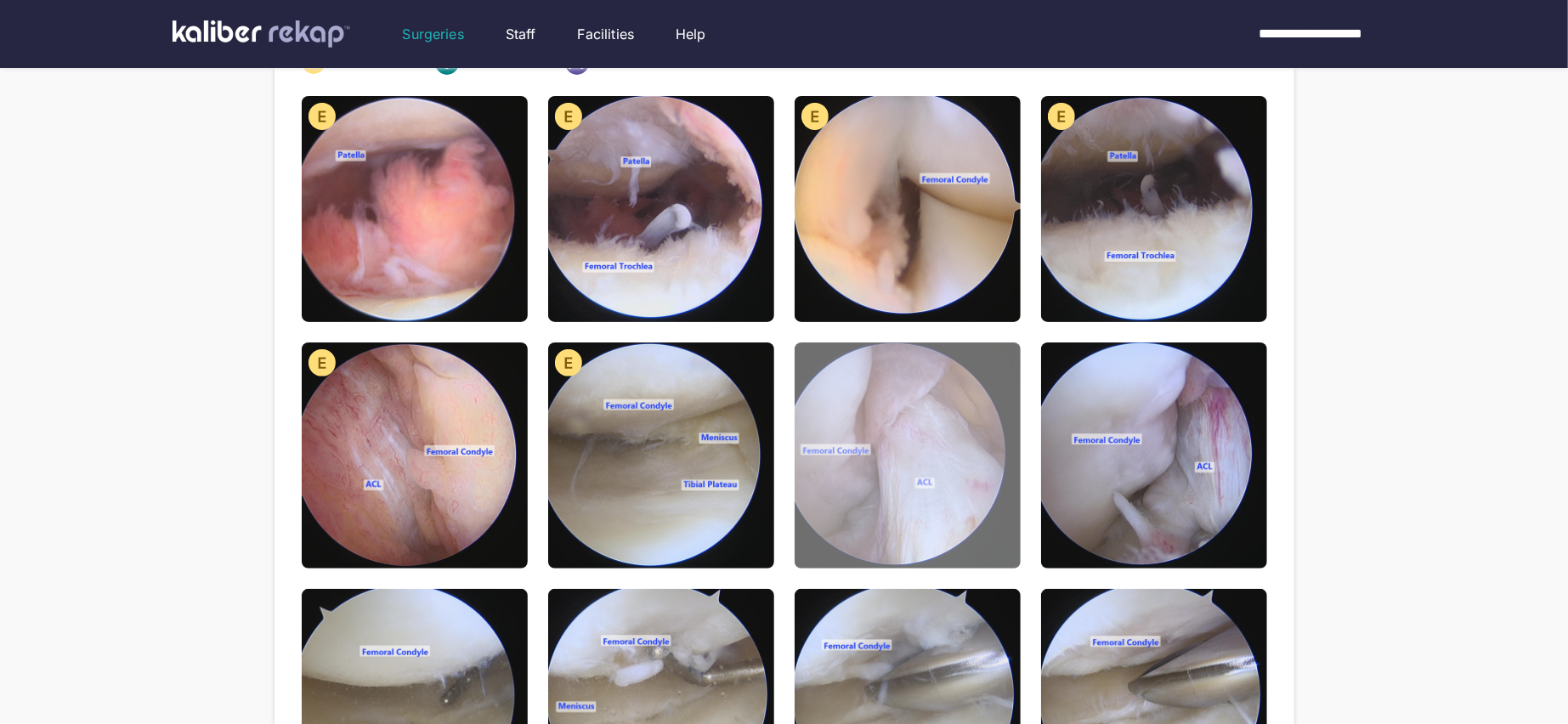
click at [978, 506] on img at bounding box center [907, 455] width 226 height 226
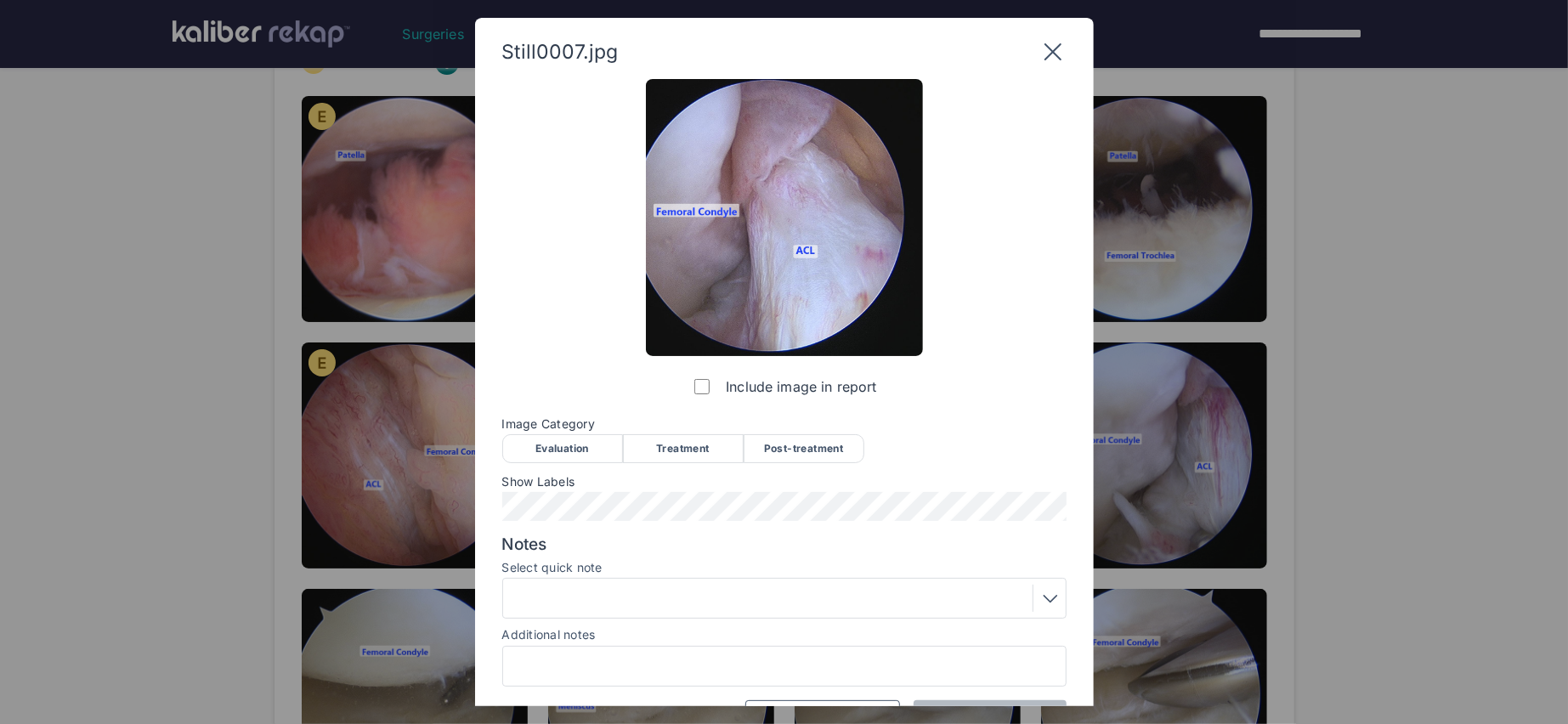
click at [586, 455] on div "Evaluation" at bounding box center [562, 449] width 121 height 29
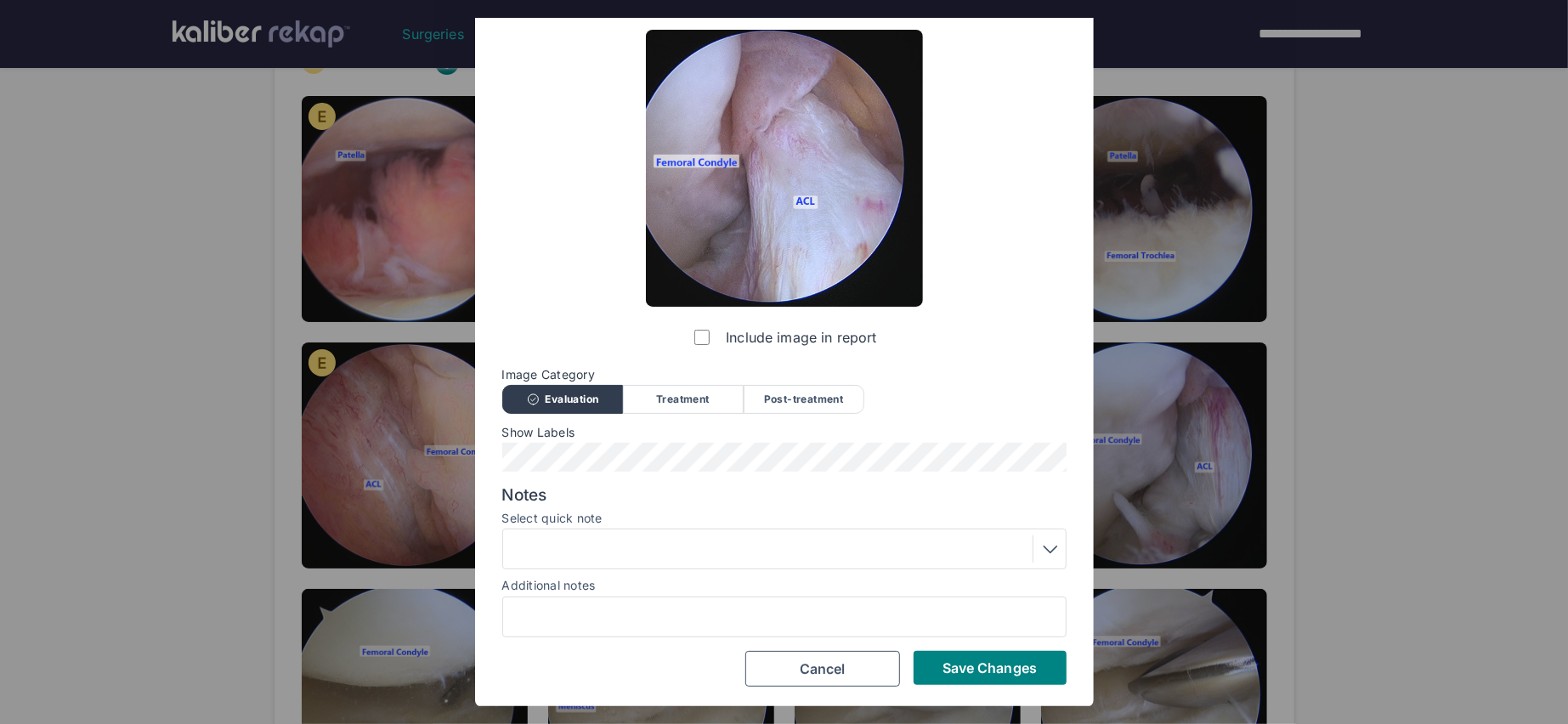
click at [638, 548] on div at bounding box center [784, 549] width 552 height 27
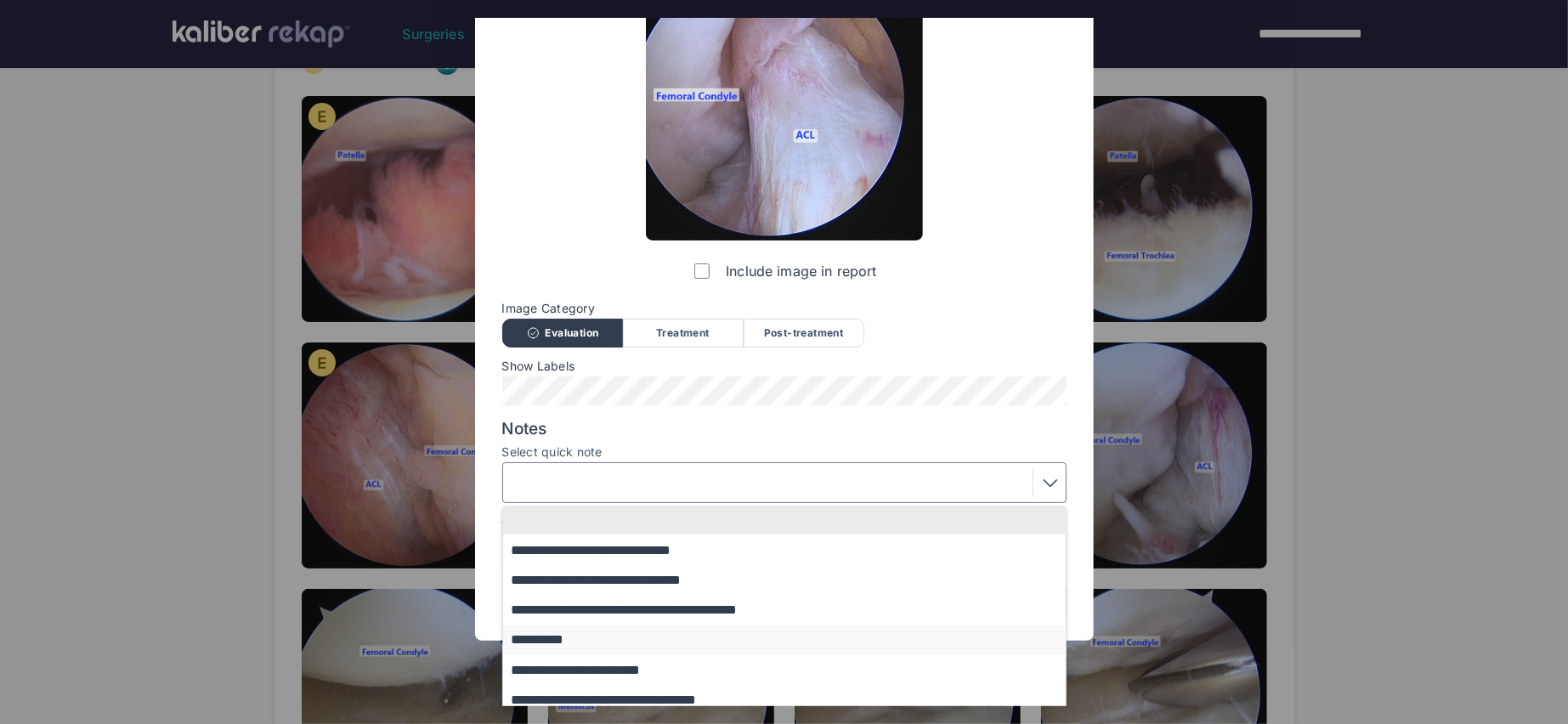
click at [617, 641] on button "**********" at bounding box center [792, 640] width 579 height 29
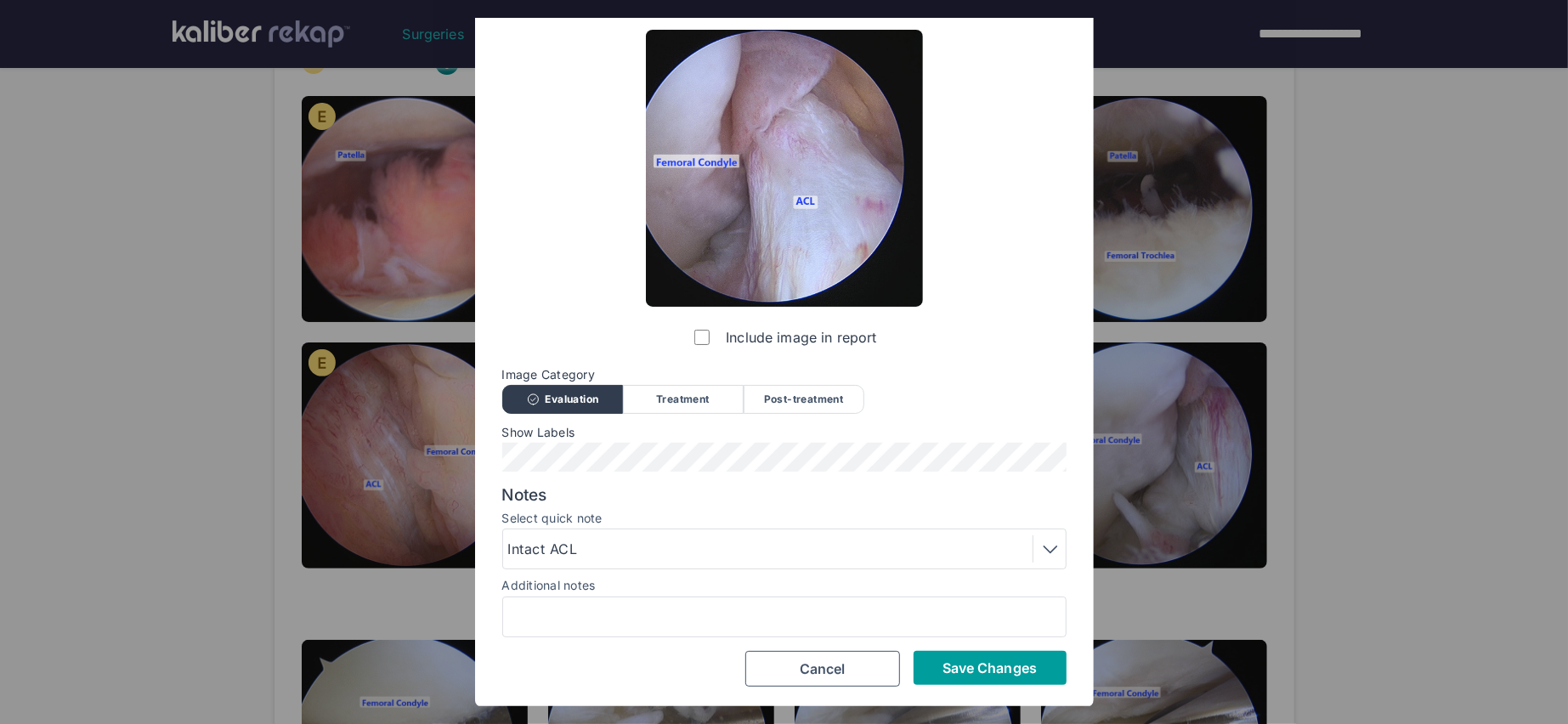
click at [978, 682] on button "Save Changes" at bounding box center [989, 668] width 153 height 34
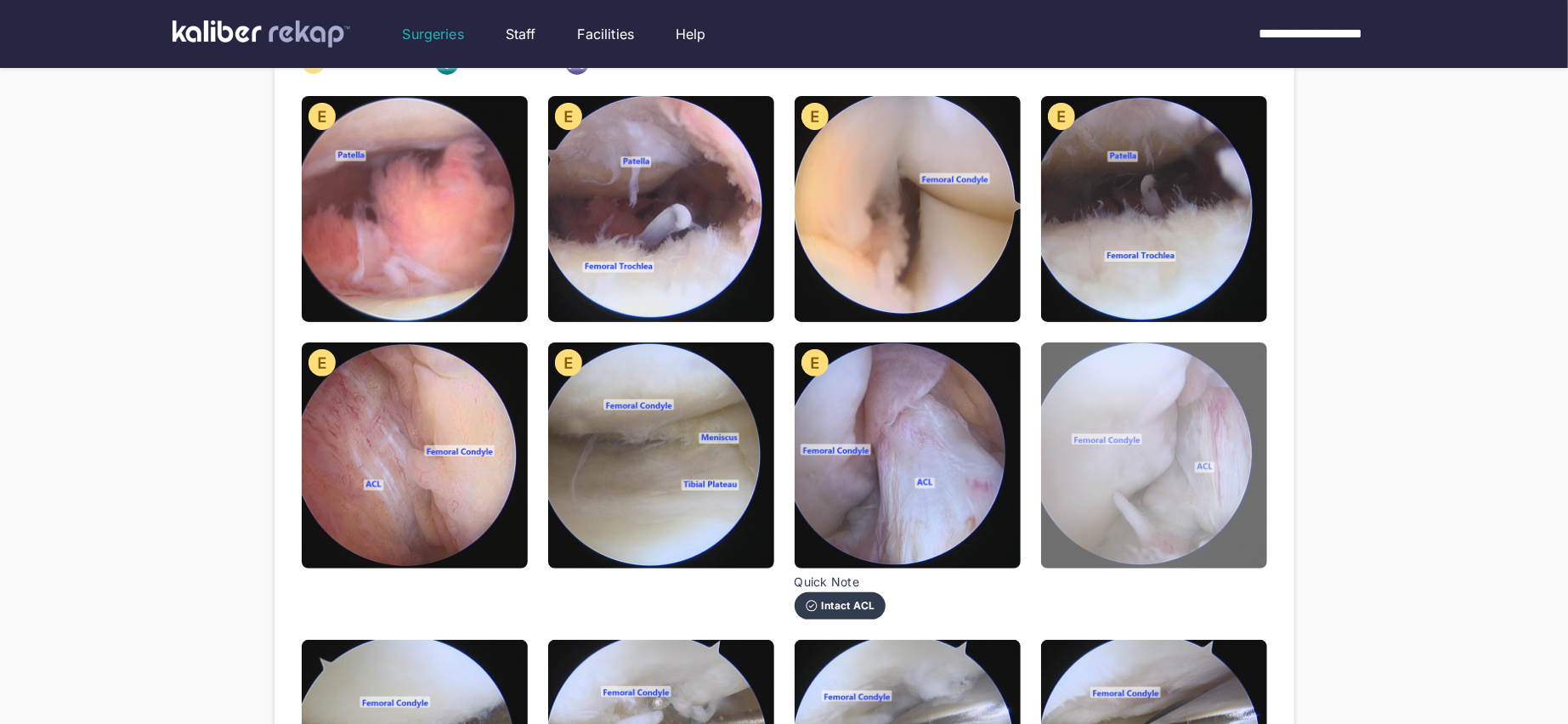
click at [1118, 520] on img at bounding box center [1153, 455] width 226 height 226
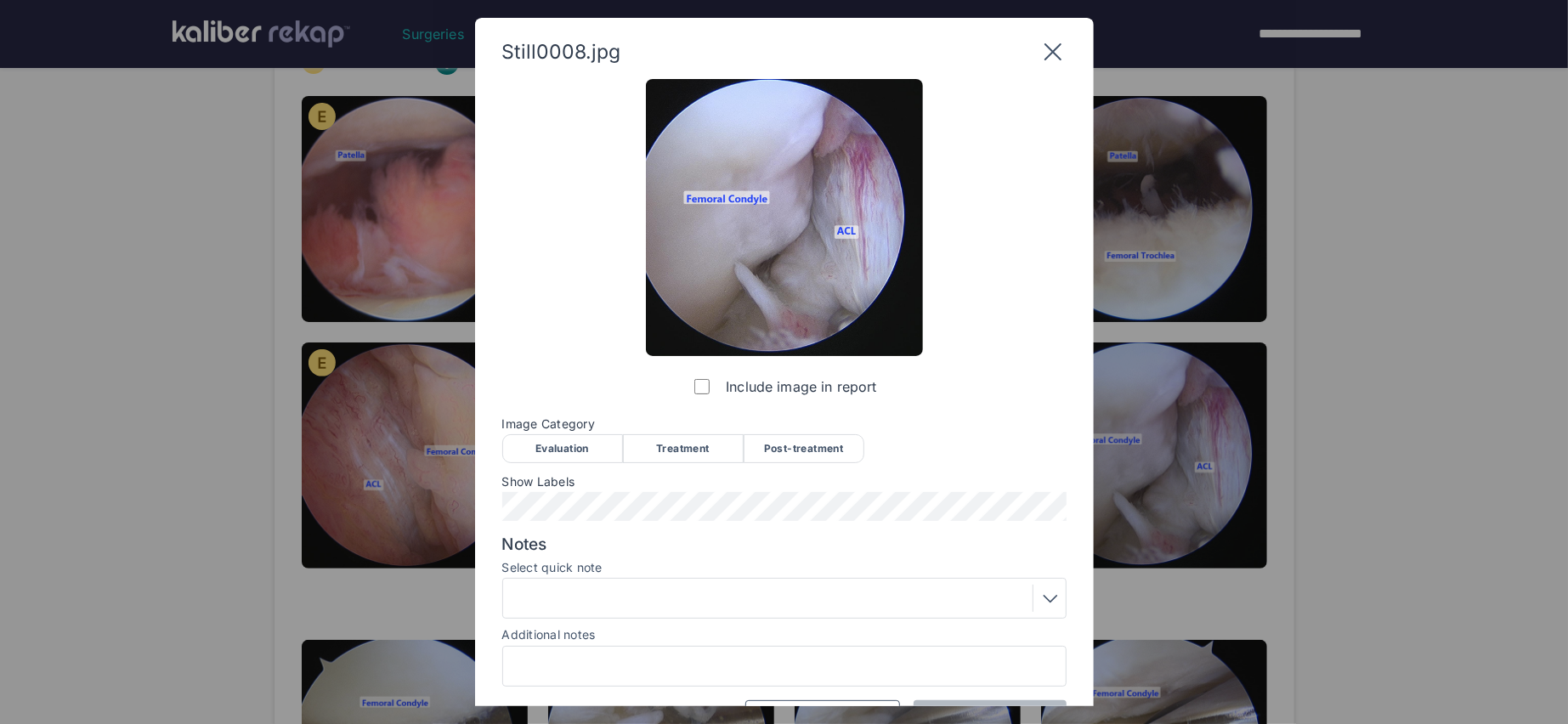
click at [588, 439] on div "Evaluation" at bounding box center [562, 449] width 121 height 29
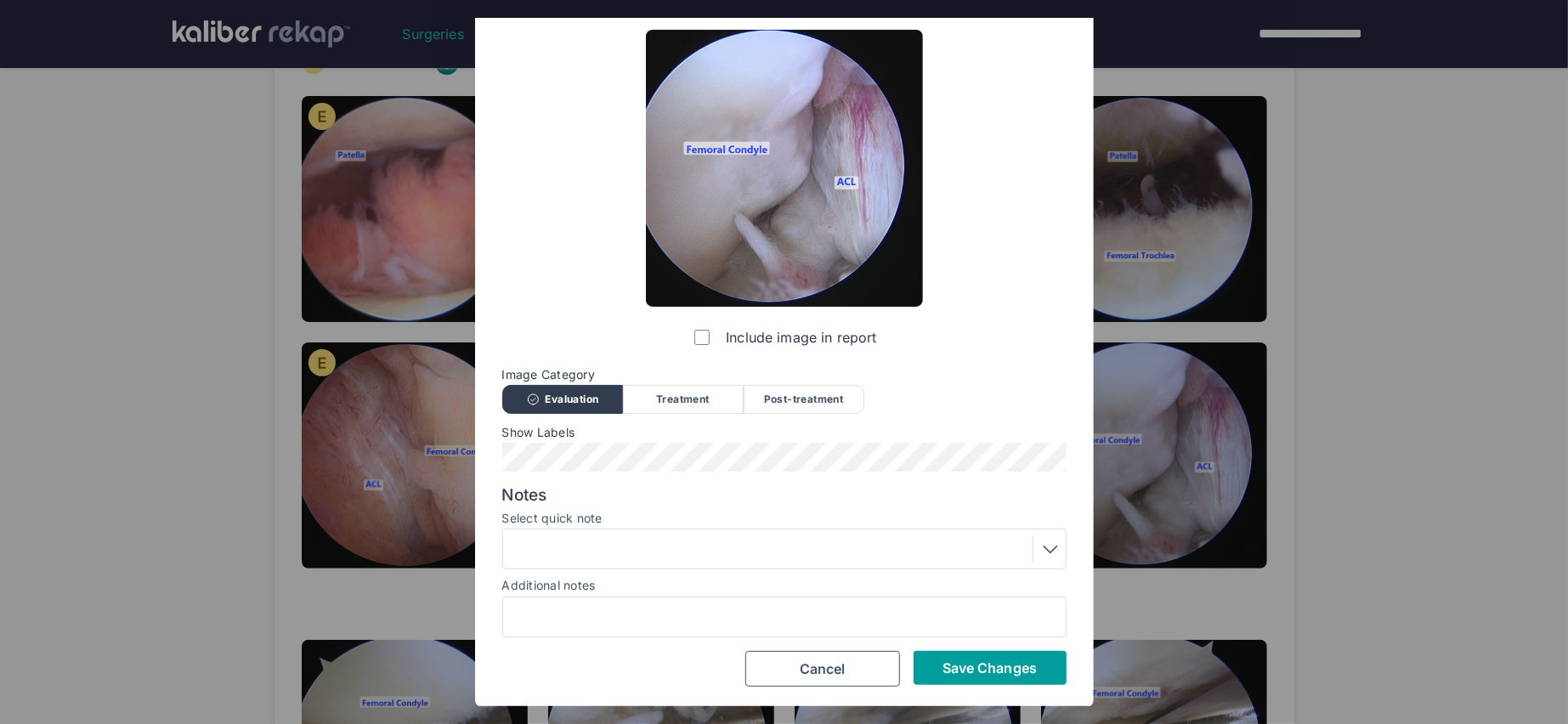
click at [969, 668] on span "Save Changes" at bounding box center [989, 668] width 94 height 17
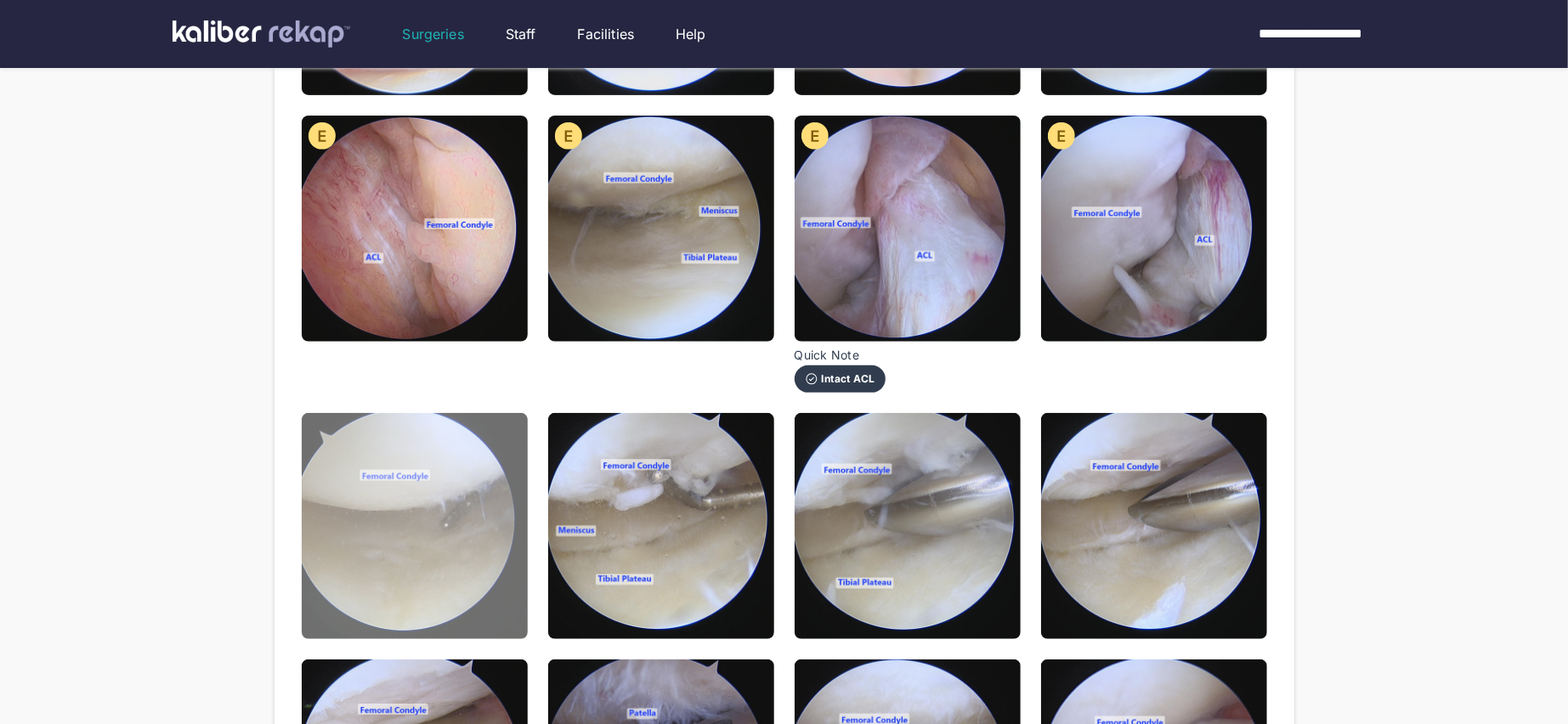
scroll to position [463, 0]
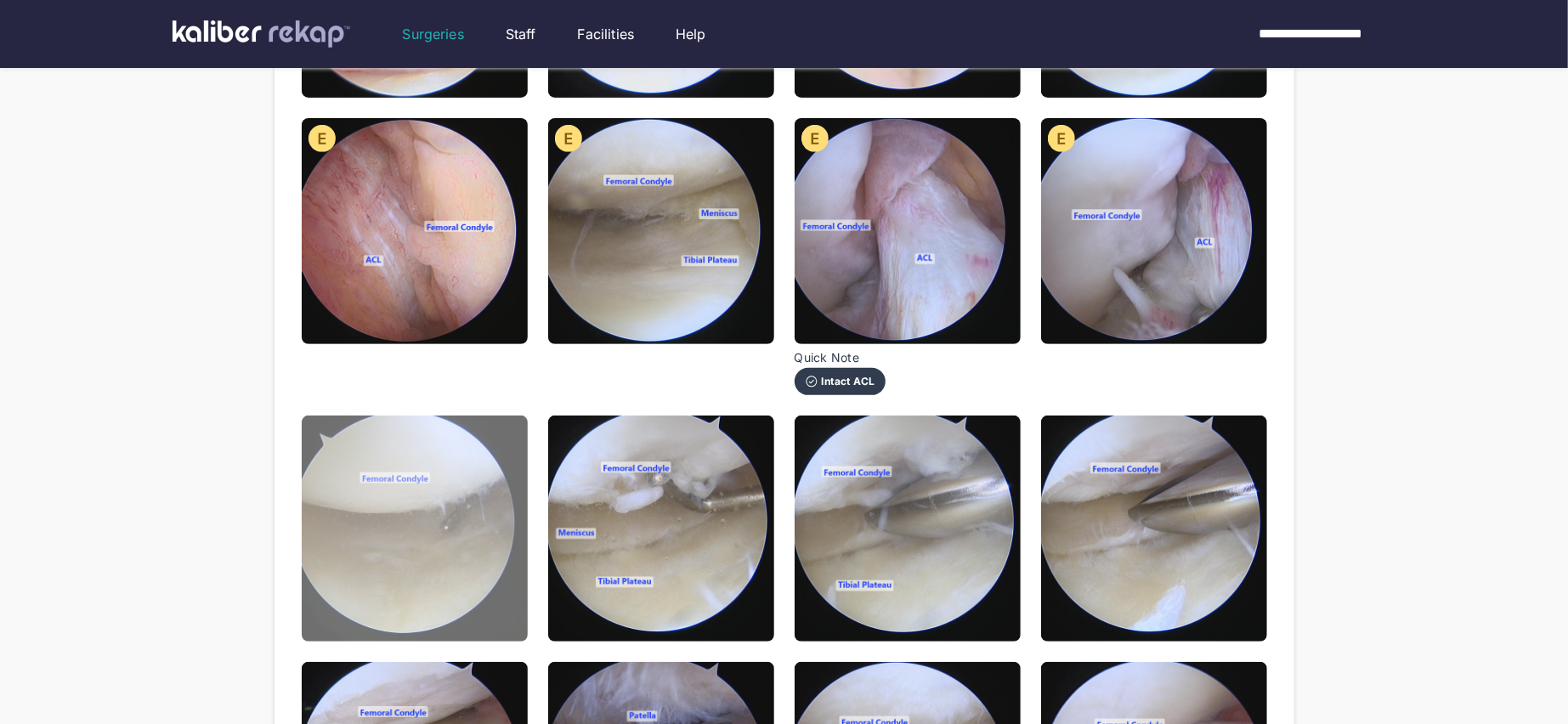
click at [469, 558] on img at bounding box center [414, 529] width 226 height 226
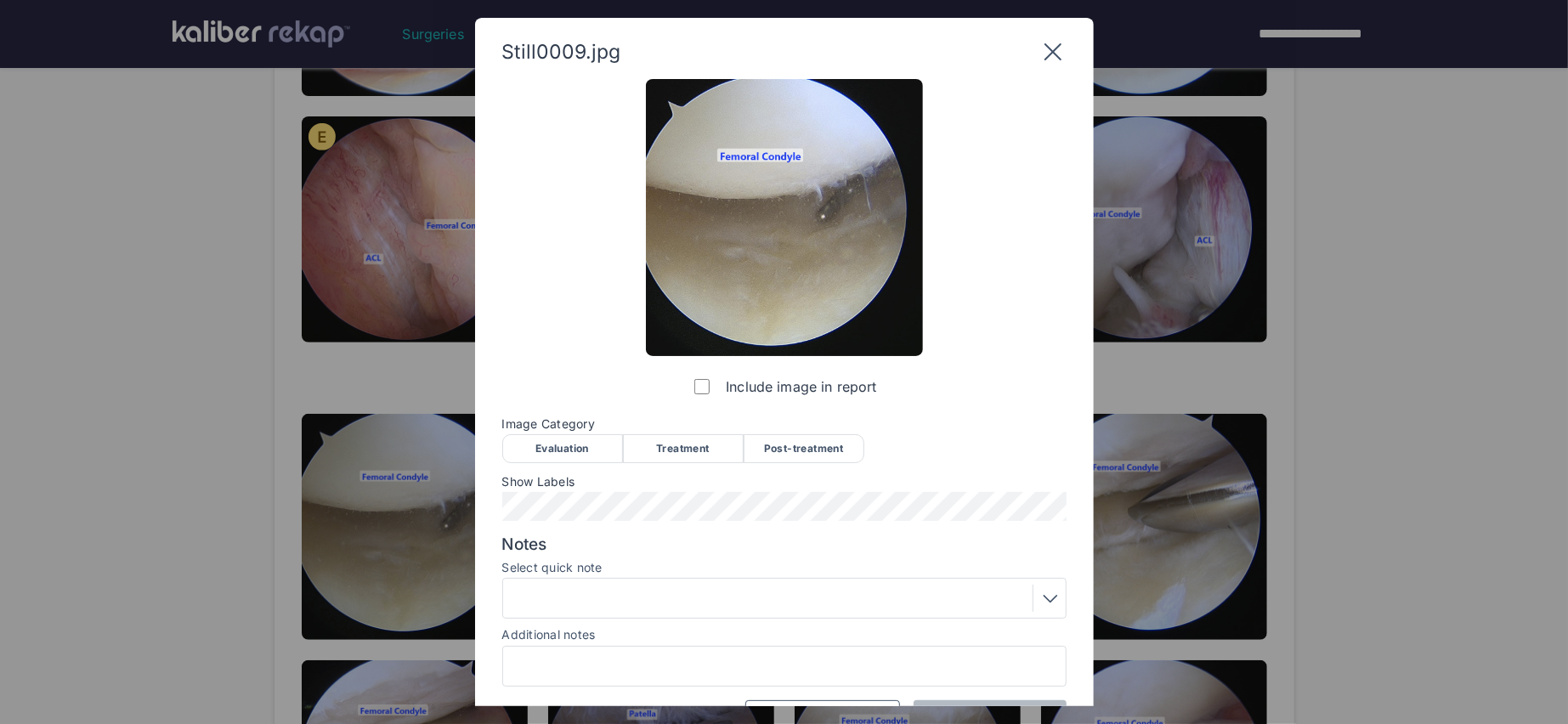
click at [561, 436] on div "Evaluation" at bounding box center [562, 449] width 121 height 29
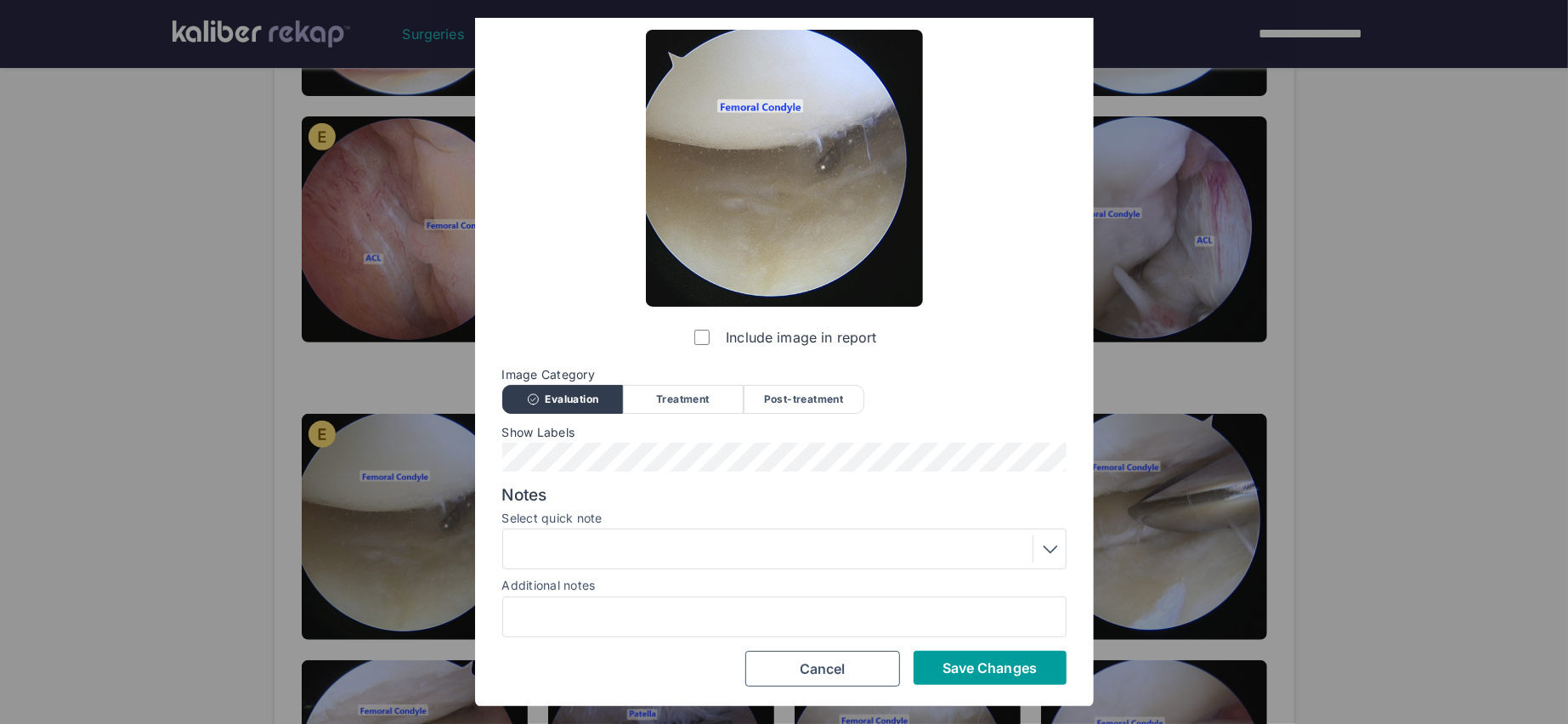
scroll to position [49, 0]
click at [963, 672] on span "Save Changes" at bounding box center [989, 669] width 94 height 17
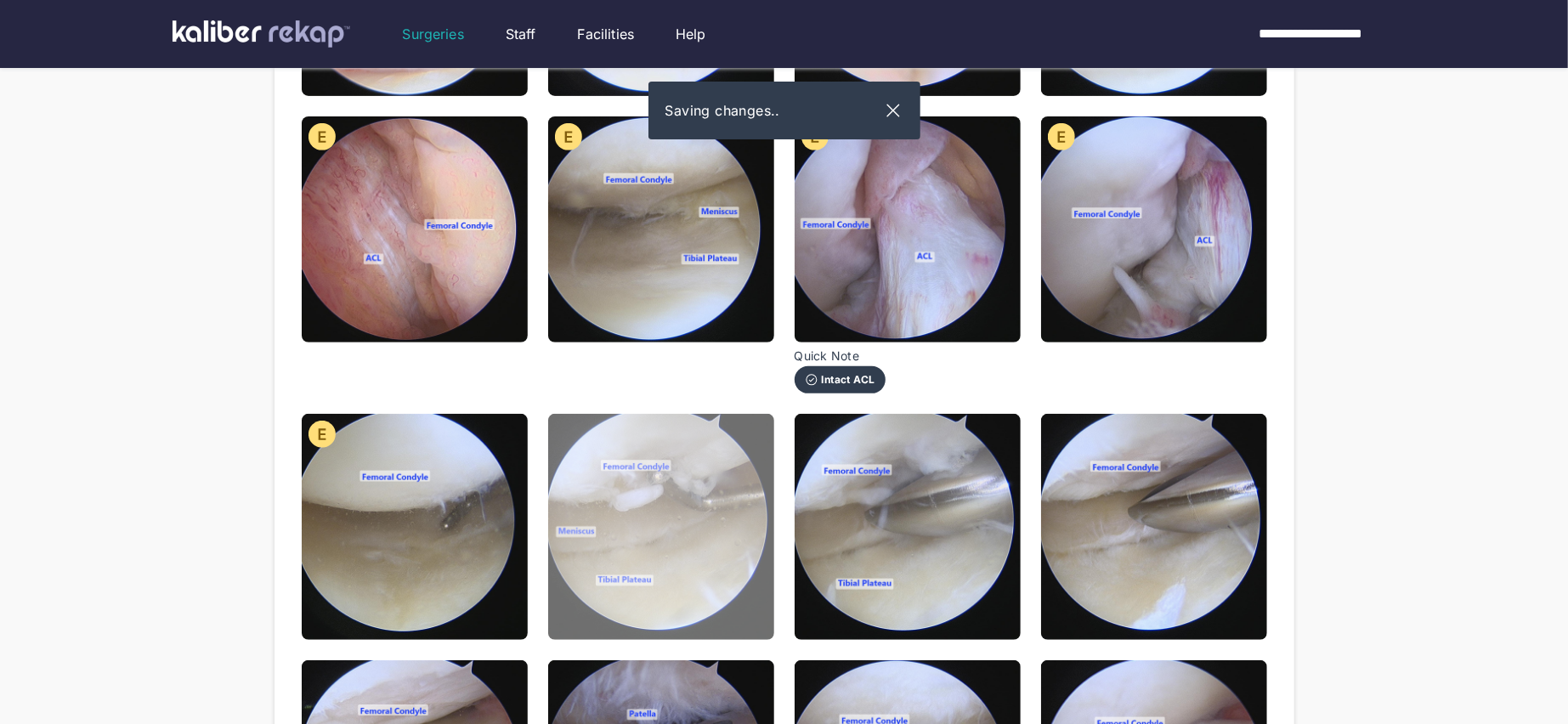
click at [663, 479] on img at bounding box center [660, 527] width 226 height 226
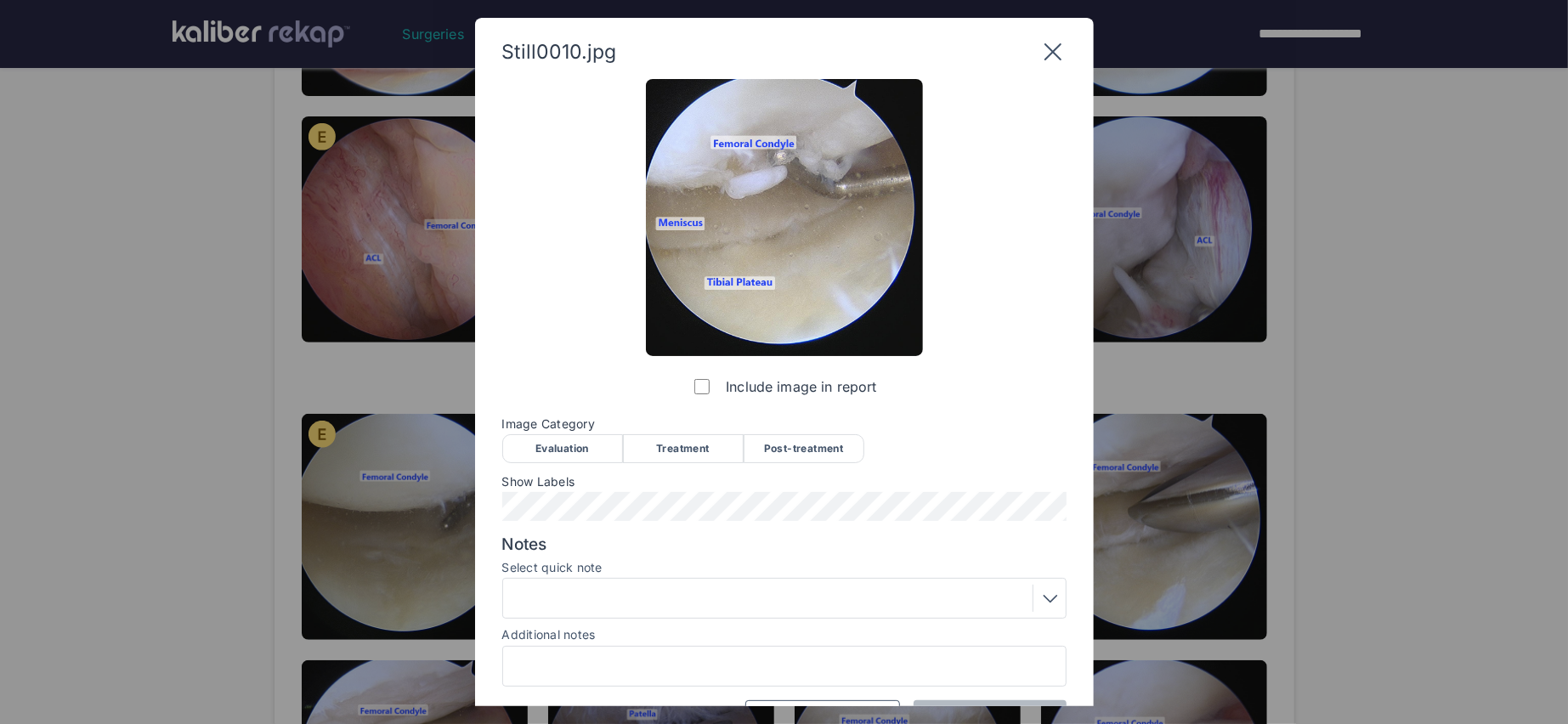
click at [546, 452] on div "Evaluation" at bounding box center [562, 449] width 121 height 29
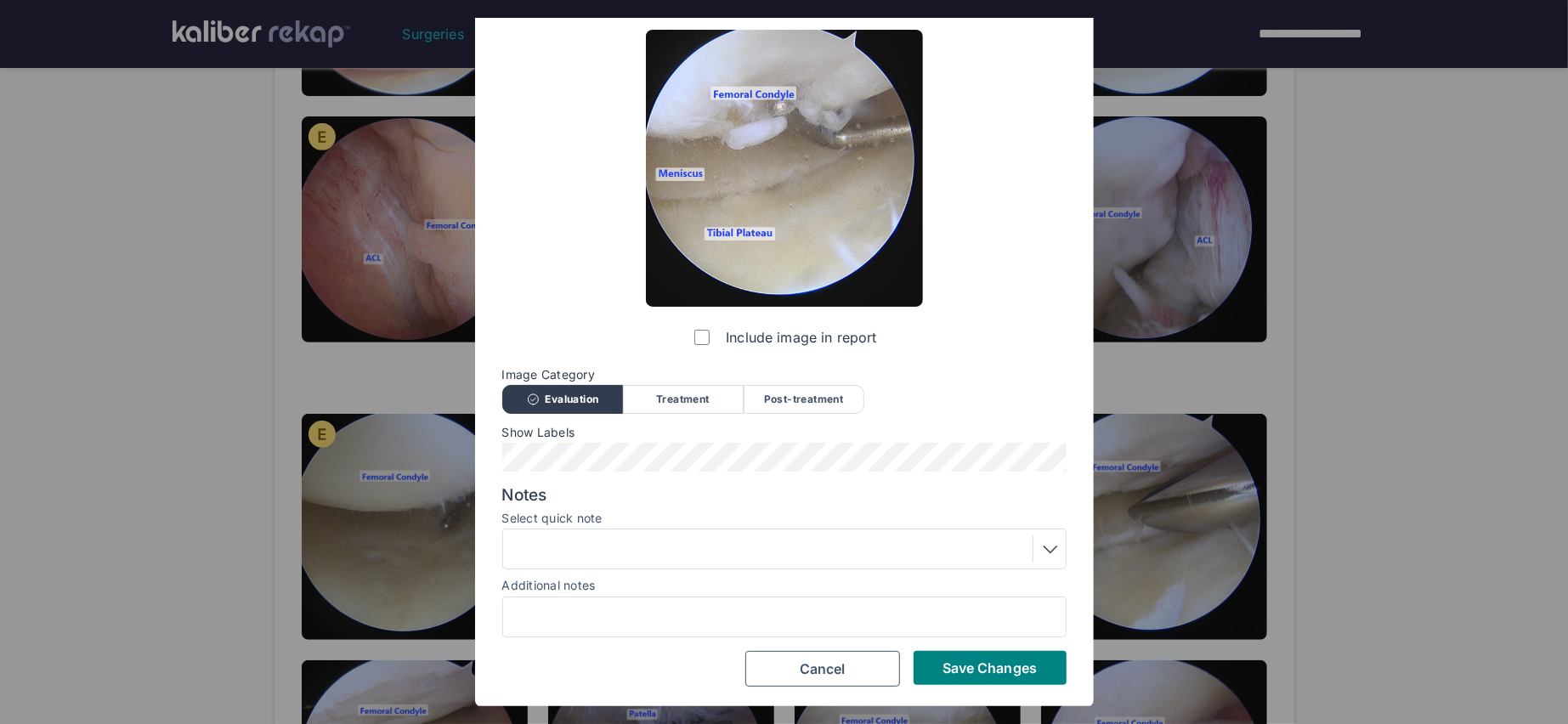
click at [593, 554] on div at bounding box center [784, 549] width 552 height 27
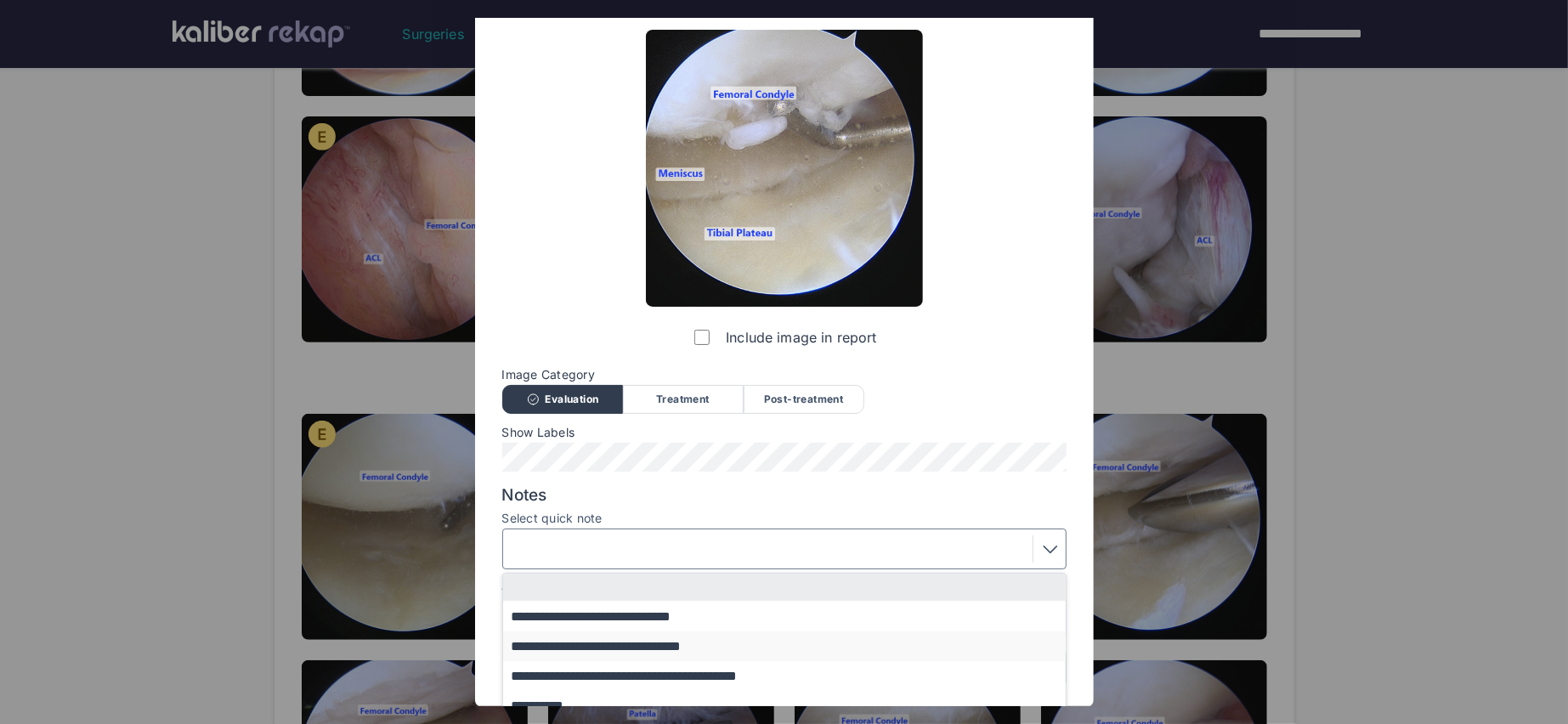
click at [615, 642] on button "**********" at bounding box center [792, 646] width 579 height 29
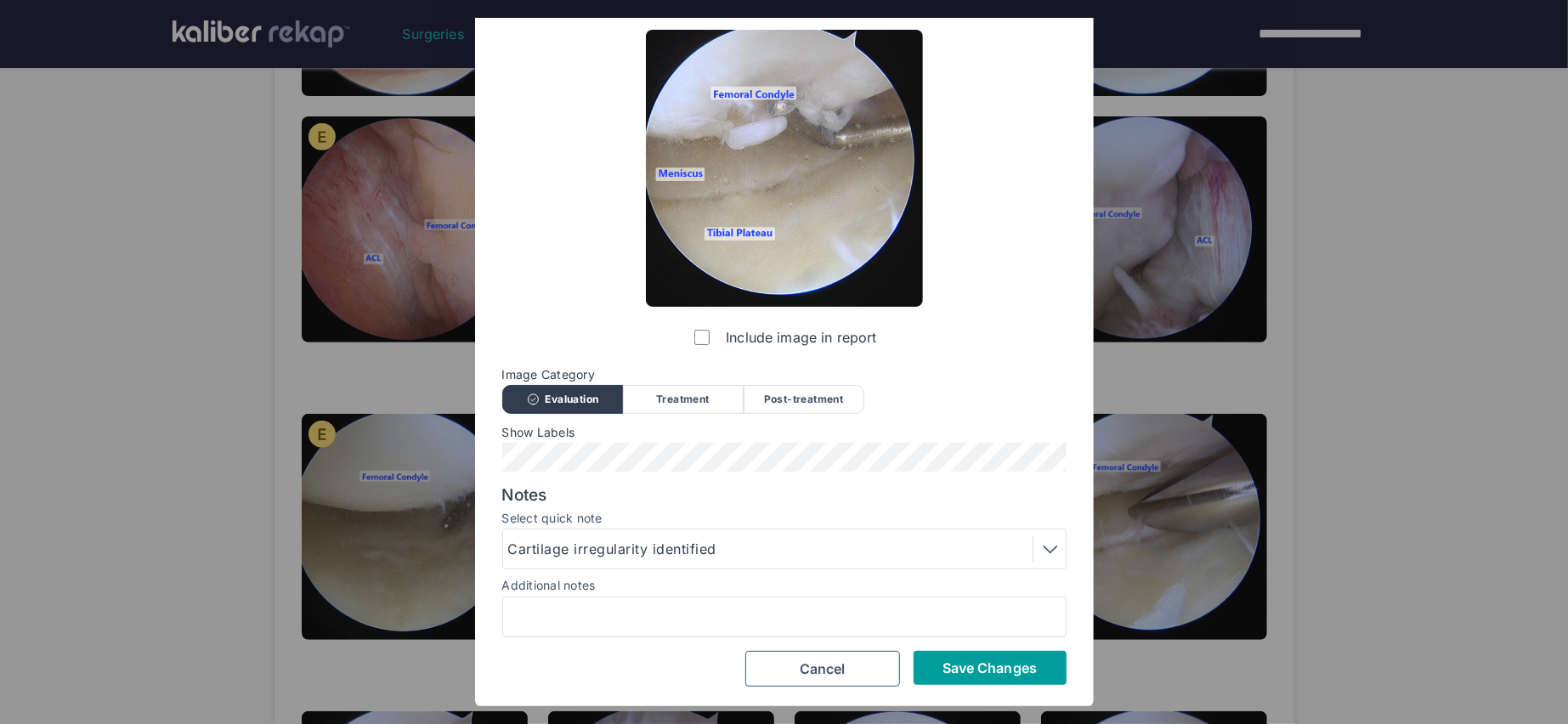
click at [972, 664] on span "Save Changes" at bounding box center [989, 668] width 94 height 17
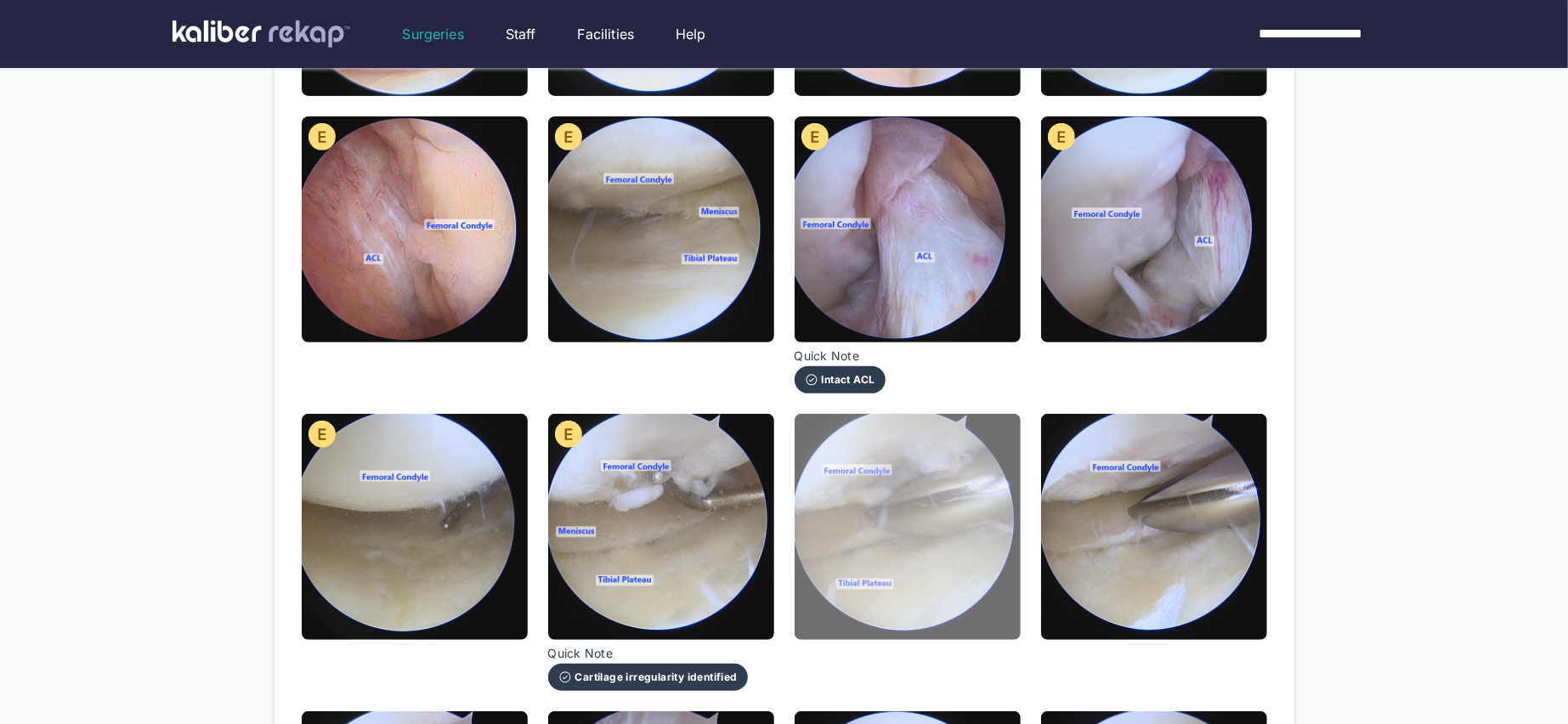
click at [926, 557] on img at bounding box center [907, 527] width 226 height 226
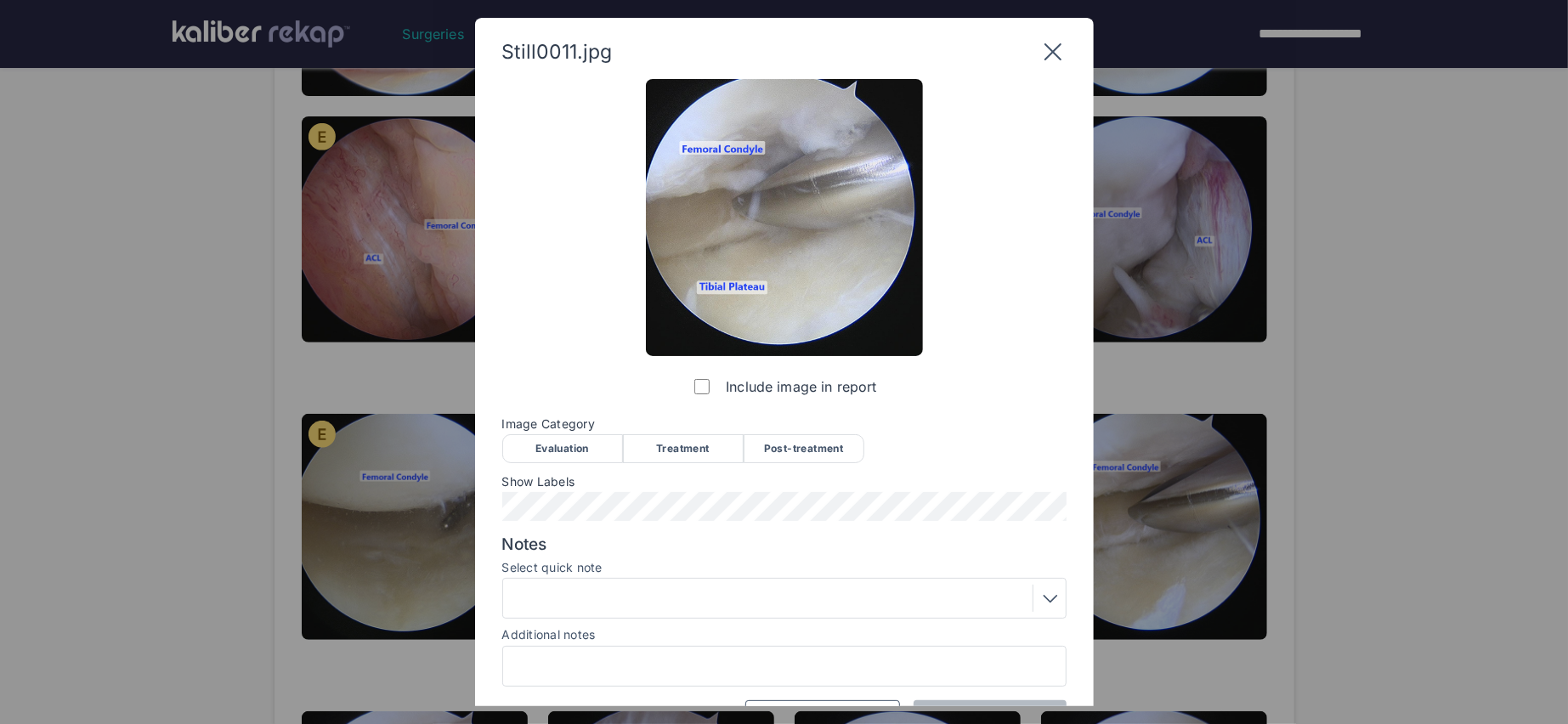
click at [681, 439] on div "Treatment" at bounding box center [683, 449] width 121 height 29
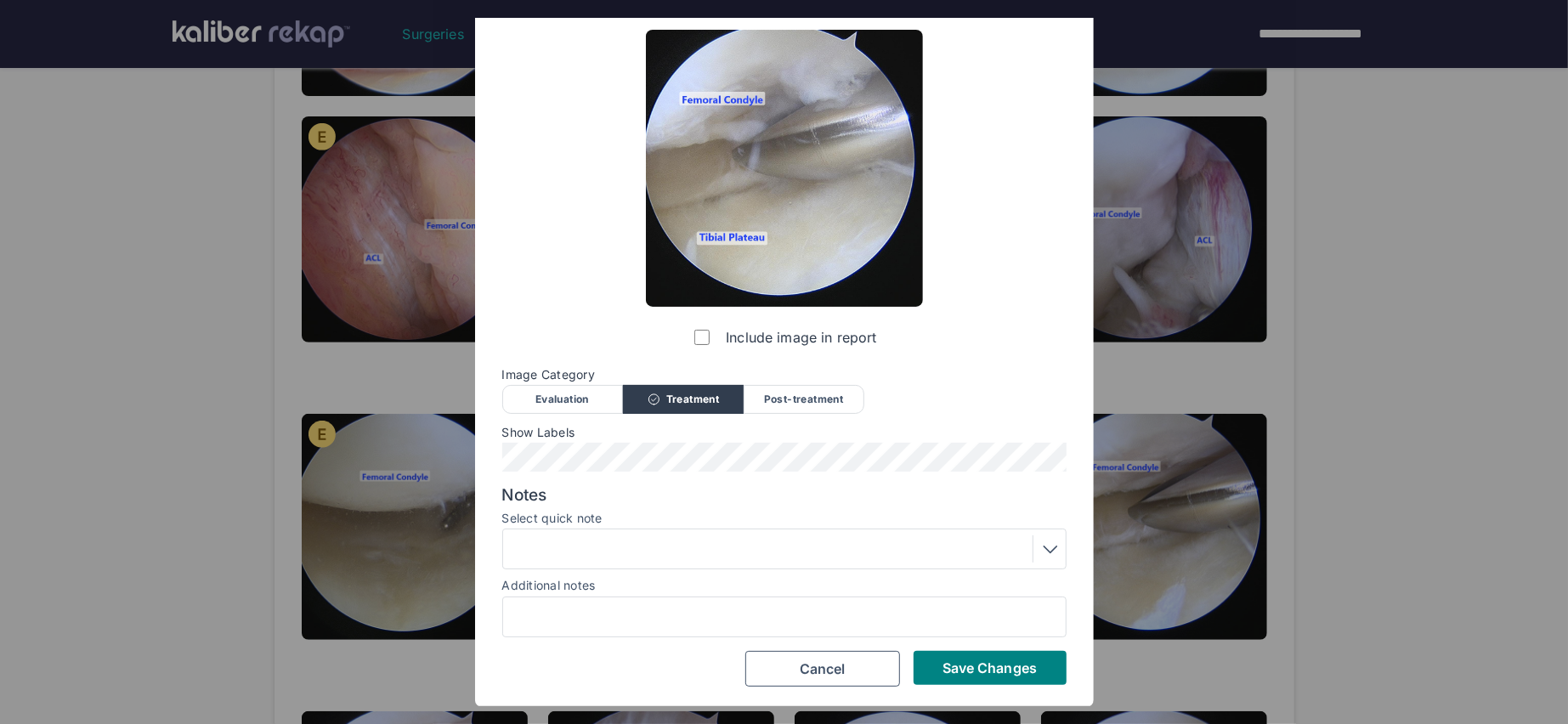
click at [599, 561] on div at bounding box center [784, 549] width 552 height 27
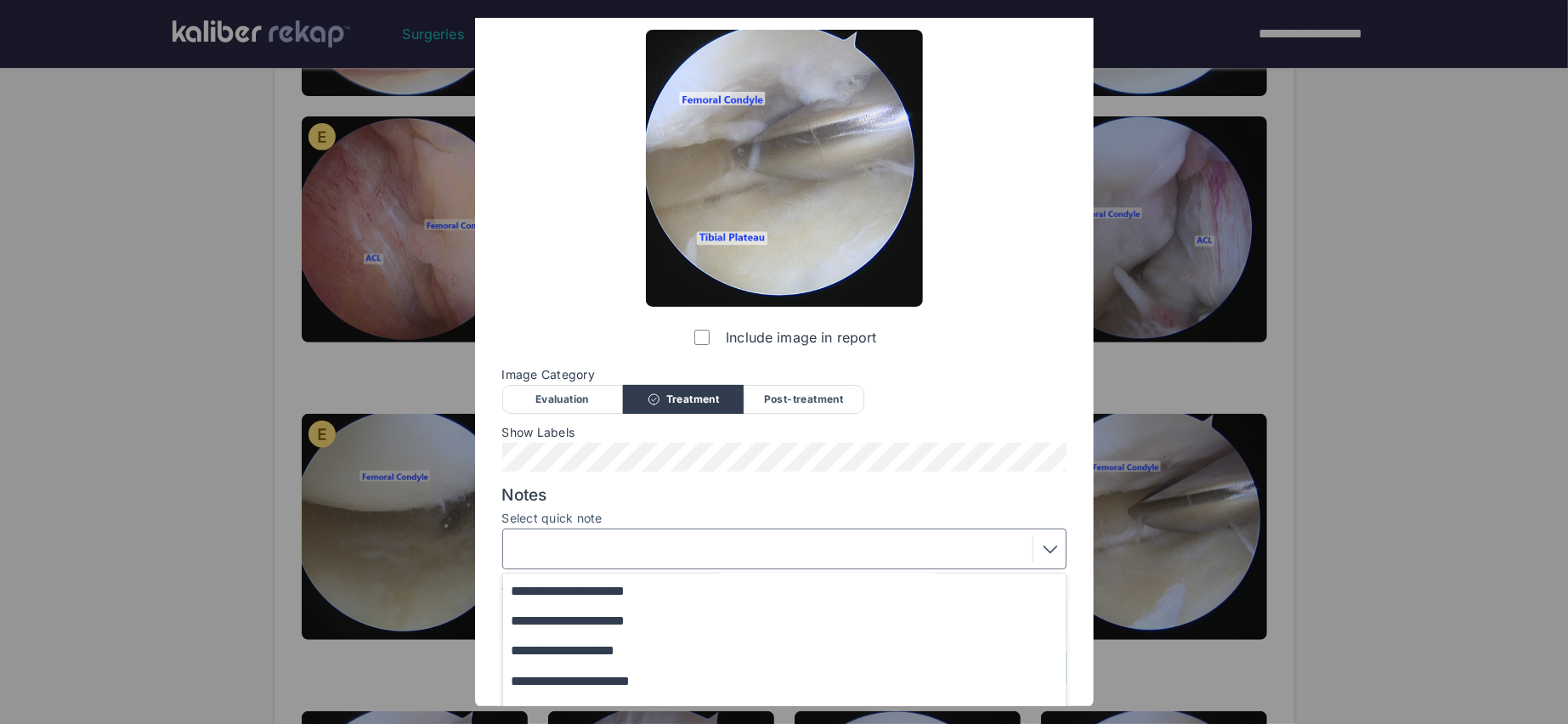
scroll to position [190, 0]
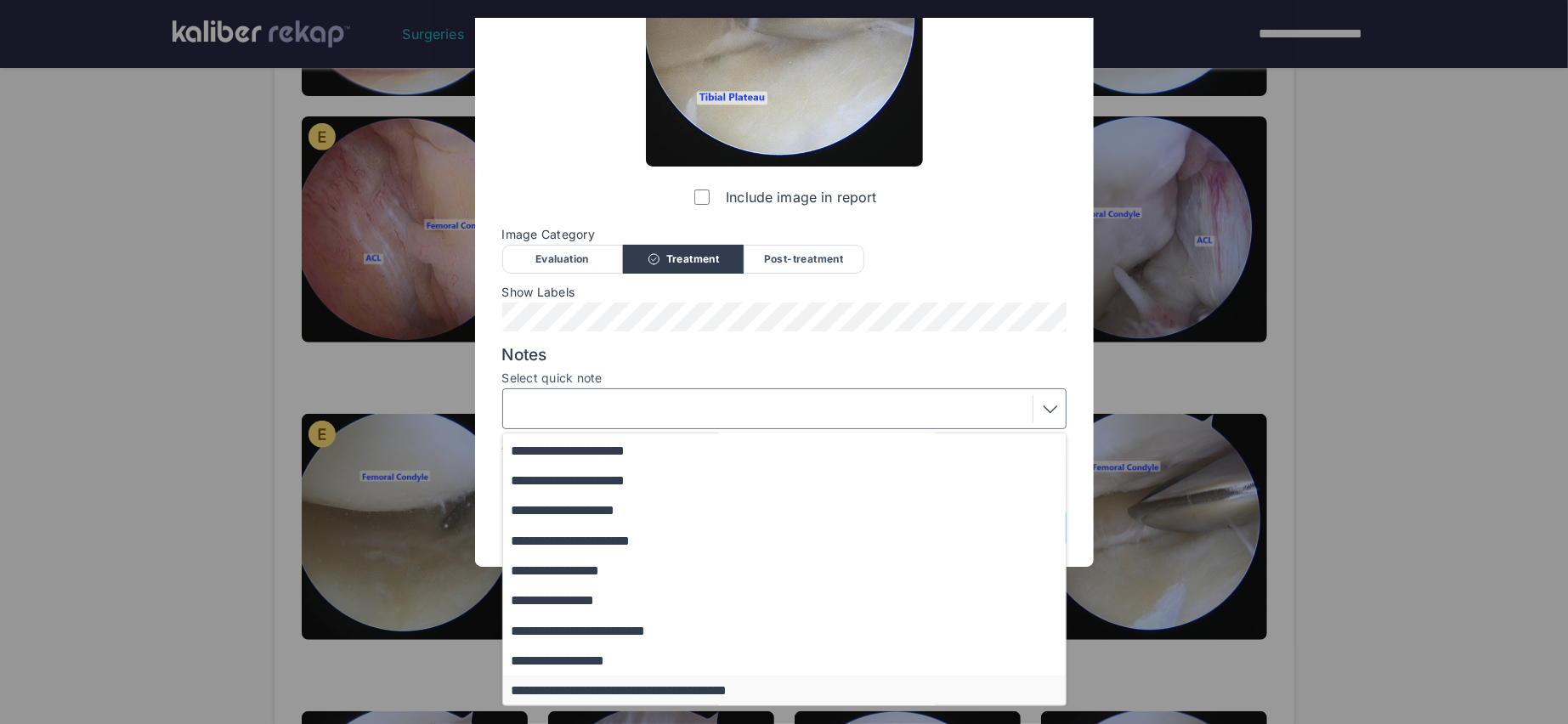
click at [674, 688] on button "**********" at bounding box center [792, 691] width 579 height 29
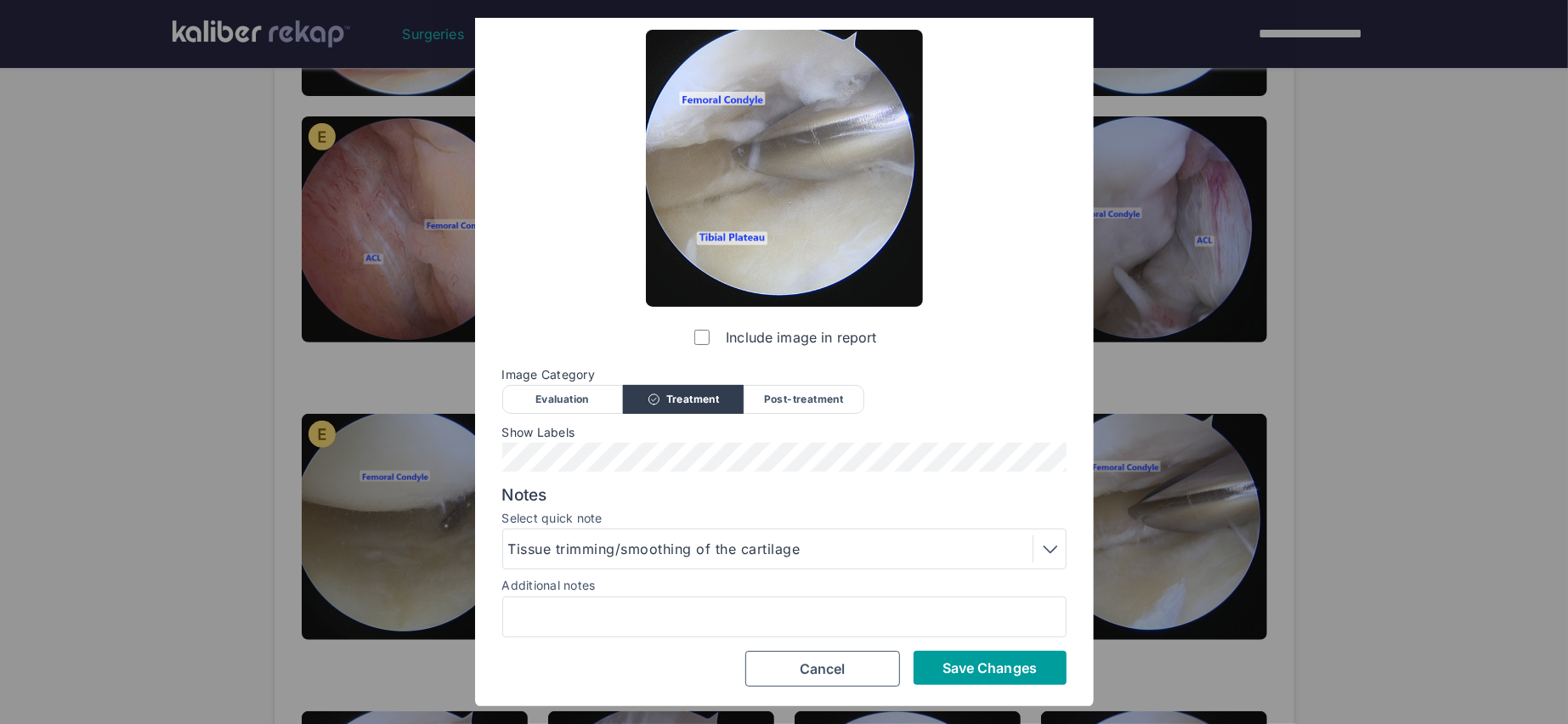
click at [997, 663] on span "Save Changes" at bounding box center [989, 668] width 94 height 17
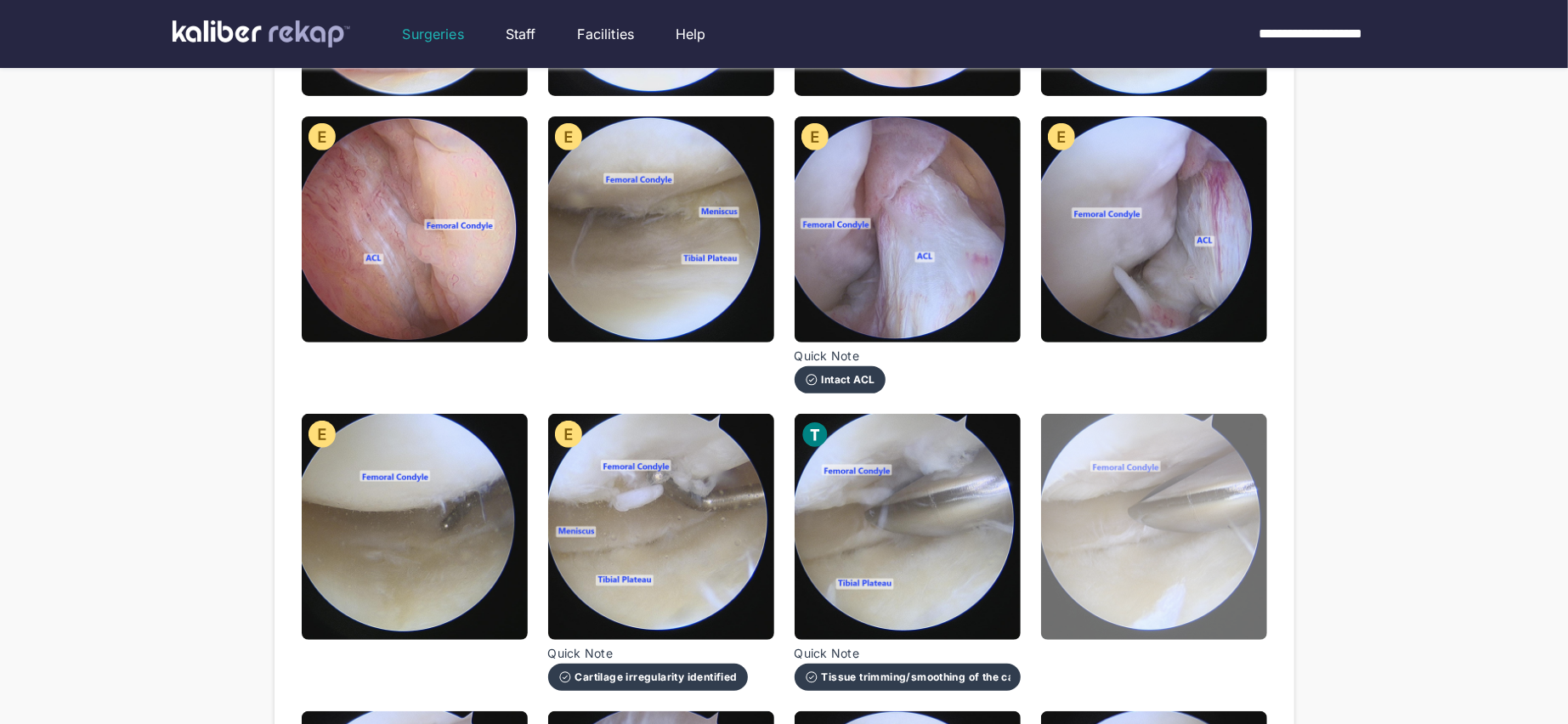
click at [1130, 566] on img at bounding box center [1153, 527] width 226 height 226
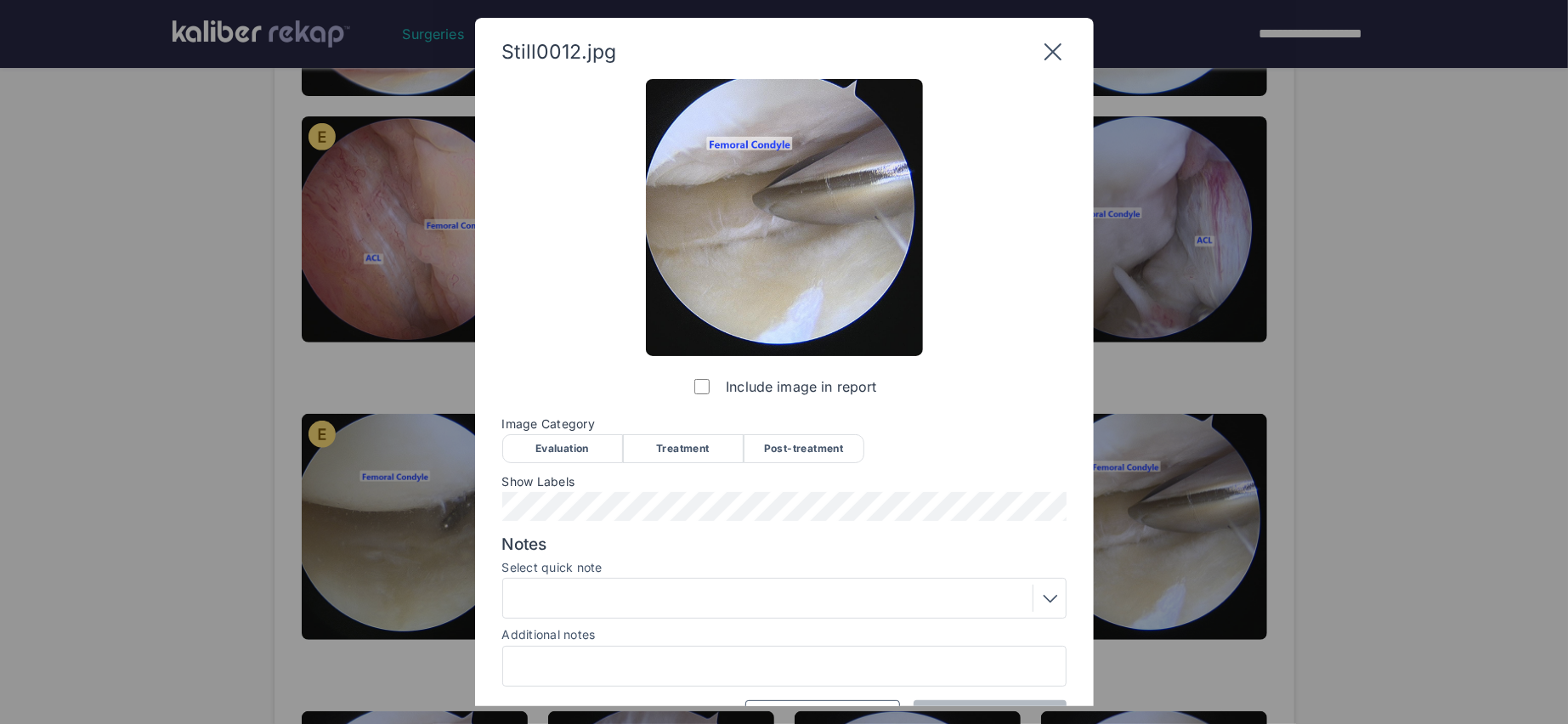
click at [806, 445] on div "Post-treatment" at bounding box center [804, 449] width 121 height 29
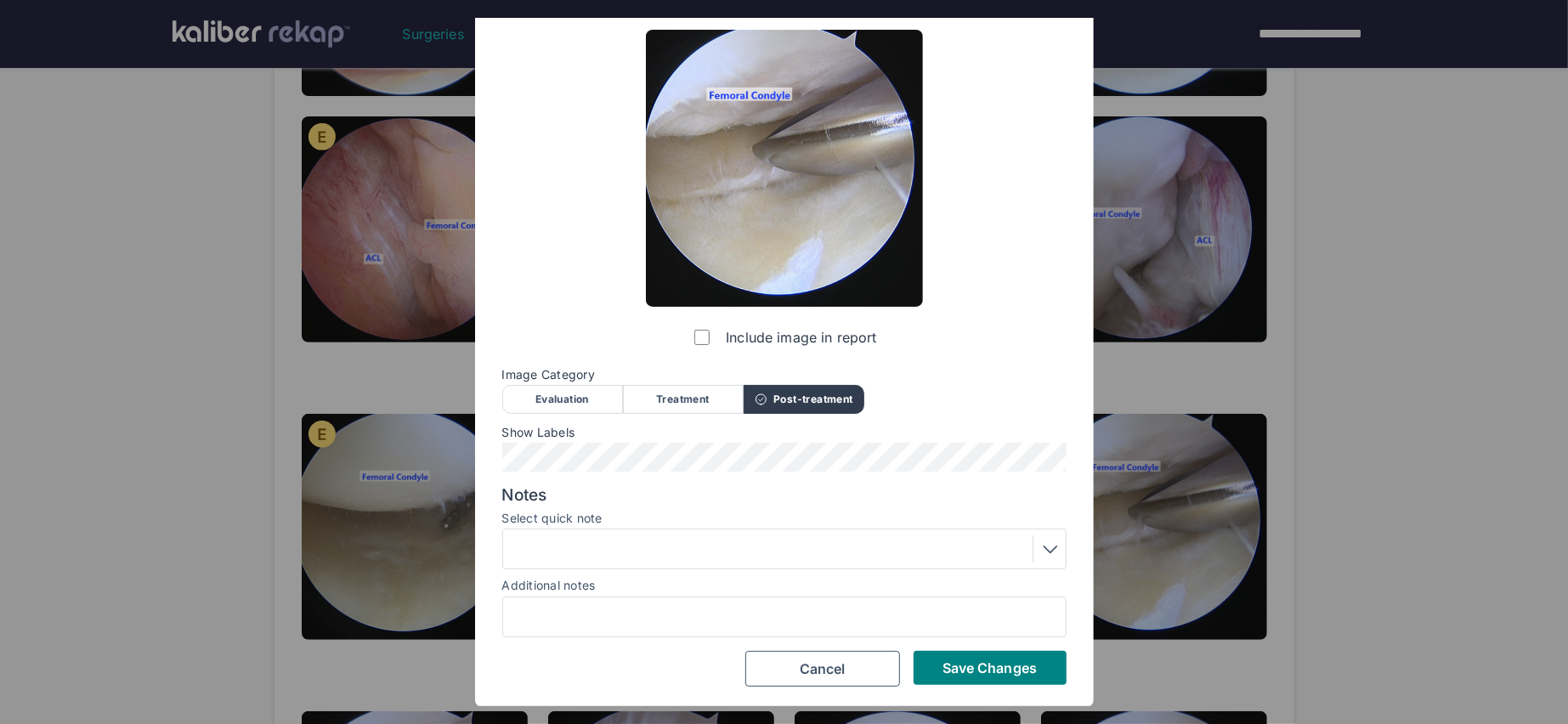
click at [592, 557] on div at bounding box center [784, 549] width 552 height 27
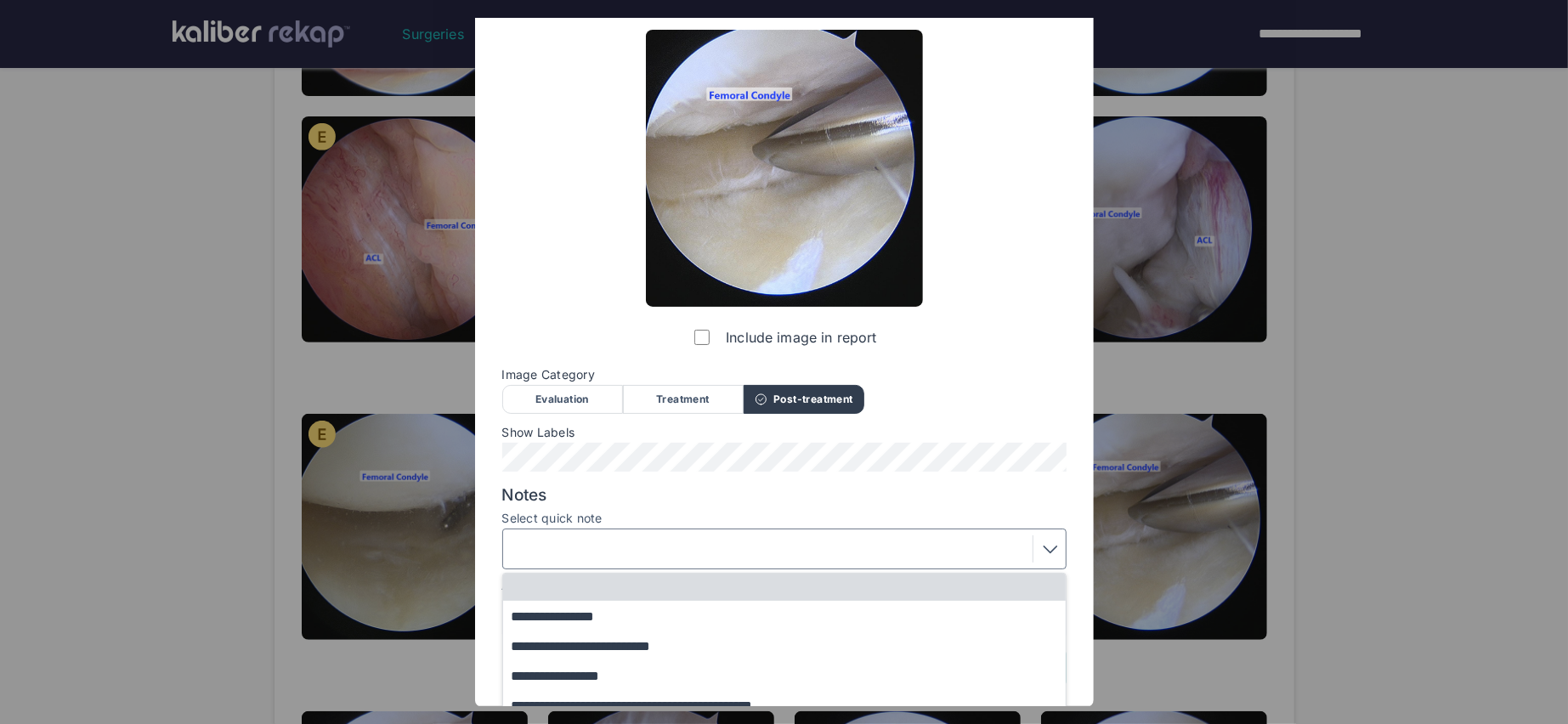
scroll to position [125, 0]
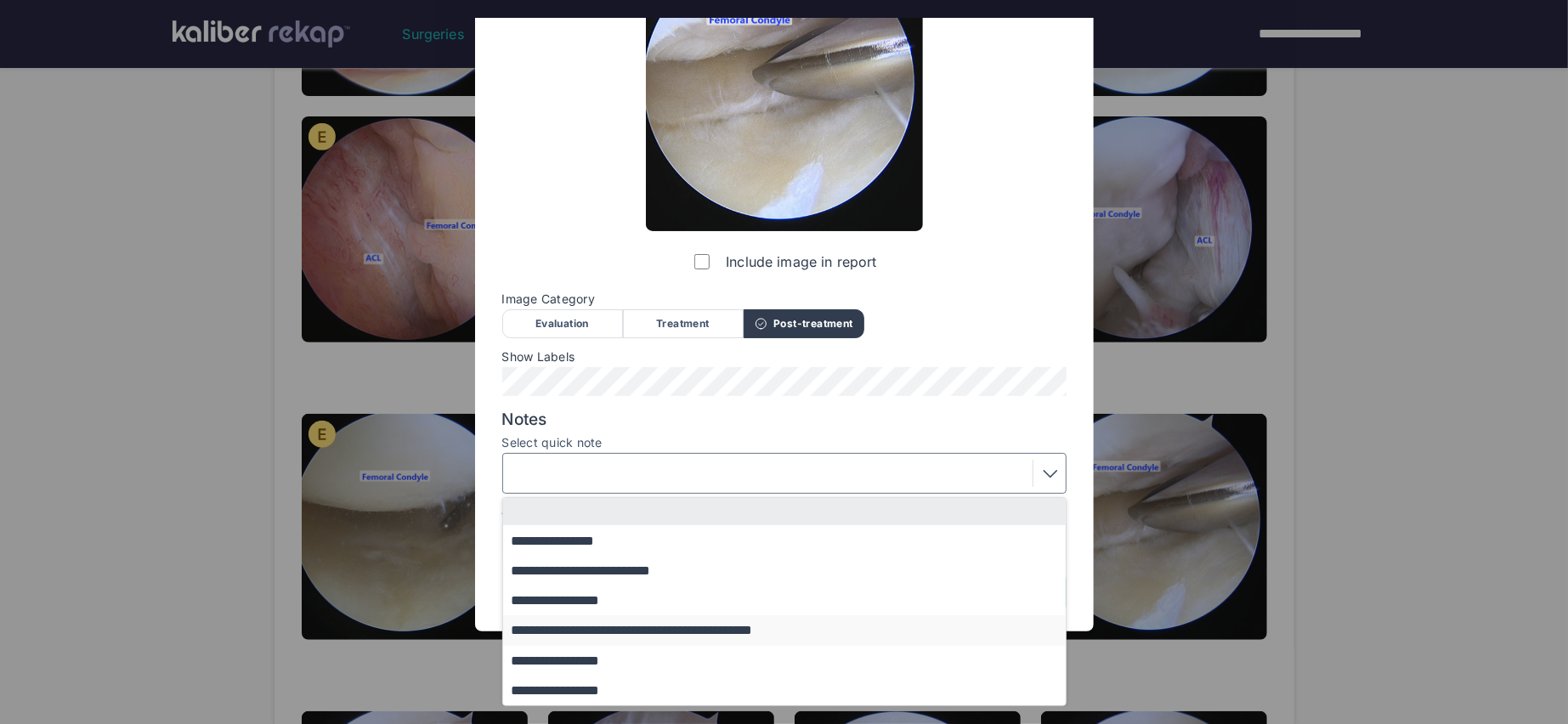
click at [637, 625] on button "**********" at bounding box center [792, 631] width 579 height 29
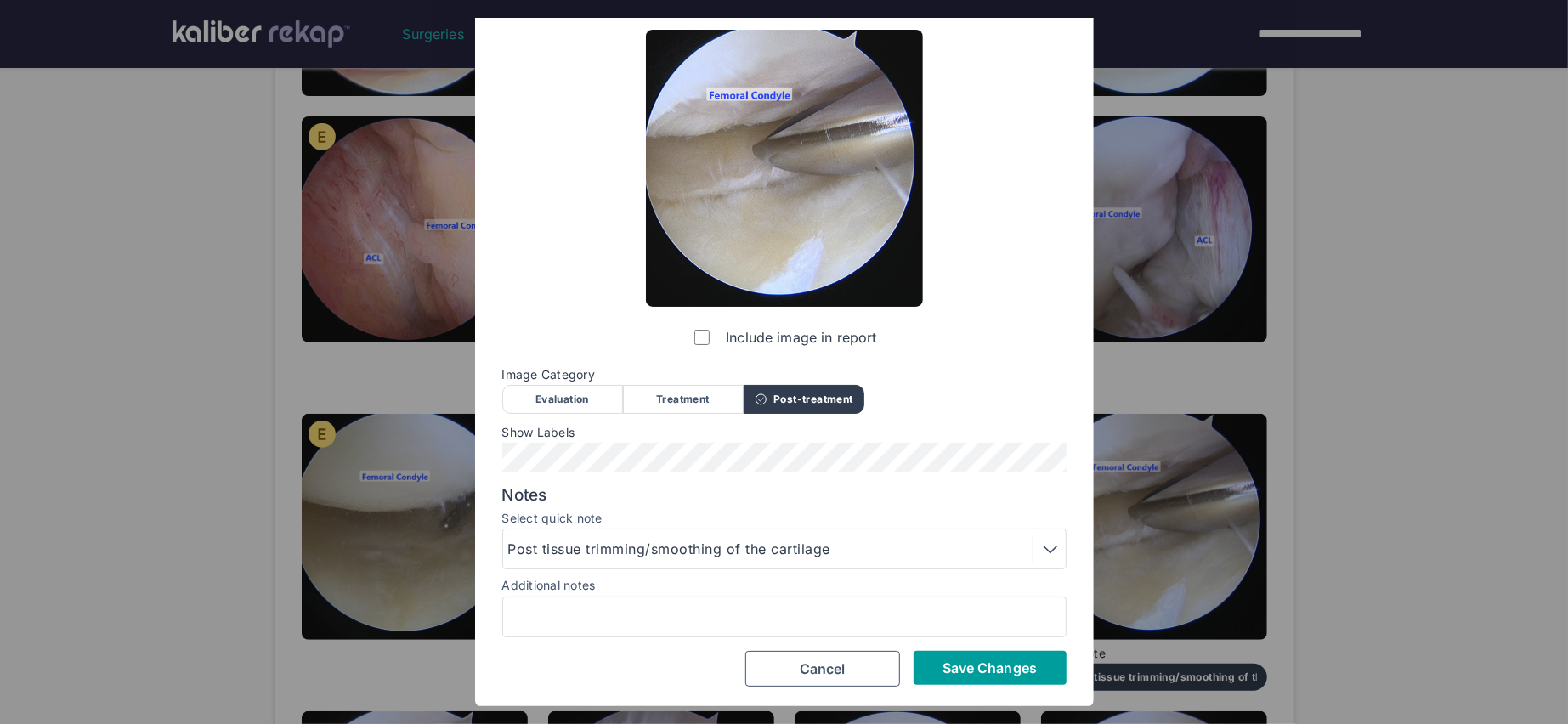
click at [989, 670] on span "Save Changes" at bounding box center [989, 668] width 94 height 17
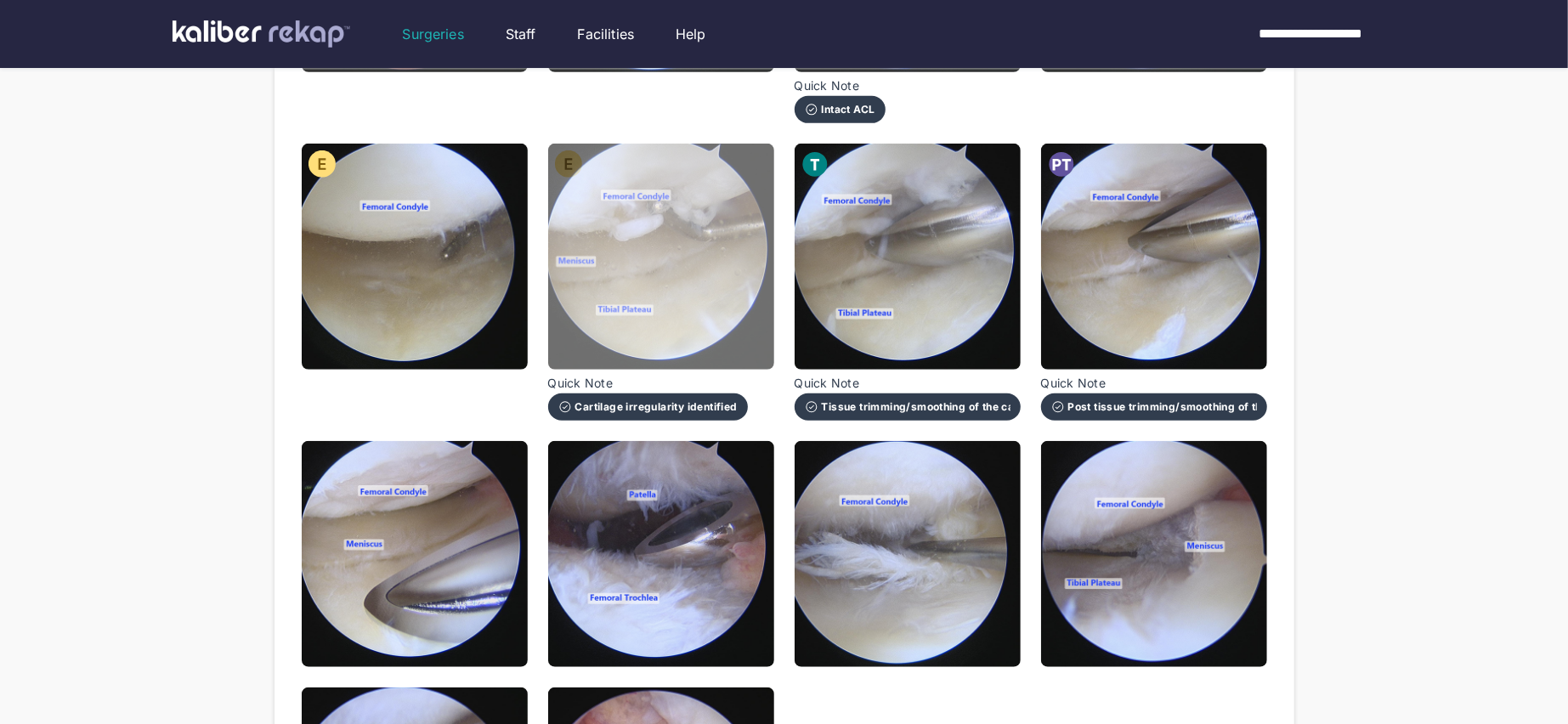
scroll to position [773, 0]
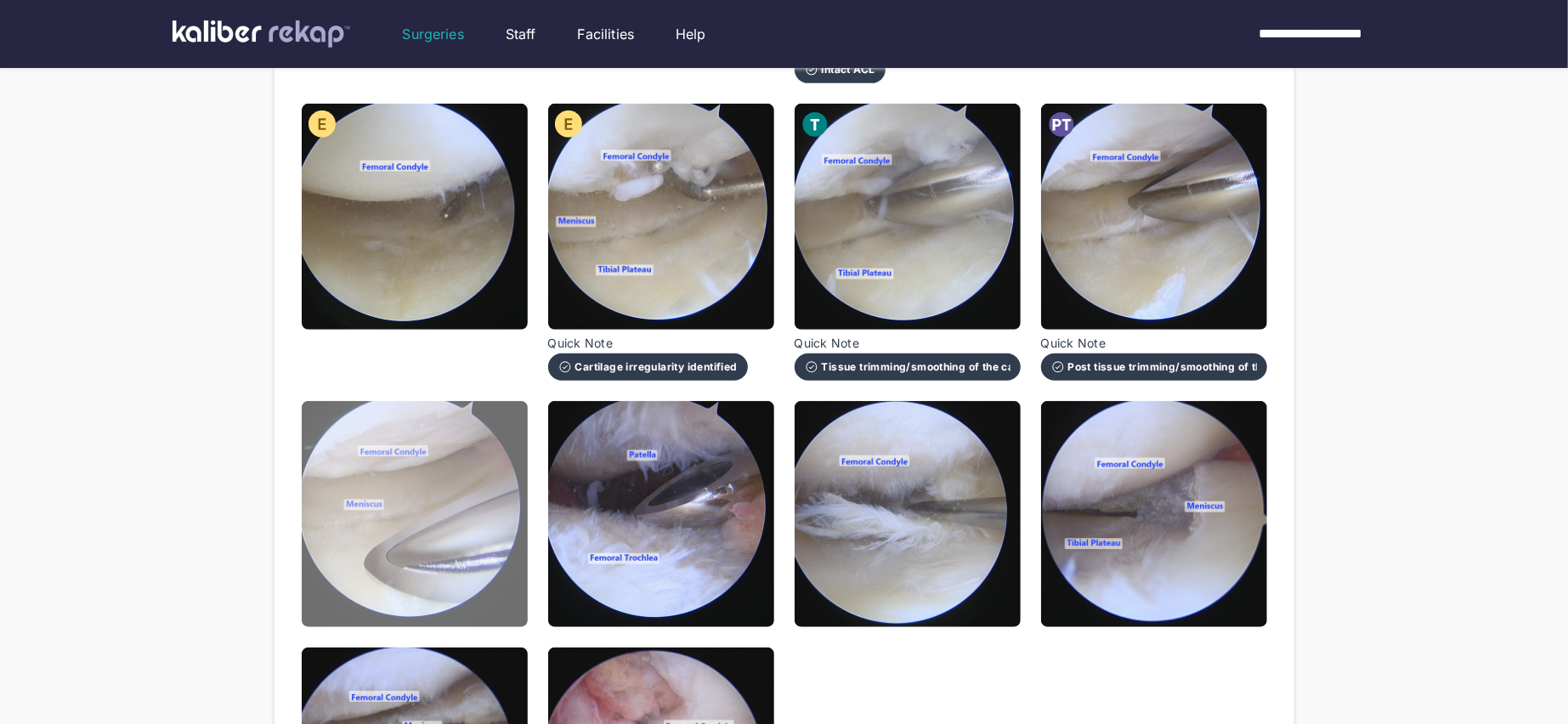
click at [421, 499] on img at bounding box center [414, 514] width 226 height 226
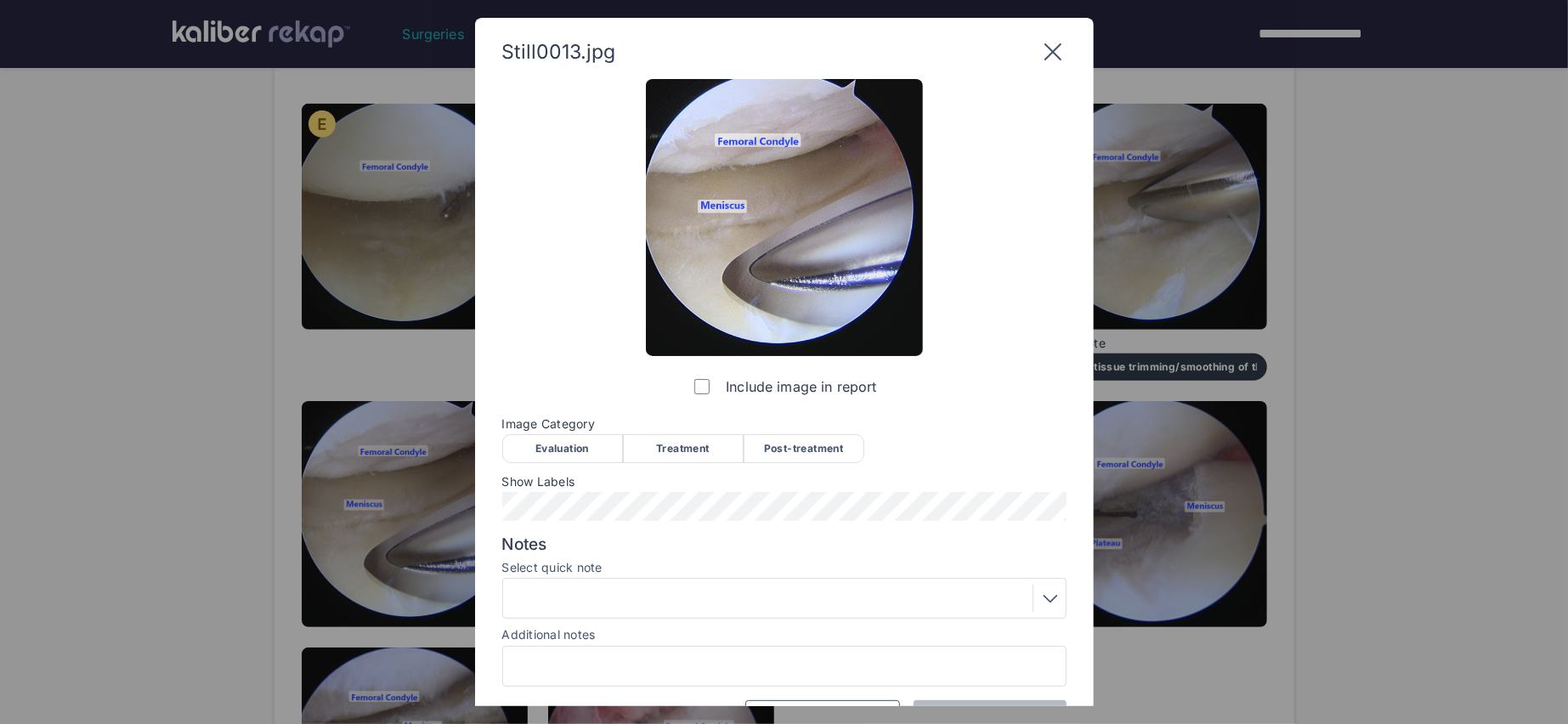
click at [805, 444] on div "Post-treatment" at bounding box center [804, 449] width 121 height 29
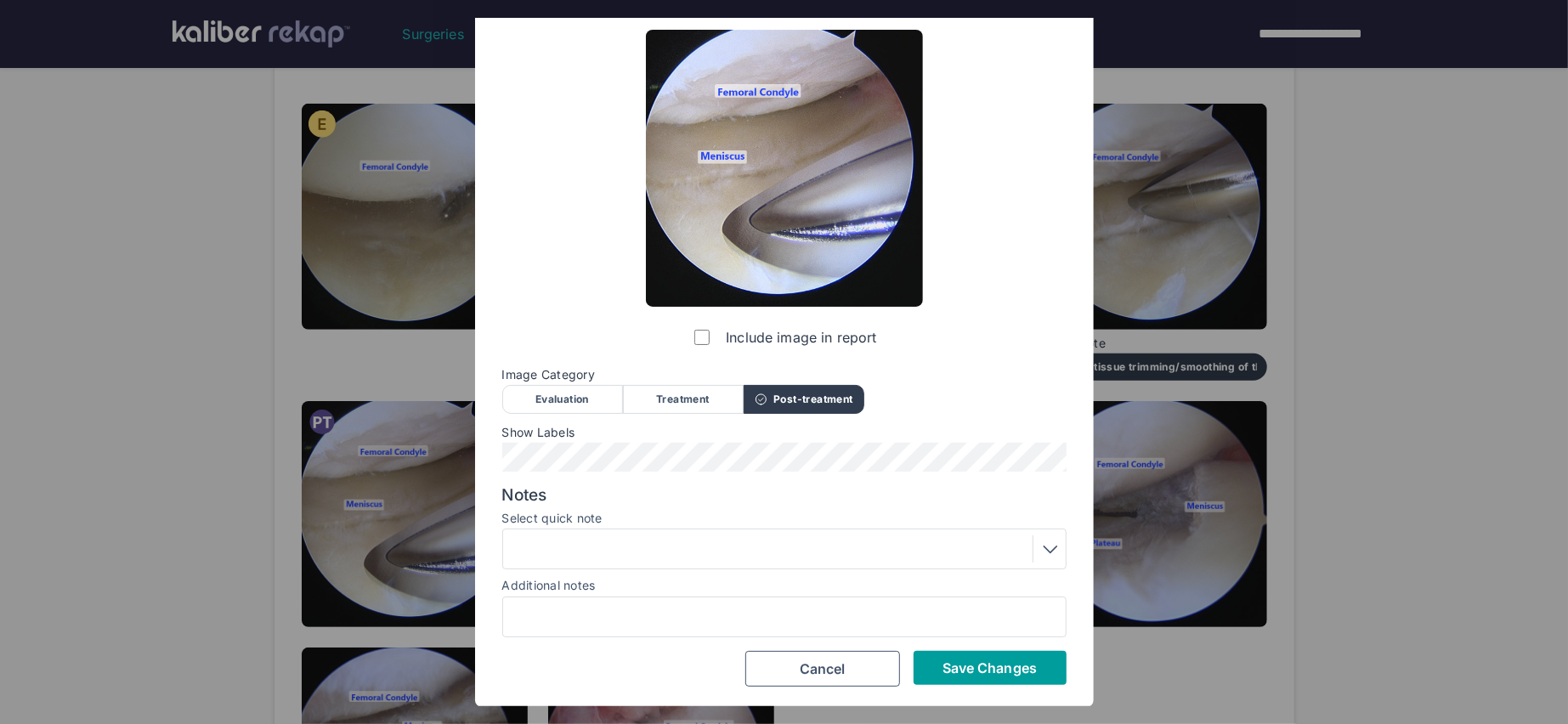
click at [952, 676] on button "Save Changes" at bounding box center [989, 668] width 153 height 34
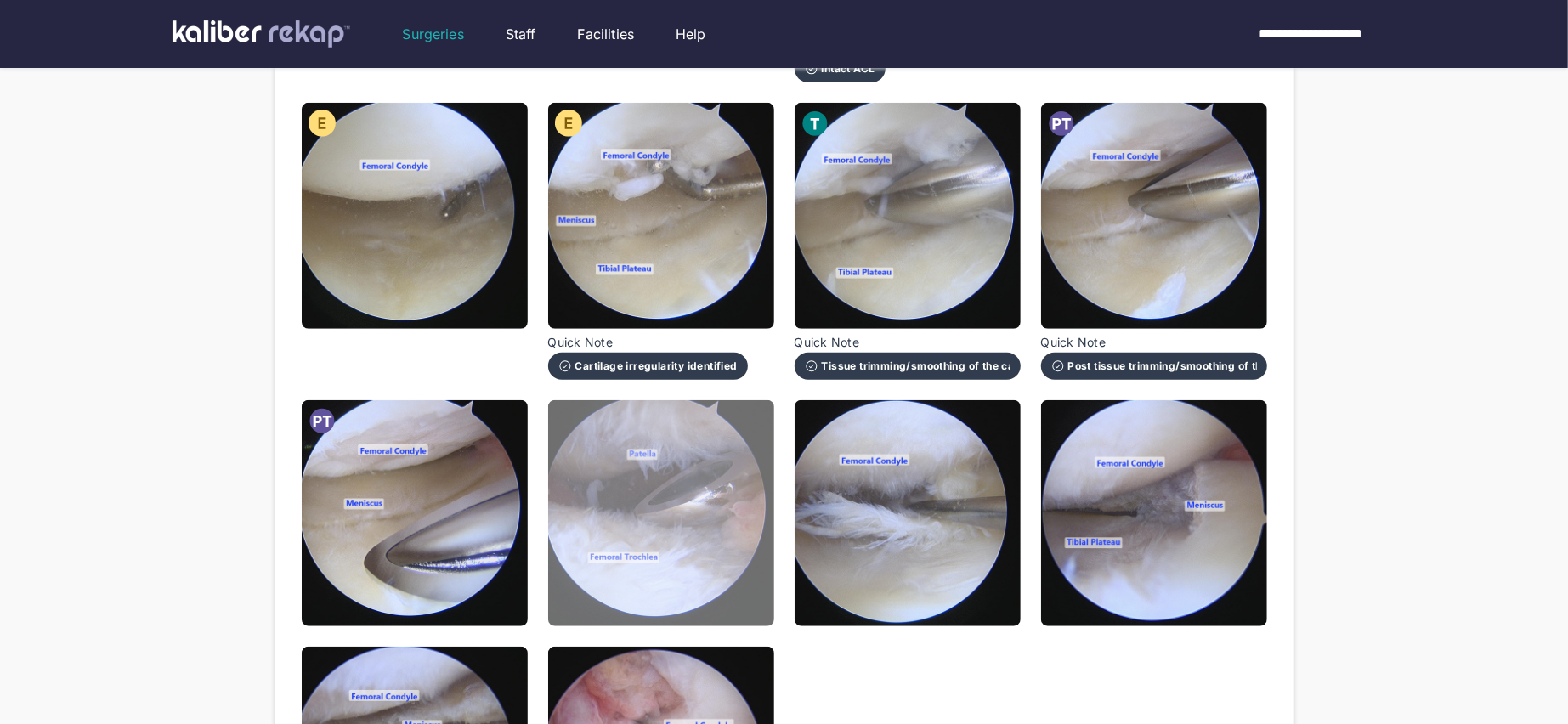
click at [704, 535] on img at bounding box center [660, 513] width 226 height 226
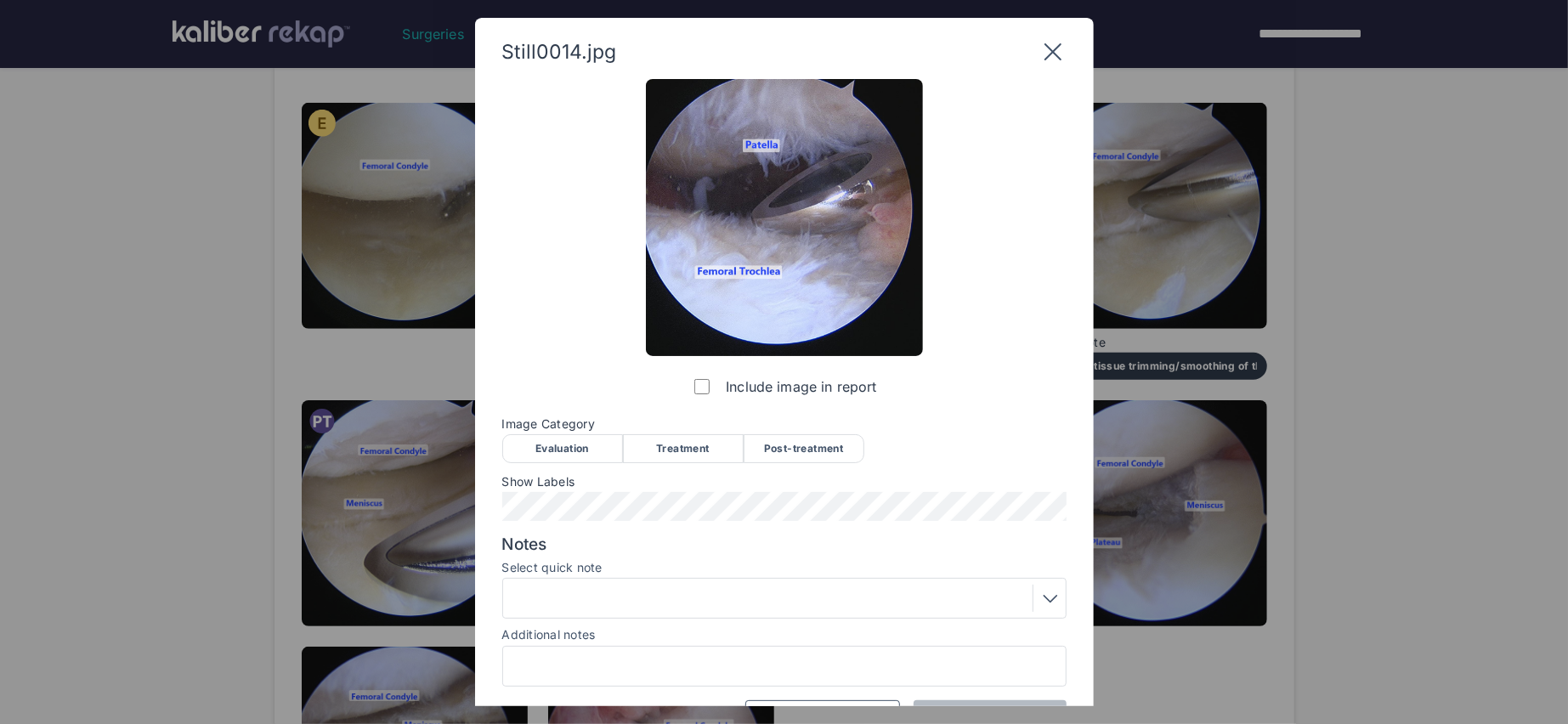
click at [713, 456] on div "Treatment" at bounding box center [683, 449] width 121 height 29
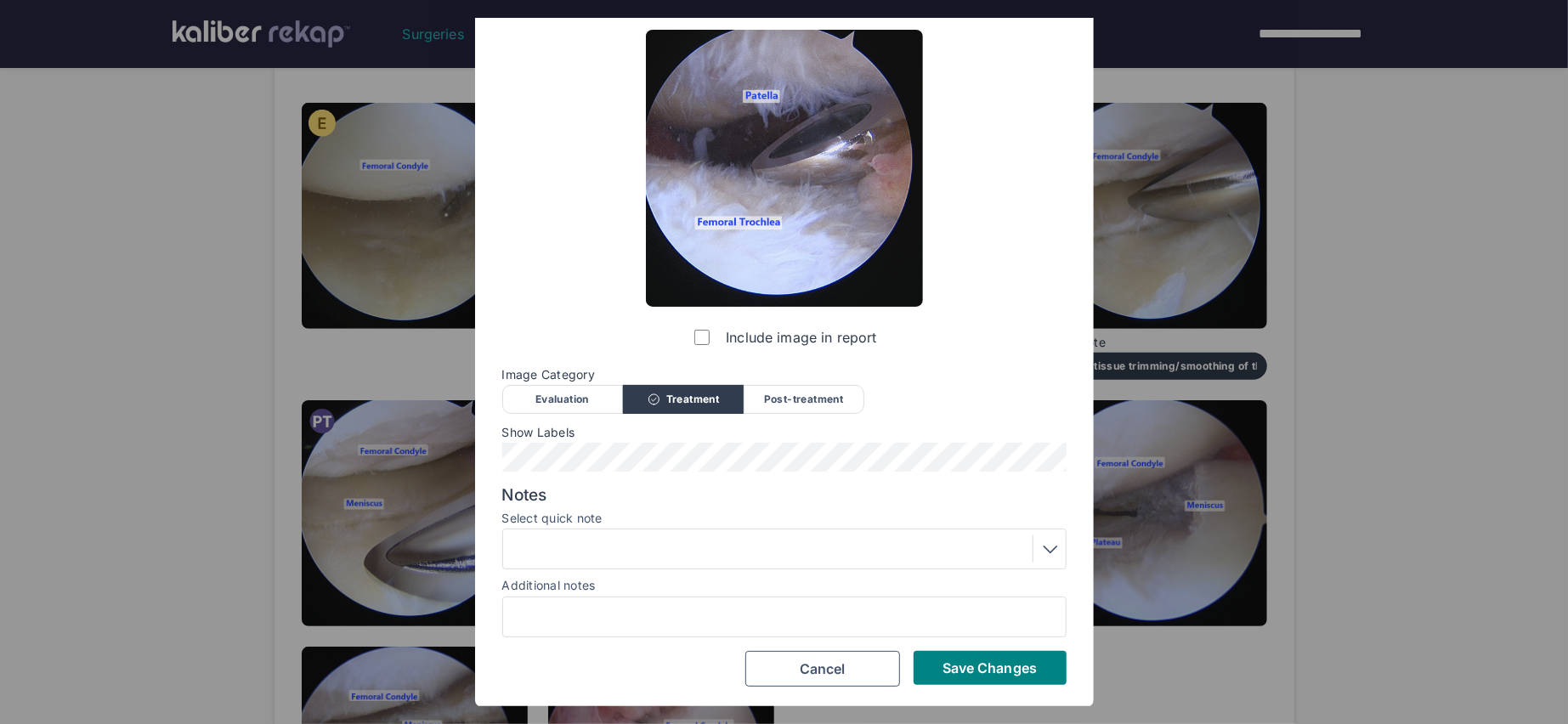
click at [634, 564] on div at bounding box center [784, 549] width 564 height 41
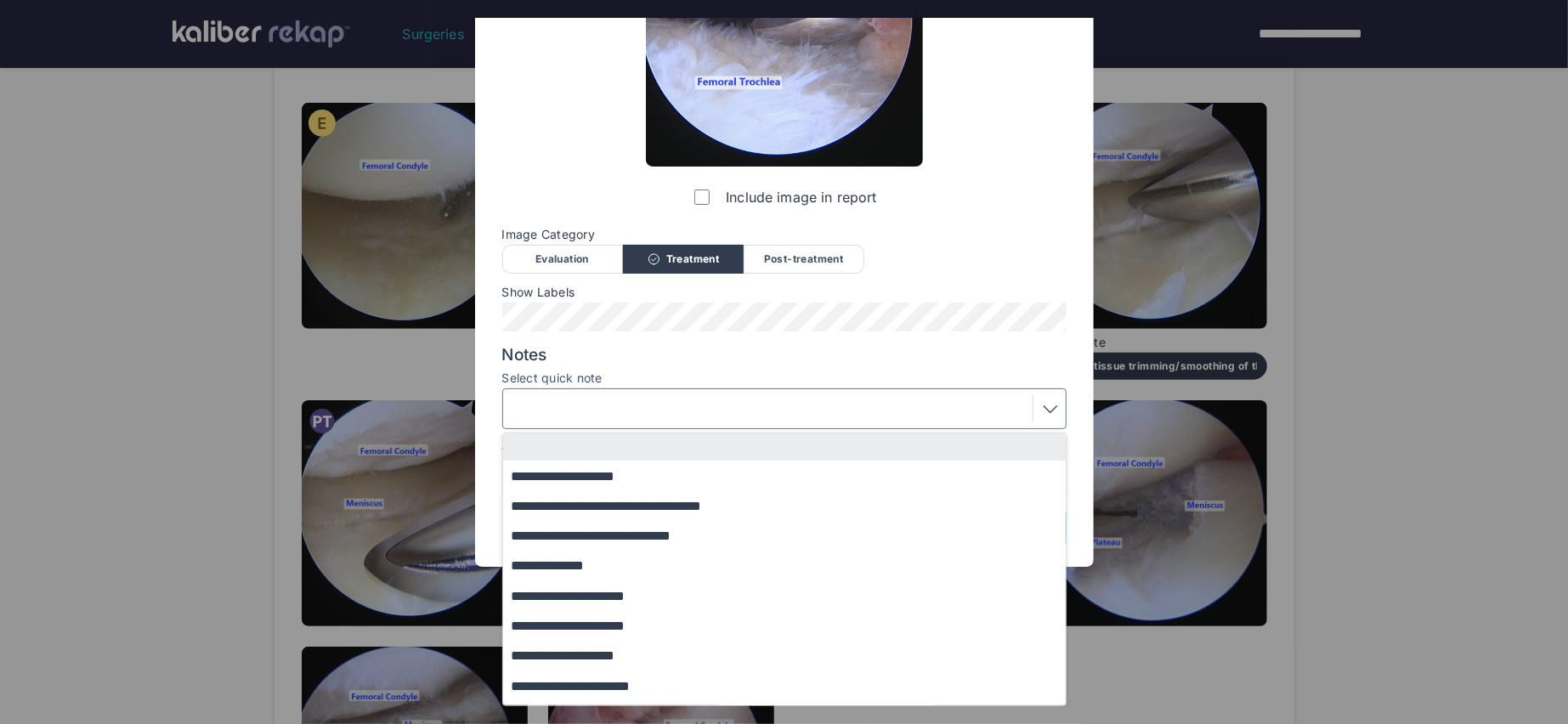
scroll to position [146, 0]
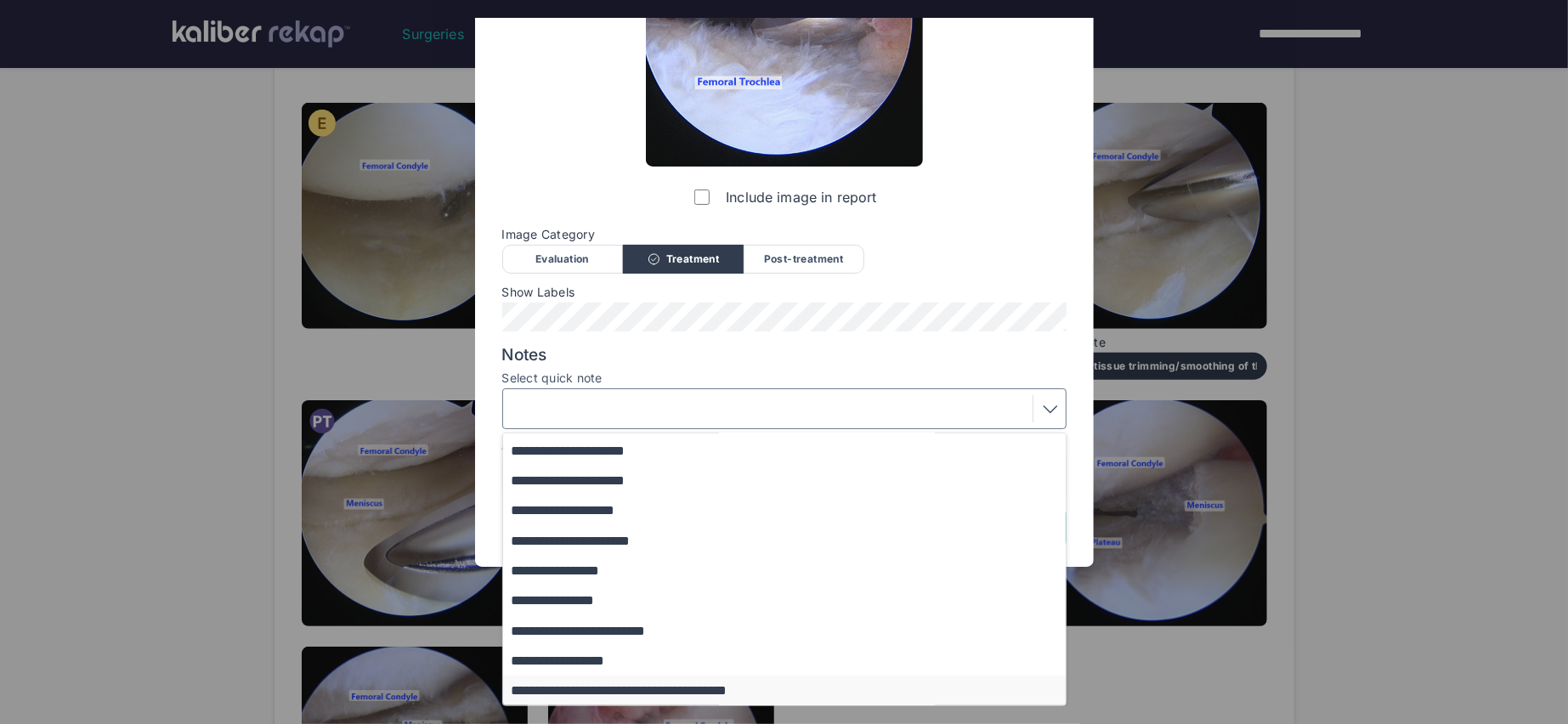
click at [640, 694] on button "**********" at bounding box center [792, 691] width 579 height 29
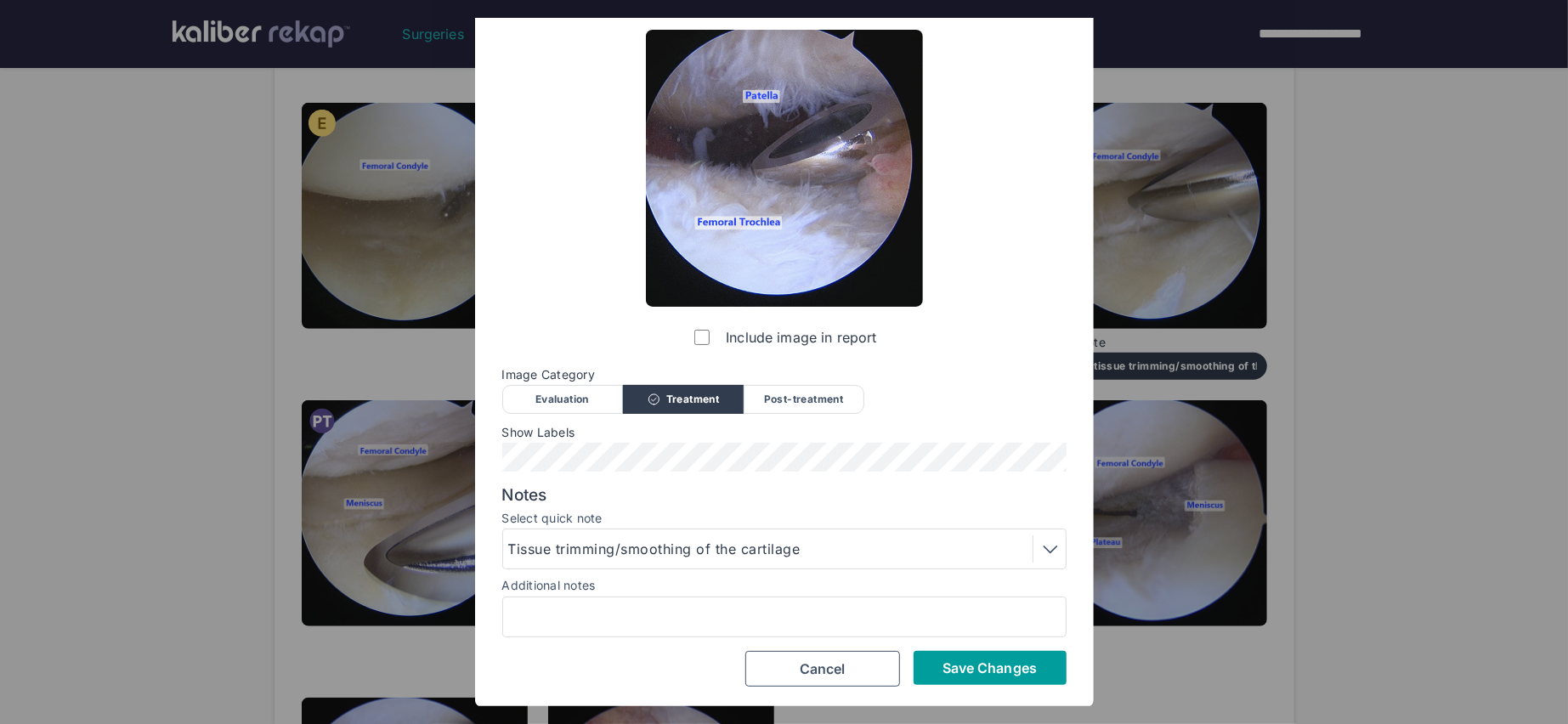
click at [992, 655] on button "Save Changes" at bounding box center [989, 668] width 153 height 34
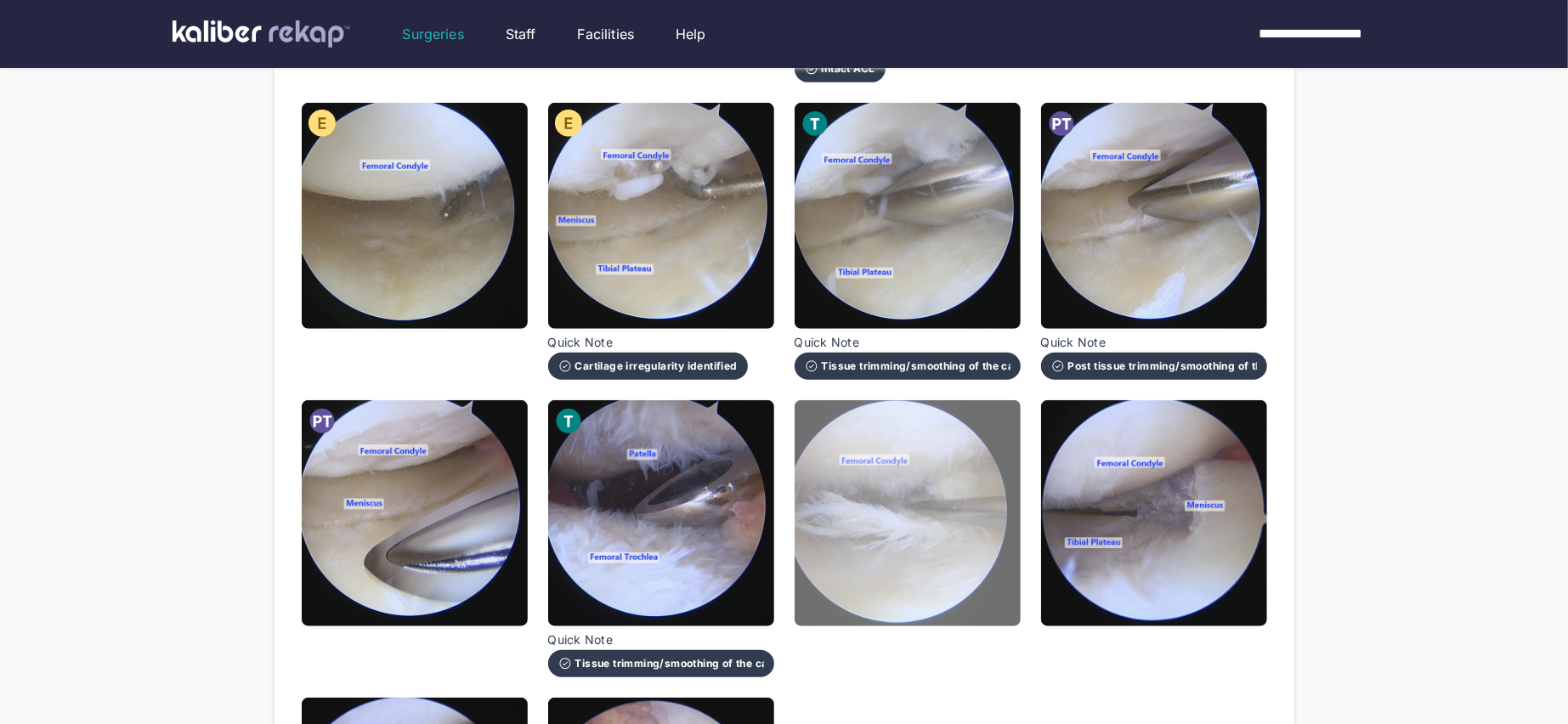
click at [869, 474] on img at bounding box center [907, 513] width 226 height 226
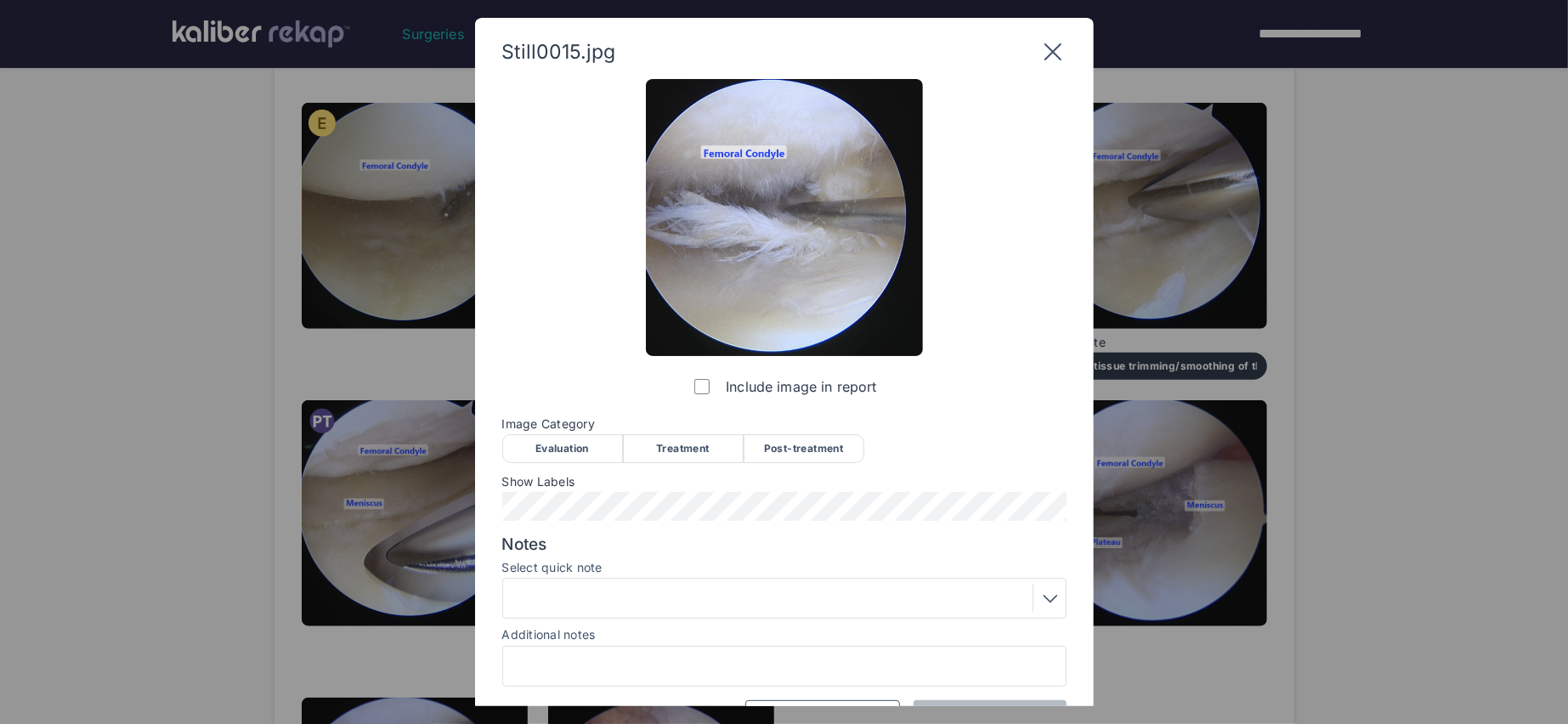
click at [584, 460] on div "Evaluation" at bounding box center [562, 449] width 121 height 29
click at [581, 576] on div "Select quick note" at bounding box center [784, 569] width 564 height 17
click at [603, 594] on div at bounding box center [784, 598] width 552 height 27
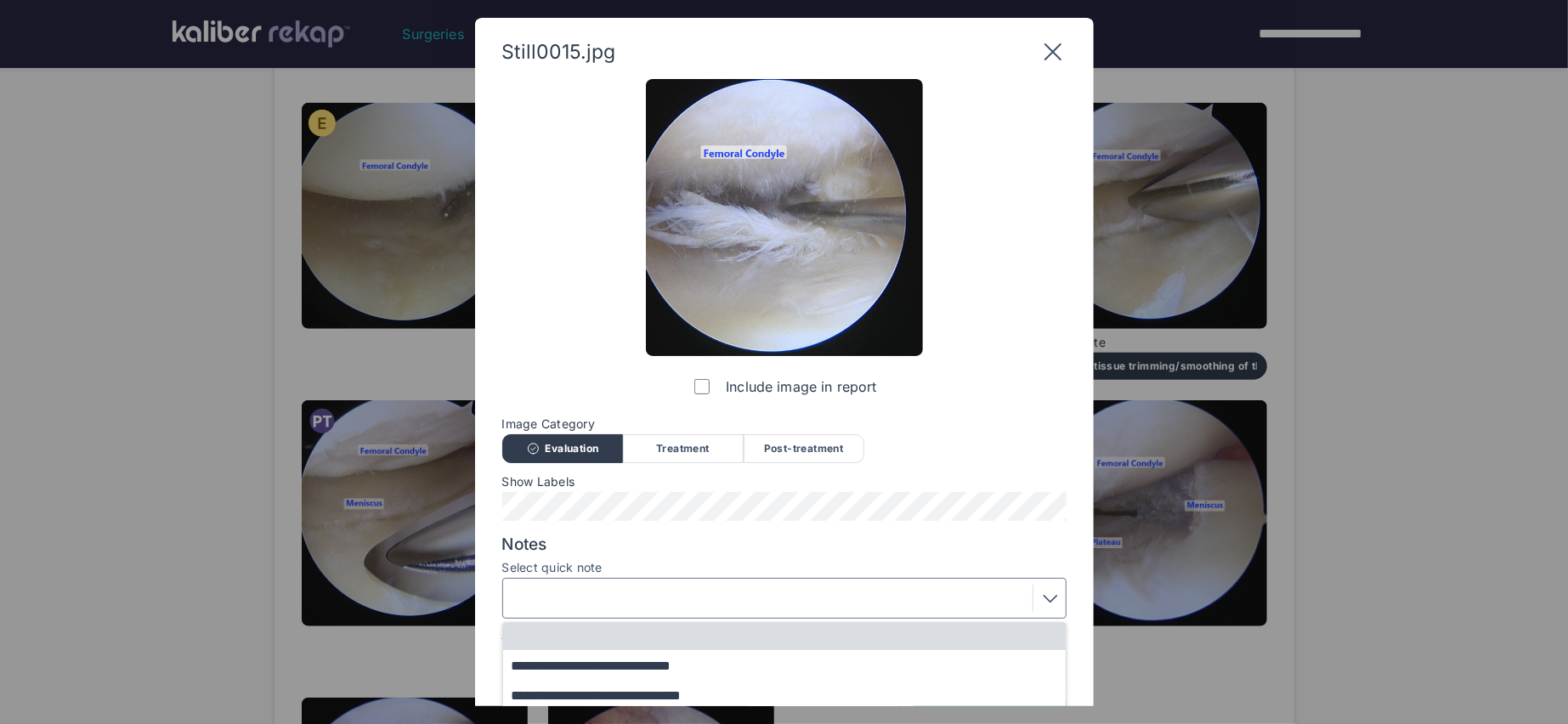
scroll to position [155, 0]
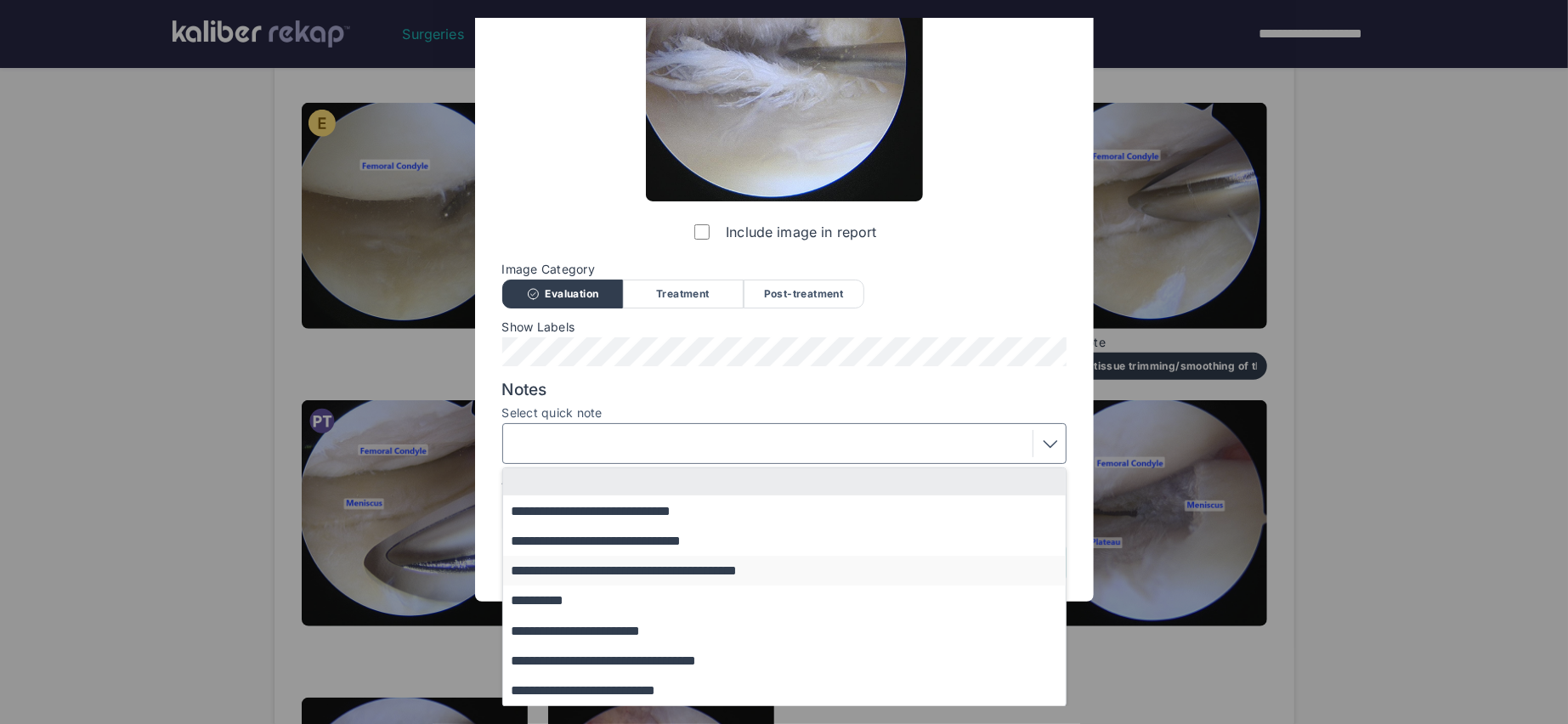
click at [657, 574] on button "**********" at bounding box center [792, 571] width 579 height 29
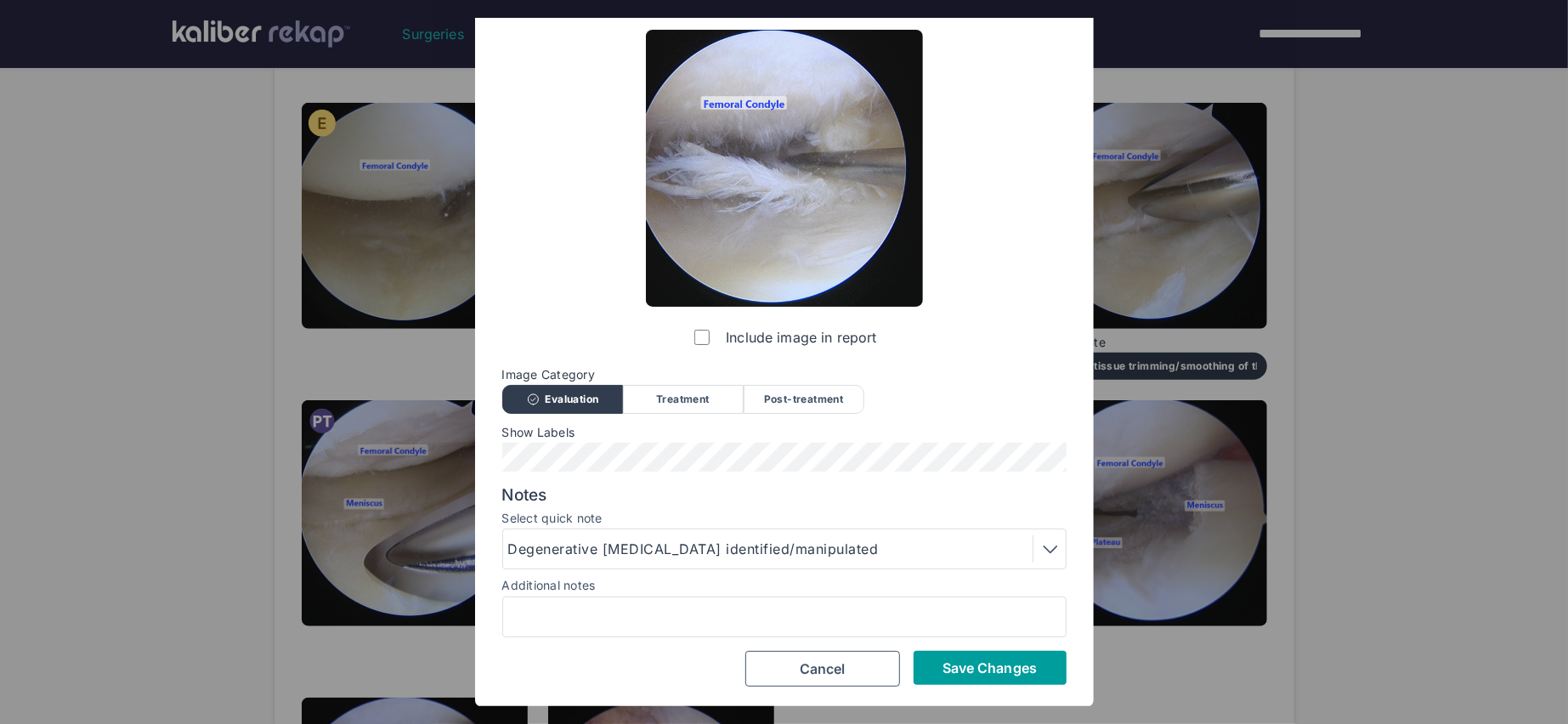
click at [1039, 671] on button "Save Changes" at bounding box center [989, 668] width 153 height 34
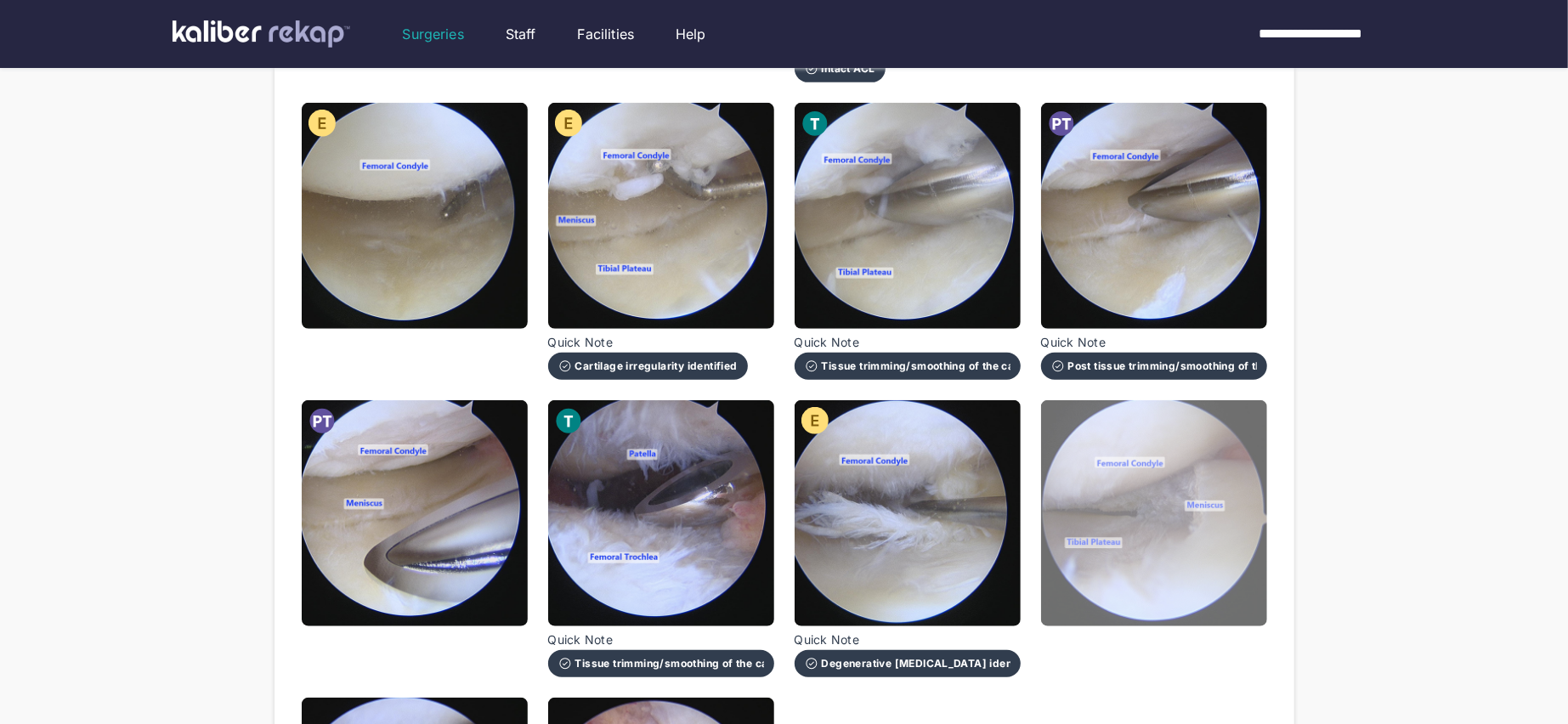
drag, startPoint x: 1228, startPoint y: 566, endPoint x: 939, endPoint y: 580, distance: 289.3
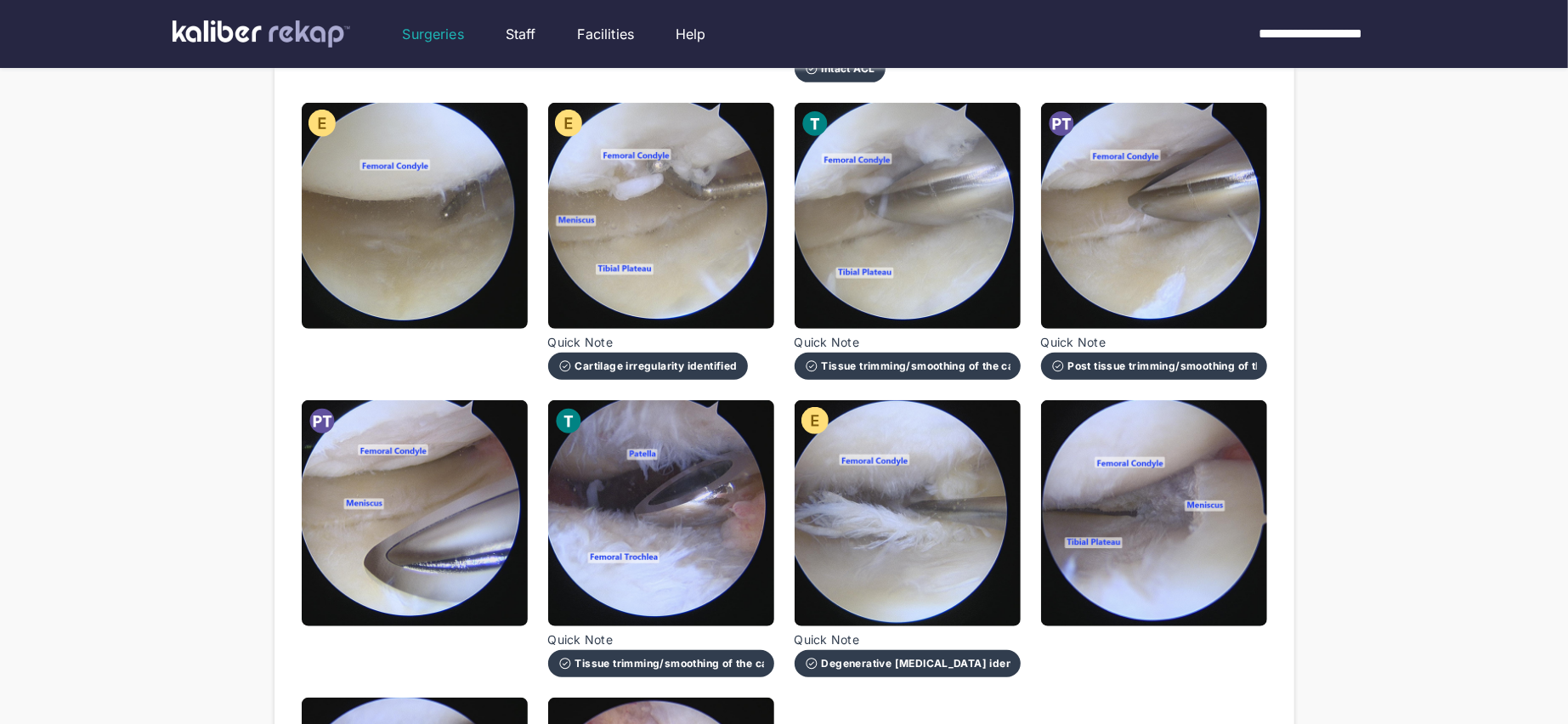
click at [1228, 566] on img at bounding box center [1153, 513] width 226 height 226
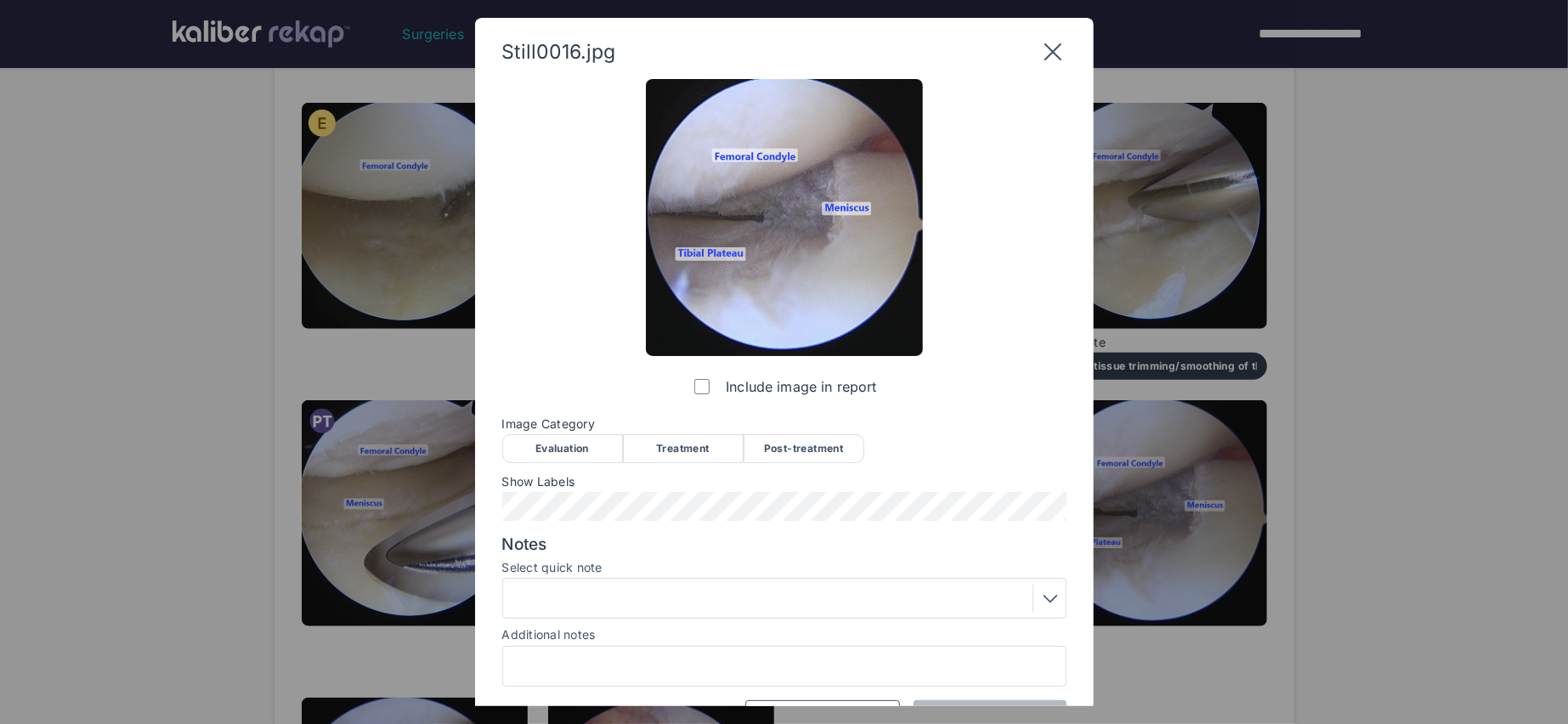
click at [770, 433] on div "Image Category Evaluation Treatment Post-treatment Evaluation Treatment Post-tr…" at bounding box center [784, 439] width 564 height 44
drag, startPoint x: 803, startPoint y: 447, endPoint x: 795, endPoint y: 459, distance: 14.4
click at [803, 448] on div "Post-treatment" at bounding box center [804, 449] width 121 height 29
click at [711, 605] on div at bounding box center [784, 598] width 552 height 27
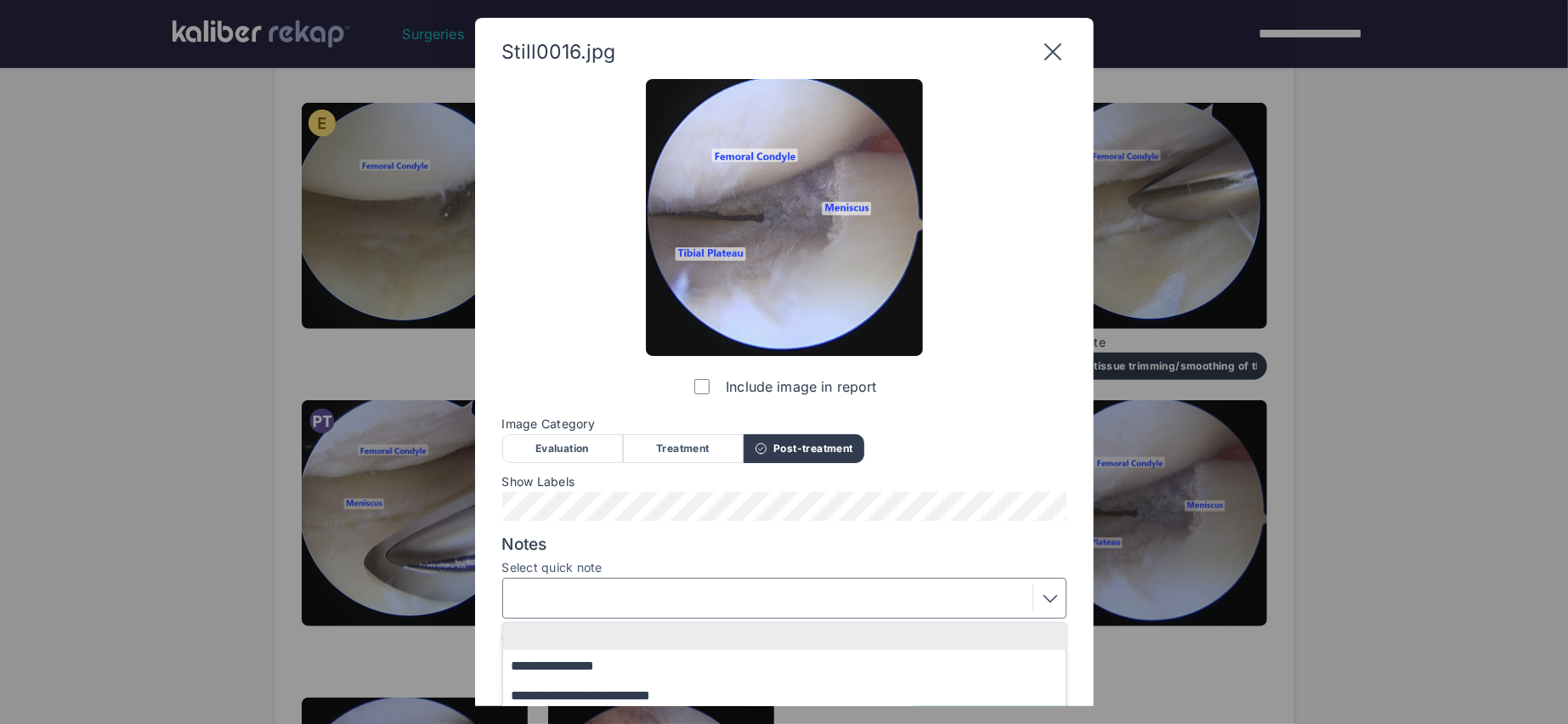
scroll to position [125, 0]
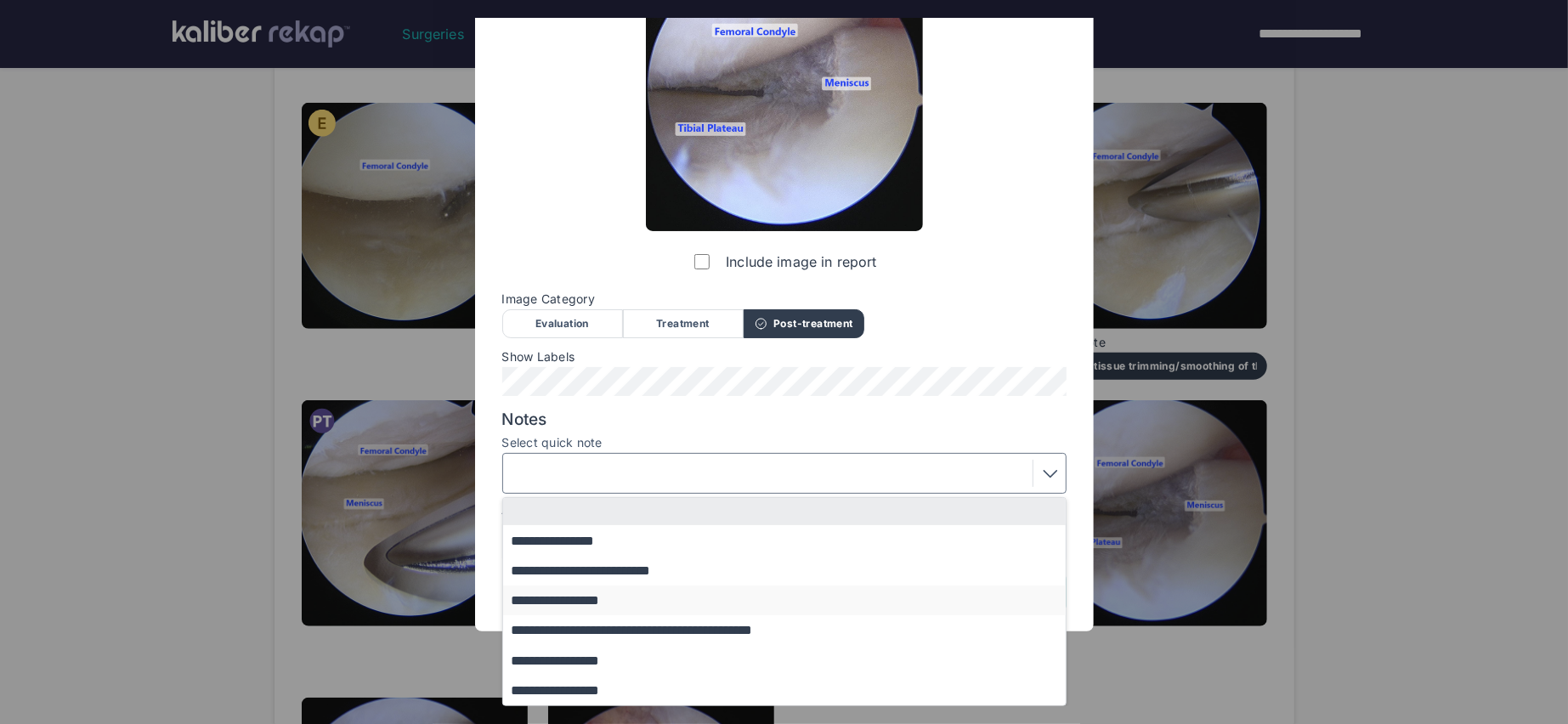
click at [613, 601] on button "**********" at bounding box center [792, 600] width 579 height 29
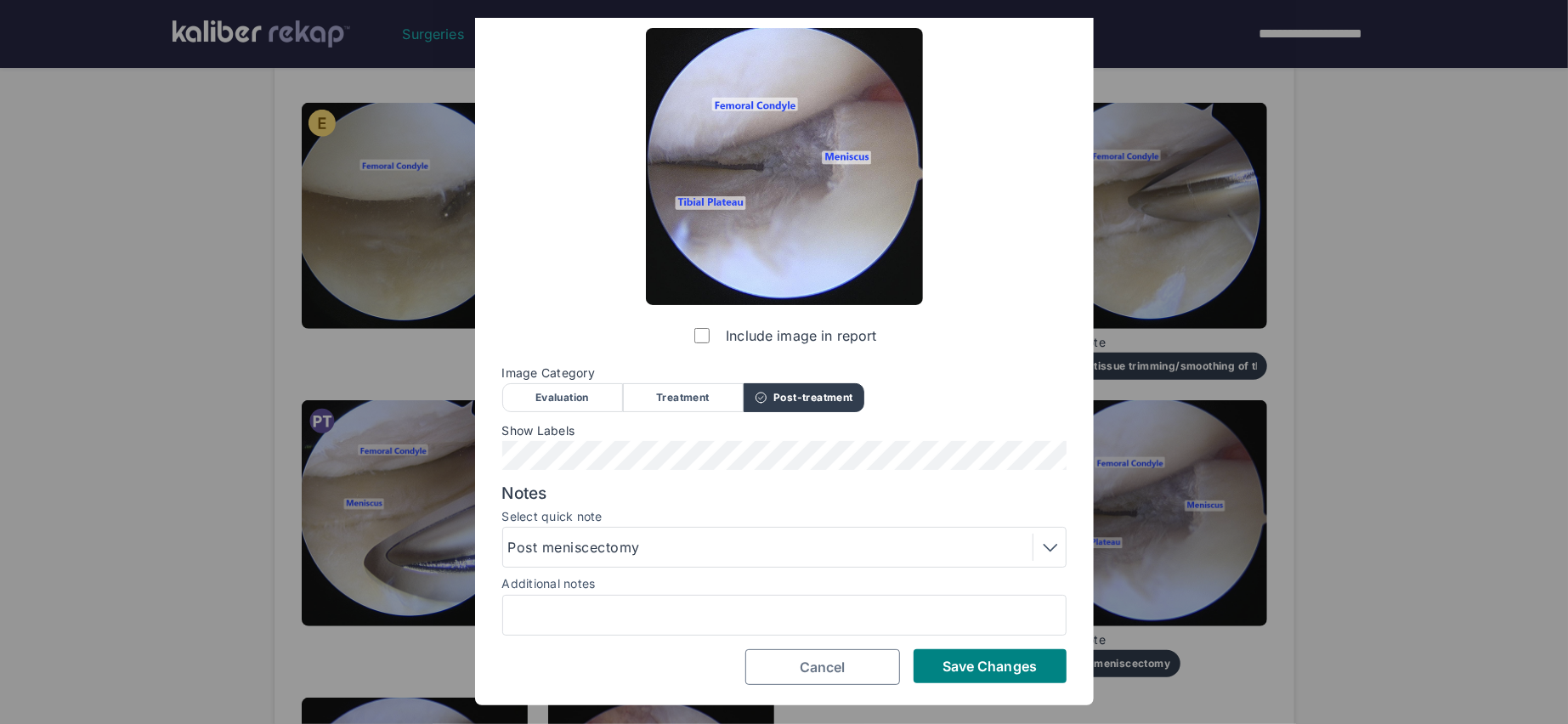
scroll to position [49, 0]
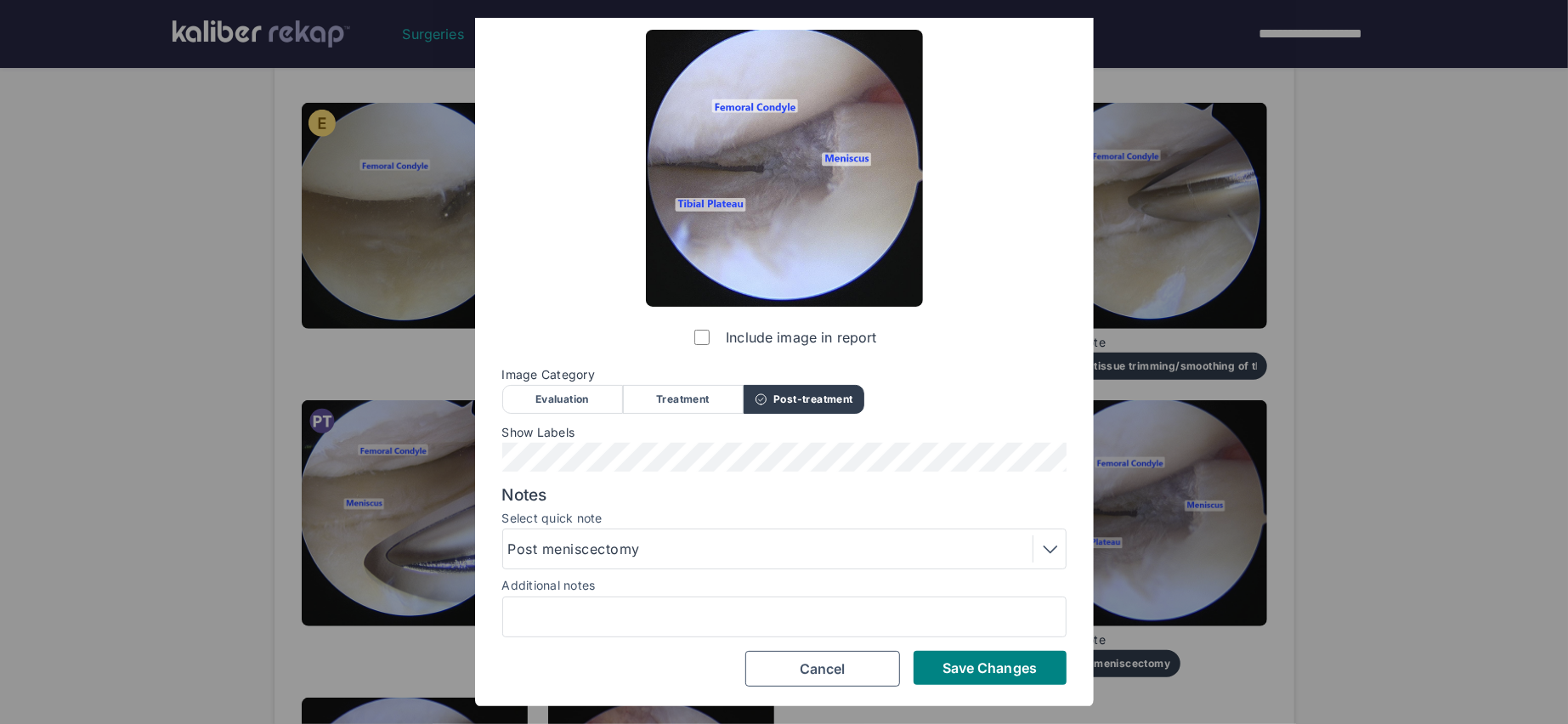
click at [1007, 685] on div "Save Changes Cancel" at bounding box center [784, 669] width 564 height 36
click at [964, 652] on button "Save Changes" at bounding box center [989, 668] width 153 height 34
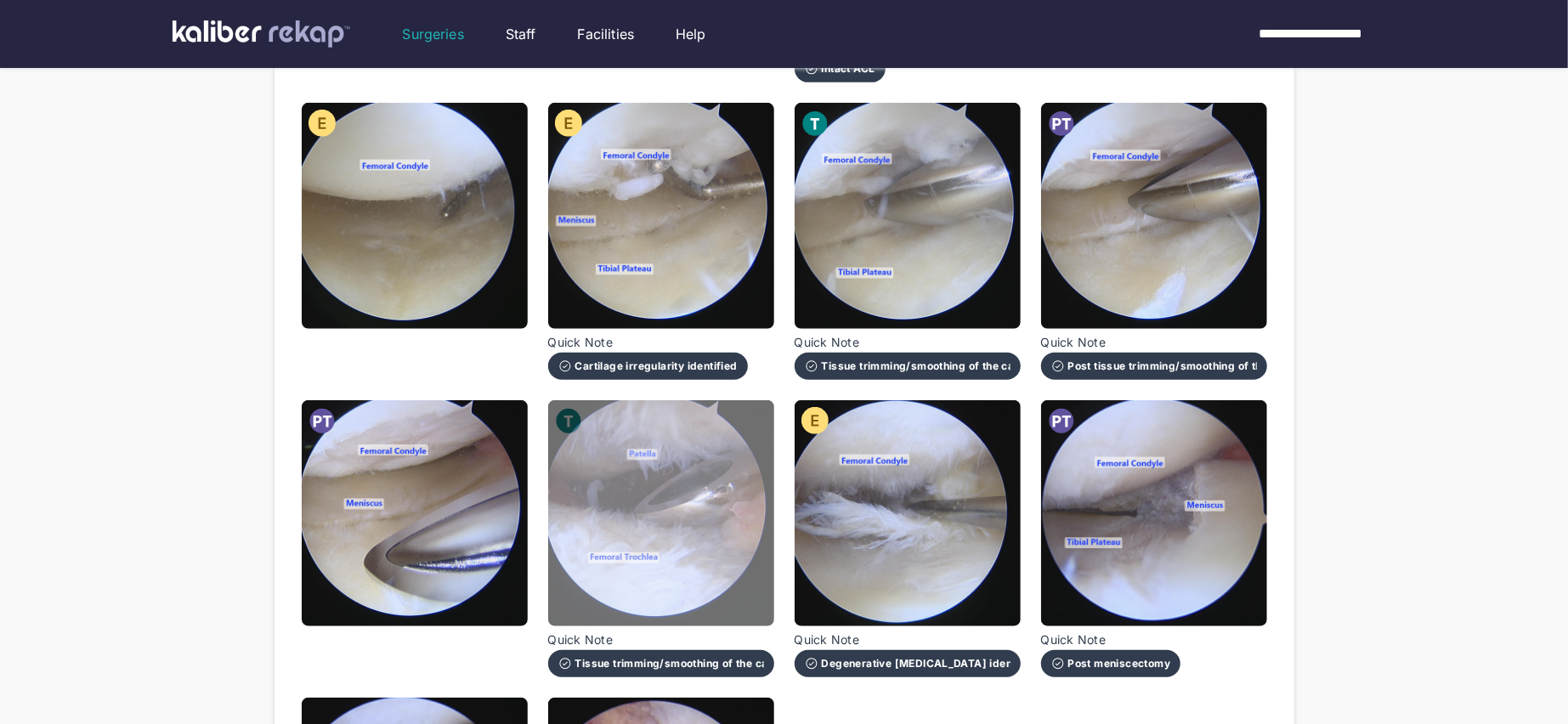
click at [645, 561] on img at bounding box center [660, 513] width 226 height 226
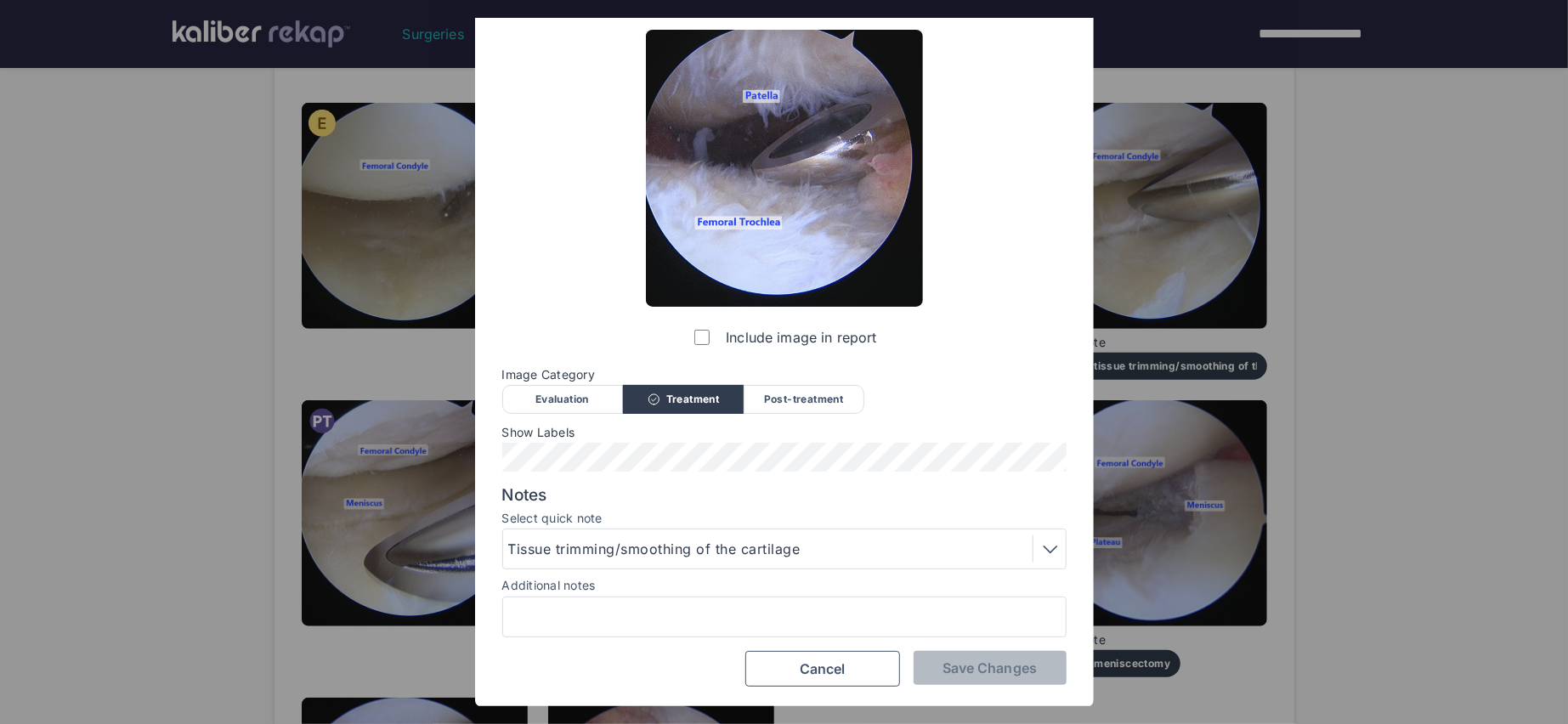
click at [1395, 682] on div "Still0014.jpg Include image in report Image Category Evaluation Treatment Post-…" at bounding box center [784, 362] width 1568 height 724
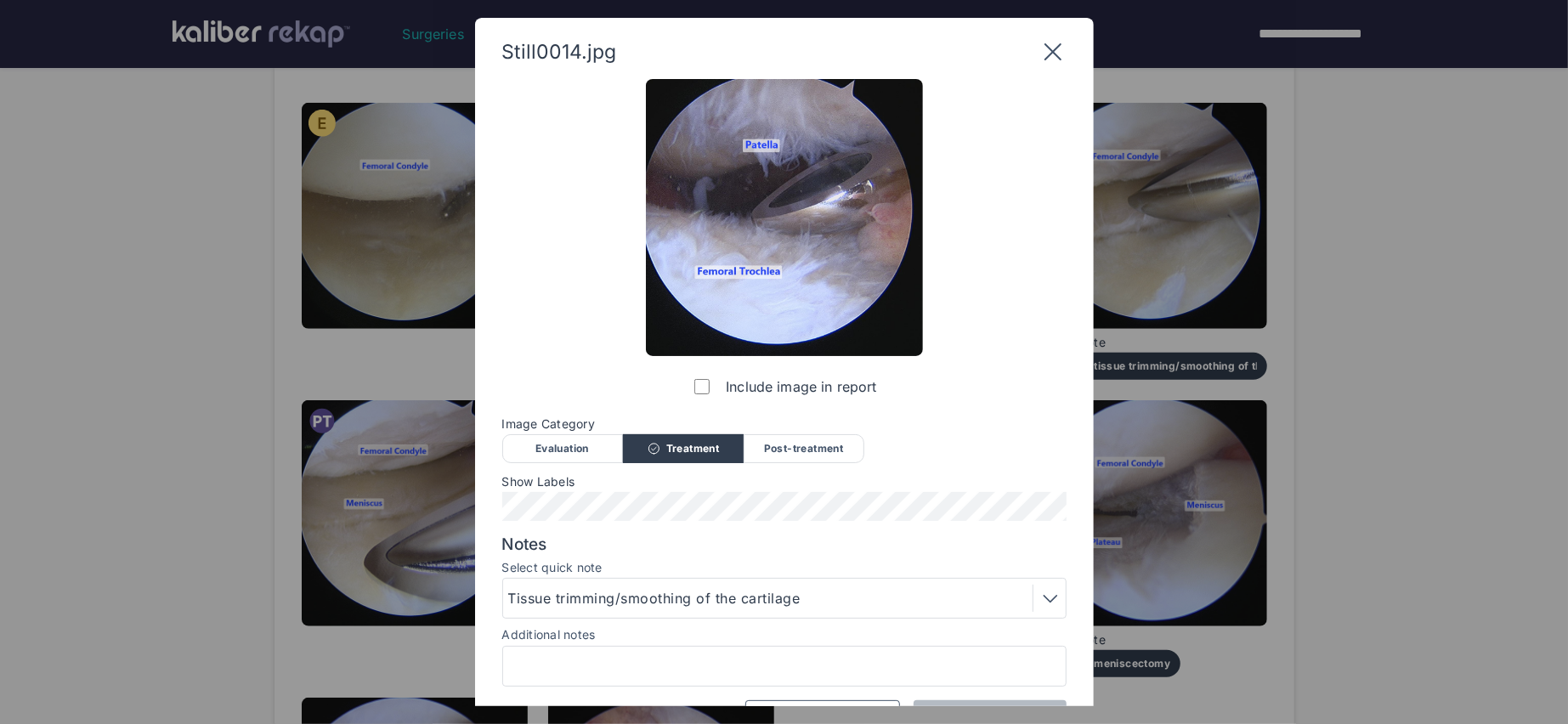
click at [1052, 59] on icon at bounding box center [1053, 52] width 27 height 27
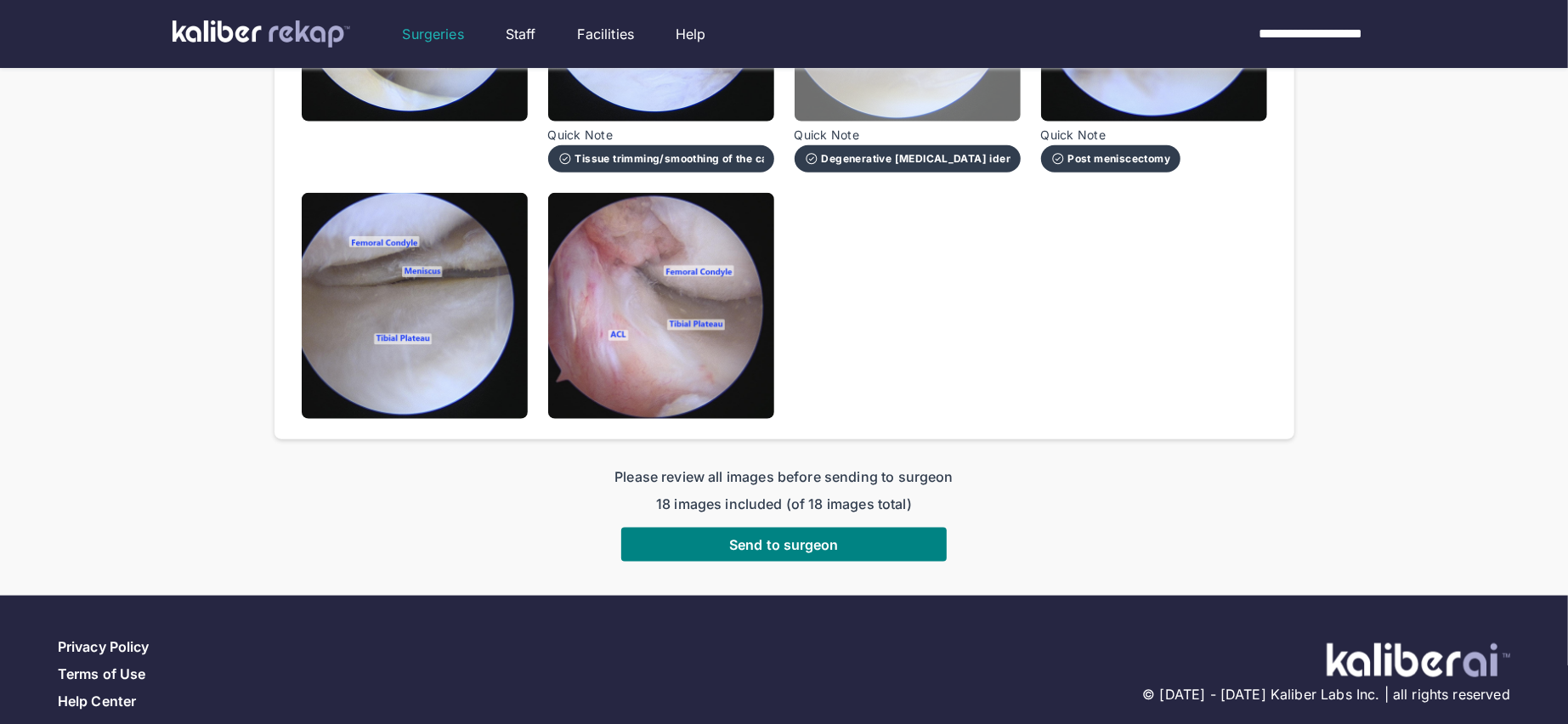
scroll to position [1286, 0]
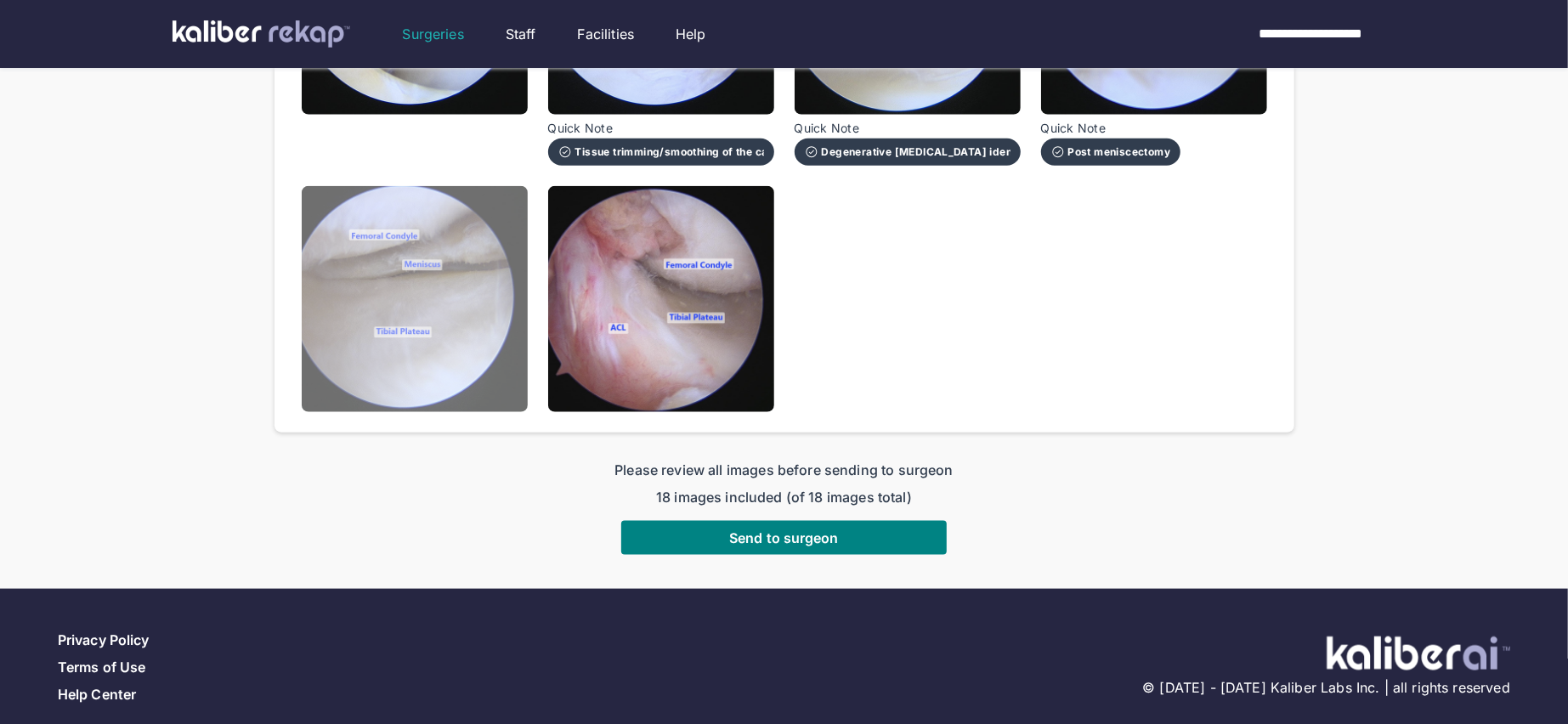
click at [449, 286] on img at bounding box center [414, 299] width 226 height 226
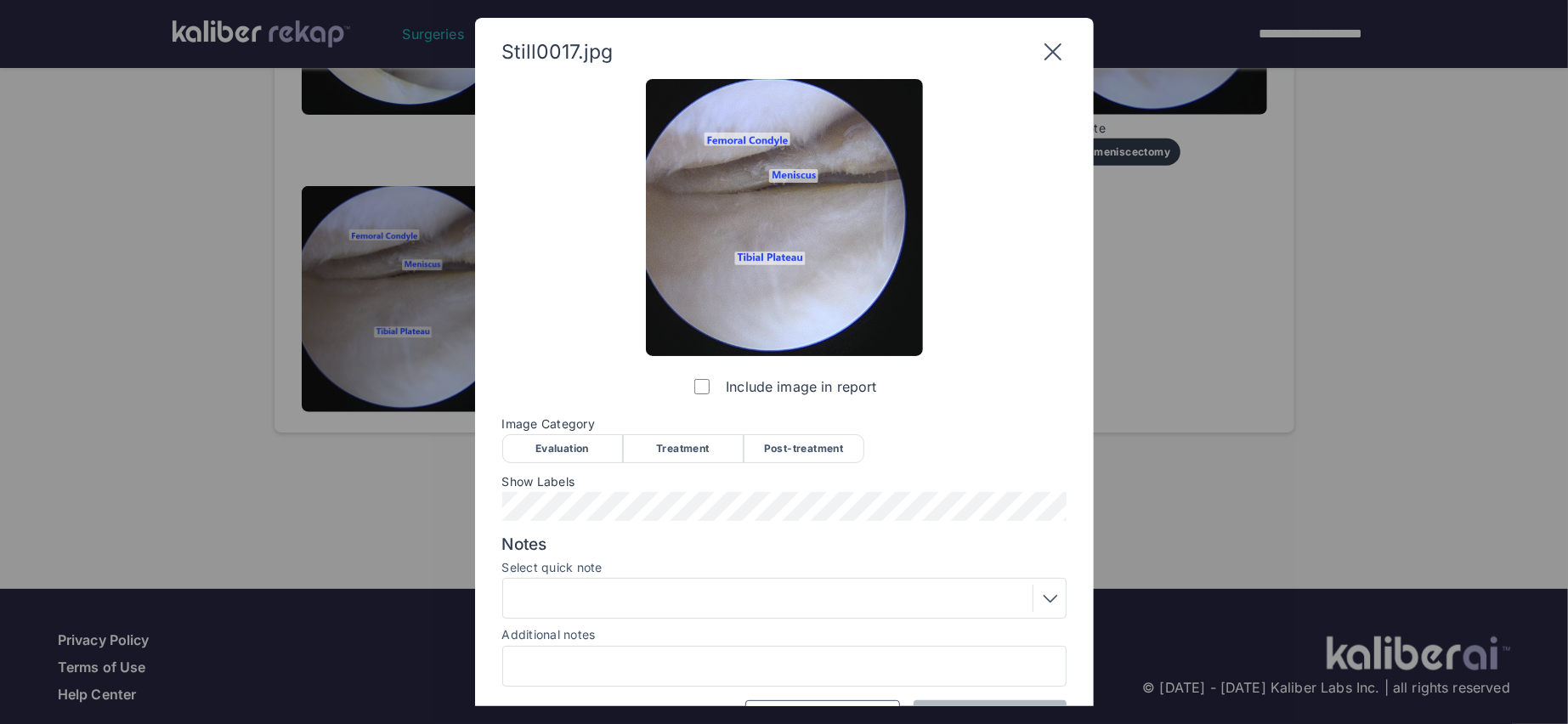
click at [805, 443] on div "Post-treatment" at bounding box center [804, 449] width 121 height 29
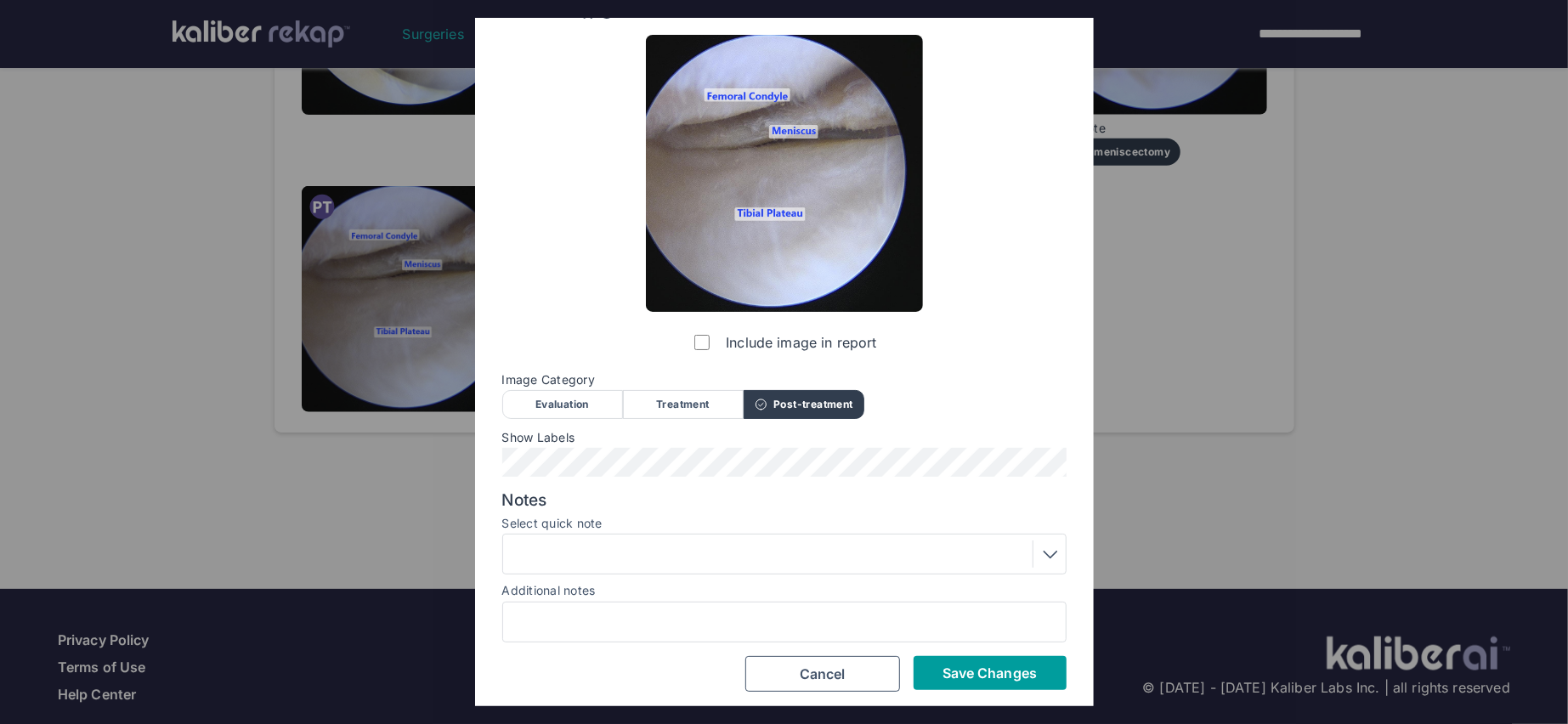
scroll to position [42, 0]
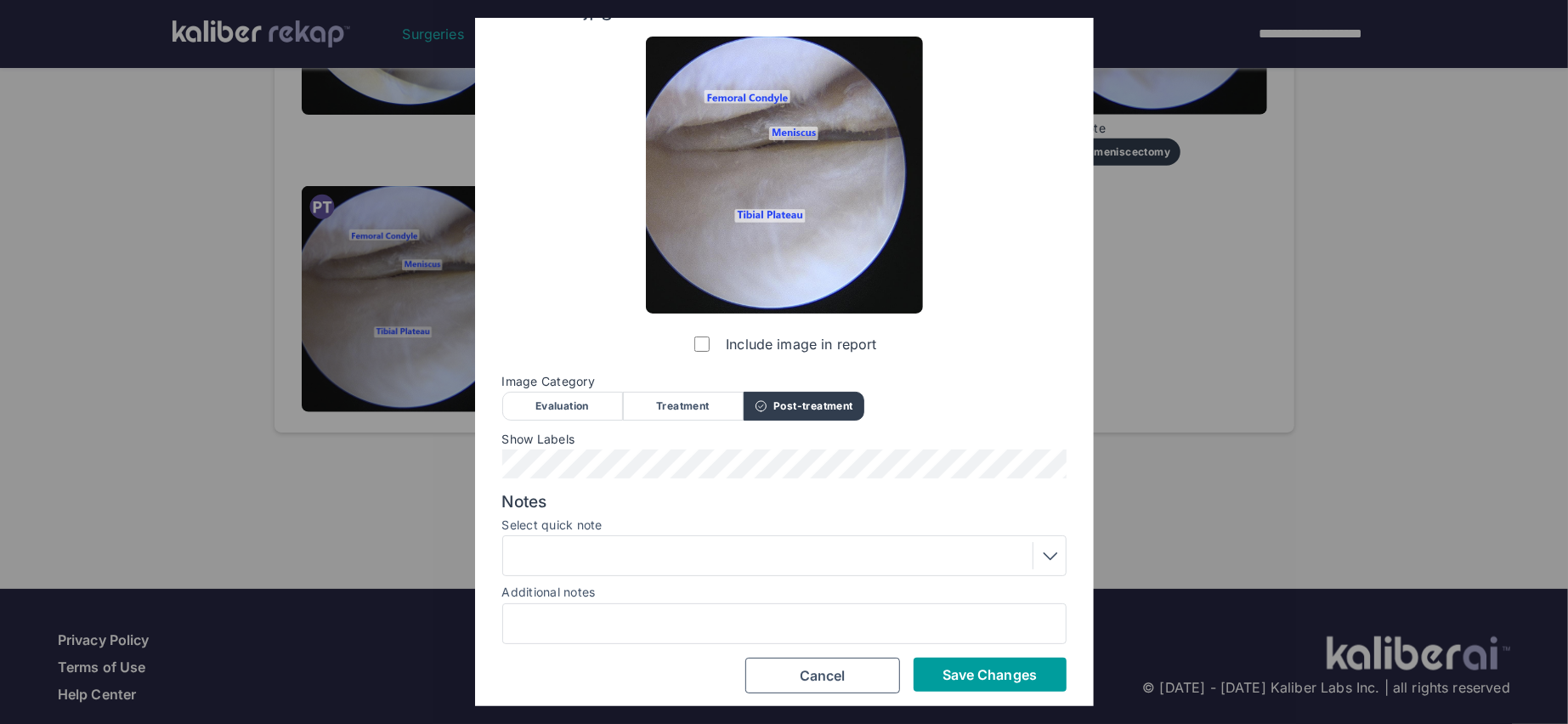
click at [962, 675] on span "Save Changes" at bounding box center [989, 675] width 94 height 17
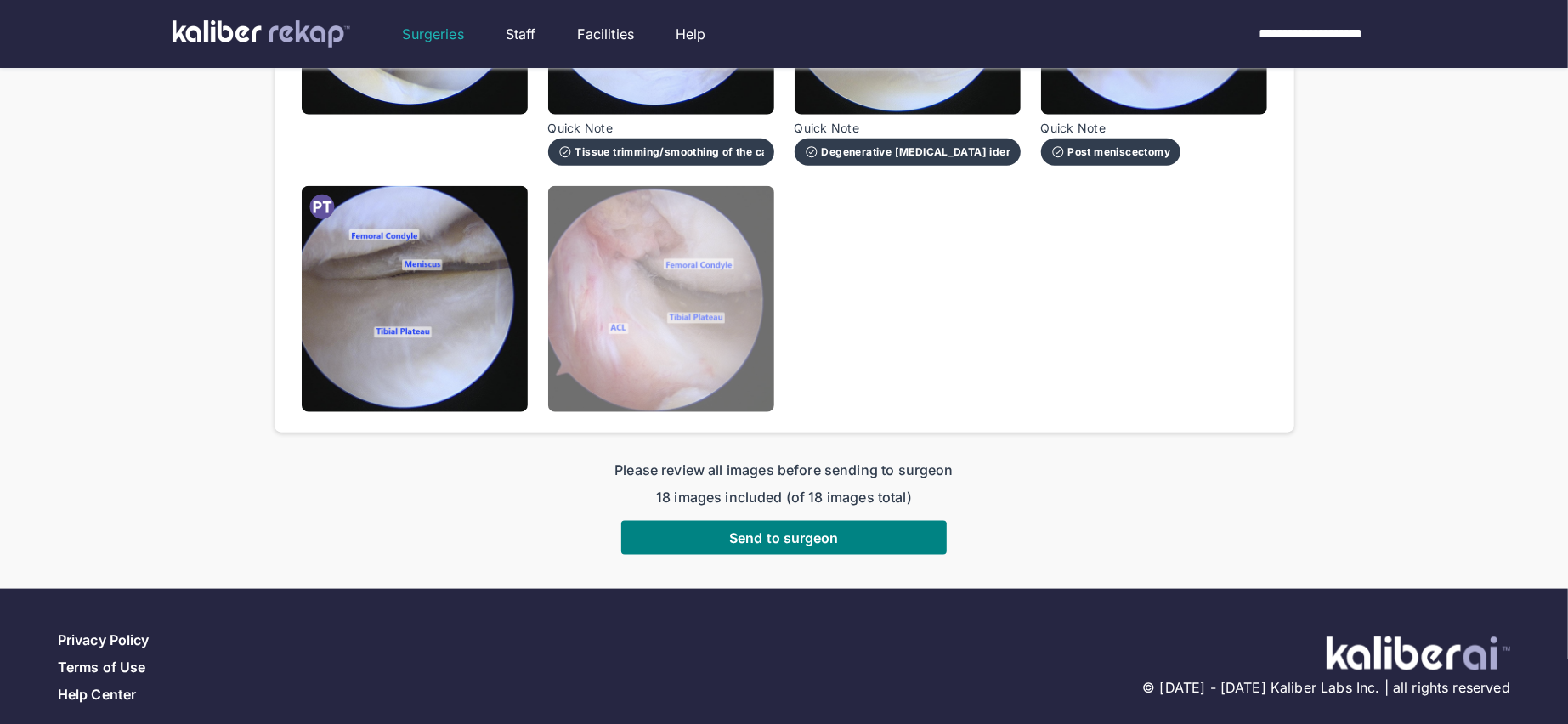
click at [686, 330] on img at bounding box center [660, 299] width 226 height 226
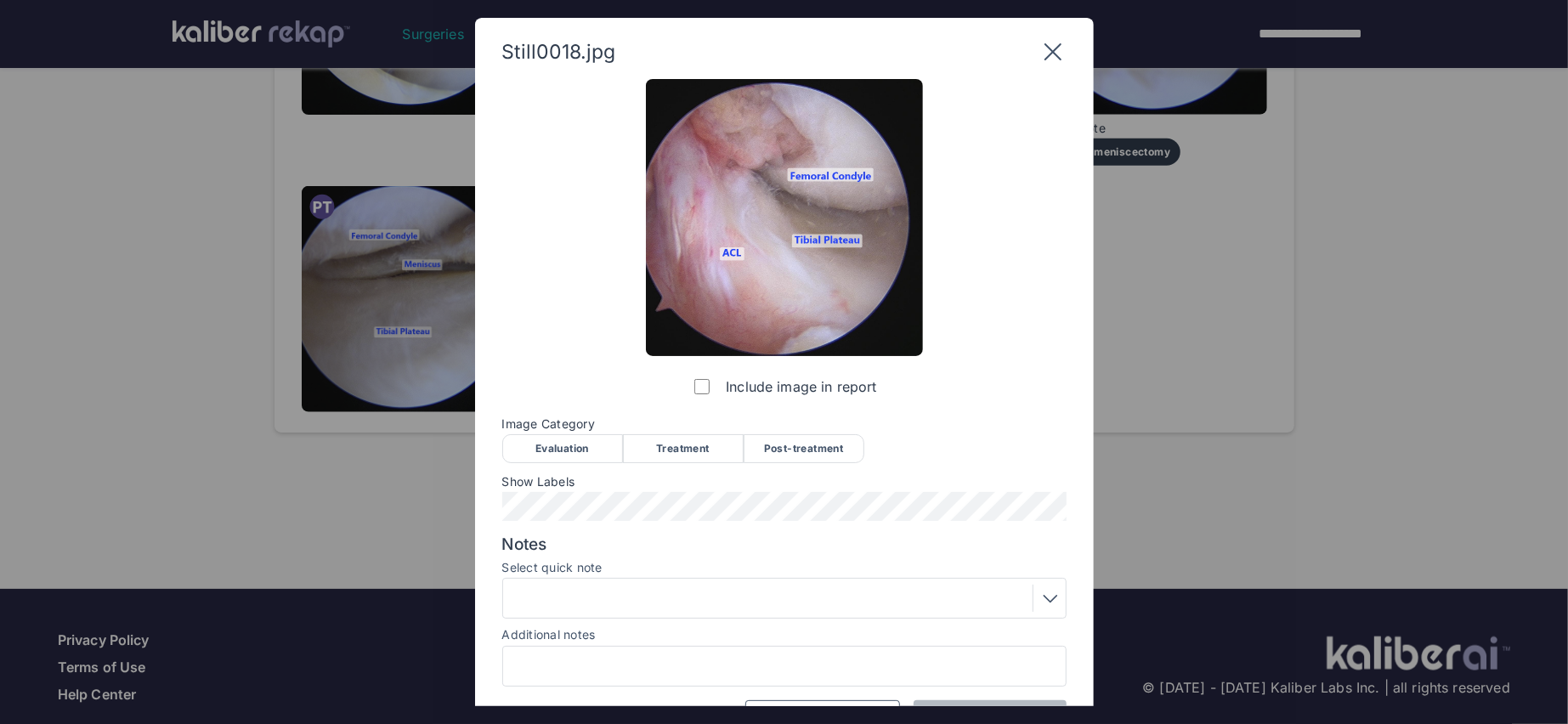
click at [786, 436] on div "Post-treatment" at bounding box center [804, 449] width 121 height 29
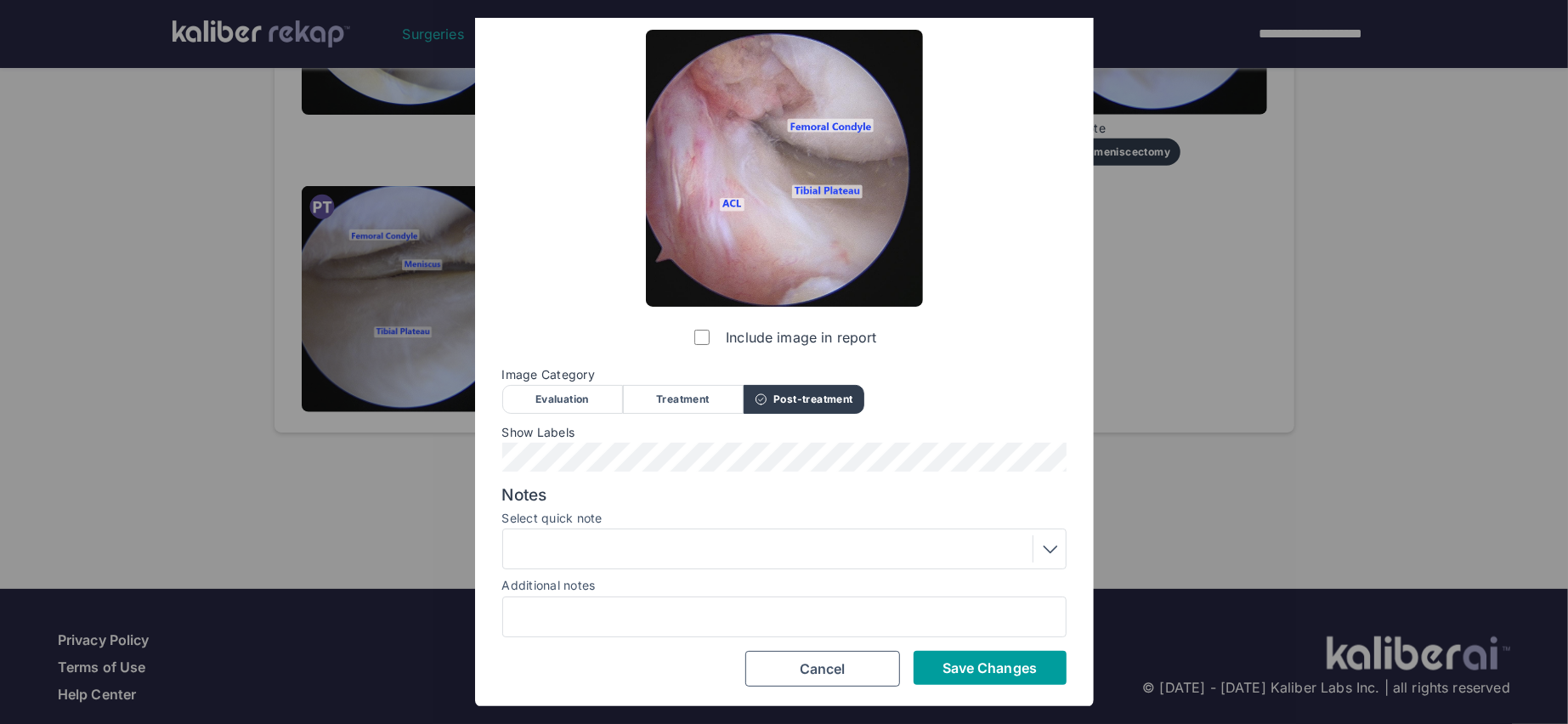
click at [953, 653] on button "Save Changes" at bounding box center [989, 668] width 153 height 34
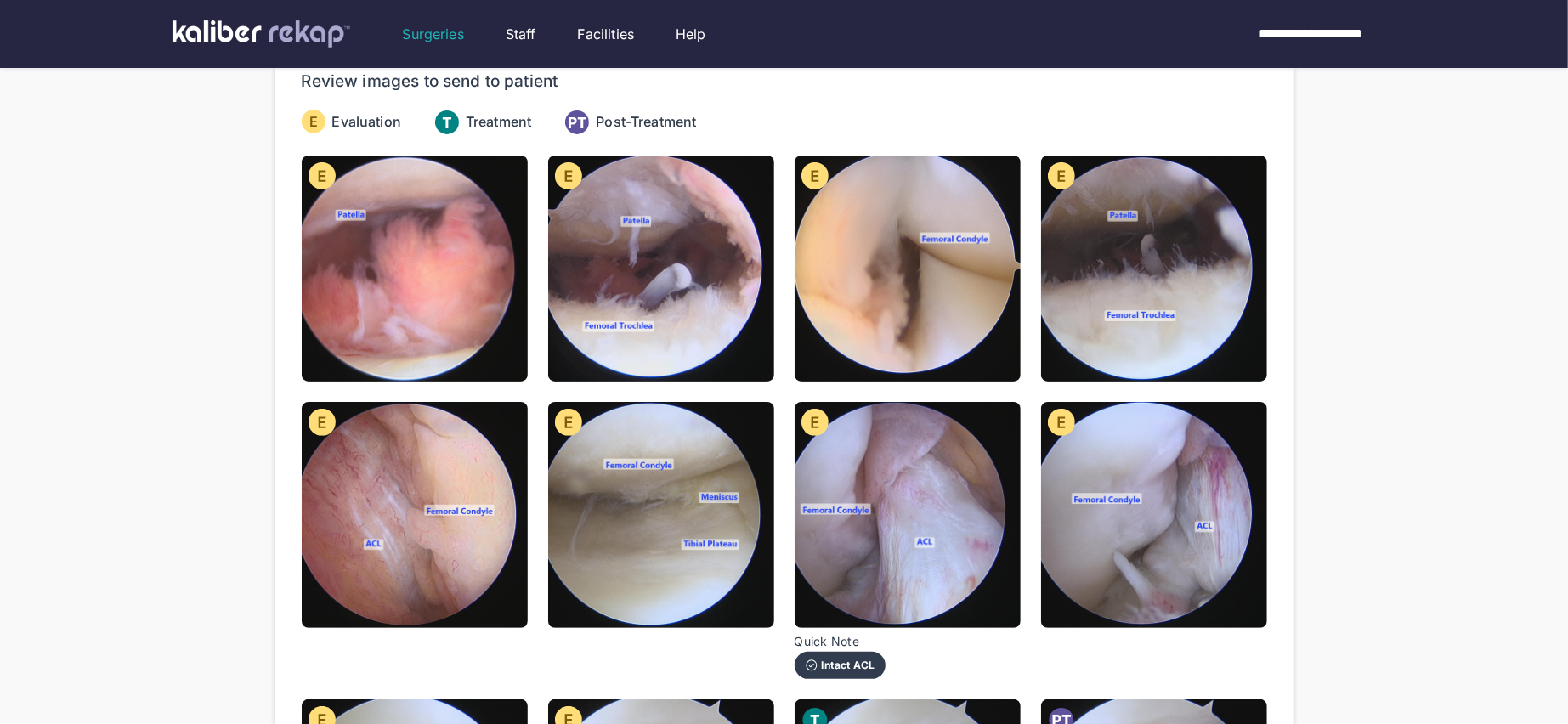
scroll to position [0, 0]
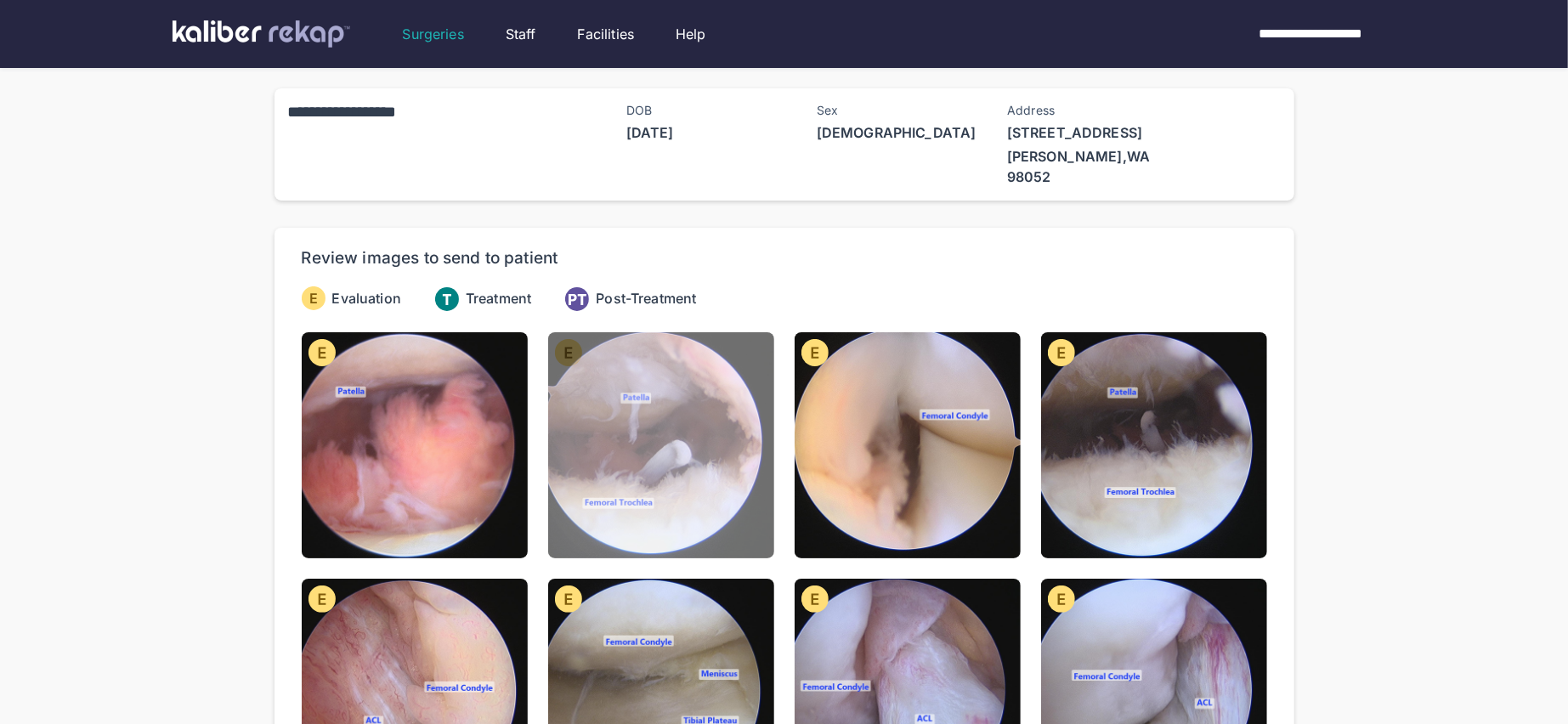
click at [618, 450] on img at bounding box center [660, 445] width 226 height 226
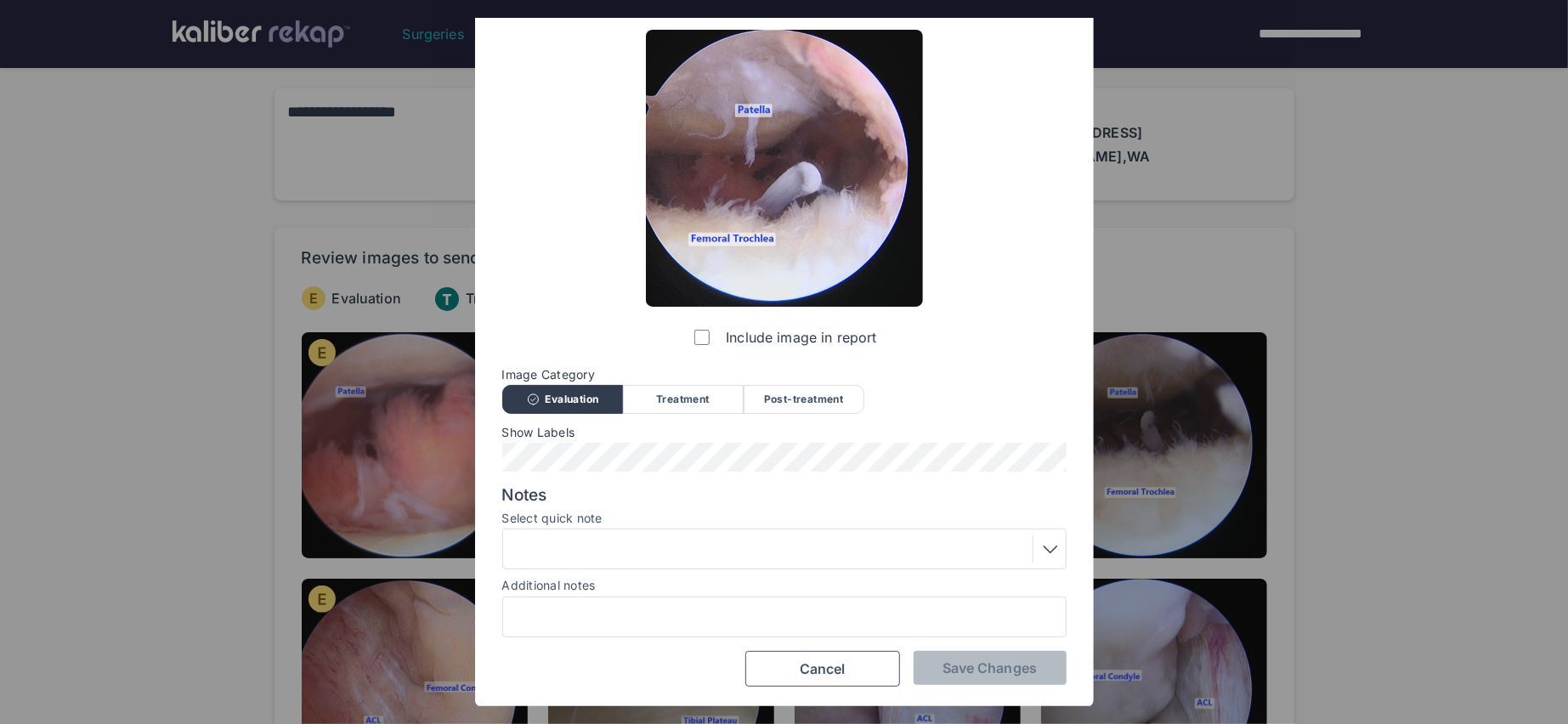
click at [664, 547] on div at bounding box center [784, 549] width 552 height 27
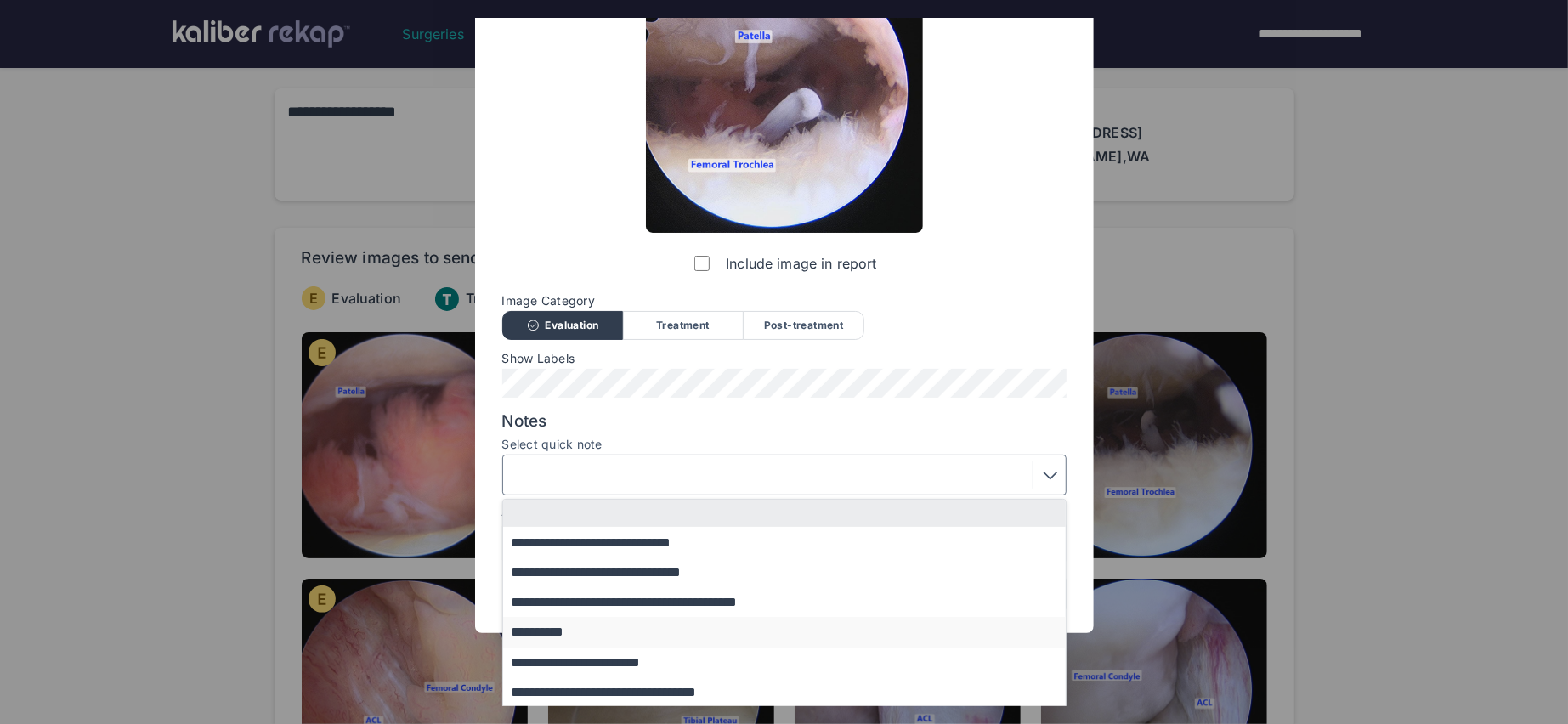
scroll to position [155, 0]
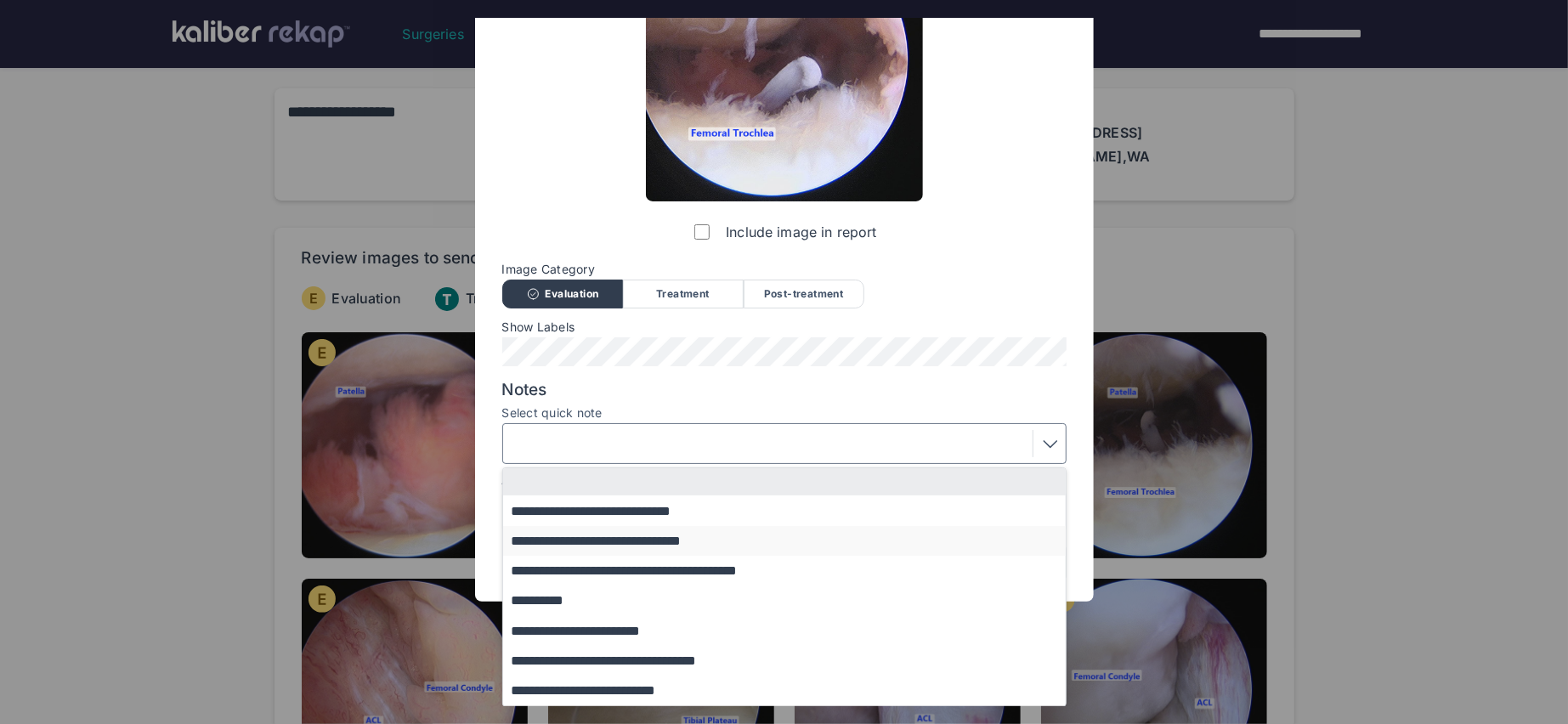
click at [683, 545] on button "**********" at bounding box center [792, 541] width 579 height 29
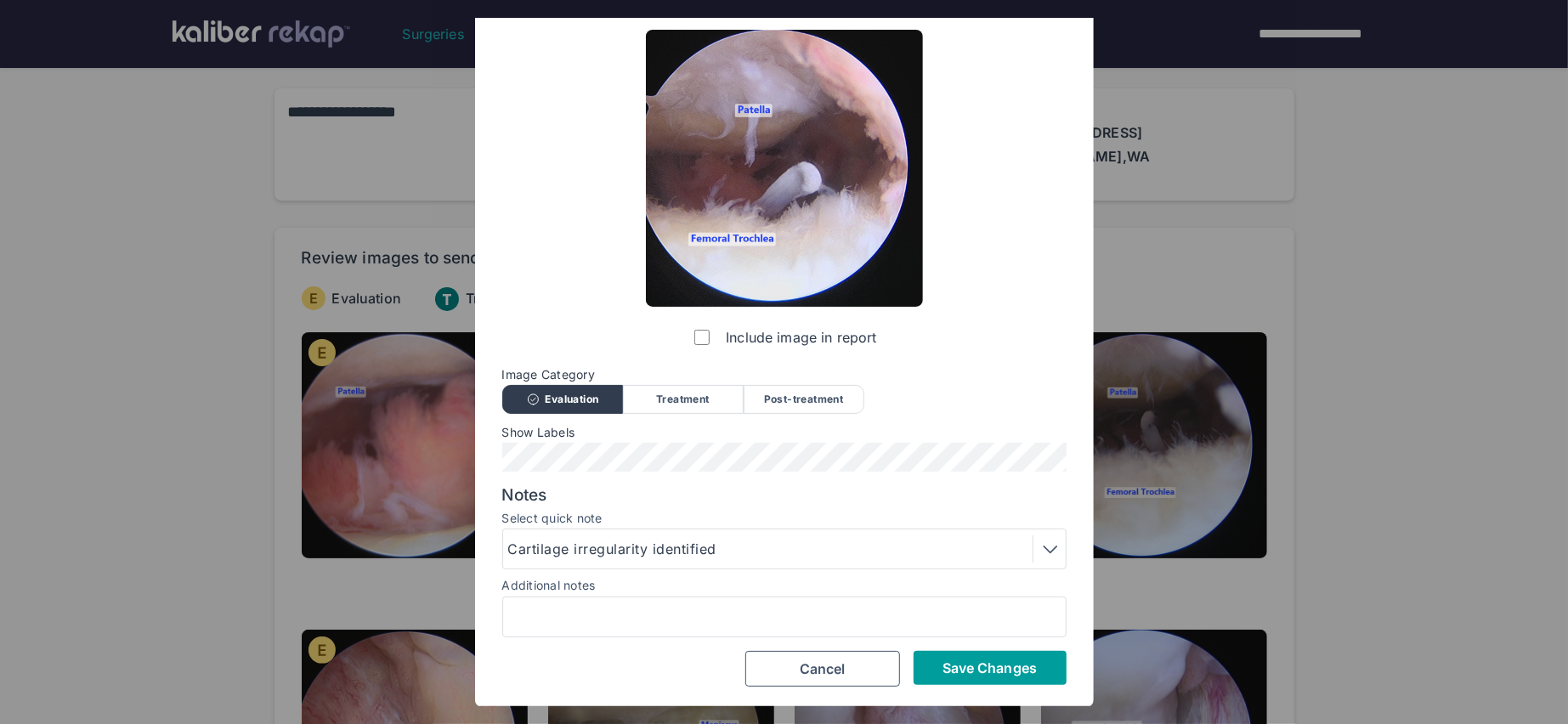
click at [946, 665] on span "Save Changes" at bounding box center [989, 668] width 94 height 17
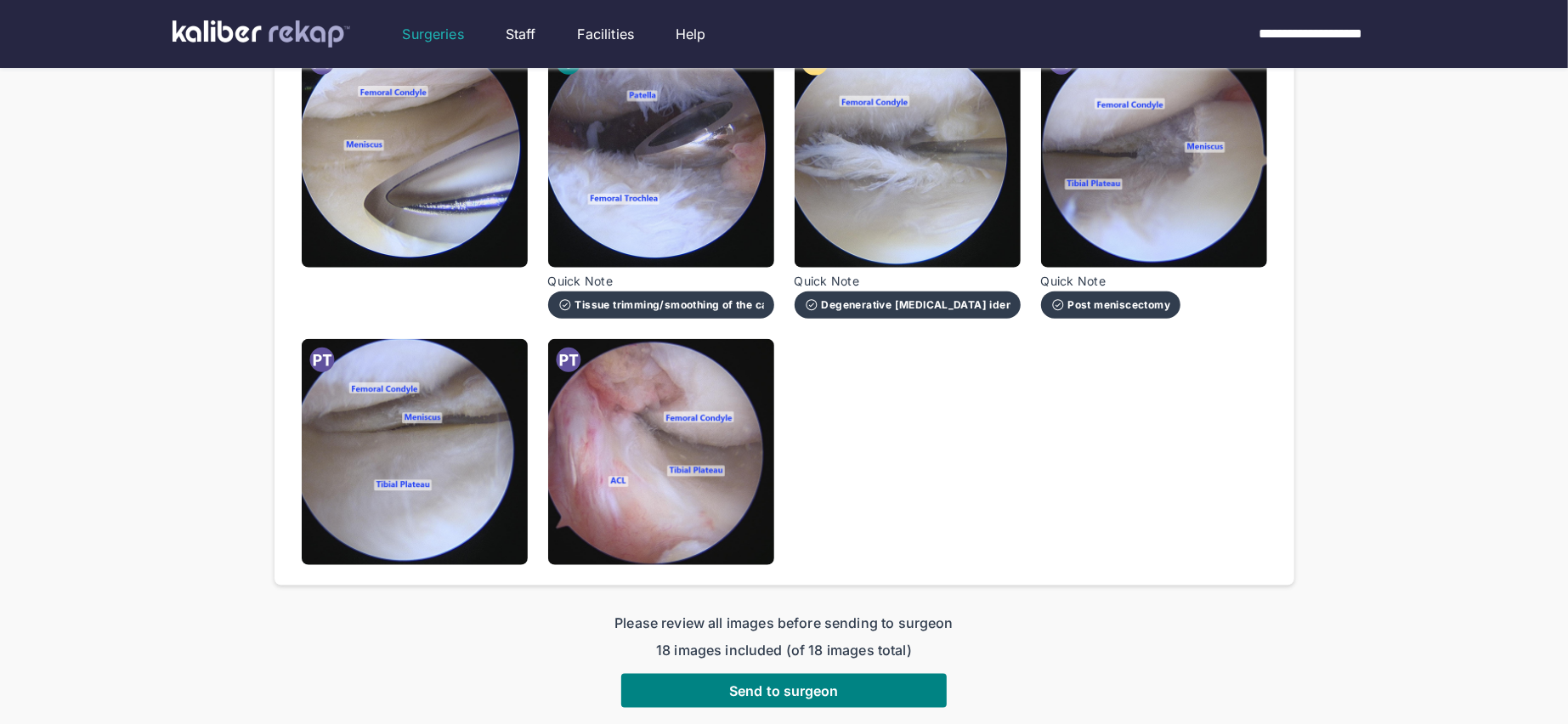
scroll to position [1239, 0]
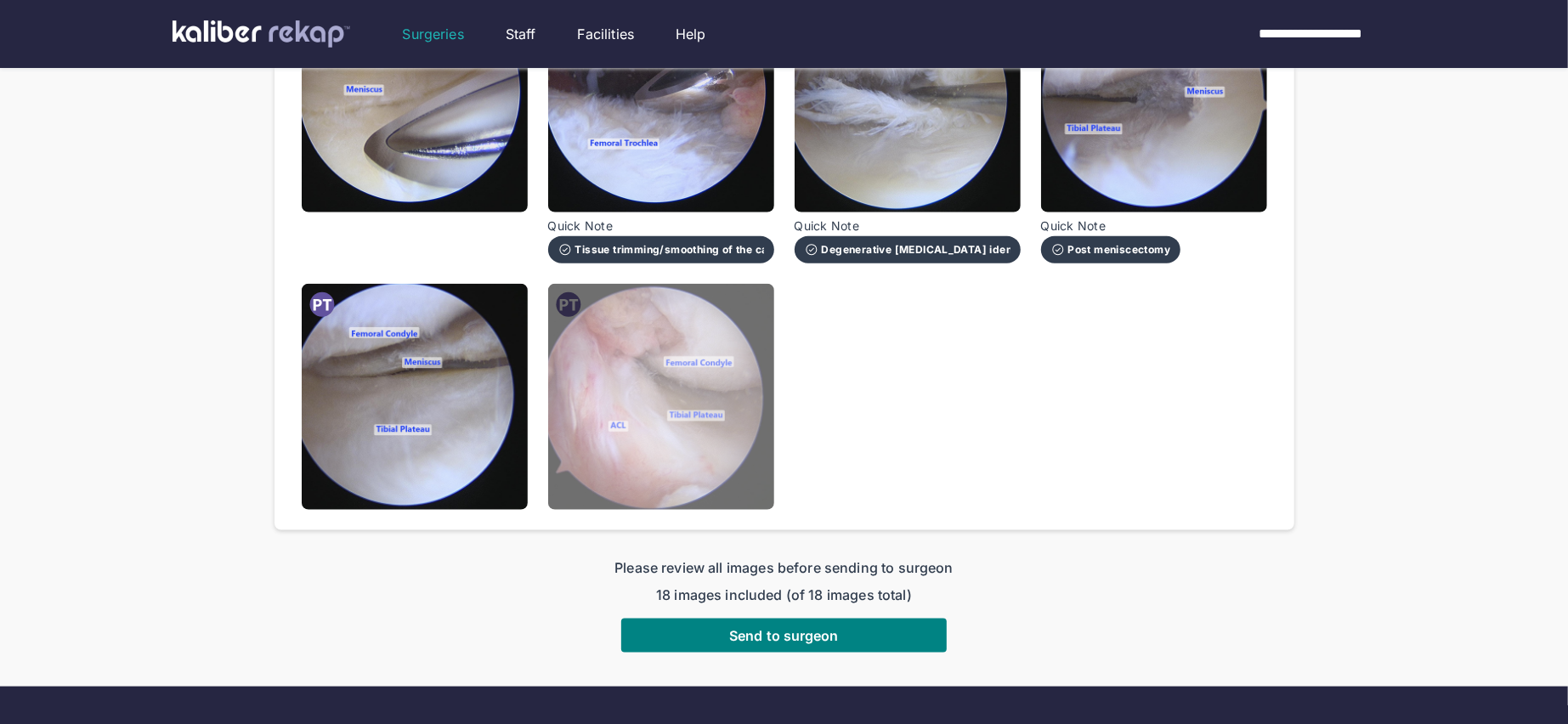
click at [703, 416] on img at bounding box center [660, 397] width 226 height 226
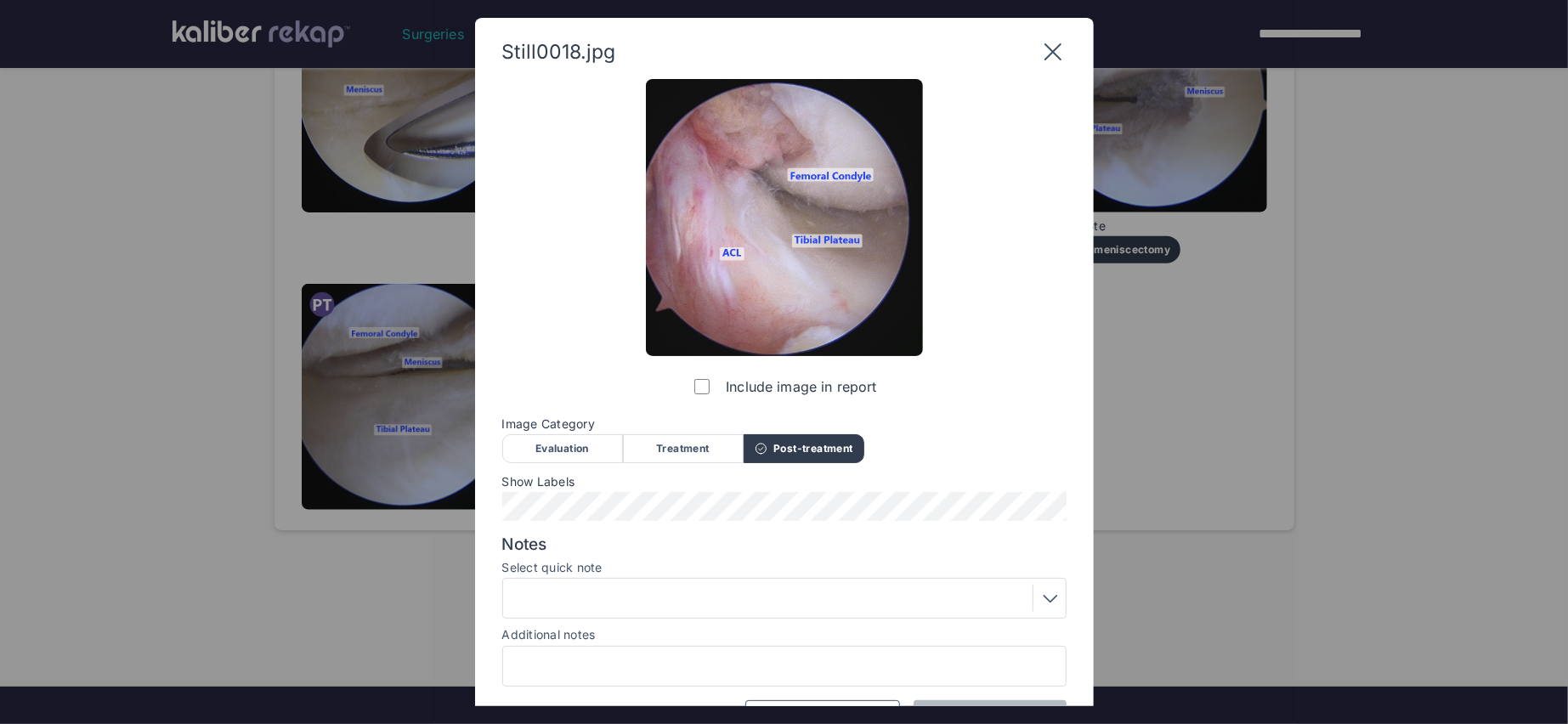
click at [824, 585] on div at bounding box center [784, 598] width 552 height 27
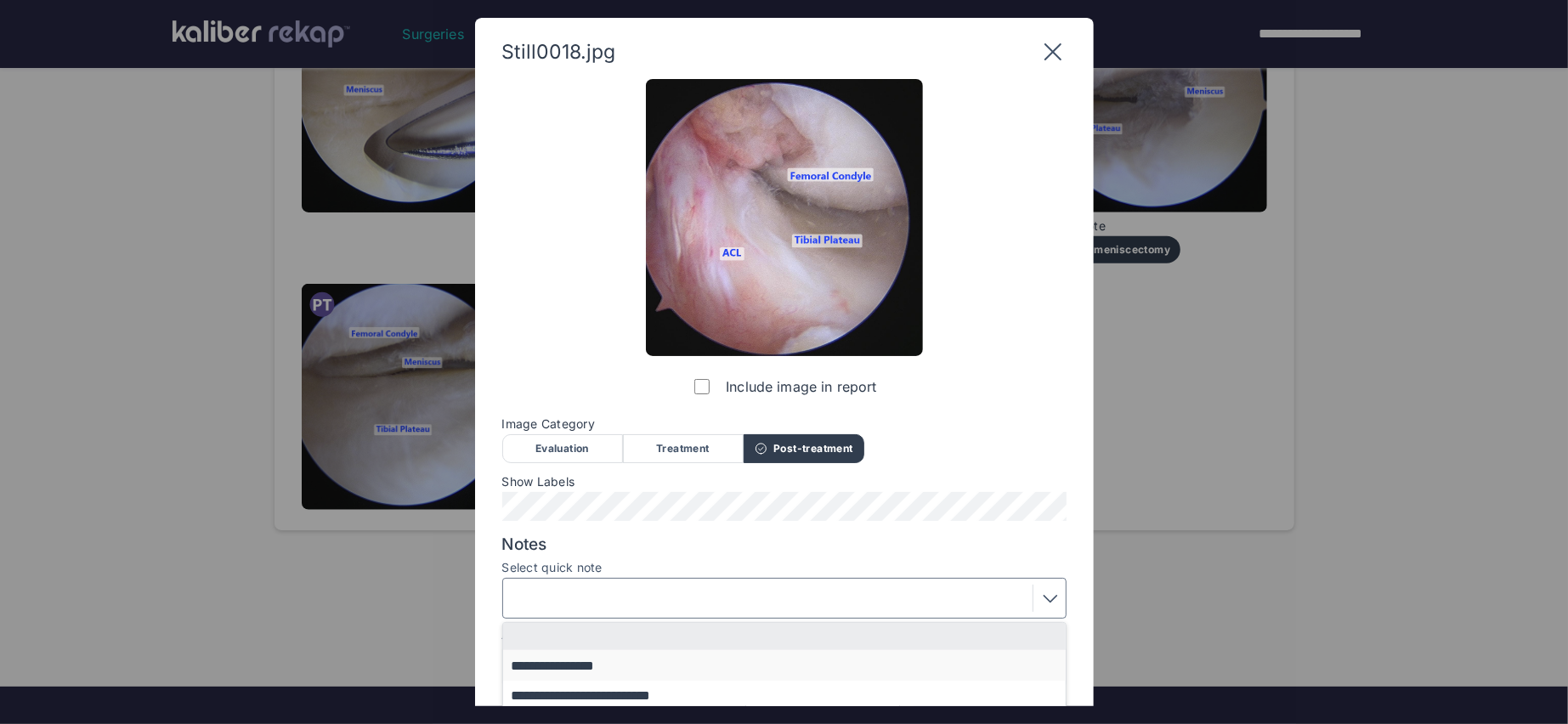
scroll to position [125, 0]
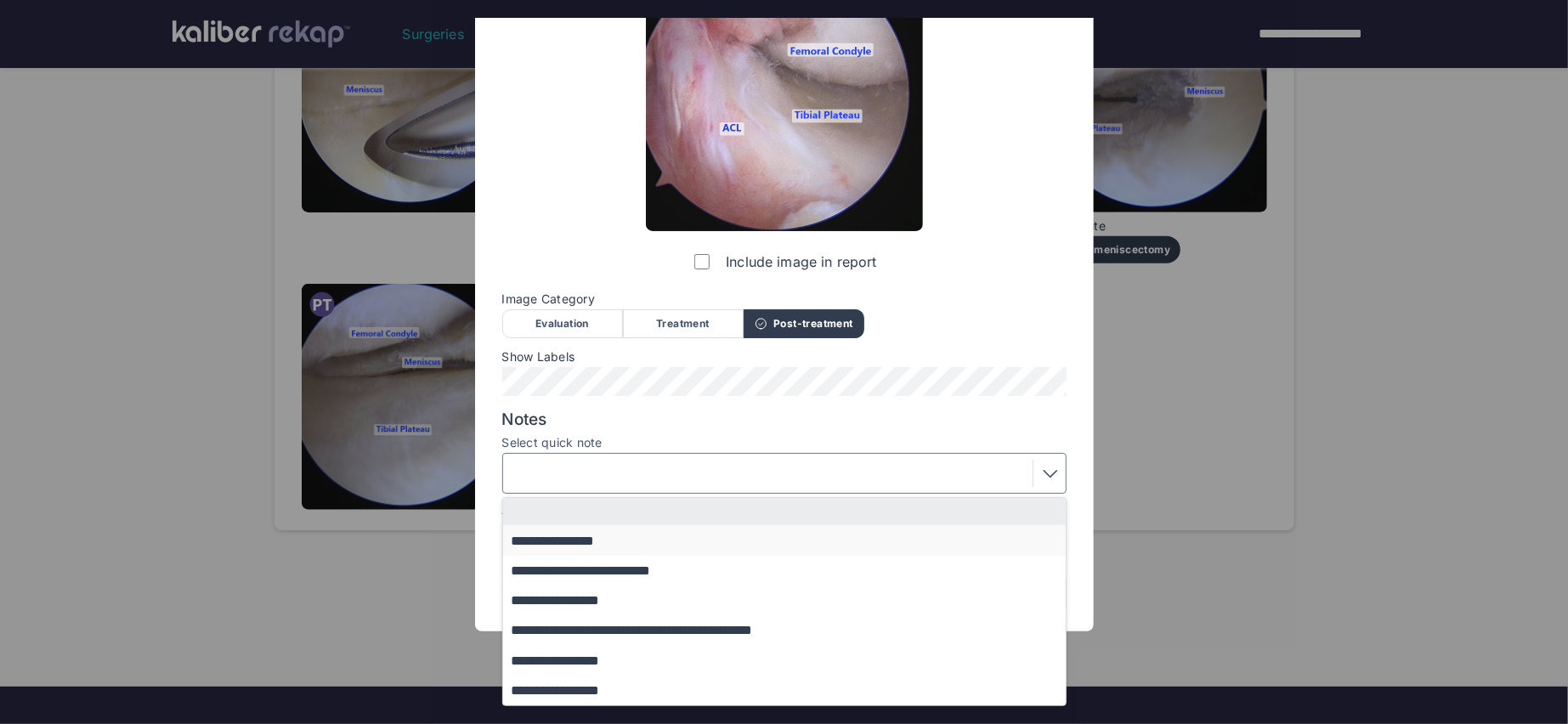
click at [593, 535] on button "**********" at bounding box center [792, 540] width 579 height 29
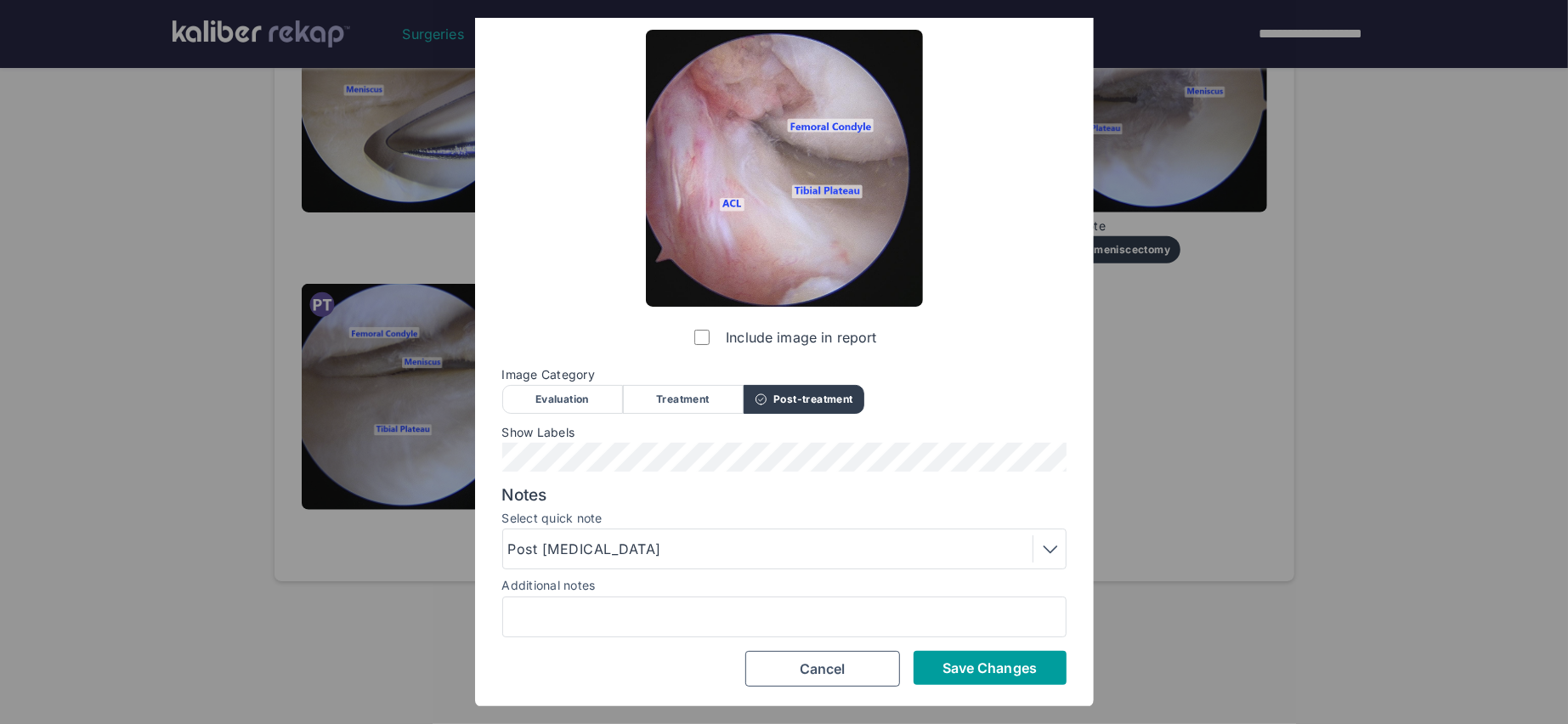
click at [967, 665] on span "Save Changes" at bounding box center [989, 668] width 94 height 17
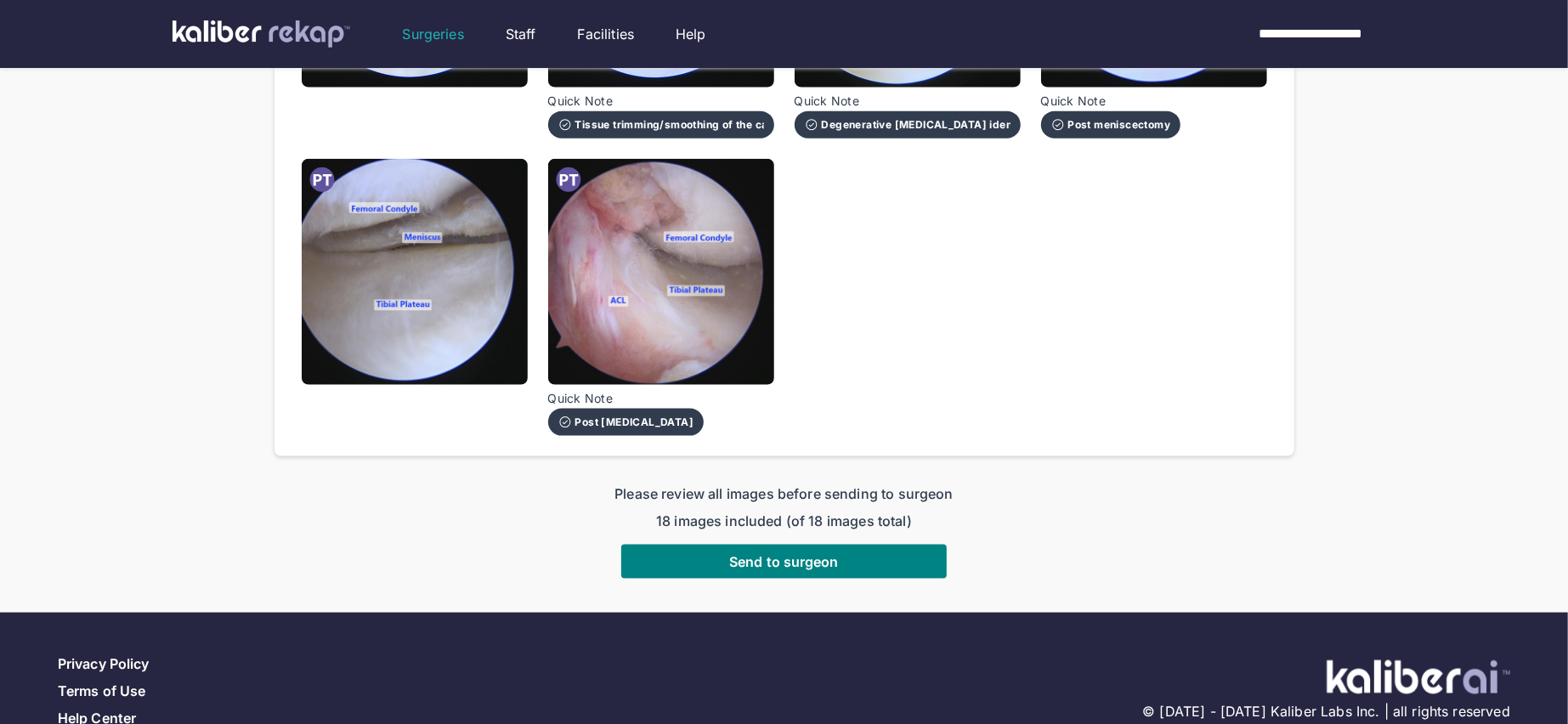
scroll to position [1366, 0]
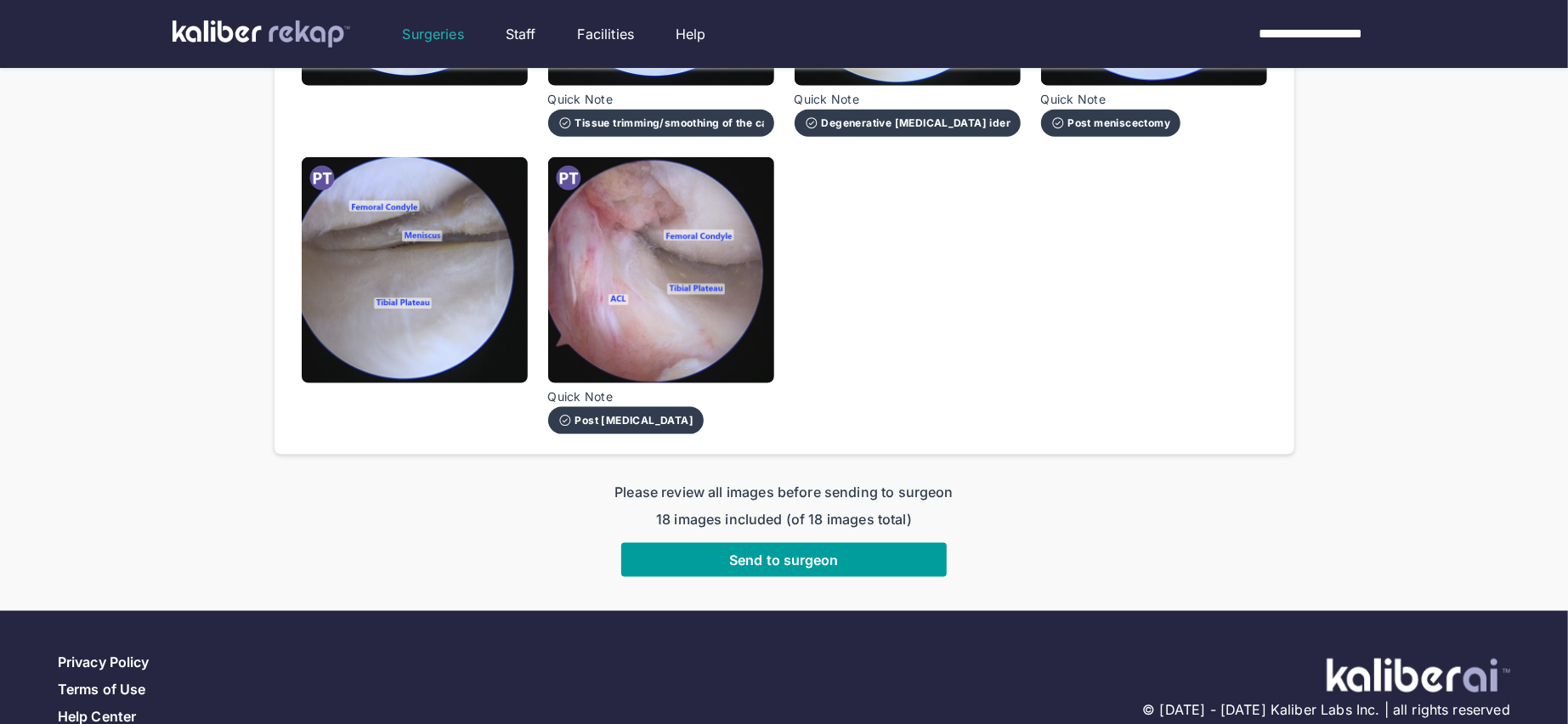
click at [735, 552] on span "Send to surgeon" at bounding box center [784, 560] width 110 height 17
